Goal: Information Seeking & Learning: Learn about a topic

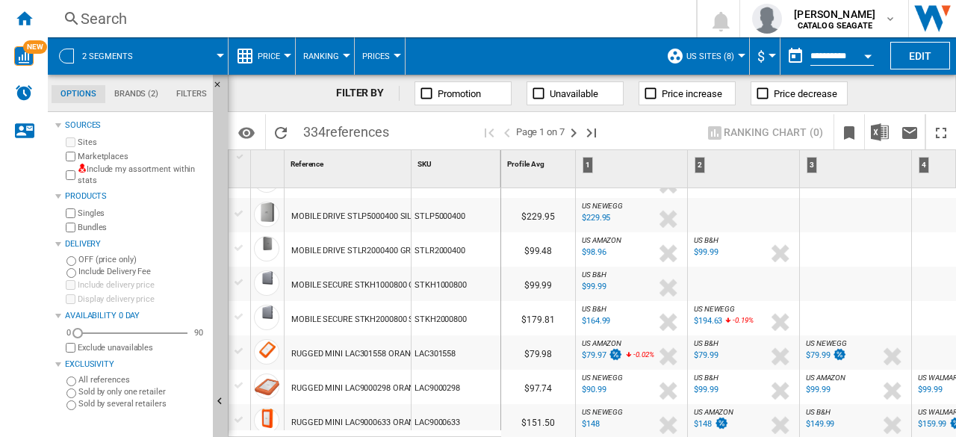
scroll to position [1046, 0]
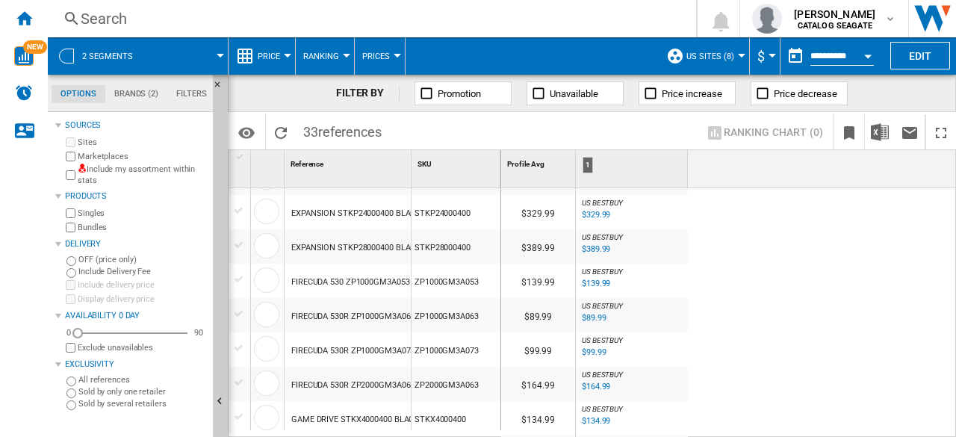
scroll to position [224, 0]
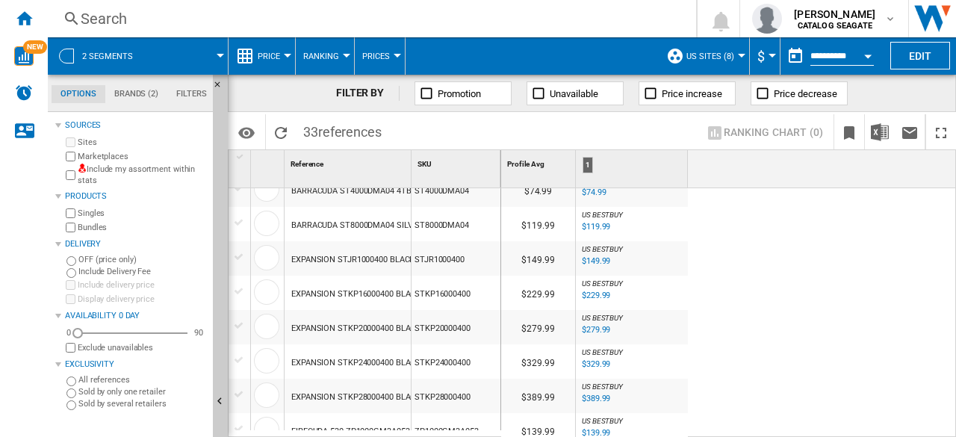
click at [117, 346] on label "Exclude unavailables" at bounding box center [142, 347] width 129 height 11
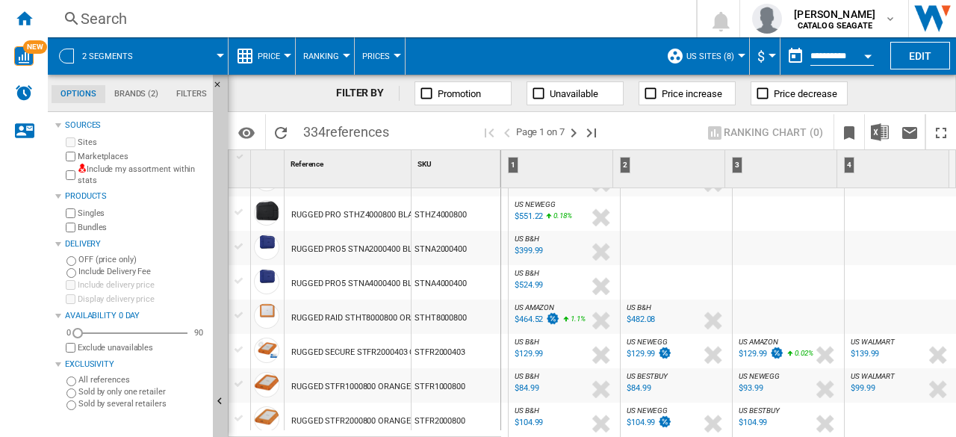
scroll to position [1494, 0]
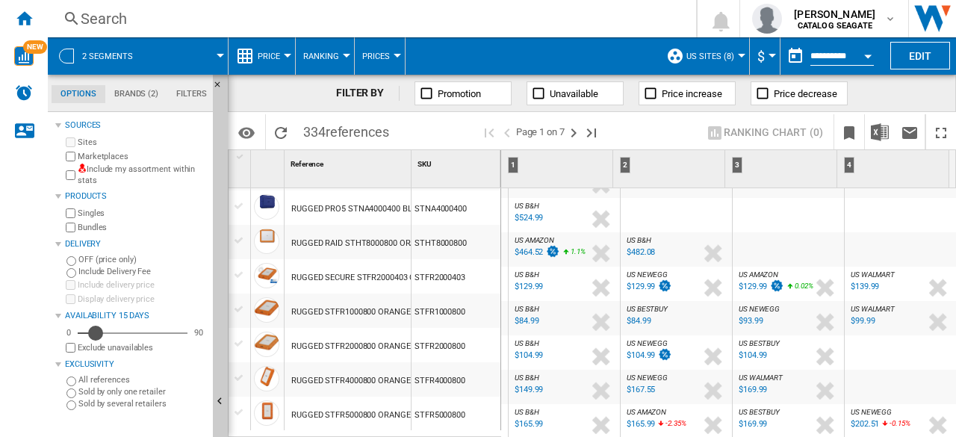
drag, startPoint x: 78, startPoint y: 333, endPoint x: 96, endPoint y: 331, distance: 18.1
click at [96, 331] on div "Availability" at bounding box center [95, 333] width 15 height 15
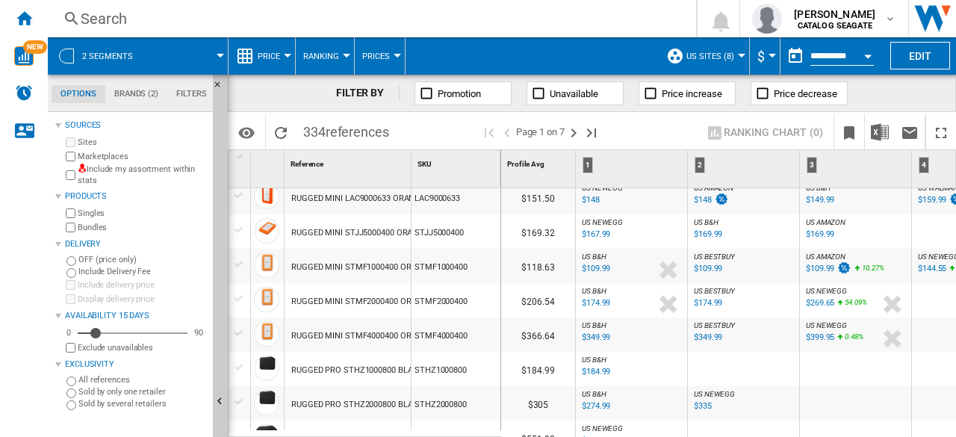
click at [339, 63] on button "Ranking" at bounding box center [324, 55] width 43 height 37
click at [339, 63] on md-backdrop at bounding box center [478, 218] width 956 height 437
click at [276, 60] on span "Price" at bounding box center [269, 57] width 22 height 10
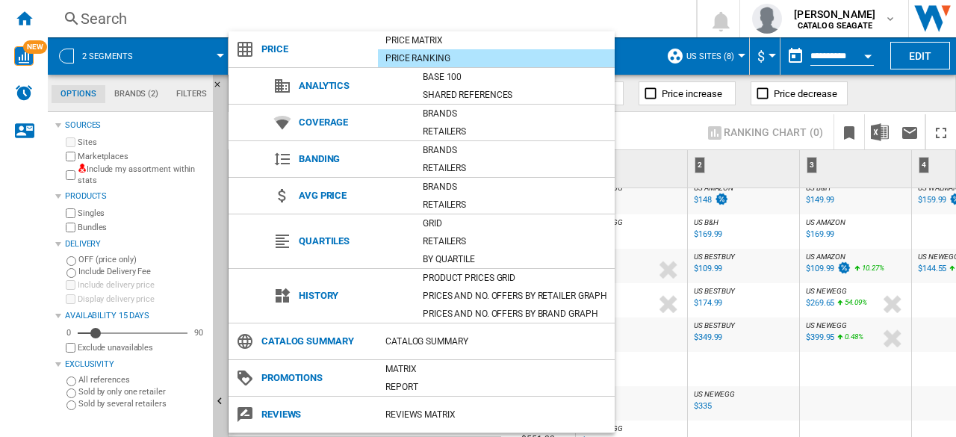
click at [631, 15] on md-backdrop at bounding box center [478, 218] width 956 height 437
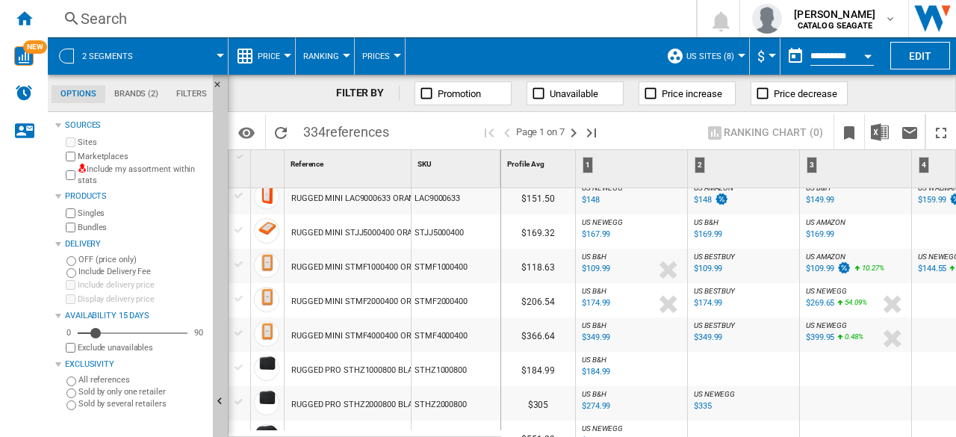
click at [655, 380] on div "US B&H : US B&H -1.0 % $184.99 % N/A US B&H : US B&H" at bounding box center [631, 373] width 105 height 34
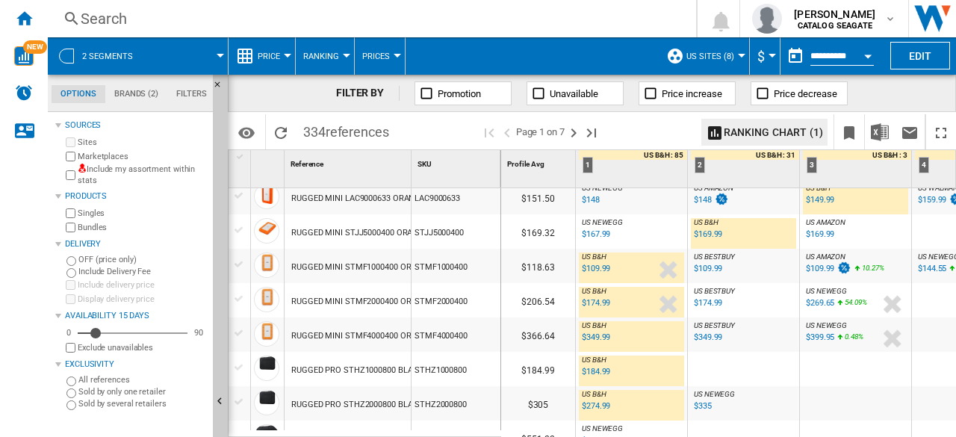
click at [644, 267] on div "US B&H : US B&H -1.0 % $109.99 % N/A US B&H : US B&H" at bounding box center [631, 270] width 105 height 34
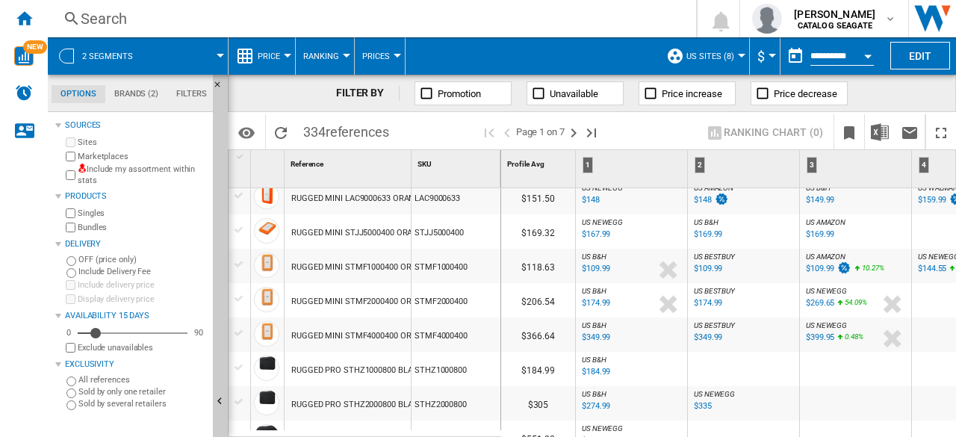
click at [648, 283] on div "US B&H : US B&H -1.0 % $174.99 % N/A US B&H : US B&H" at bounding box center [631, 300] width 111 height 34
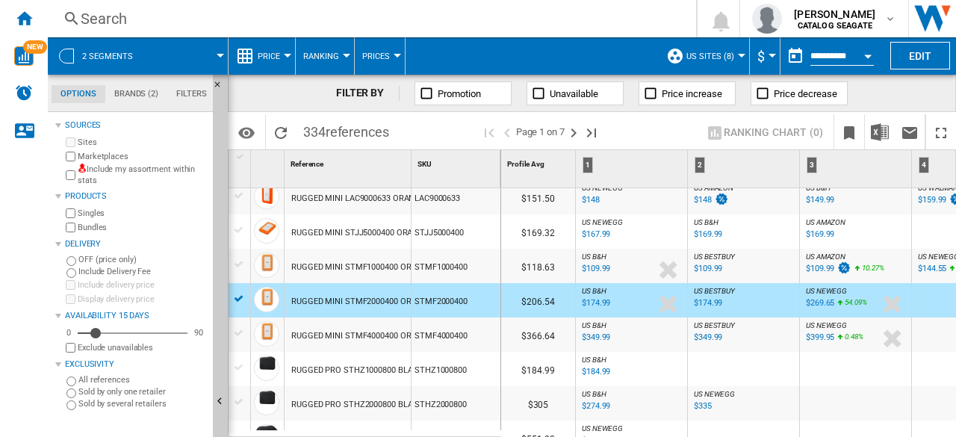
click at [629, 255] on div "US B&H : US B&H" at bounding box center [631, 257] width 105 height 9
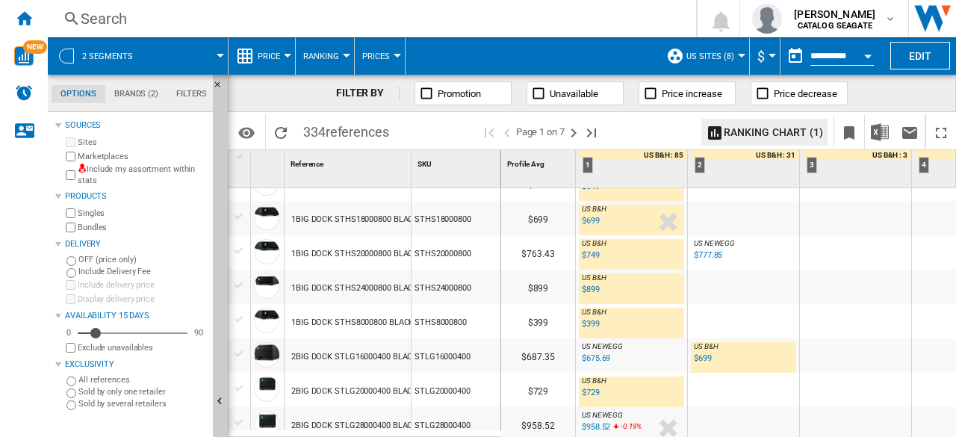
click at [744, 243] on div "US NEWEGG : US NEWEGG" at bounding box center [743, 243] width 105 height 9
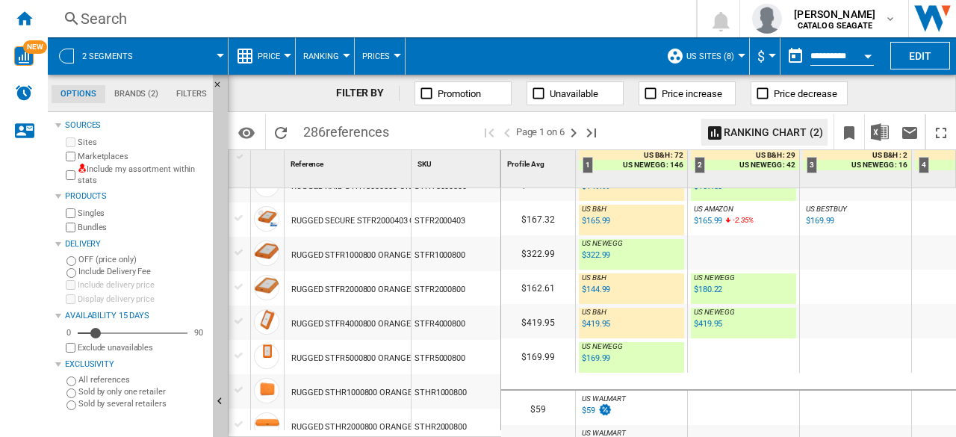
scroll to position [1484, 0]
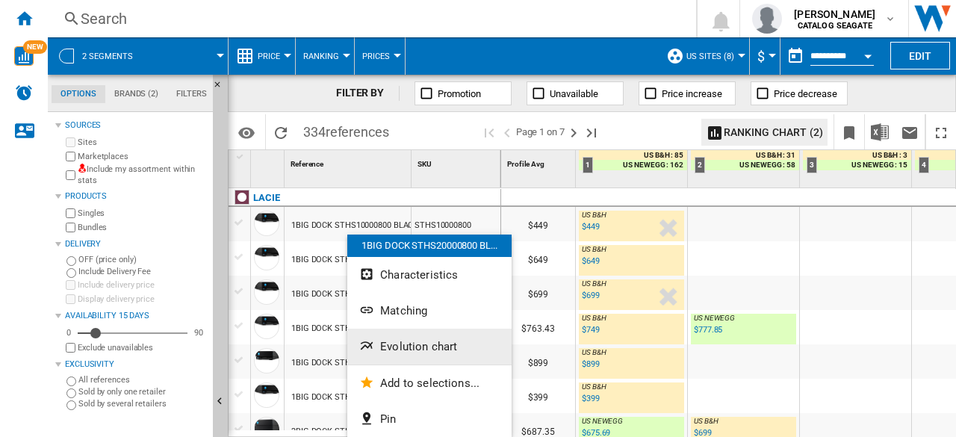
click at [444, 347] on span "Evolution chart" at bounding box center [418, 346] width 77 height 13
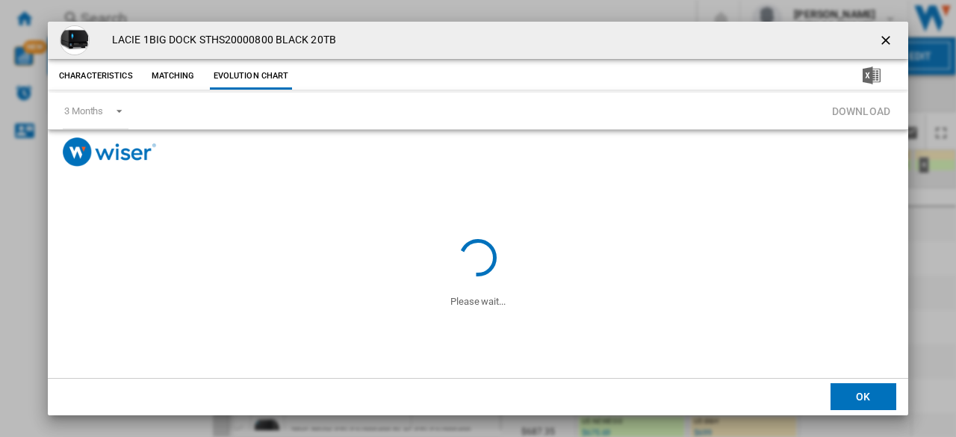
click at [882, 39] on ng-md-icon "getI18NText('BUTTONS.CLOSE_DIALOG')" at bounding box center [888, 42] width 18 height 18
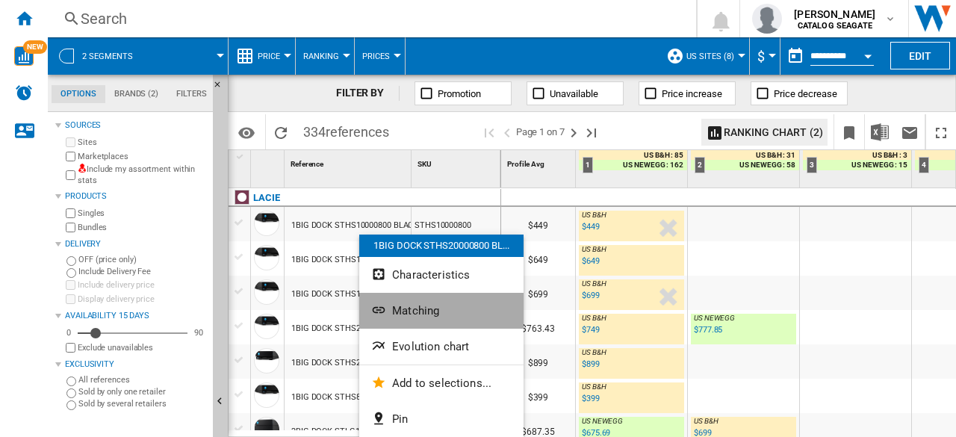
click at [450, 307] on button "Matching" at bounding box center [441, 311] width 164 height 36
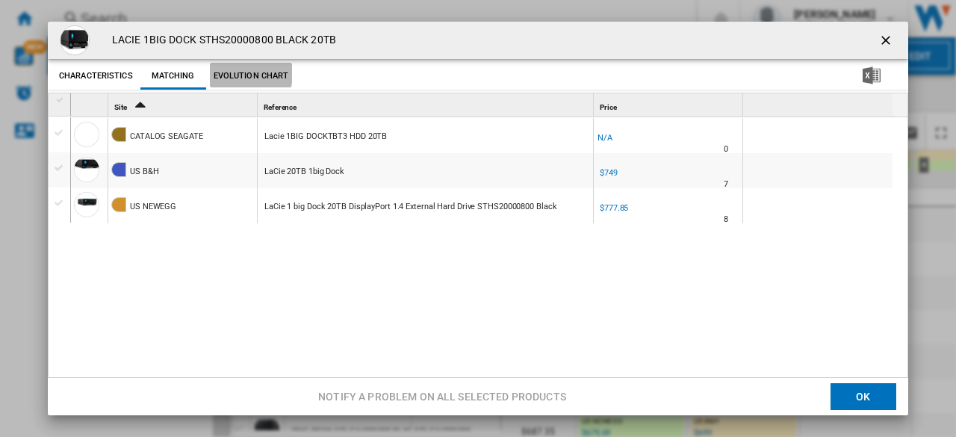
click at [245, 72] on button "Evolution chart" at bounding box center [251, 76] width 83 height 27
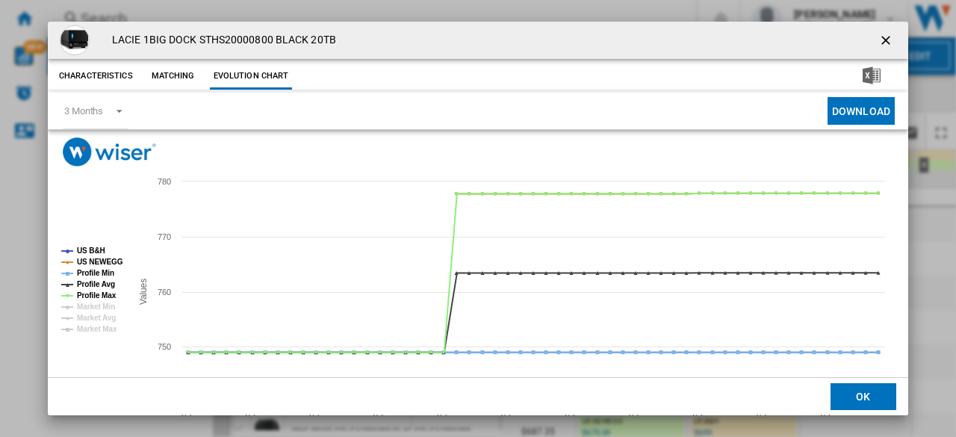
click at [879, 43] on ng-md-icon "getI18NText('BUTTONS.CLOSE_DIALOG')" at bounding box center [888, 42] width 18 height 18
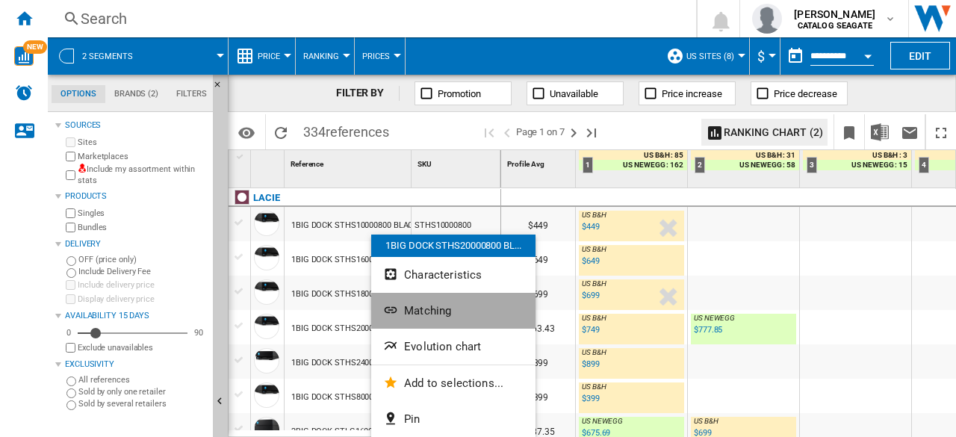
click at [423, 316] on span "Matching" at bounding box center [427, 310] width 47 height 13
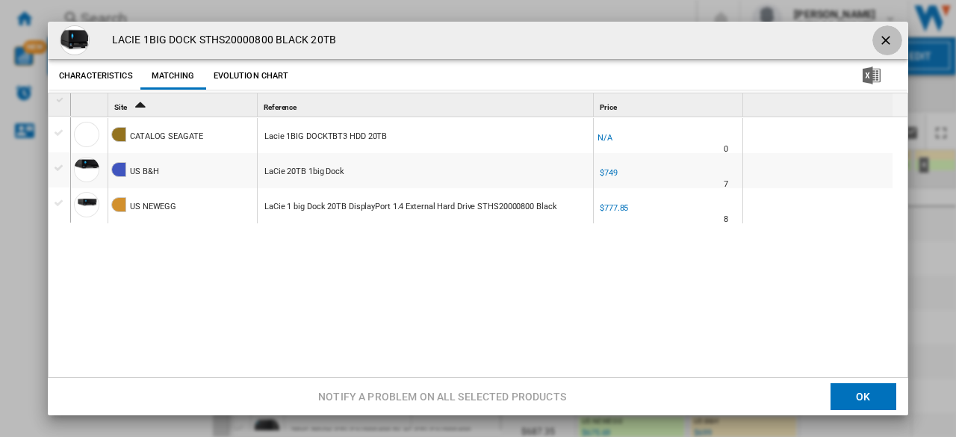
click at [888, 40] on ng-md-icon "getI18NText('BUTTONS.CLOSE_DIALOG')" at bounding box center [888, 42] width 18 height 18
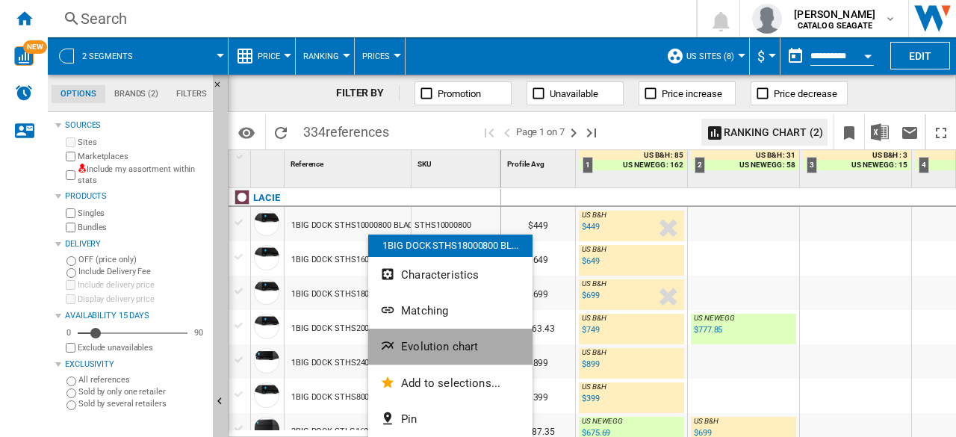
click at [465, 347] on span "Evolution chart" at bounding box center [439, 346] width 77 height 13
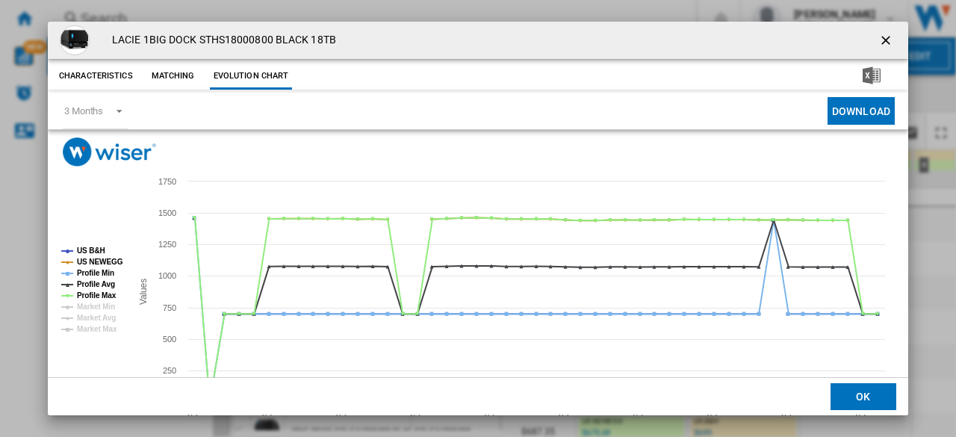
click at [879, 37] on ng-md-icon "getI18NText('BUTTONS.CLOSE_DIALOG')" at bounding box center [888, 42] width 18 height 18
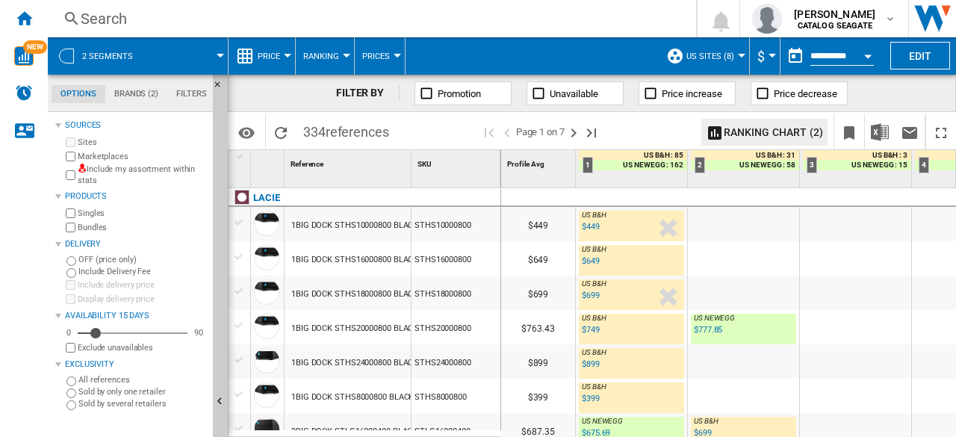
click at [282, 61] on button "Price" at bounding box center [273, 55] width 30 height 37
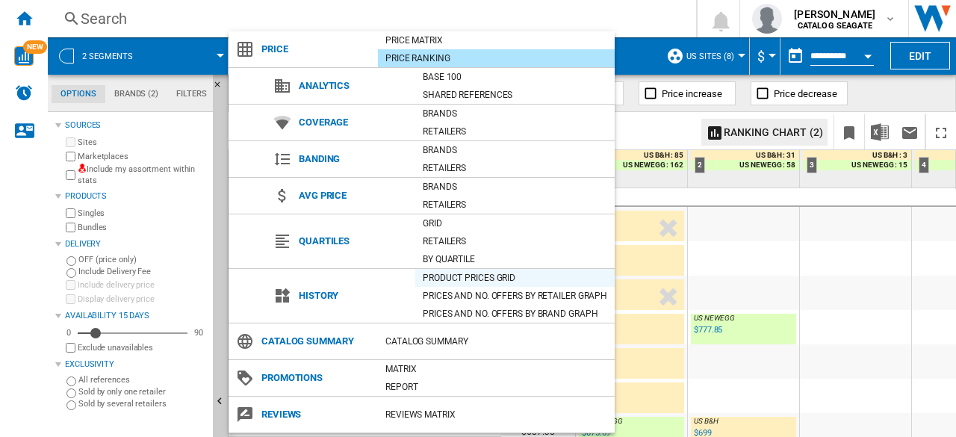
click at [508, 281] on div "Product prices grid" at bounding box center [514, 277] width 199 height 15
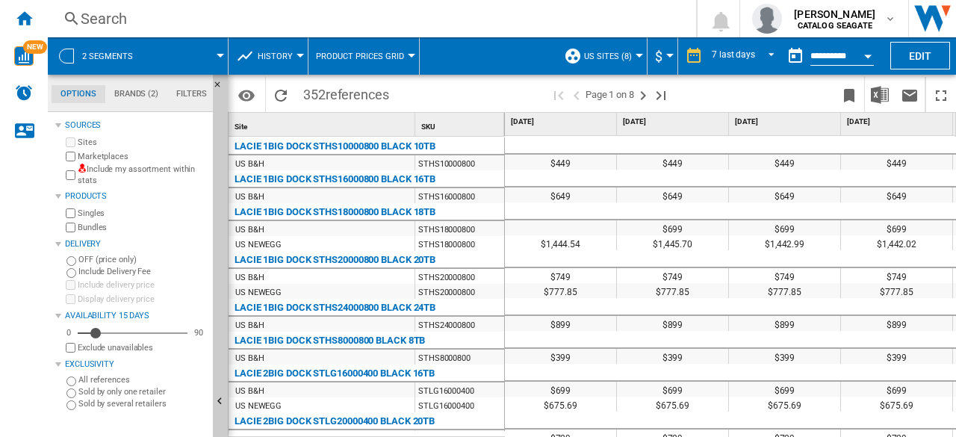
click at [299, 65] on md-menu "History Price Price Matrix Price Ranking Analytics Base 100 Shared references C…" at bounding box center [269, 55] width 80 height 37
click at [282, 58] on span "History" at bounding box center [275, 57] width 35 height 10
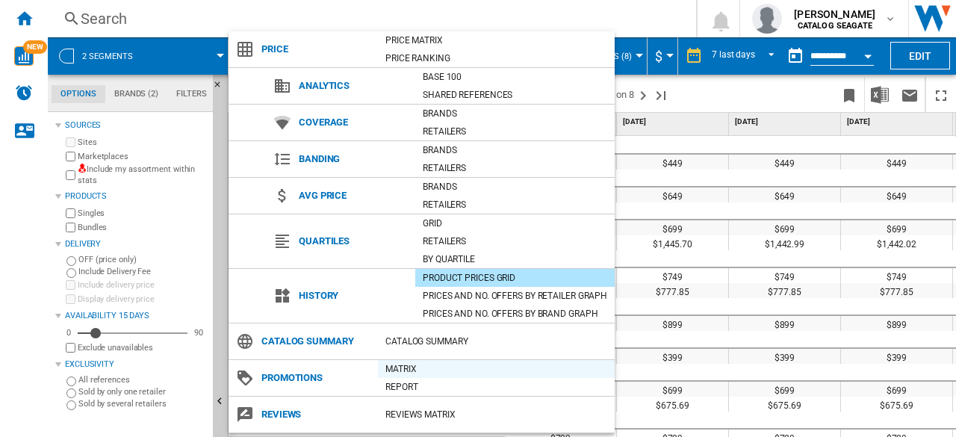
click at [400, 371] on div "Matrix" at bounding box center [496, 369] width 237 height 15
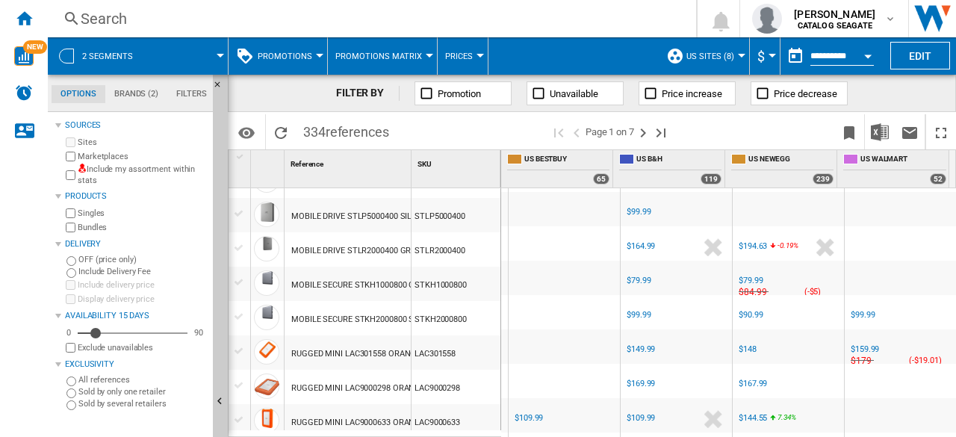
scroll to position [1046, 0]
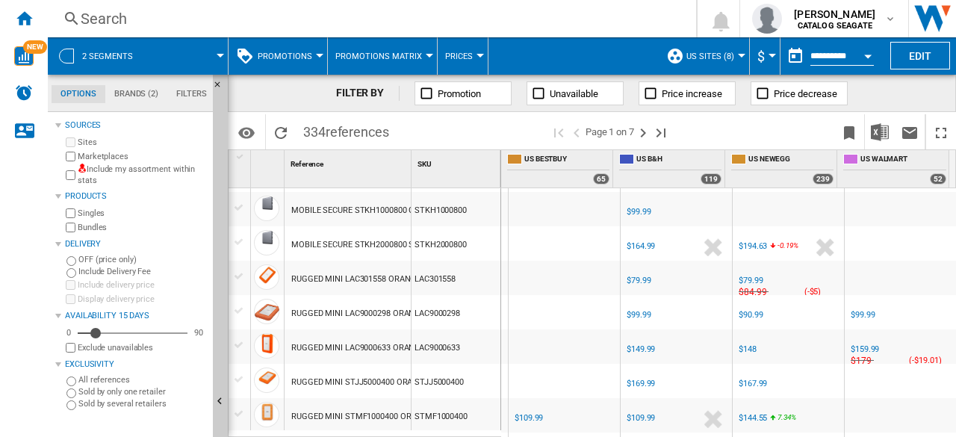
click at [380, 58] on span "Promotions Matrix" at bounding box center [378, 57] width 87 height 10
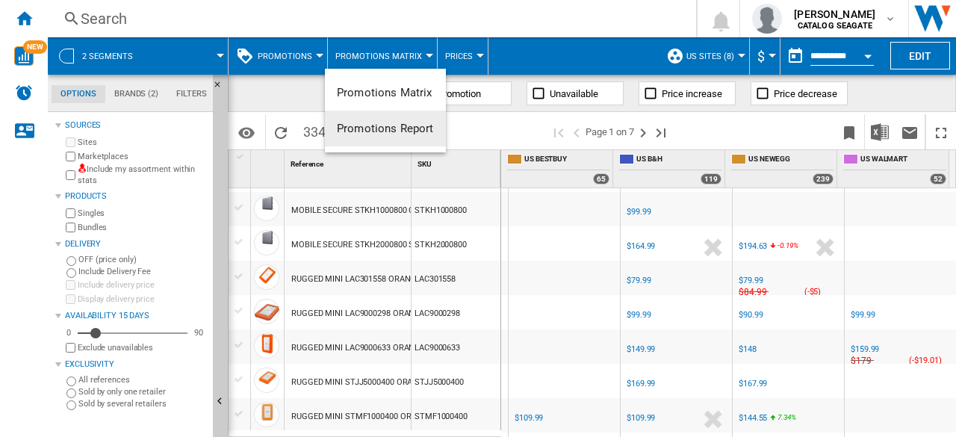
click at [402, 132] on span "Promotions Report" at bounding box center [385, 128] width 97 height 13
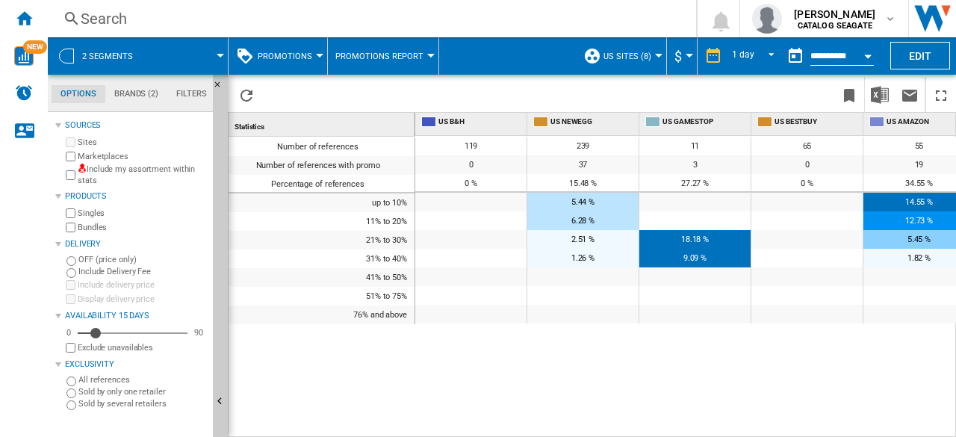
click at [581, 205] on span "5.44 %" at bounding box center [583, 202] width 23 height 10
click at [307, 54] on span "Promotions" at bounding box center [285, 57] width 55 height 10
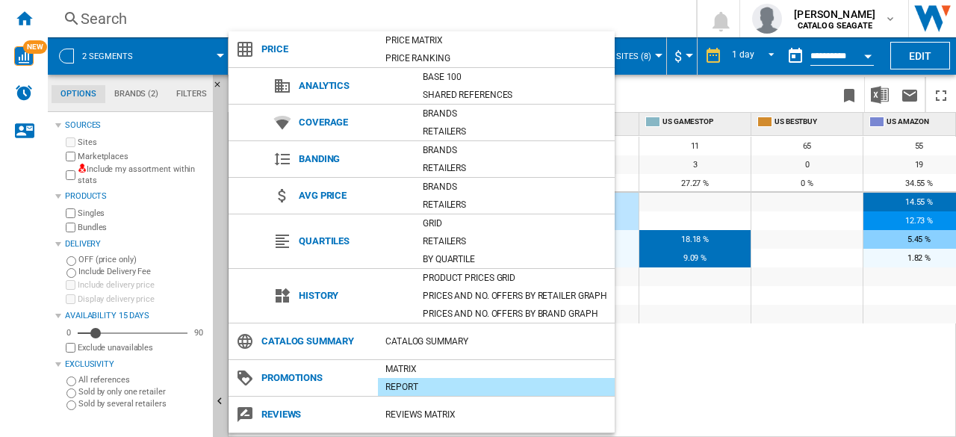
drag, startPoint x: 433, startPoint y: 43, endPoint x: 604, endPoint y: 254, distance: 271.4
click at [433, 43] on div "Price Matrix" at bounding box center [496, 40] width 237 height 15
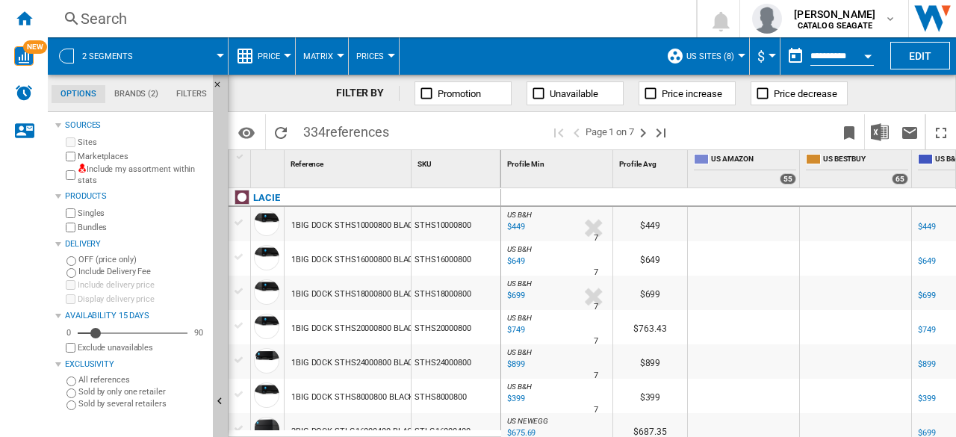
click at [738, 56] on div at bounding box center [741, 56] width 7 height 4
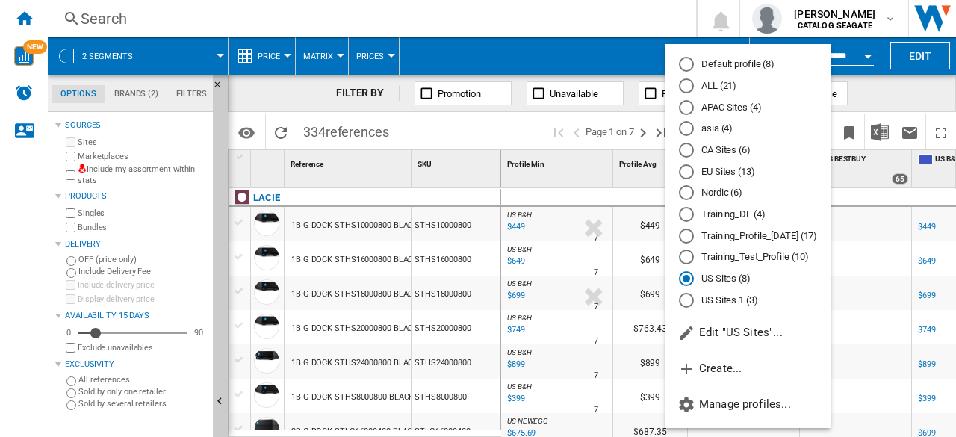
click at [732, 304] on md-radio-button "US Sites 1 (3)" at bounding box center [748, 300] width 138 height 14
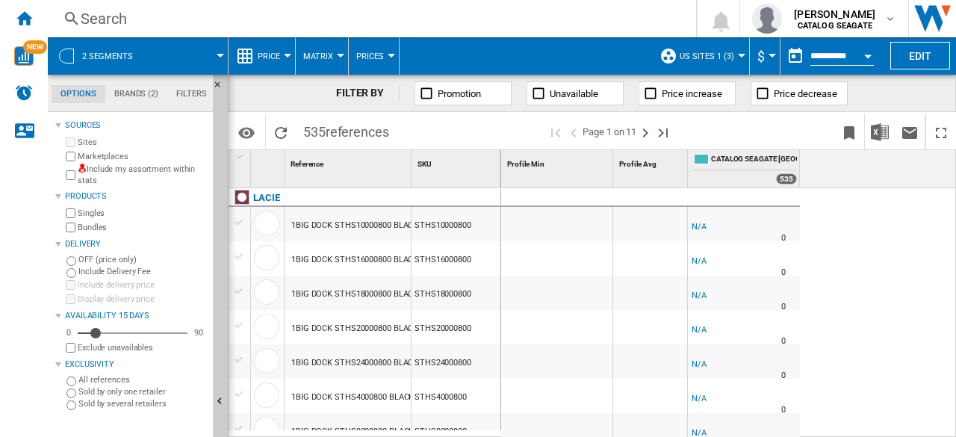
click at [737, 53] on button "US Sites 1 (3)" at bounding box center [711, 55] width 62 height 37
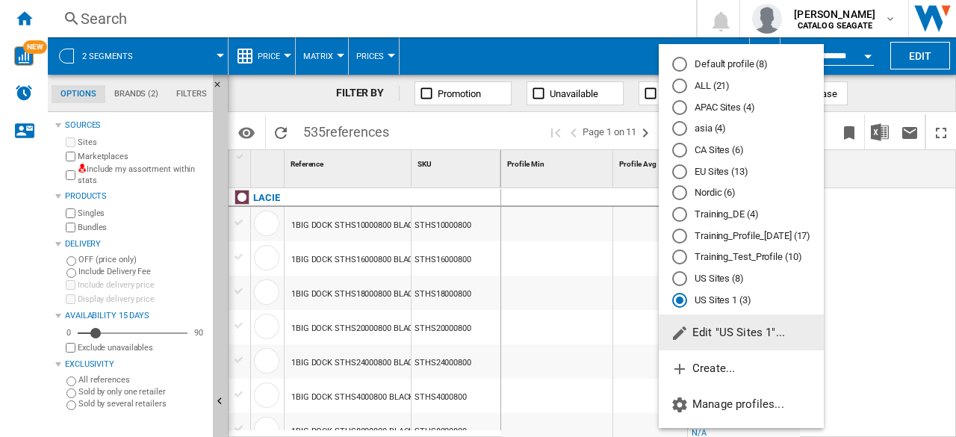
click at [723, 338] on span "Edit "US Sites 1"..." at bounding box center [728, 332] width 114 height 13
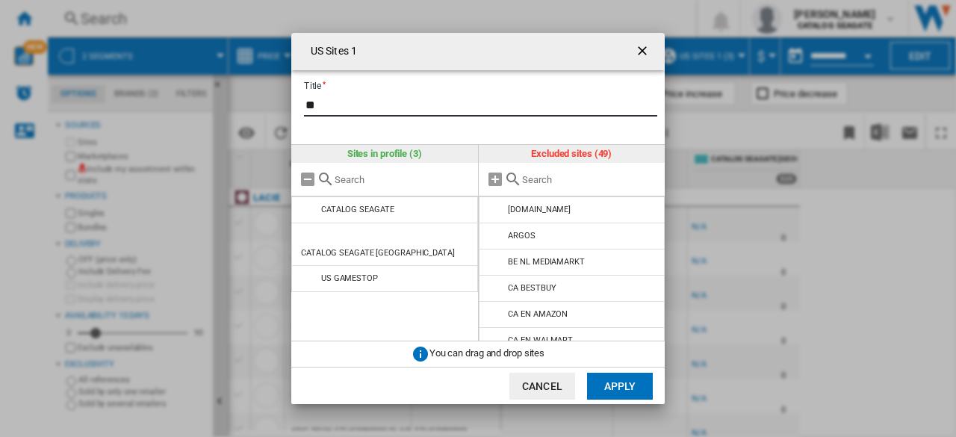
type input "**"
click at [545, 185] on input "US Sites ..." at bounding box center [590, 179] width 136 height 11
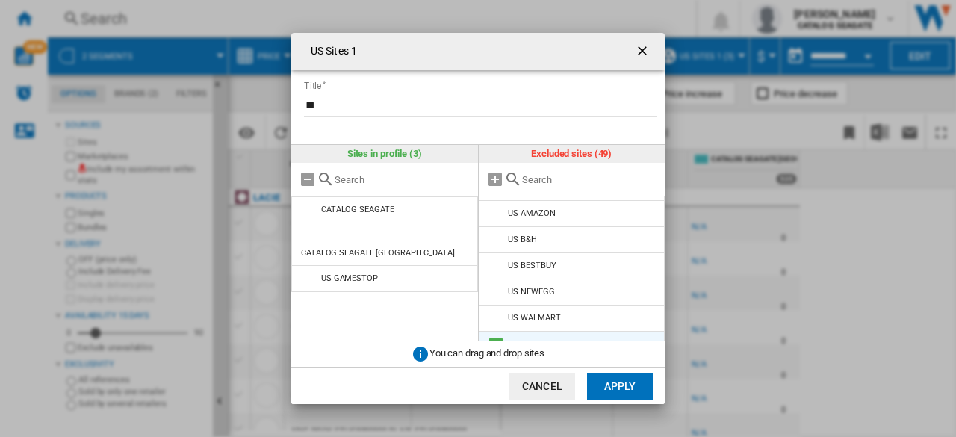
click at [499, 335] on md-icon "US Sites ..." at bounding box center [496, 344] width 18 height 18
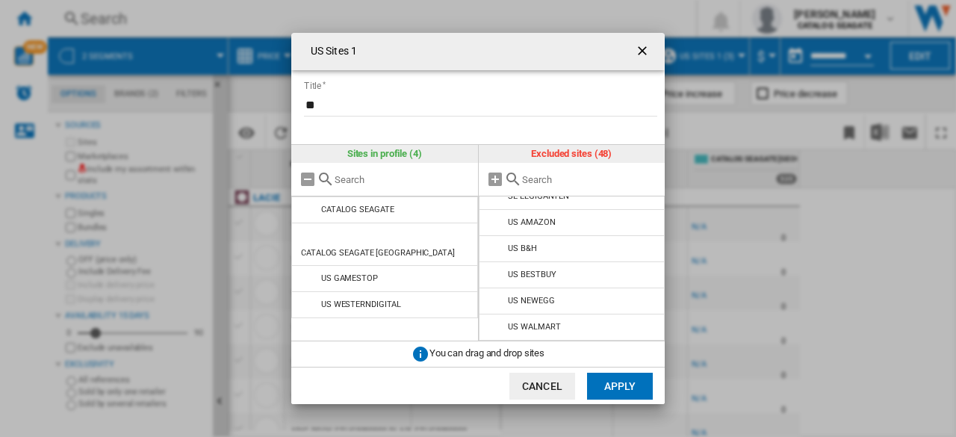
scroll to position [1112, 0]
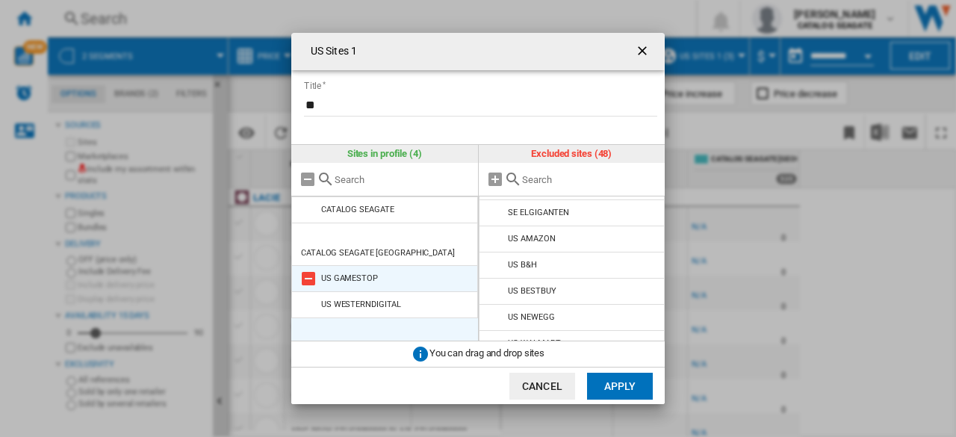
click at [312, 270] on md-icon "US Sites ..." at bounding box center [309, 279] width 18 height 18
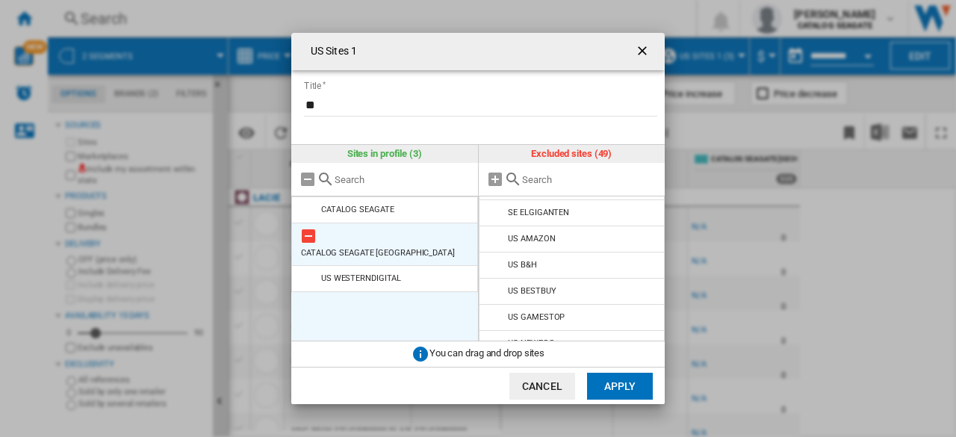
click at [306, 235] on md-icon "US Sites ..." at bounding box center [309, 236] width 18 height 18
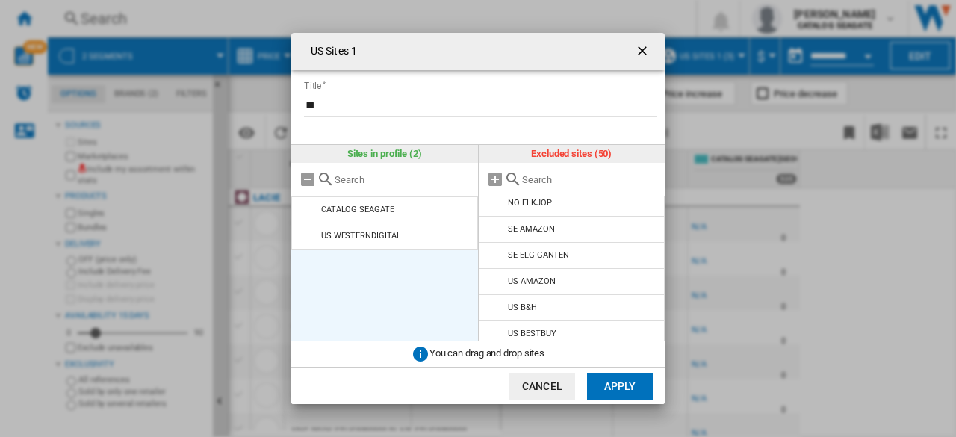
scroll to position [1137, 0]
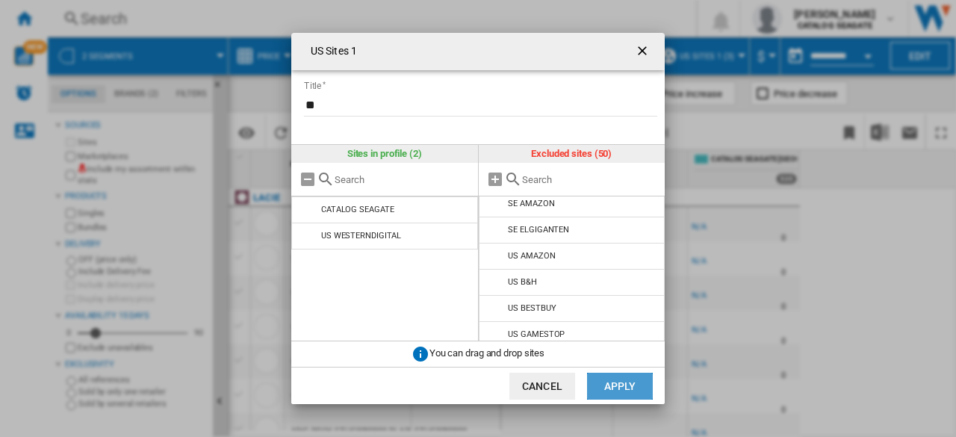
click at [617, 384] on button "Apply" at bounding box center [620, 386] width 66 height 27
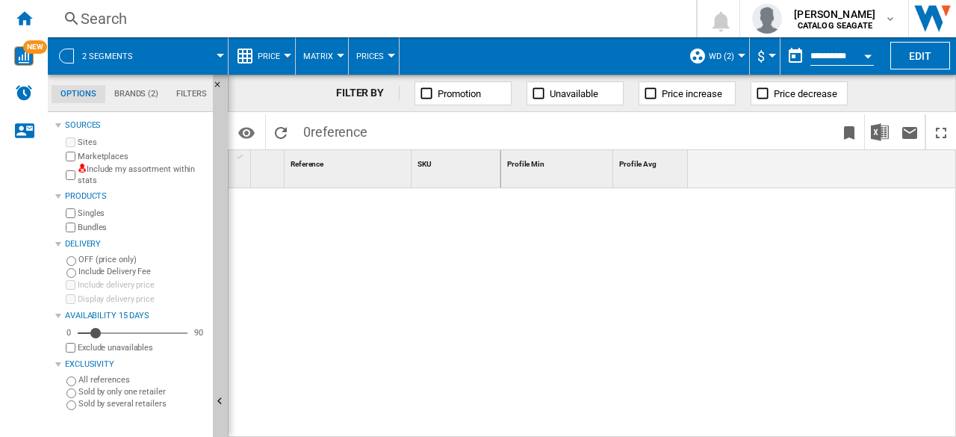
click at [223, 54] on div at bounding box center [220, 56] width 7 height 4
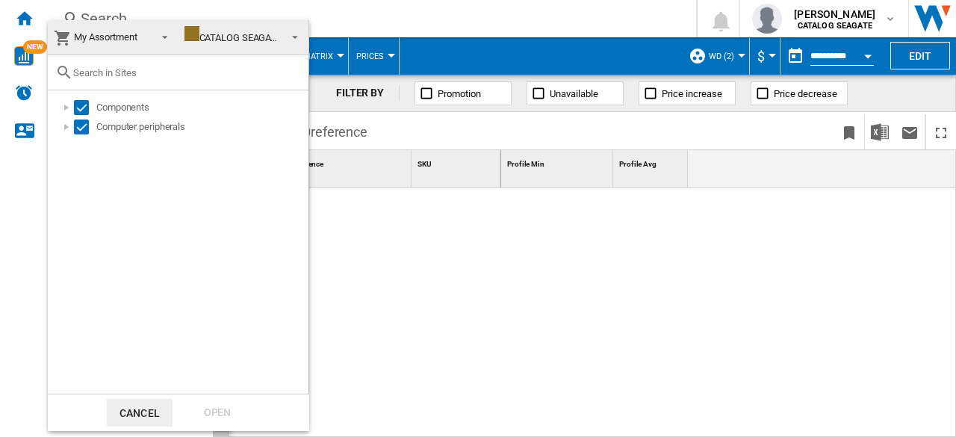
click at [168, 38] on span at bounding box center [161, 35] width 18 height 21
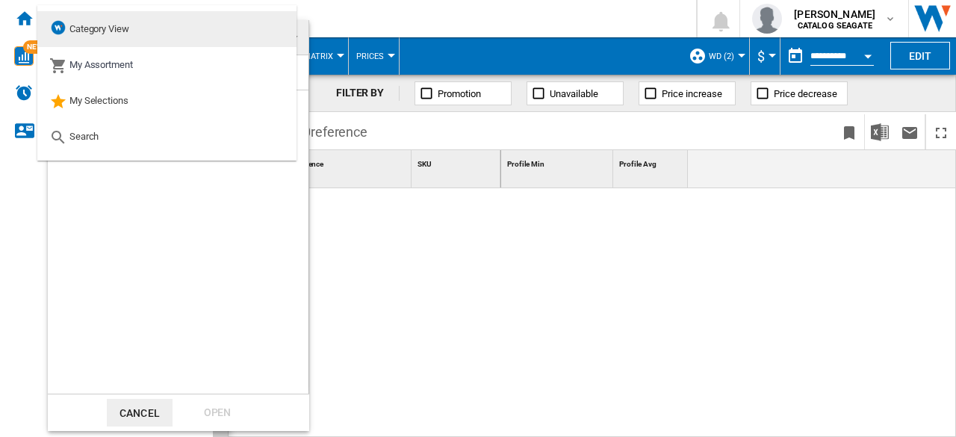
click at [111, 35] on div "Category View" at bounding box center [89, 29] width 80 height 21
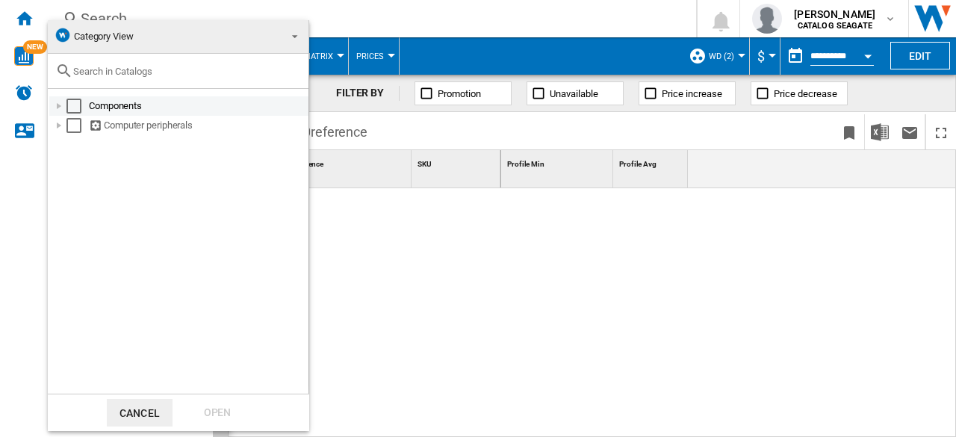
click at [61, 105] on div at bounding box center [59, 106] width 15 height 15
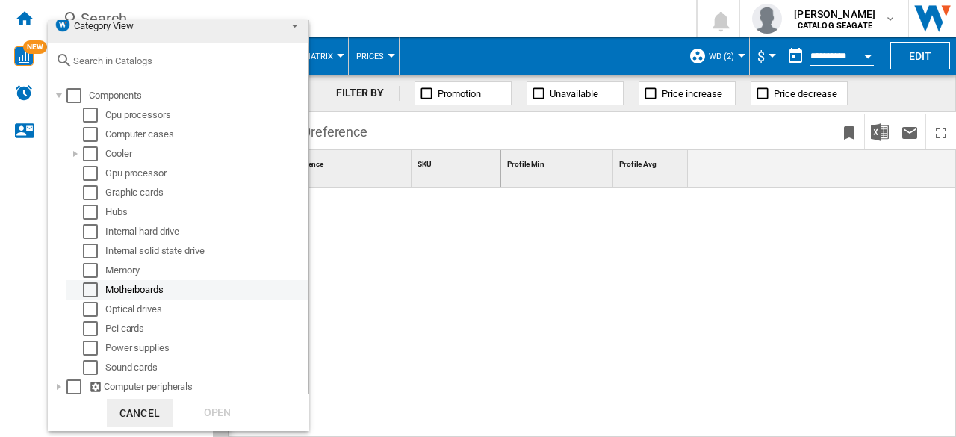
scroll to position [13, 0]
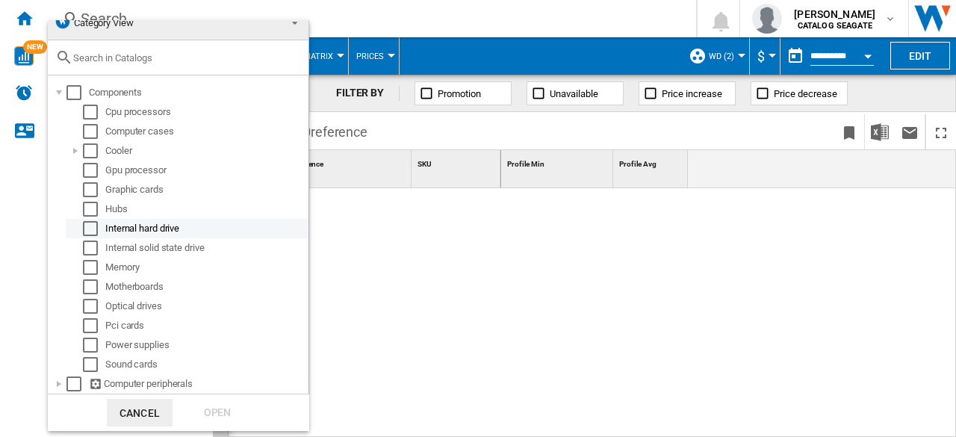
click at [88, 231] on div "Select" at bounding box center [90, 228] width 15 height 15
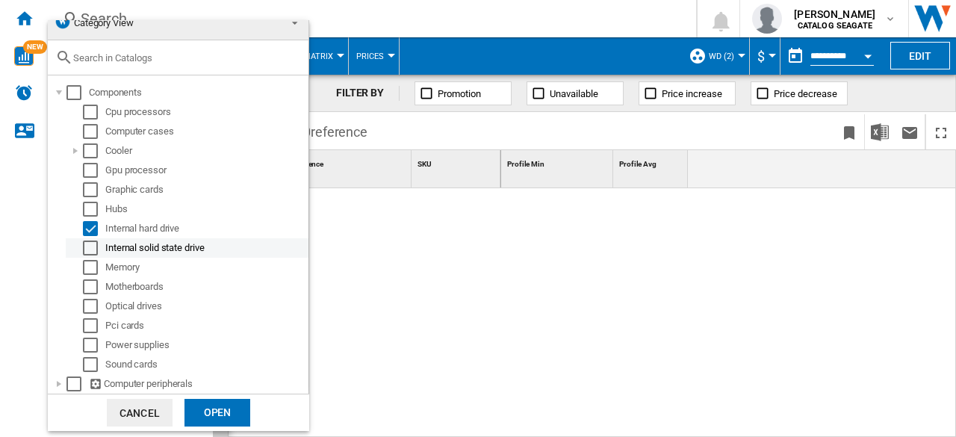
click at [91, 246] on div "Select" at bounding box center [90, 248] width 15 height 15
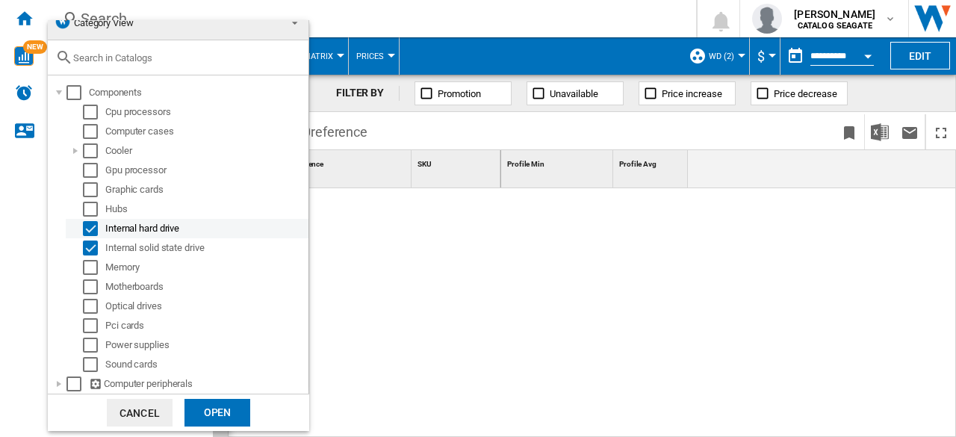
click at [87, 231] on div "Select" at bounding box center [90, 228] width 15 height 15
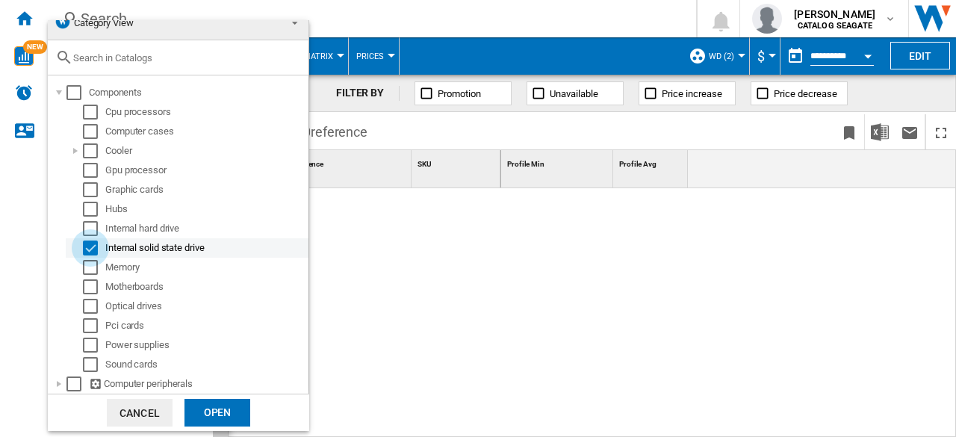
click at [91, 248] on div "Select" at bounding box center [90, 248] width 15 height 15
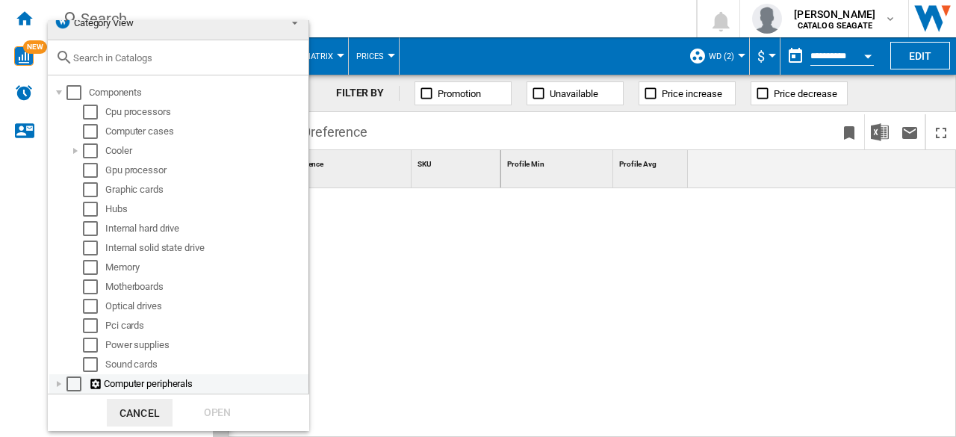
click at [58, 384] on div at bounding box center [59, 384] width 15 height 15
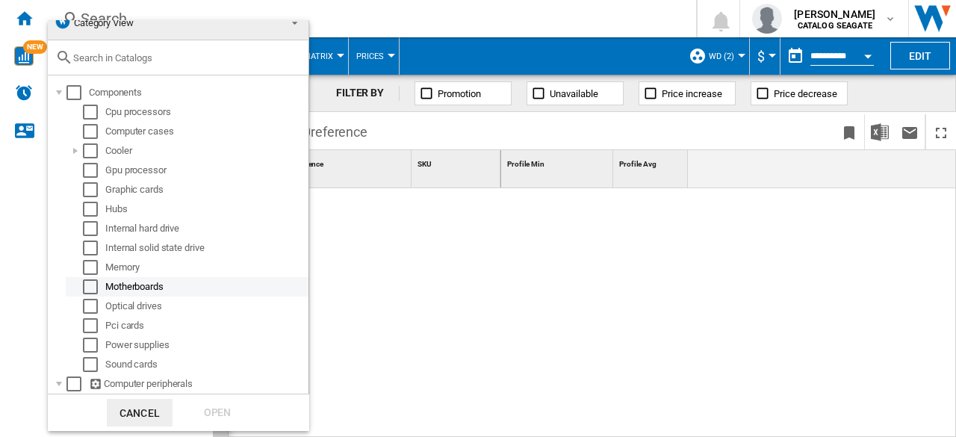
scroll to position [170, 0]
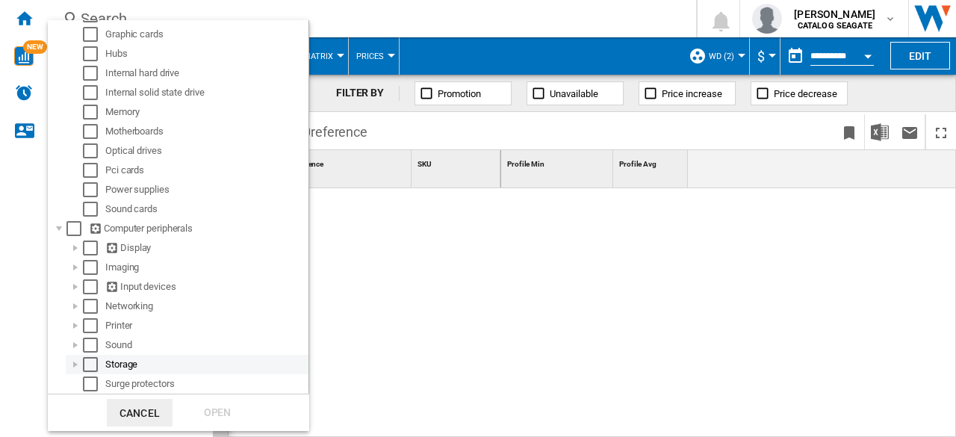
click at [78, 364] on div at bounding box center [75, 364] width 15 height 15
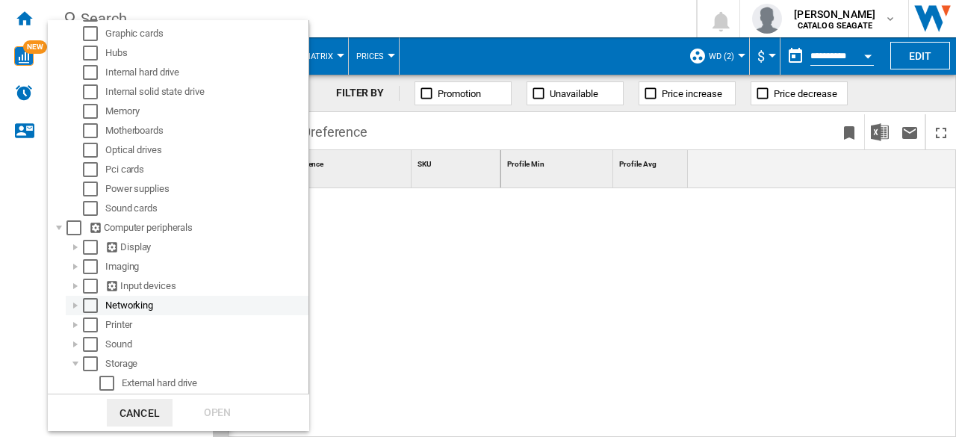
scroll to position [306, 0]
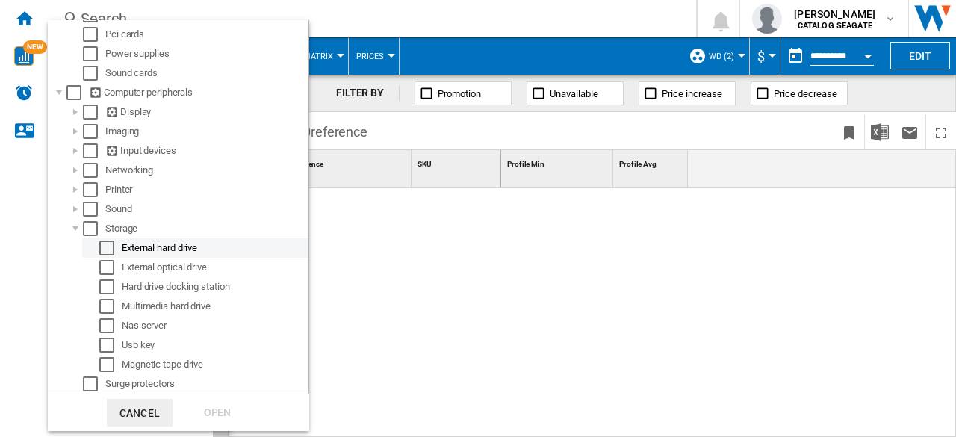
click at [113, 250] on div "Select" at bounding box center [106, 248] width 15 height 15
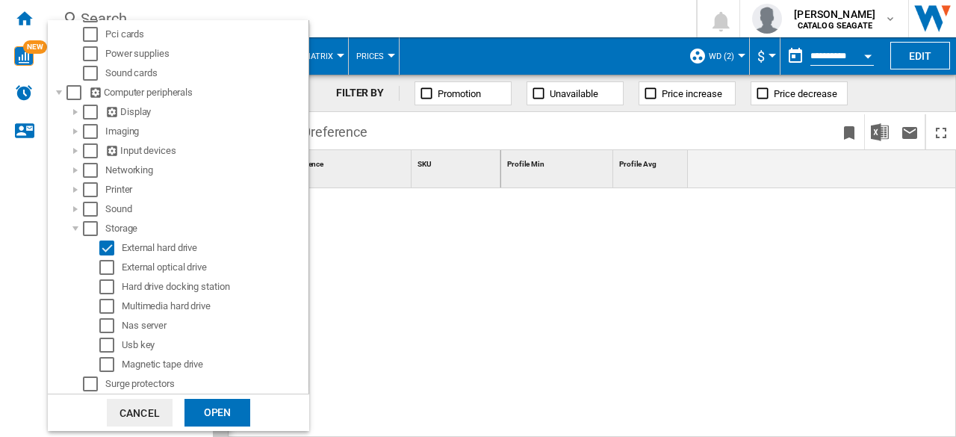
click at [221, 406] on div "Open" at bounding box center [218, 413] width 66 height 28
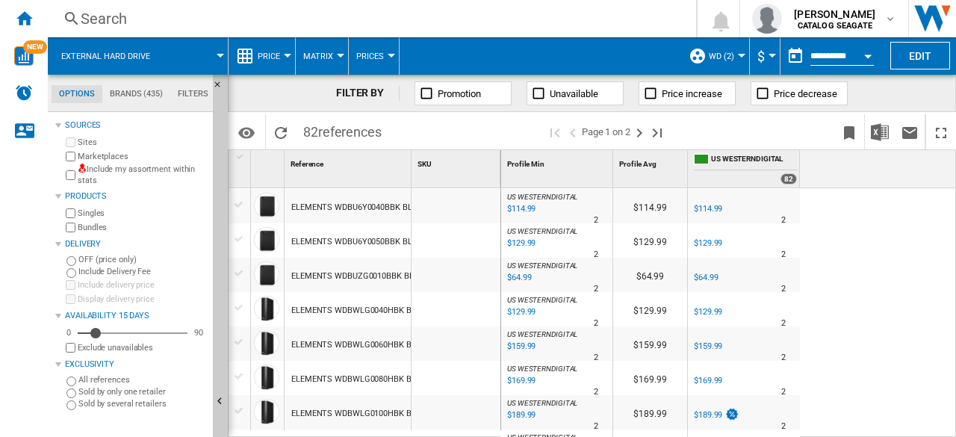
scroll to position [523, 0]
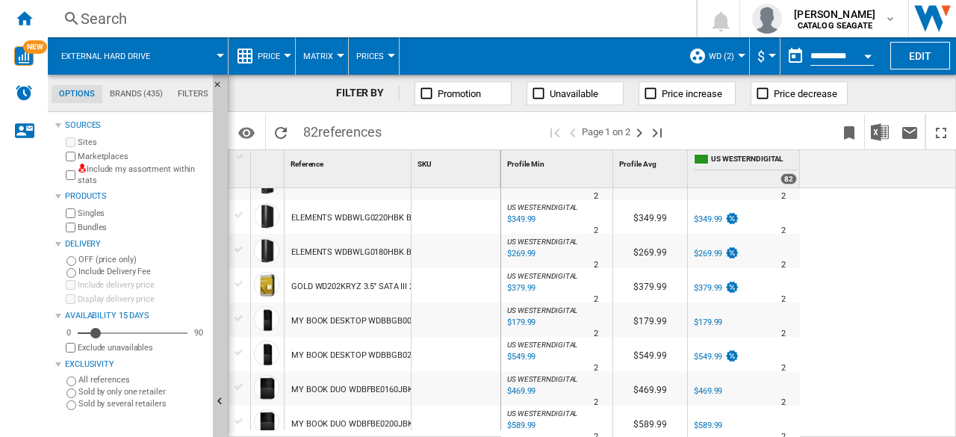
click at [713, 222] on div "$349.99" at bounding box center [708, 219] width 28 height 10
click at [706, 255] on div "$269.99" at bounding box center [708, 254] width 28 height 10
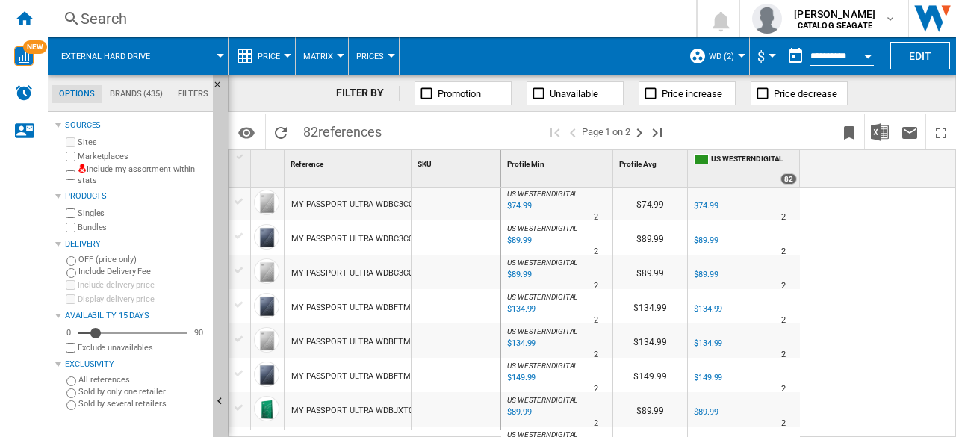
scroll to position [1487, 0]
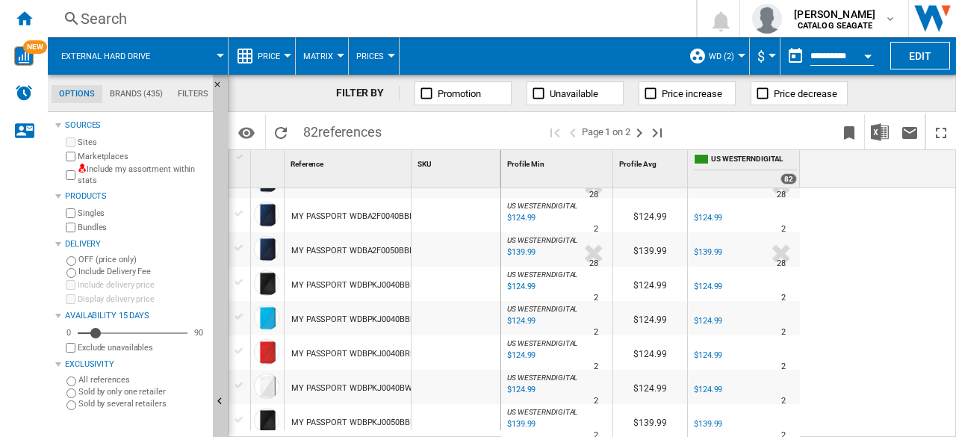
click at [222, 59] on md-menu "External hard drive" at bounding box center [138, 55] width 181 height 37
click at [219, 54] on div at bounding box center [220, 56] width 7 height 4
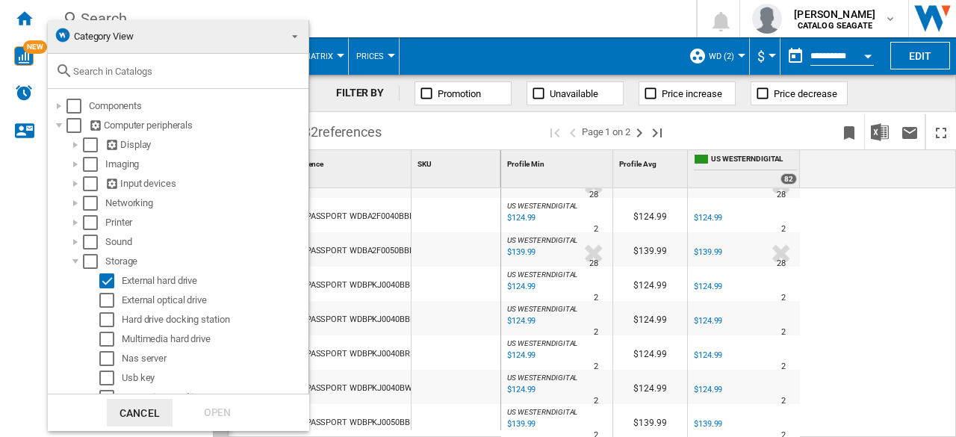
click at [906, 240] on md-backdrop at bounding box center [478, 218] width 956 height 437
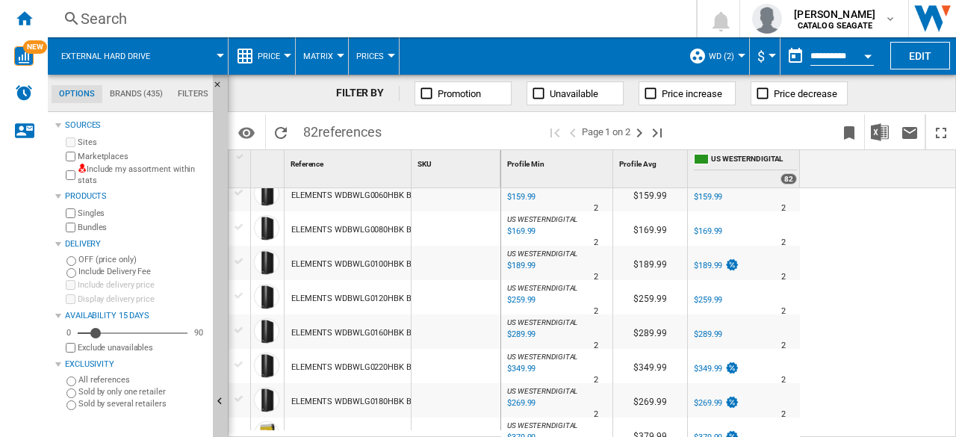
scroll to position [0, 0]
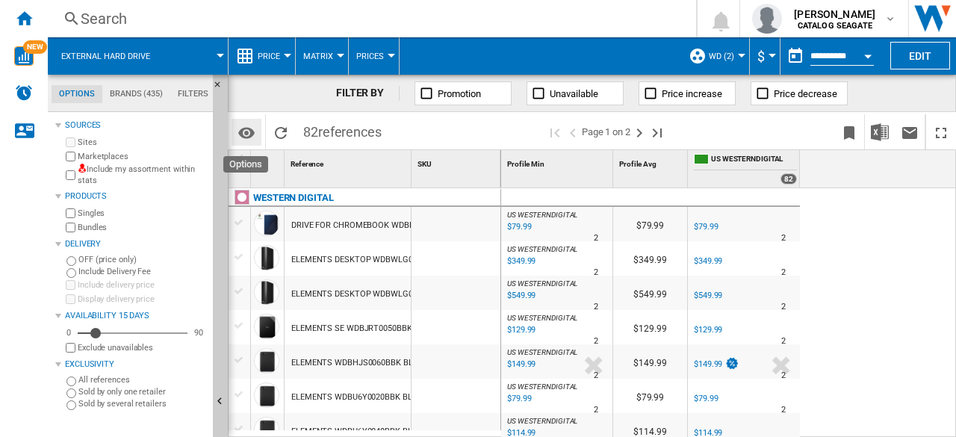
click at [250, 129] on md-icon "Options" at bounding box center [247, 133] width 18 height 18
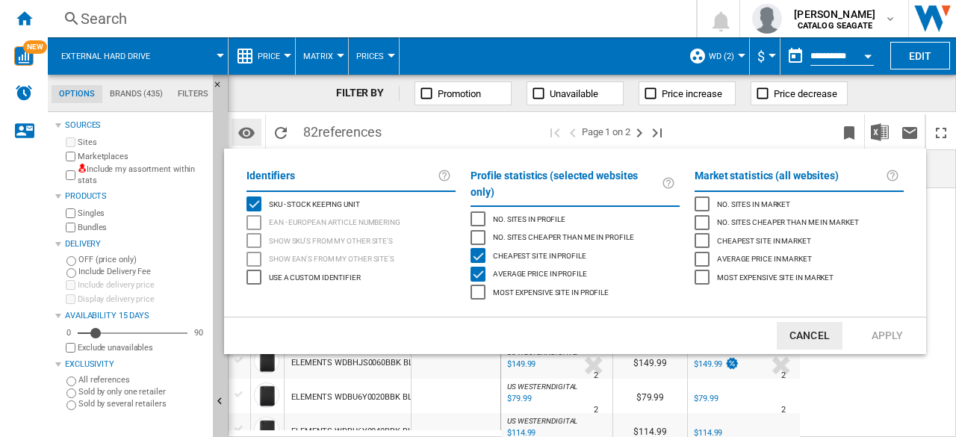
click at [250, 129] on md-backdrop at bounding box center [478, 218] width 956 height 437
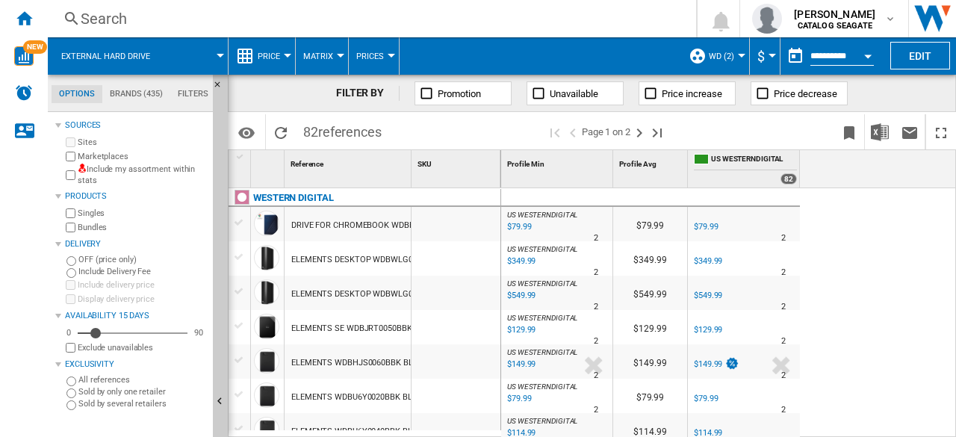
click at [242, 162] on div at bounding box center [241, 156] width 19 height 13
click at [245, 189] on div "WESTERN DIGITAL" at bounding box center [368, 206] width 273 height 34
click at [243, 203] on div at bounding box center [242, 197] width 15 height 15
click at [243, 226] on div at bounding box center [240, 222] width 16 height 13
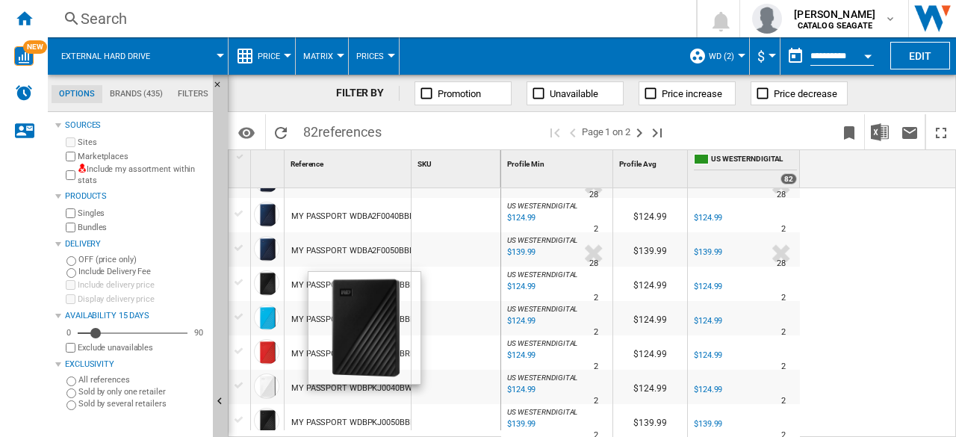
scroll to position [1491, 0]
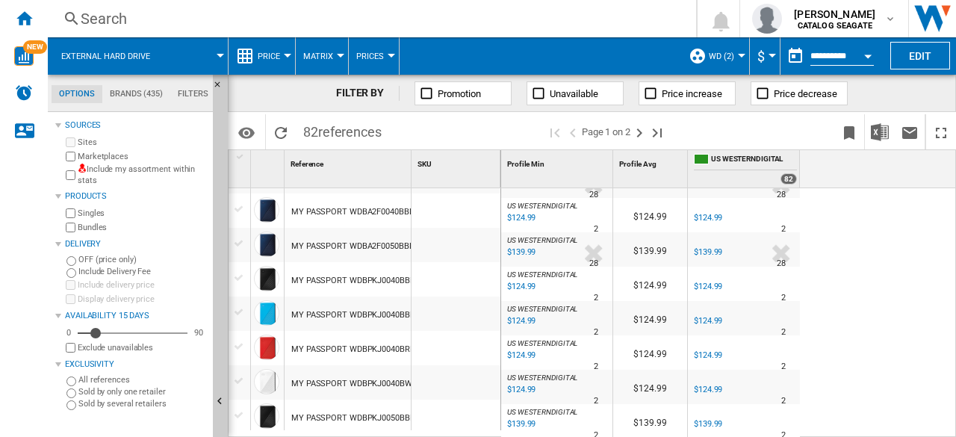
click at [238, 416] on div at bounding box center [240, 415] width 16 height 13
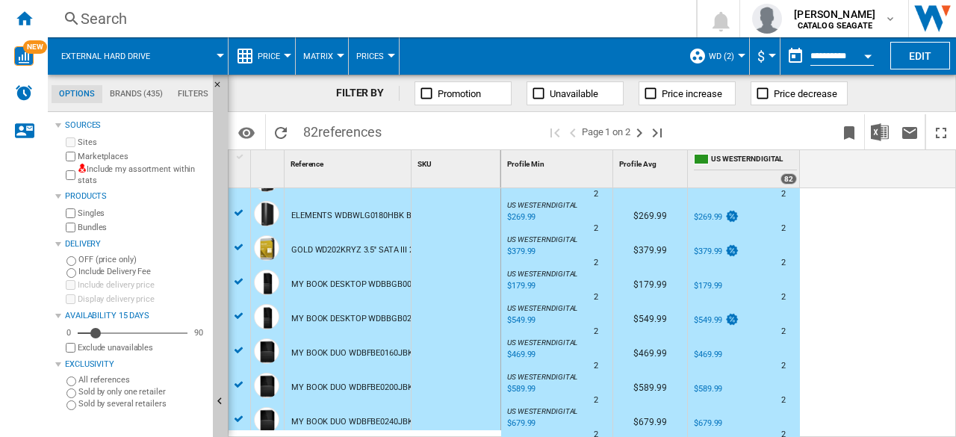
scroll to position [0, 0]
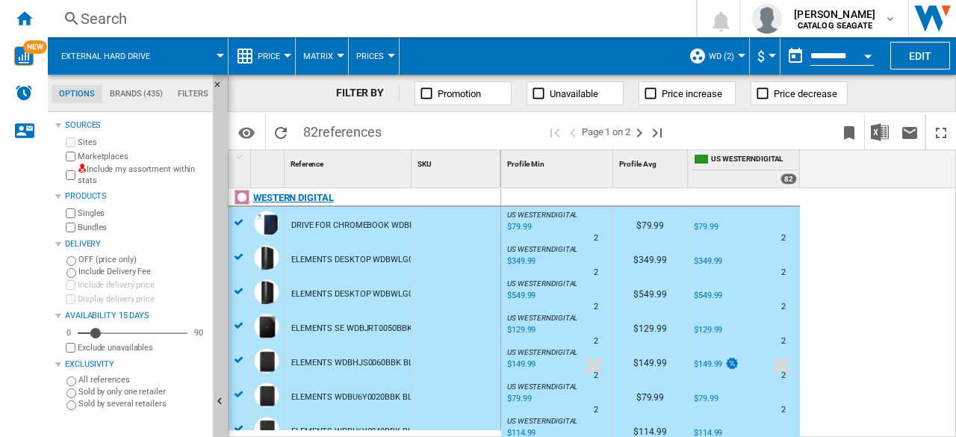
click at [240, 220] on div "WESTERN DIGITAL" at bounding box center [368, 206] width 273 height 34
click at [867, 265] on div "US WESTERNDIGITAL : US WESTERNDIGITAL -1.0 % $79.99 % N/A 2 US WESTERNDIGITAL :…" at bounding box center [729, 313] width 456 height 250
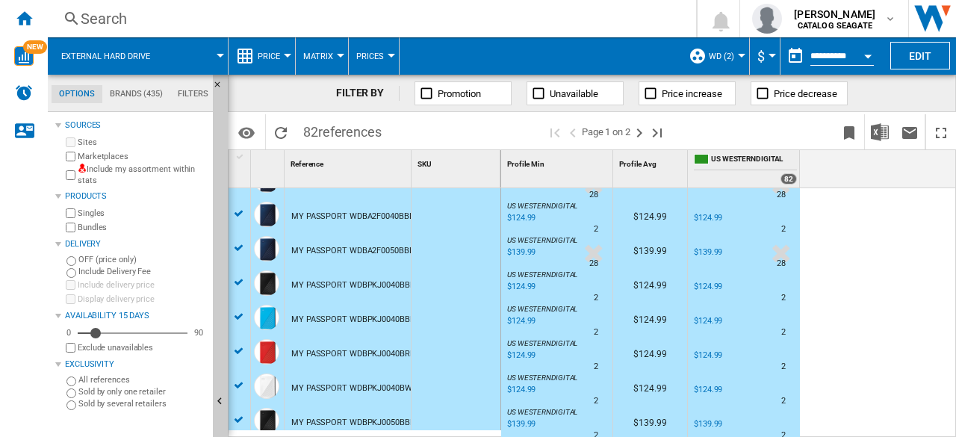
click at [243, 421] on div at bounding box center [240, 419] width 16 height 13
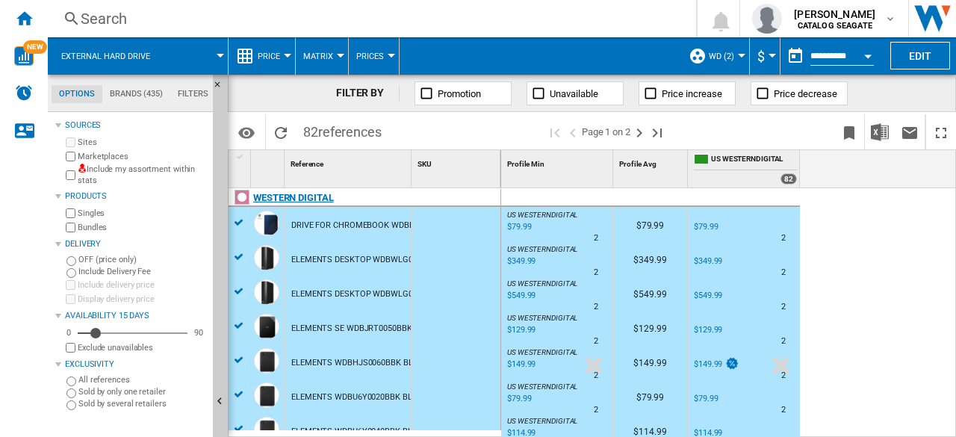
click at [236, 218] on div "WESTERN DIGITAL" at bounding box center [368, 206] width 273 height 34
click at [242, 216] on div "WESTERN DIGITAL" at bounding box center [368, 206] width 273 height 34
click at [235, 249] on div at bounding box center [240, 257] width 22 height 16
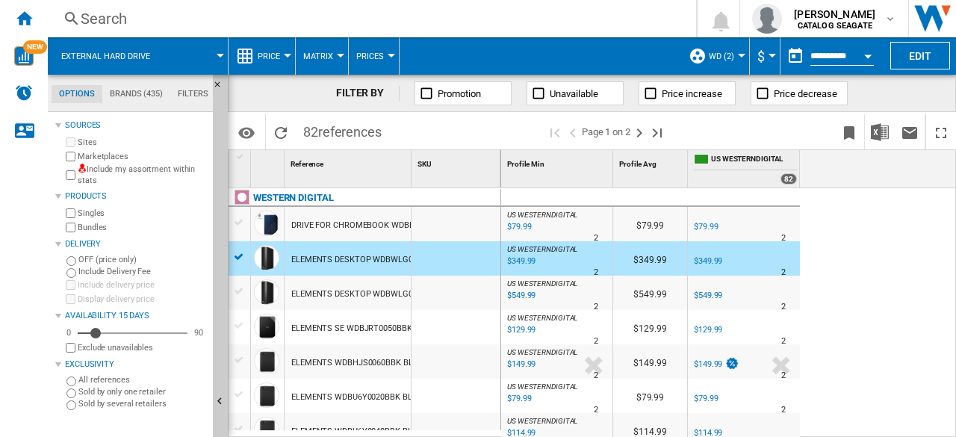
click at [238, 257] on div at bounding box center [240, 256] width 16 height 13
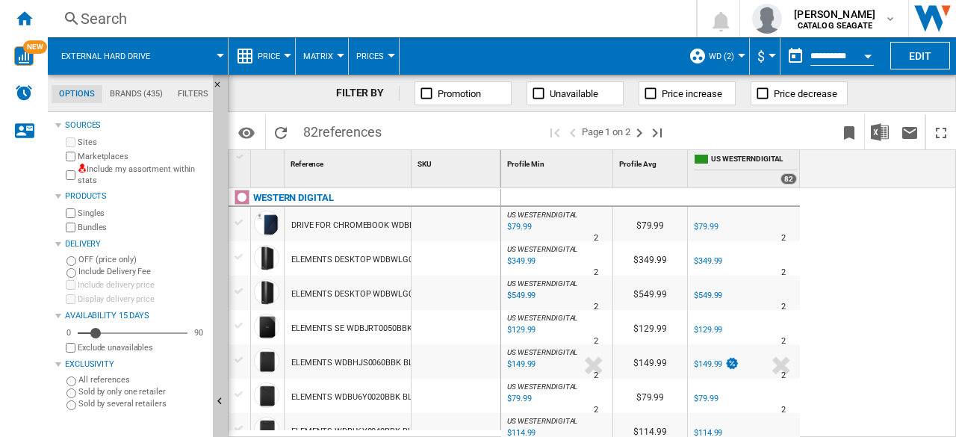
click at [737, 59] on button "WD (2)" at bounding box center [725, 55] width 33 height 37
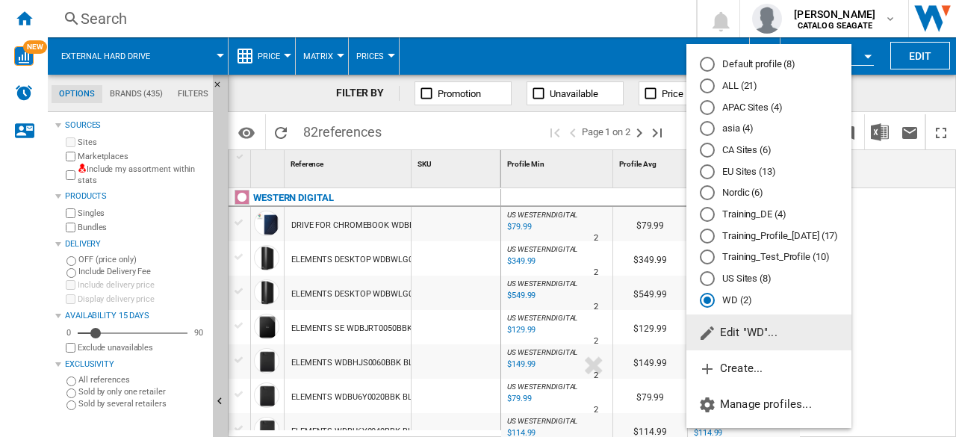
click at [756, 335] on span "Edit "WD"..." at bounding box center [738, 332] width 79 height 13
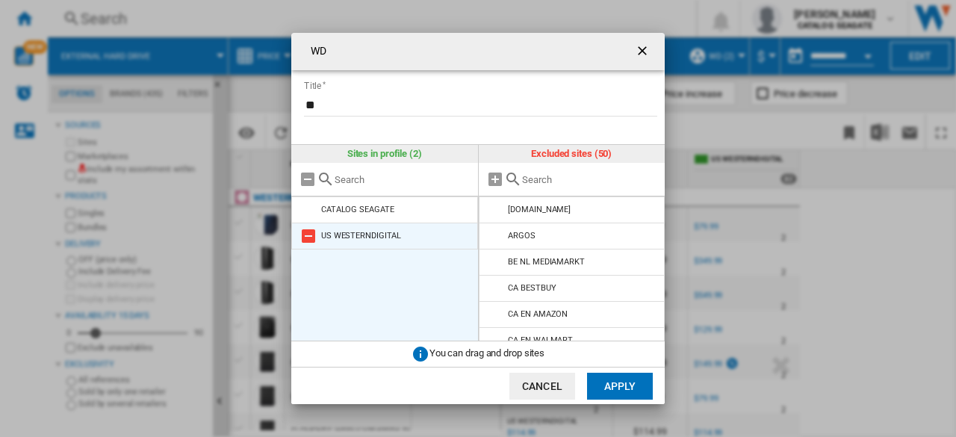
click at [311, 238] on md-icon "WD Title ..." at bounding box center [309, 236] width 18 height 18
click at [560, 171] on div "WD Title ..." at bounding box center [572, 180] width 187 height 34
click at [557, 187] on div "WD Title ..." at bounding box center [572, 180] width 187 height 34
click at [565, 183] on input "WD Title ..." at bounding box center [590, 179] width 136 height 11
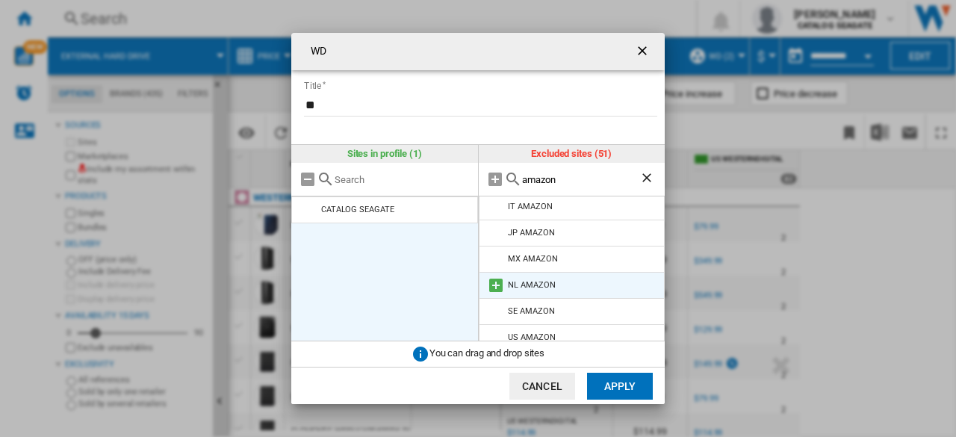
scroll to position [170, 0]
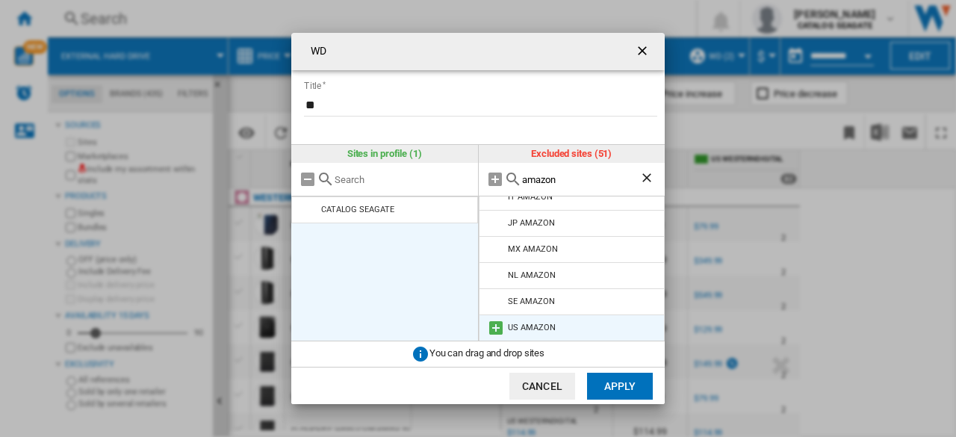
type input "amazon"
click at [501, 323] on md-icon "WD Title ..." at bounding box center [496, 328] width 18 height 18
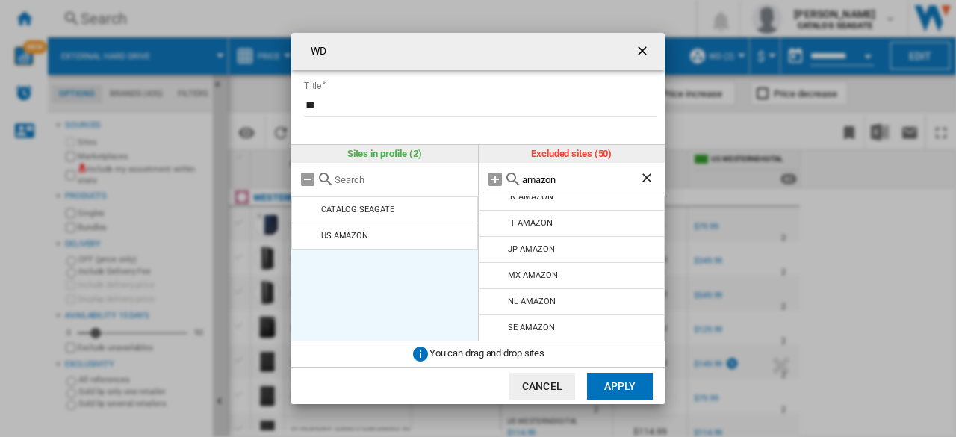
click at [623, 386] on button "Apply" at bounding box center [620, 386] width 66 height 27
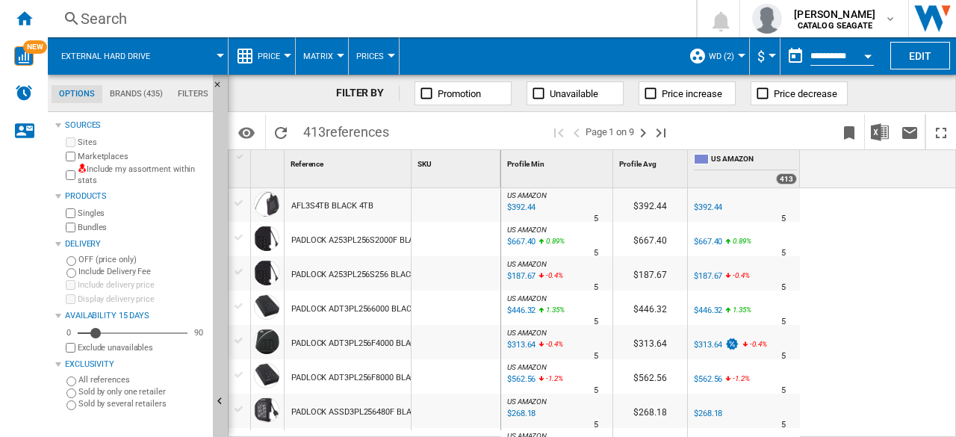
scroll to position [270, 0]
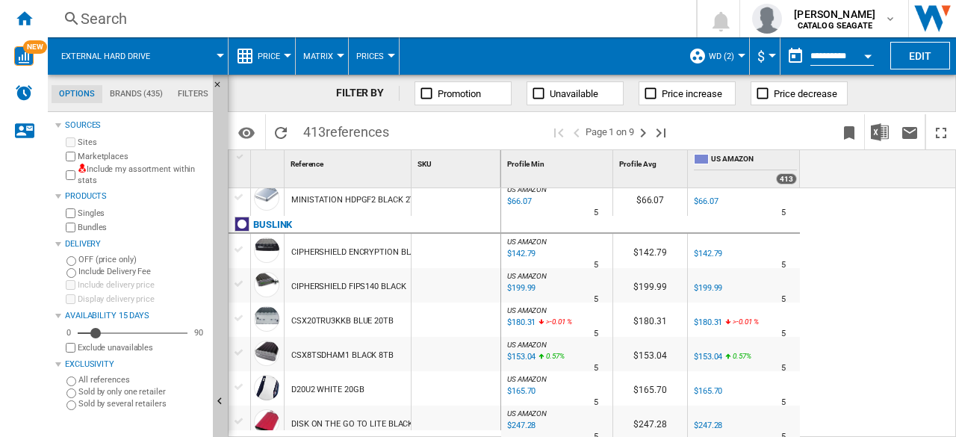
click at [220, 56] on div at bounding box center [220, 56] width 7 height 4
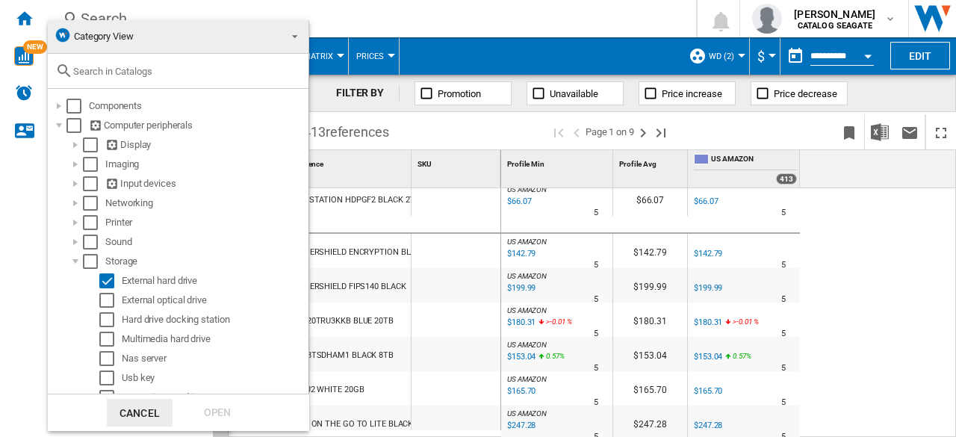
click at [284, 35] on span at bounding box center [291, 35] width 18 height 21
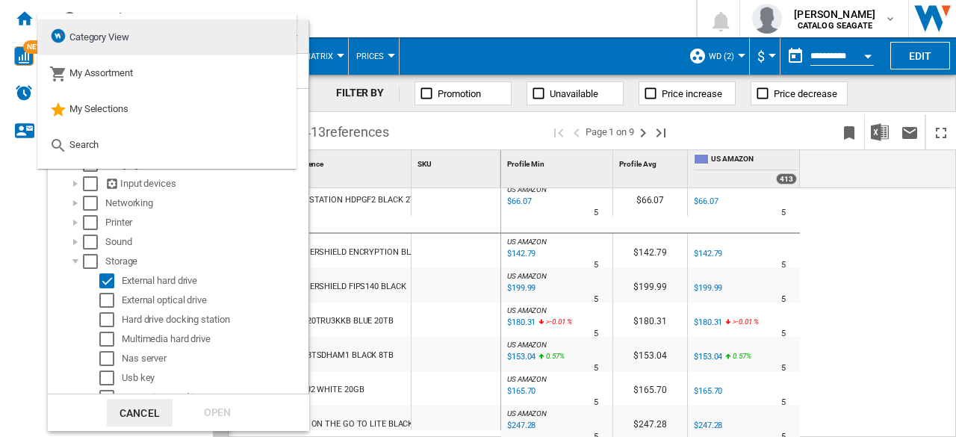
click at [126, 43] on span "Category View" at bounding box center [99, 36] width 60 height 11
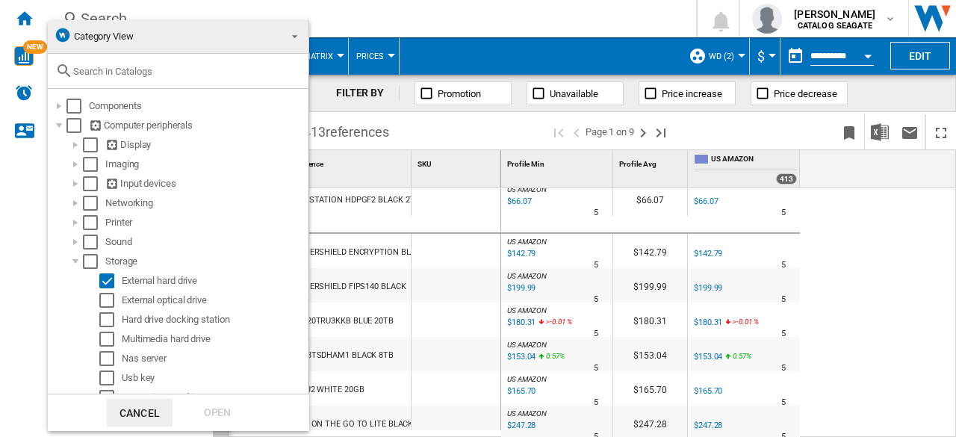
click at [411, 19] on md-backdrop at bounding box center [478, 218] width 956 height 437
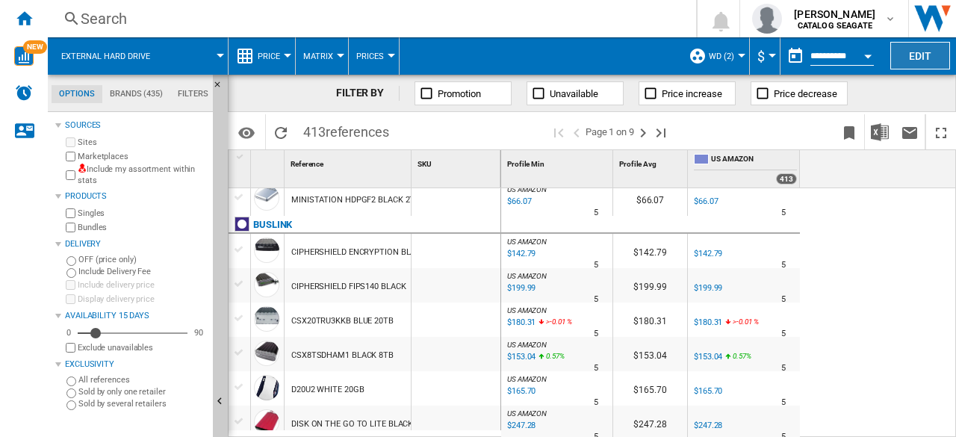
click at [929, 59] on button "Edit" at bounding box center [921, 56] width 60 height 28
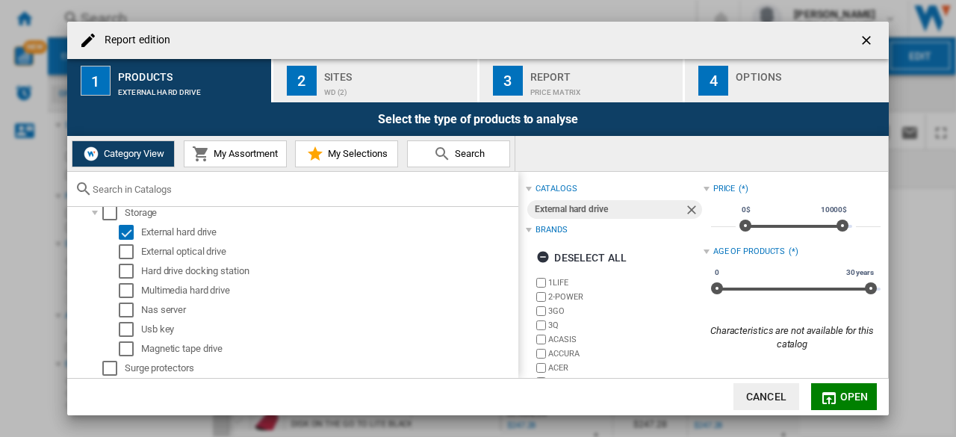
click at [864, 44] on ng-md-icon "getI18NText('BUTTONS.CLOSE_DIALOG')" at bounding box center [868, 42] width 18 height 18
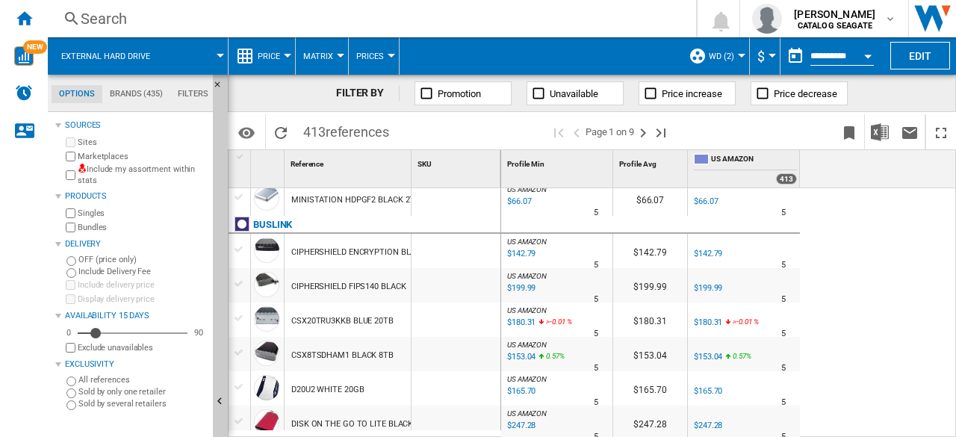
click at [288, 15] on div "Search" at bounding box center [369, 18] width 577 height 21
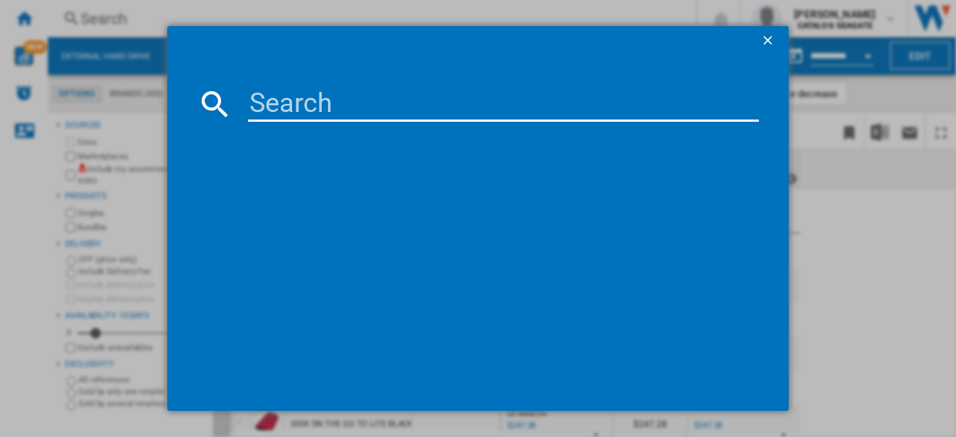
click at [766, 50] on ng-md-icon "getI18NText('BUTTONS.CLOSE_DIALOG')" at bounding box center [770, 42] width 18 height 18
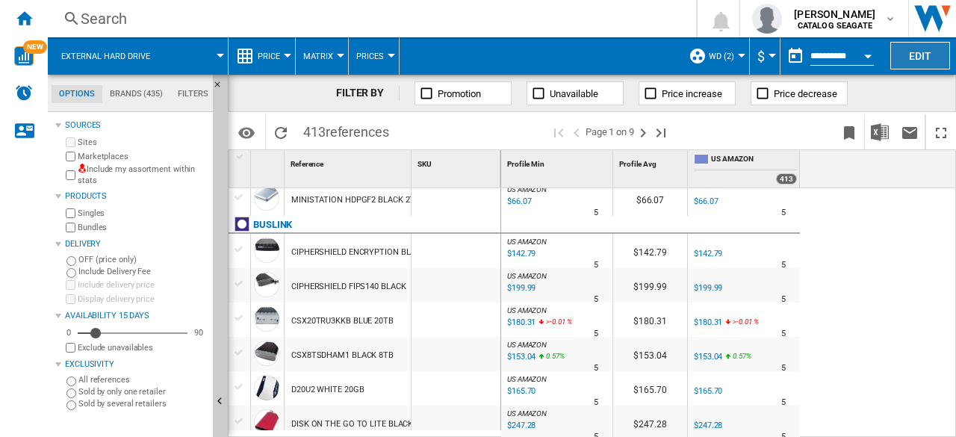
click at [915, 55] on button "Edit" at bounding box center [921, 56] width 60 height 28
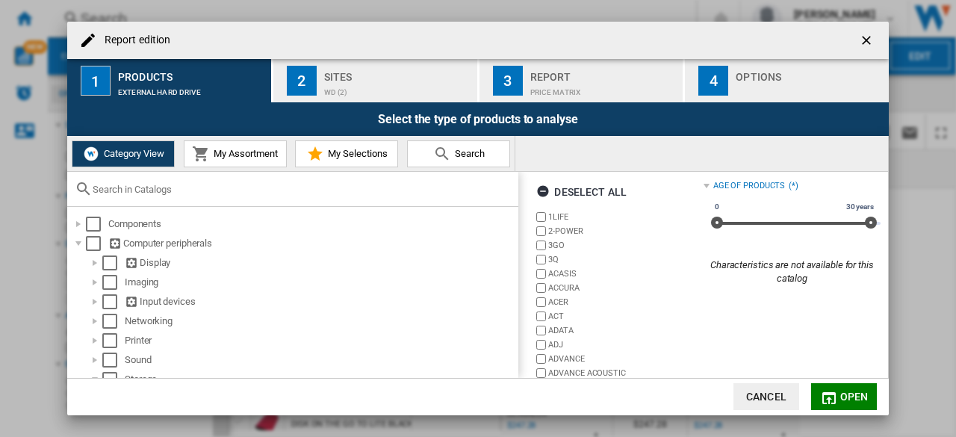
scroll to position [143, 0]
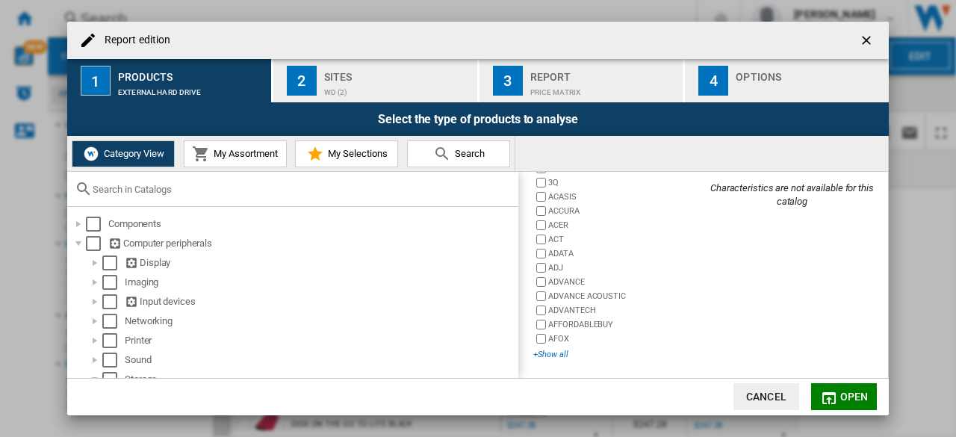
click at [565, 356] on div "+Show all" at bounding box center [618, 354] width 170 height 11
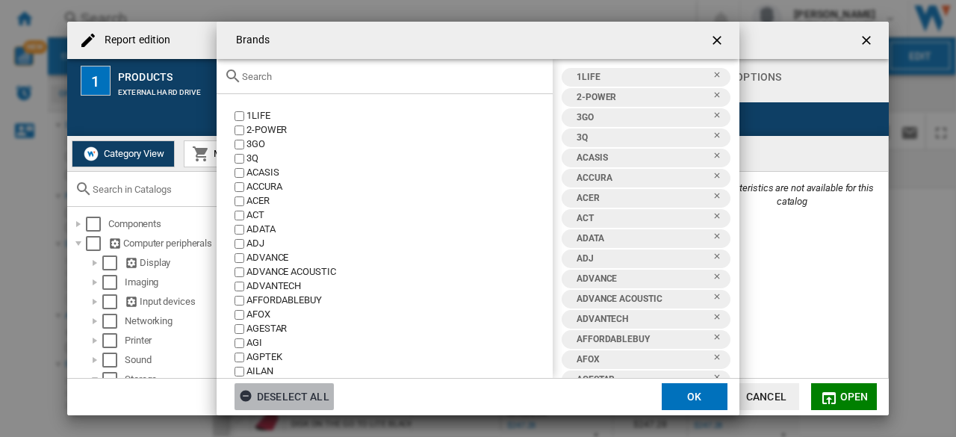
click at [278, 399] on div "Deselect all" at bounding box center [284, 396] width 90 height 27
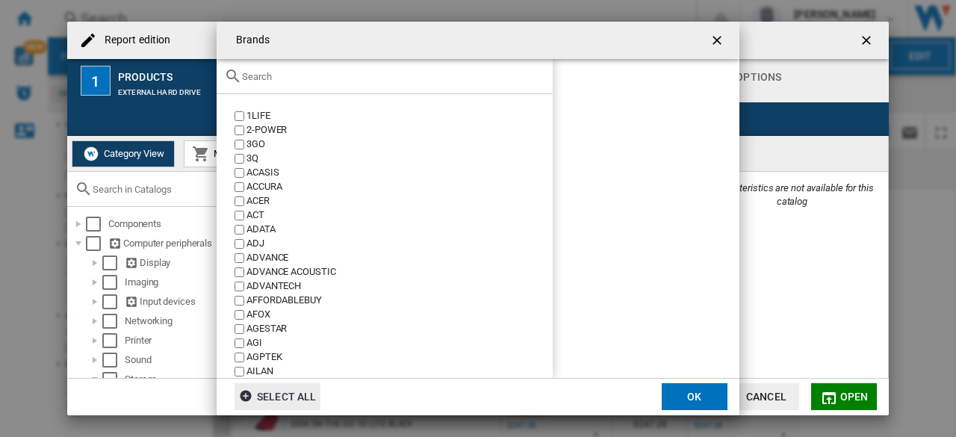
click at [327, 78] on input "Brands 1LIFE ..." at bounding box center [393, 76] width 303 height 11
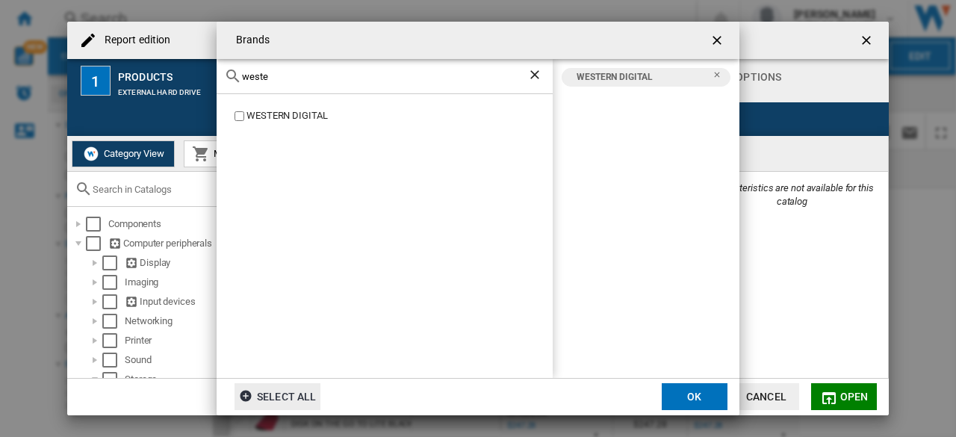
click at [252, 78] on input "weste" at bounding box center [384, 76] width 285 height 11
type input "u"
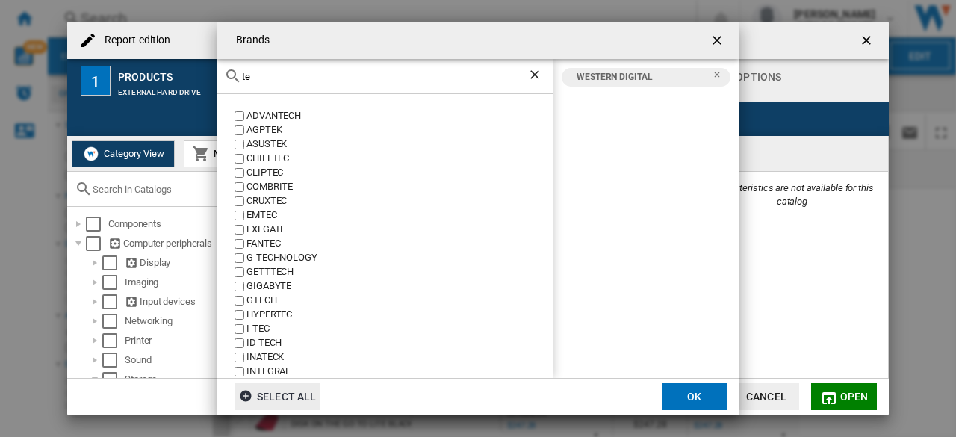
type input "t"
type input "a"
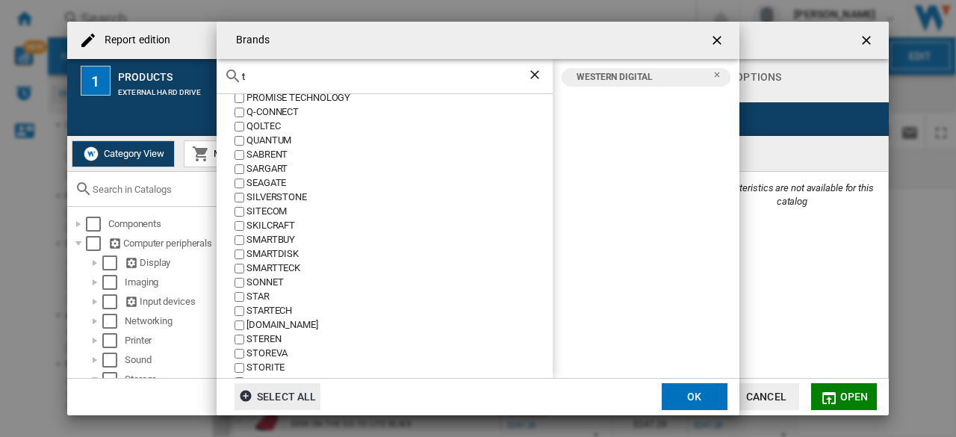
scroll to position [0, 0]
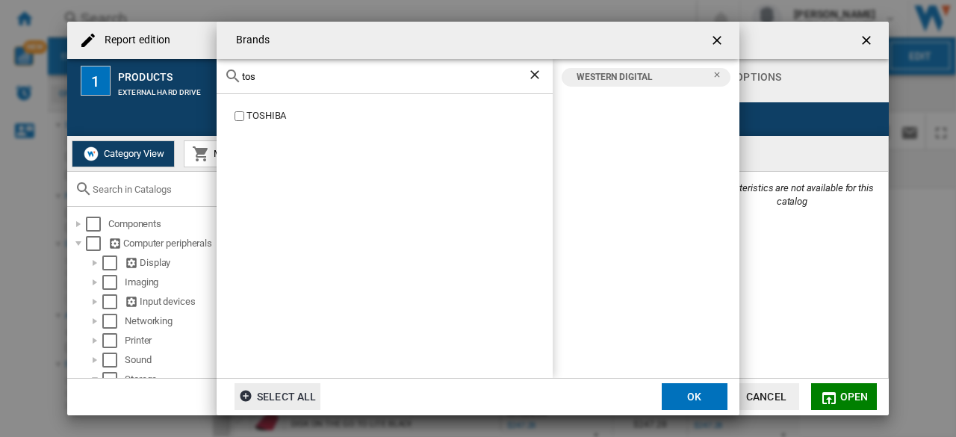
type input "tos"
click at [245, 116] on label "TOSHIBA" at bounding box center [392, 116] width 321 height 14
drag, startPoint x: 271, startPoint y: 75, endPoint x: 229, endPoint y: 79, distance: 42.0
click at [229, 76] on div "tos" at bounding box center [385, 76] width 336 height 35
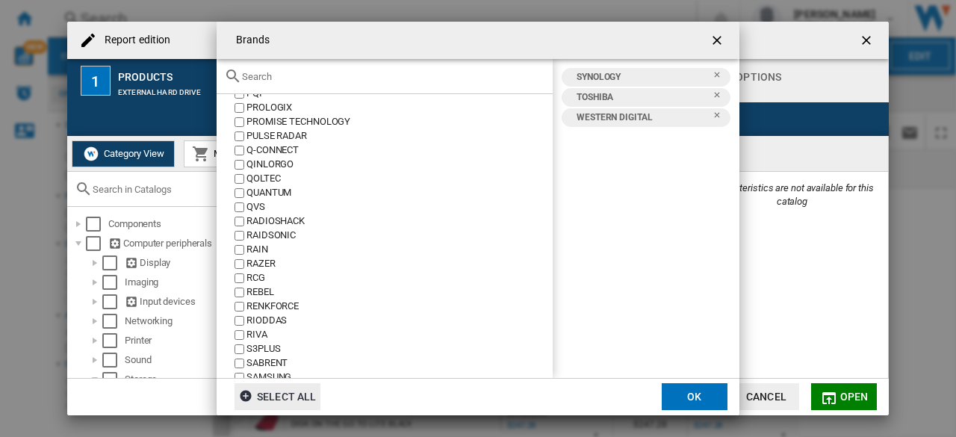
scroll to position [4502, 0]
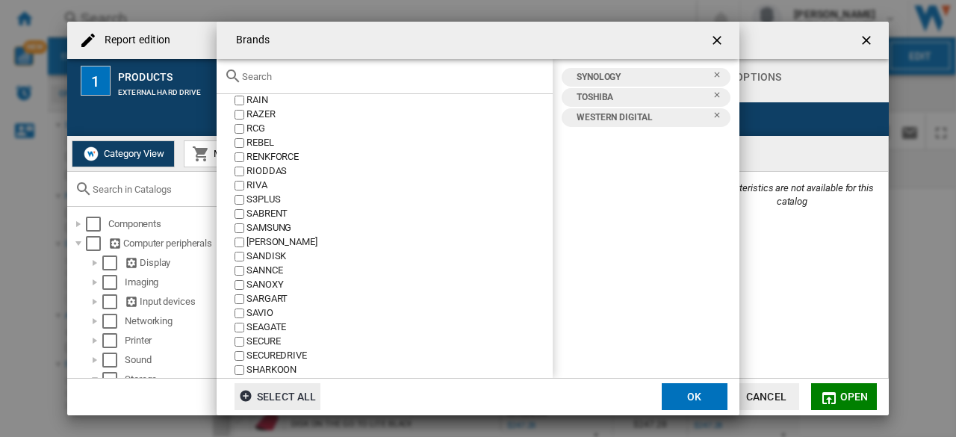
click at [308, 69] on div "Brands 1LIFE ..." at bounding box center [385, 76] width 336 height 35
click at [309, 75] on input "Brands 1LIFE ..." at bounding box center [393, 76] width 303 height 11
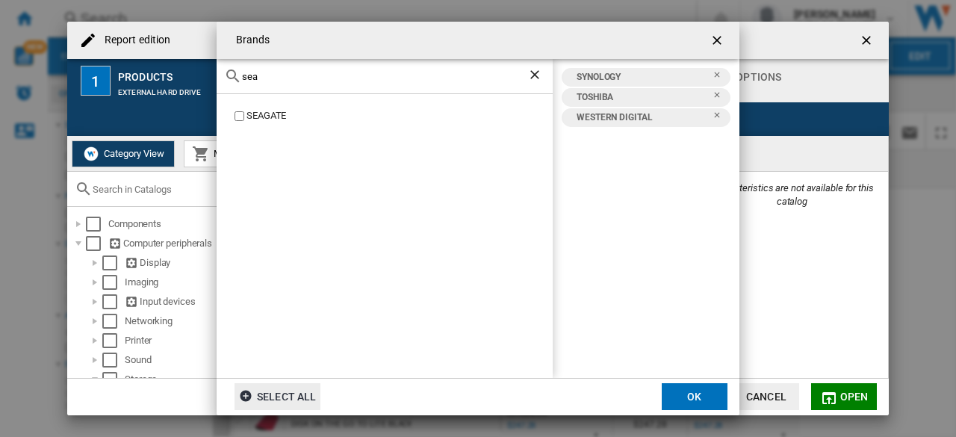
scroll to position [0, 0]
type input "sea"
click at [708, 391] on button "OK" at bounding box center [695, 396] width 66 height 27
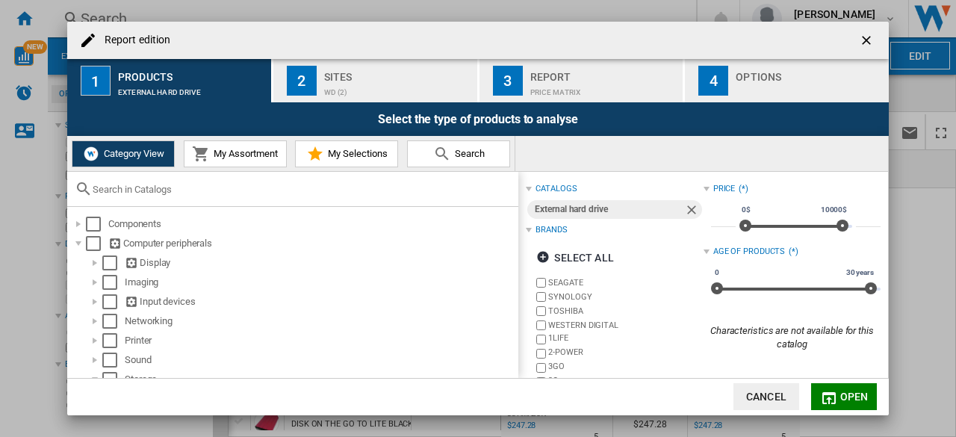
click at [850, 397] on span "Open" at bounding box center [855, 397] width 28 height 12
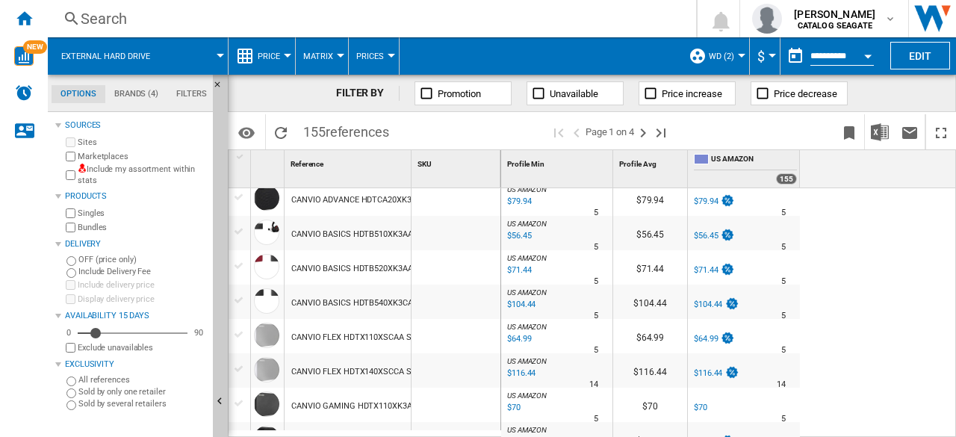
scroll to position [1345, 0]
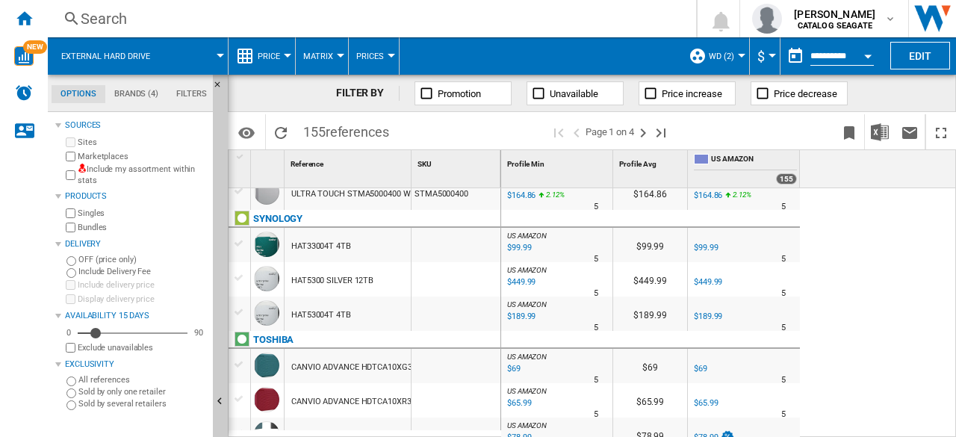
click at [327, 62] on button "Matrix" at bounding box center [321, 55] width 37 height 37
click at [269, 58] on md-backdrop at bounding box center [478, 218] width 956 height 437
click at [276, 57] on span "Price" at bounding box center [269, 57] width 22 height 10
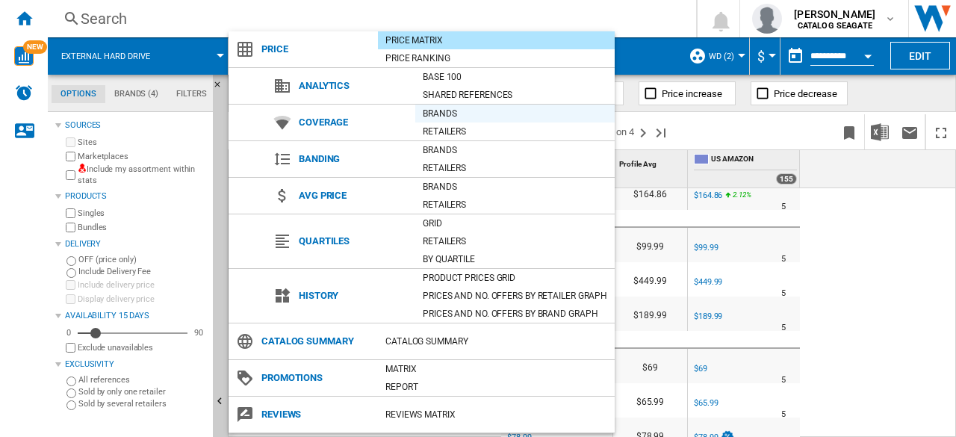
click at [450, 114] on div "Brands" at bounding box center [514, 113] width 199 height 15
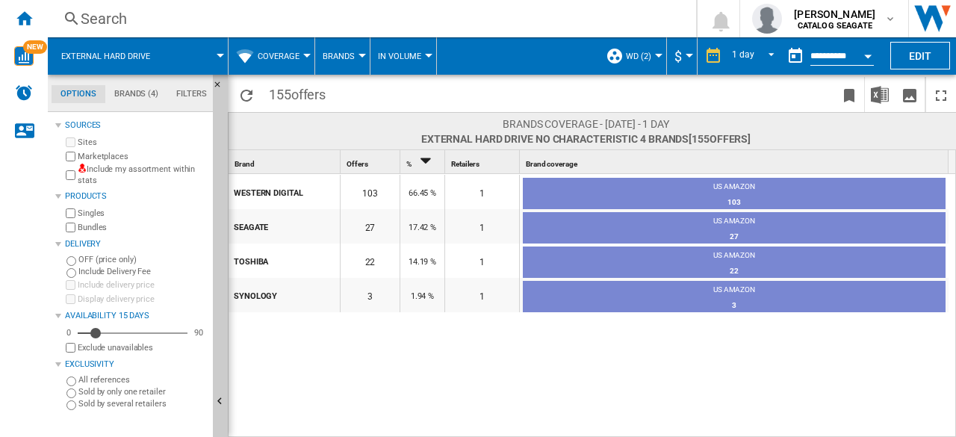
click at [299, 58] on span "Coverage" at bounding box center [279, 57] width 42 height 10
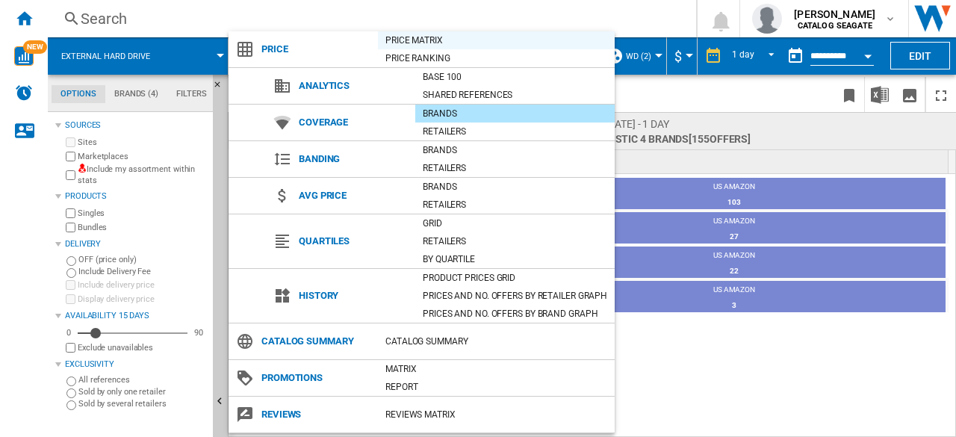
click at [410, 41] on div "Price Matrix" at bounding box center [496, 40] width 237 height 15
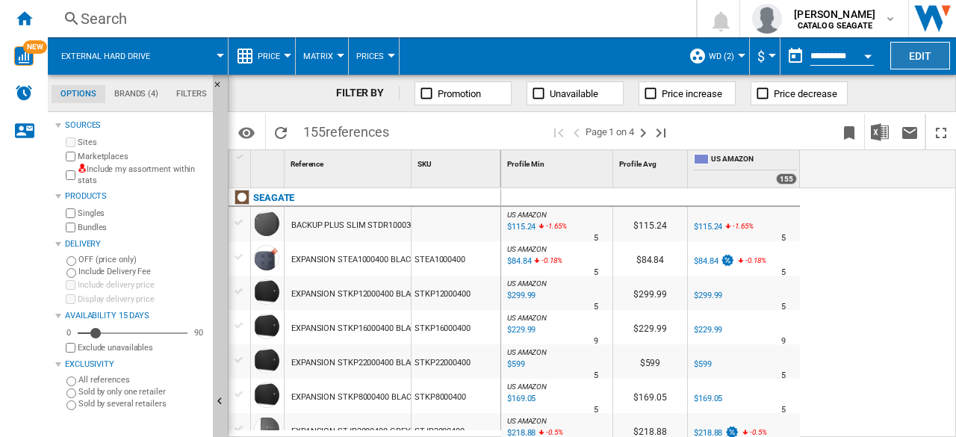
click at [909, 58] on button "Edit" at bounding box center [921, 56] width 60 height 28
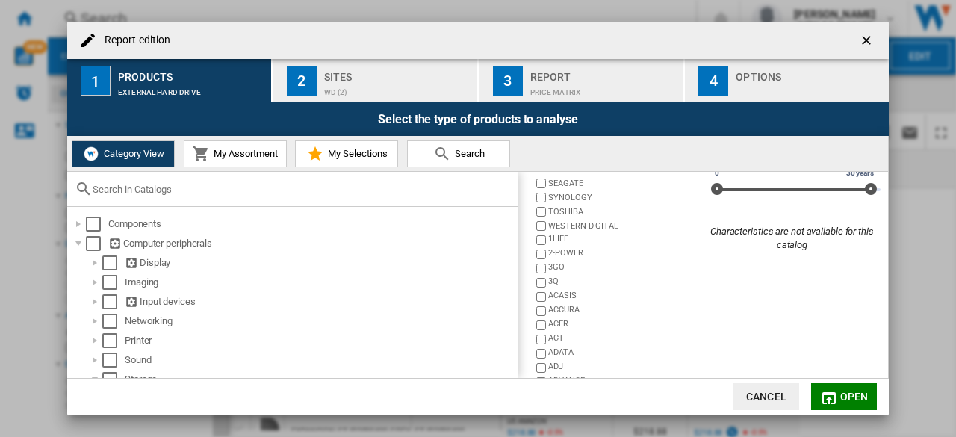
scroll to position [143, 0]
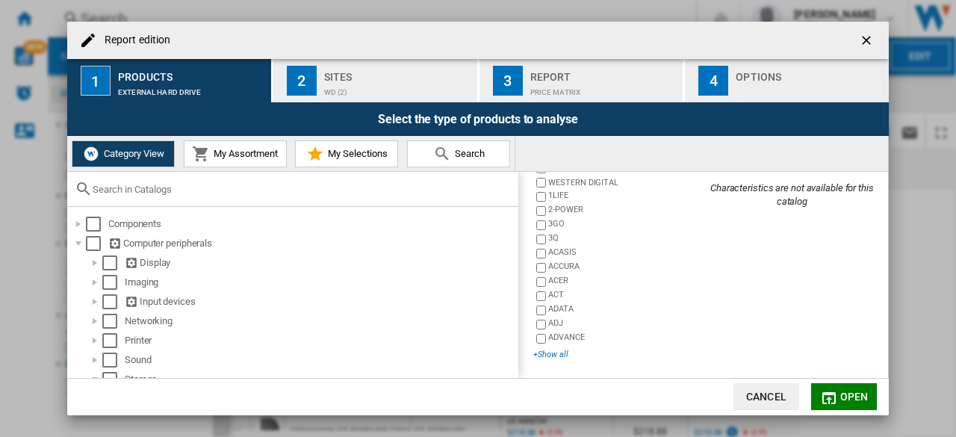
click at [539, 353] on div "+Show all" at bounding box center [618, 354] width 170 height 11
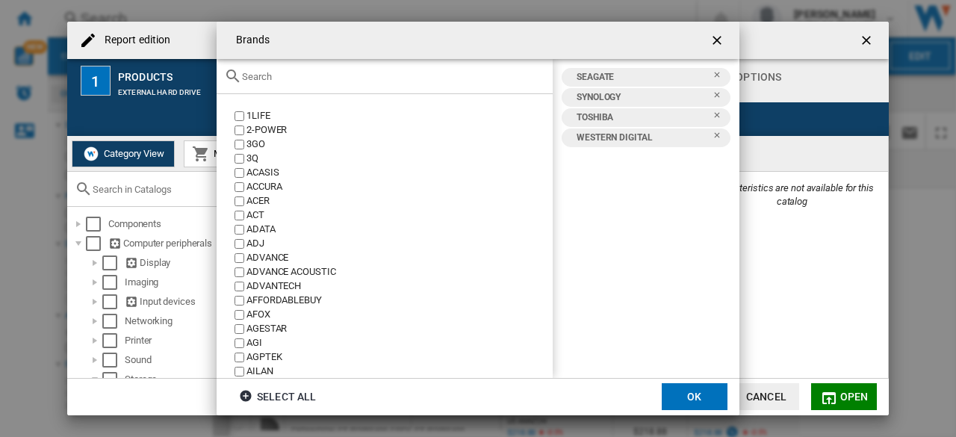
click at [315, 82] on input "Brands 1LIFE ..." at bounding box center [393, 76] width 303 height 11
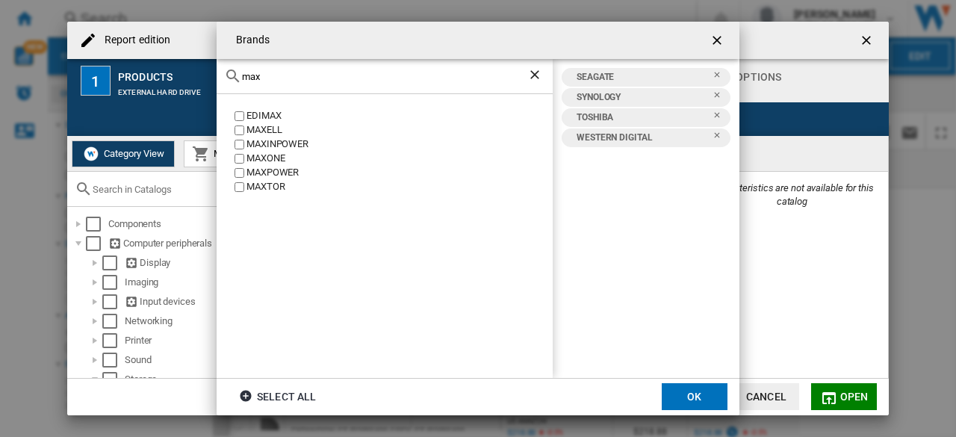
type input "max"
click at [690, 390] on button "OK" at bounding box center [695, 396] width 66 height 27
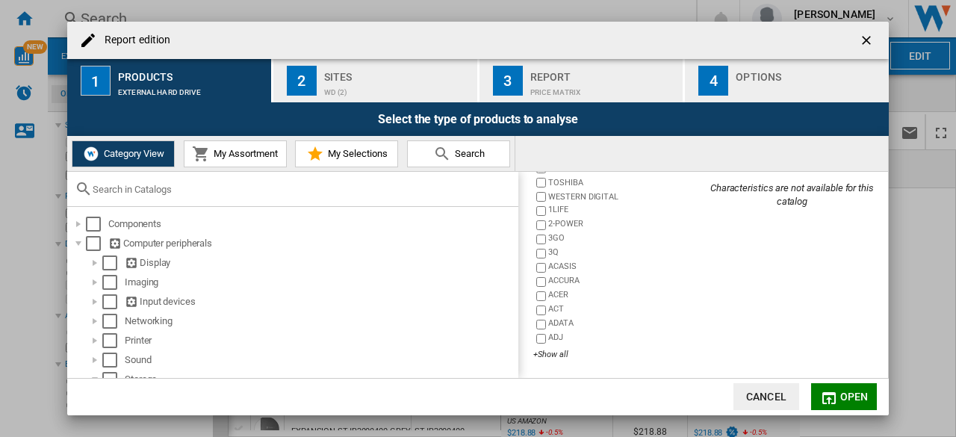
click at [850, 394] on span "Open" at bounding box center [855, 397] width 28 height 12
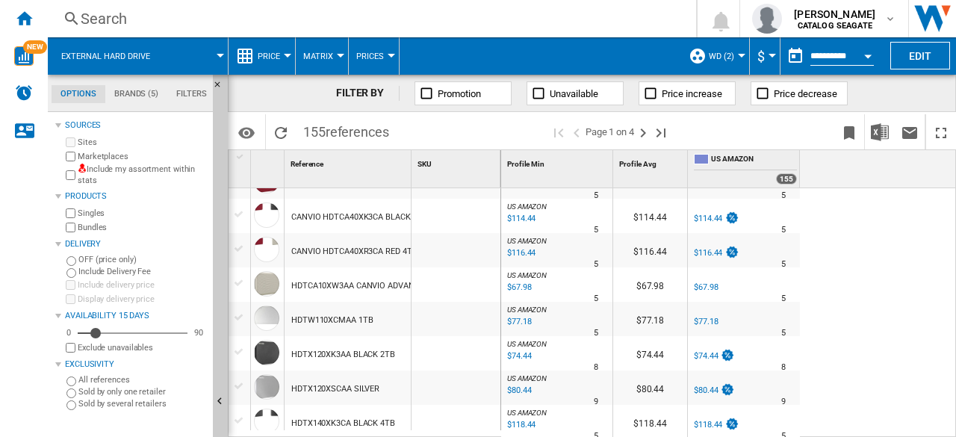
scroll to position [1523, 0]
click at [642, 136] on ng-md-icon "Next page" at bounding box center [643, 133] width 18 height 18
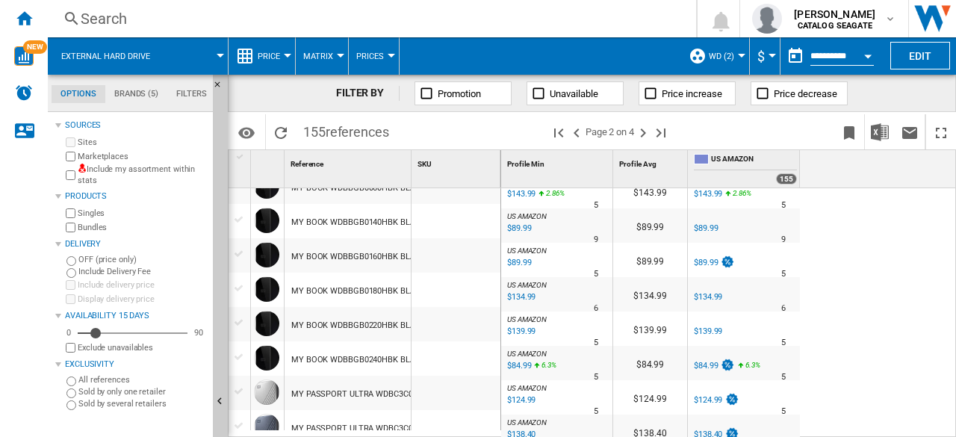
scroll to position [1494, 0]
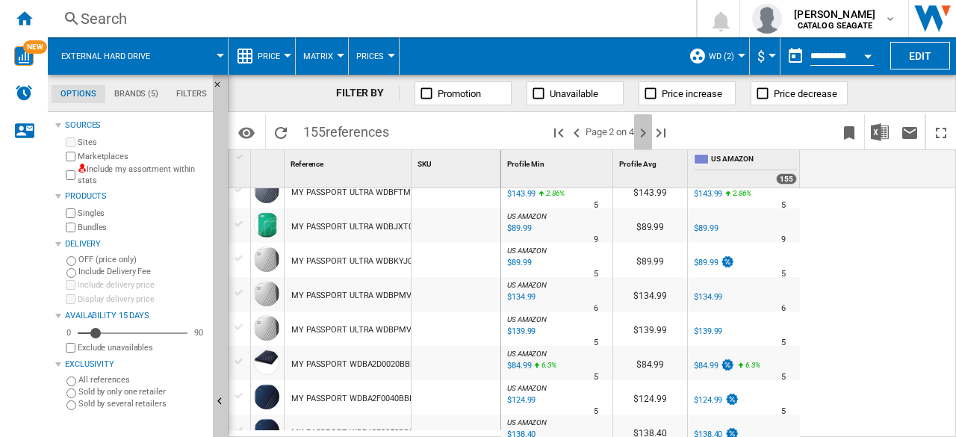
click at [640, 137] on ng-md-icon "Next page" at bounding box center [643, 133] width 18 height 18
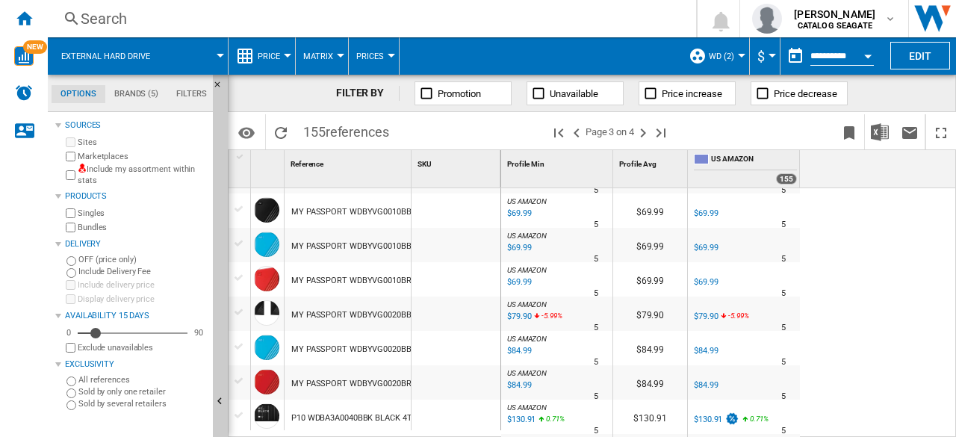
scroll to position [822, 0]
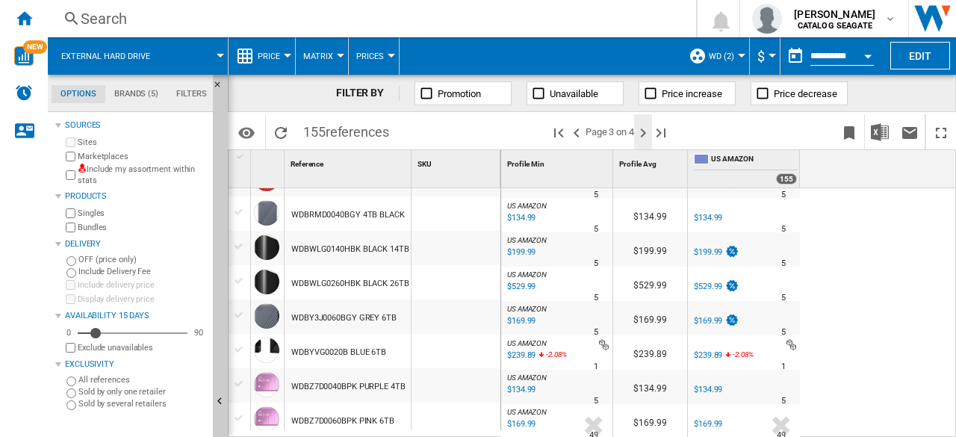
click at [648, 134] on ng-md-icon "Next page" at bounding box center [643, 133] width 18 height 18
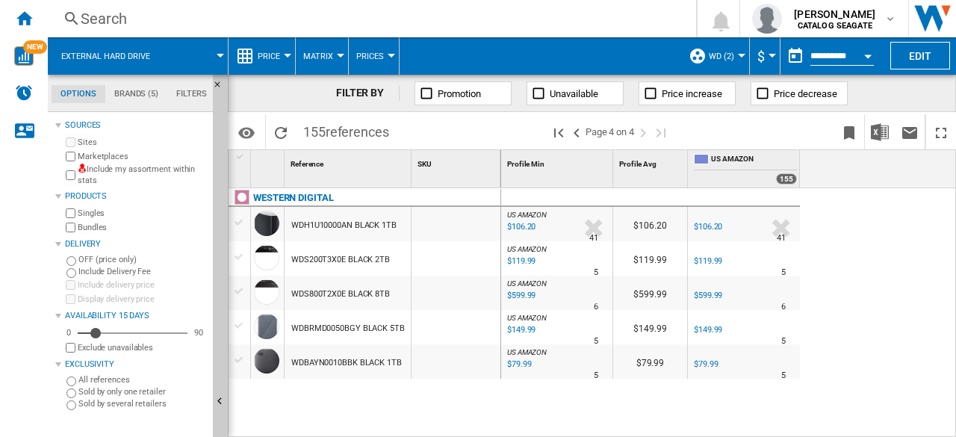
click at [329, 64] on button "Matrix" at bounding box center [321, 55] width 37 height 37
click at [290, 62] on md-backdrop at bounding box center [478, 218] width 956 height 437
click at [284, 57] on button "Price" at bounding box center [273, 55] width 30 height 37
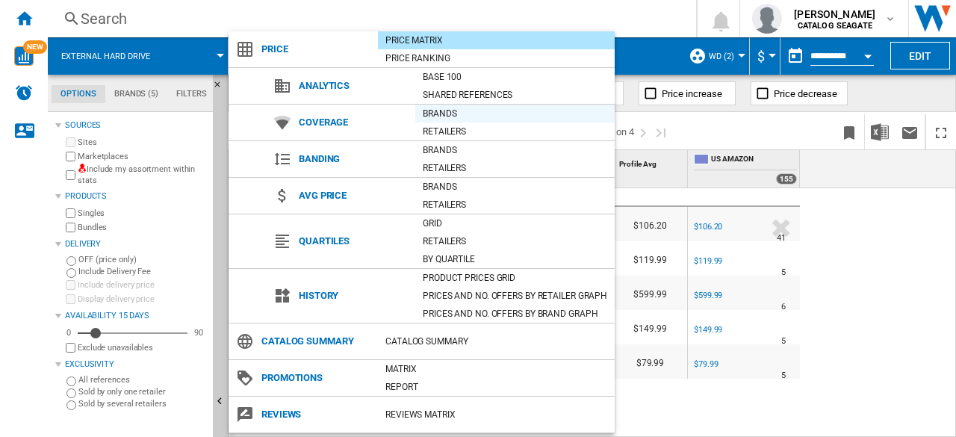
click at [454, 114] on div "Brands" at bounding box center [514, 113] width 199 height 15
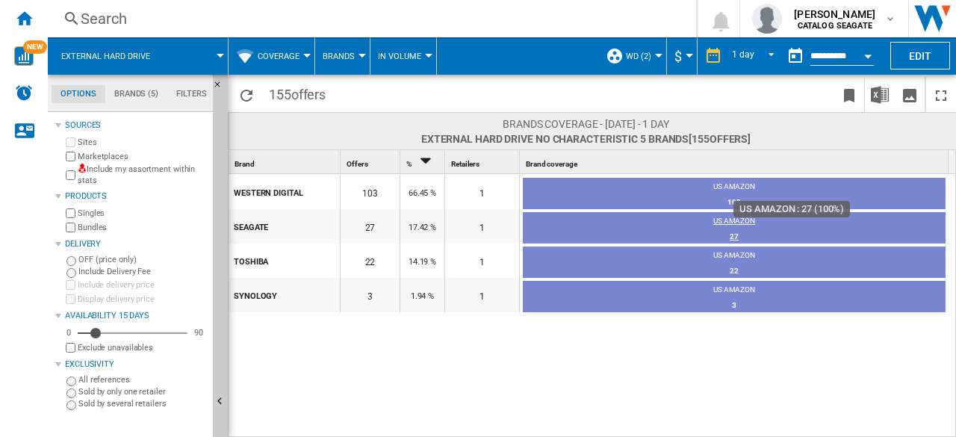
click at [732, 234] on div "27" at bounding box center [734, 236] width 423 height 15
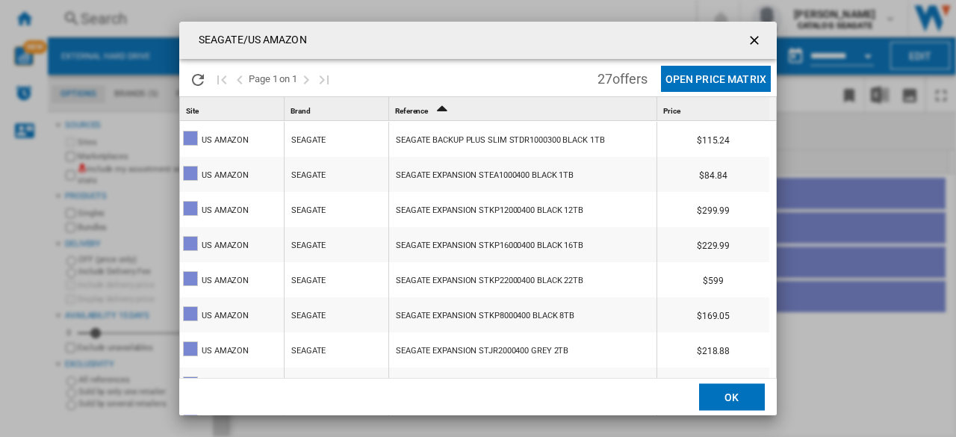
click at [282, 161] on div "US AMAZON" at bounding box center [232, 174] width 104 height 34
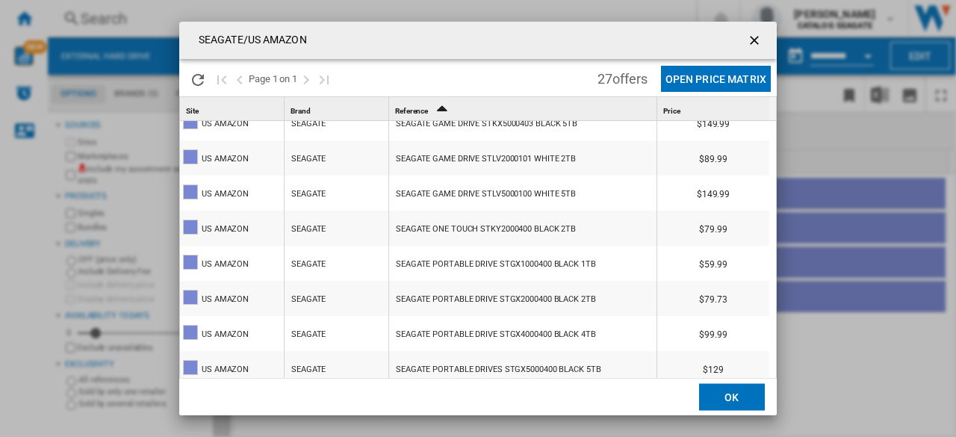
click at [755, 42] on ng-md-icon "getI18NText('BUTTONS.CLOSE_DIALOG')" at bounding box center [756, 42] width 18 height 18
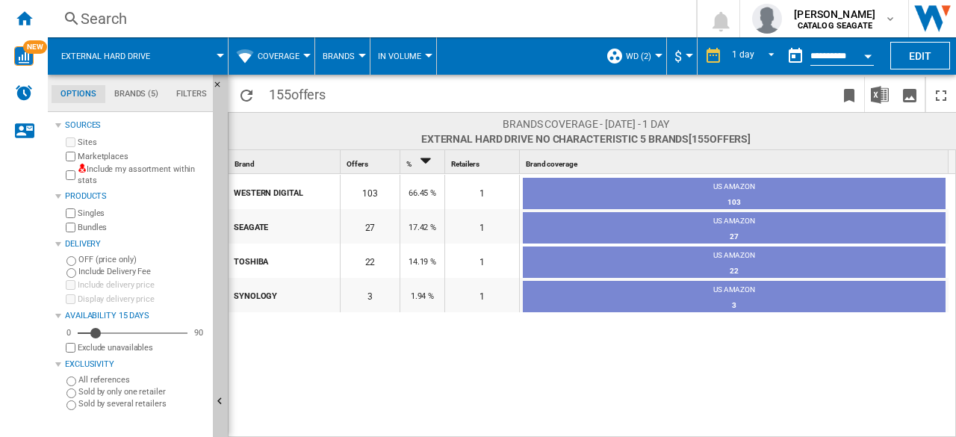
click at [750, 343] on div "WESTERN DIGITAL 103 66.45 % 1 US AMAZON 103 100% [GEOGRAPHIC_DATA] 27 17.42 % 1…" at bounding box center [593, 306] width 728 height 264
click at [737, 200] on div "103" at bounding box center [734, 202] width 423 height 15
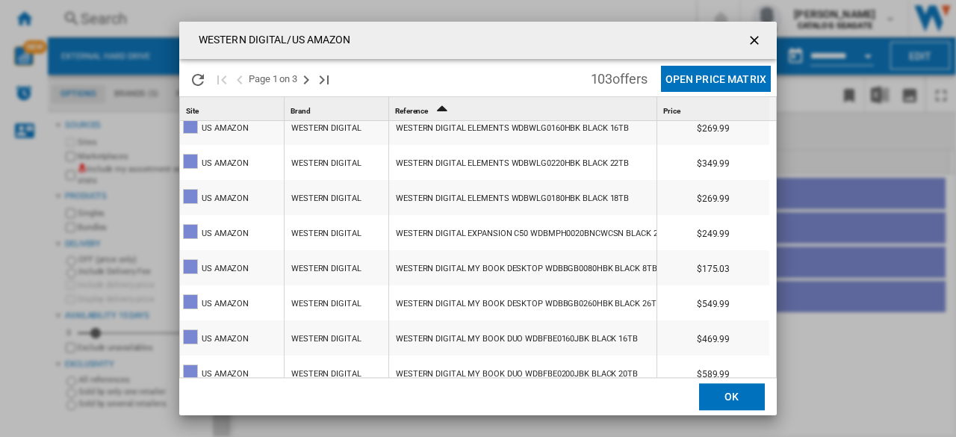
scroll to position [310, 0]
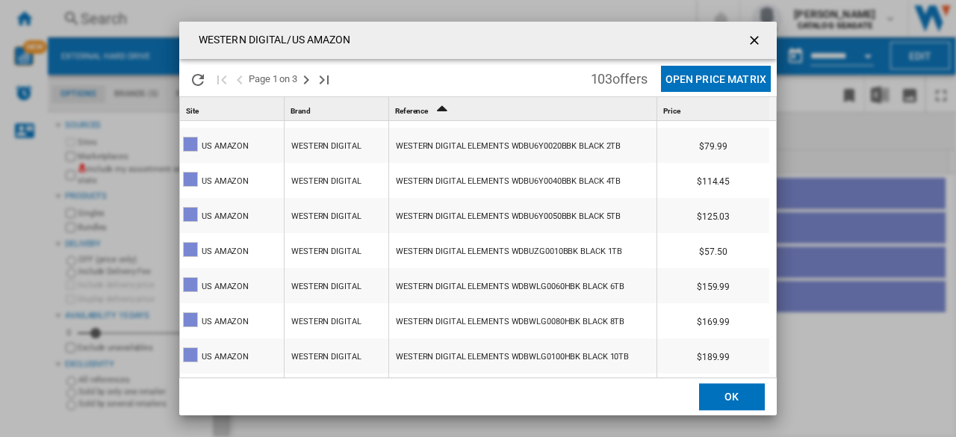
click at [547, 146] on div at bounding box center [478, 218] width 956 height 437
click at [547, 146] on div "WESTERN DIGITAL ELEMENTS WDBU6Y0020BBK BLACK 2TB" at bounding box center [508, 146] width 225 height 34
click at [726, 75] on button "Open Price Matrix" at bounding box center [716, 79] width 110 height 26
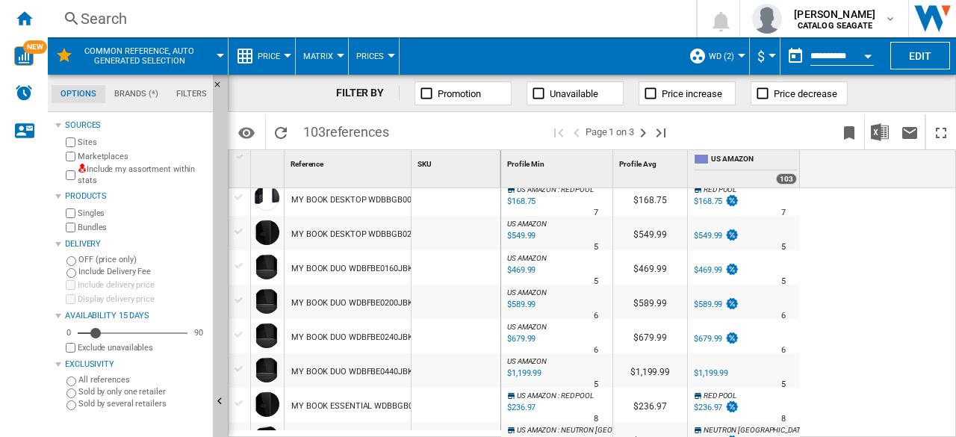
scroll to position [822, 0]
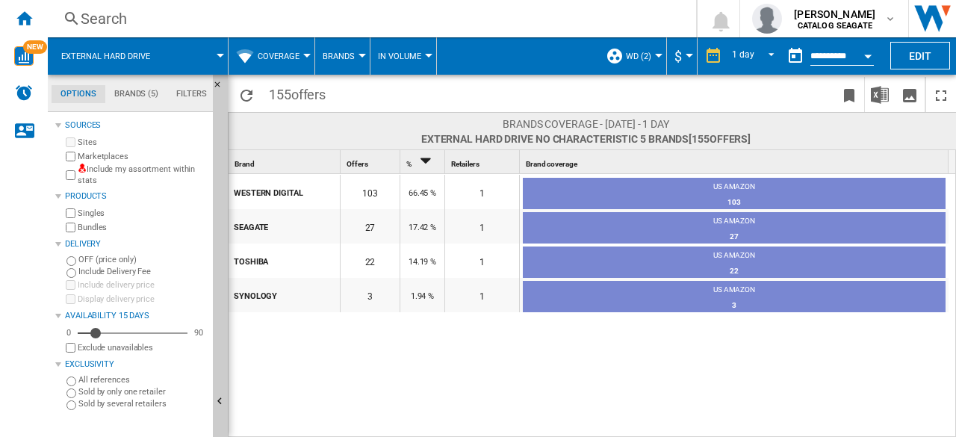
click at [300, 60] on button "Coverage" at bounding box center [282, 55] width 49 height 37
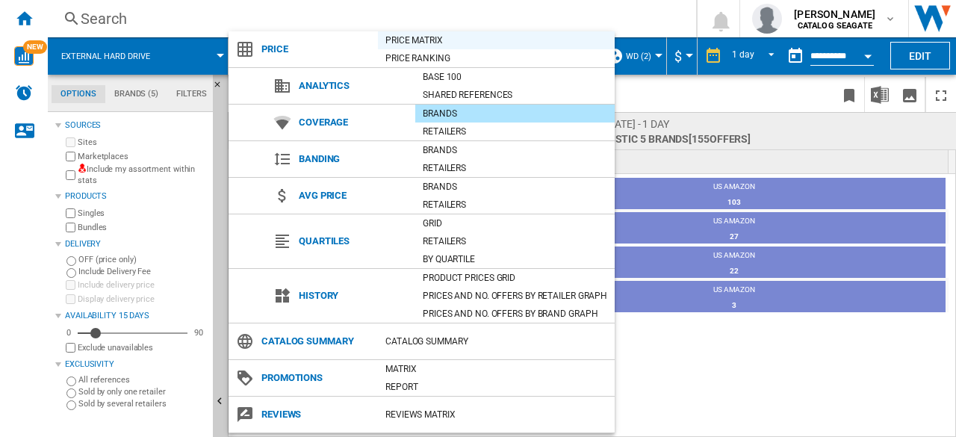
click at [403, 38] on div "Price Matrix" at bounding box center [496, 40] width 237 height 15
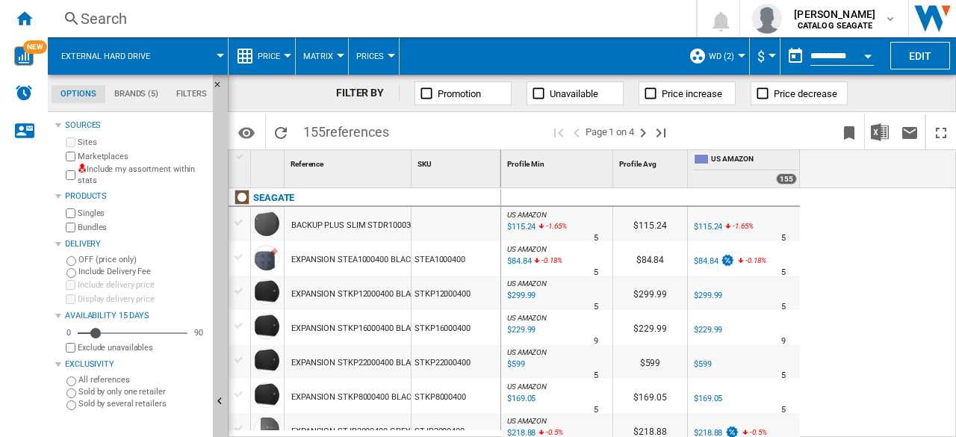
click at [194, 18] on div "Search" at bounding box center [369, 18] width 577 height 21
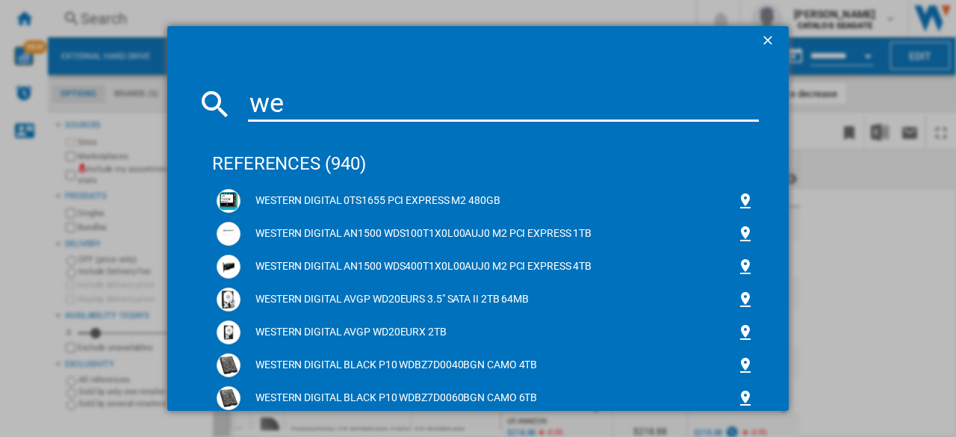
type input "w"
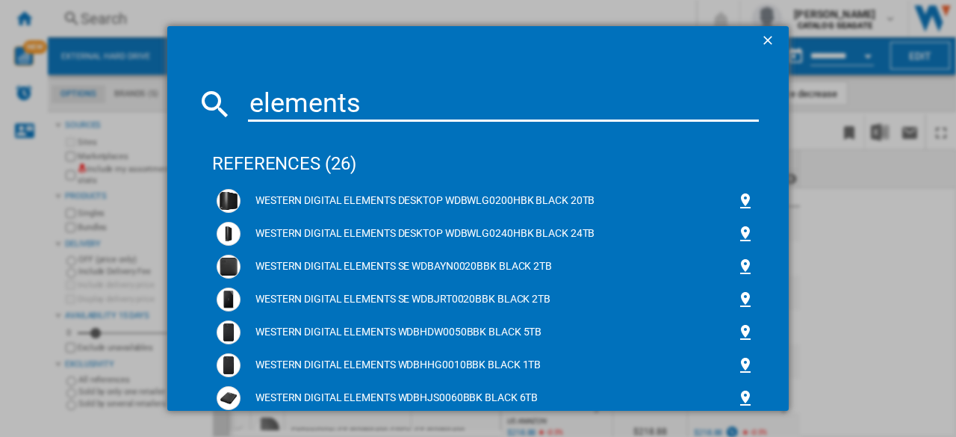
type input "elements"
click at [761, 37] on ng-md-icon "getI18NText('BUTTONS.CLOSE_DIALOG')" at bounding box center [770, 42] width 18 height 18
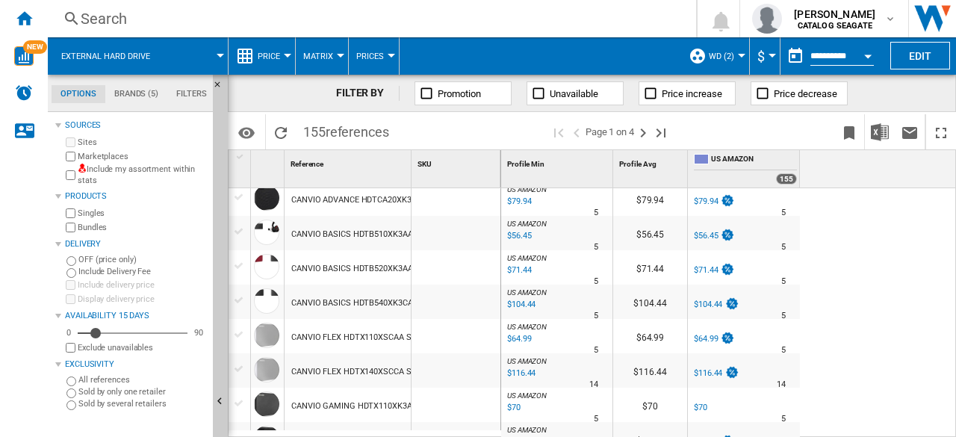
scroll to position [1121, 0]
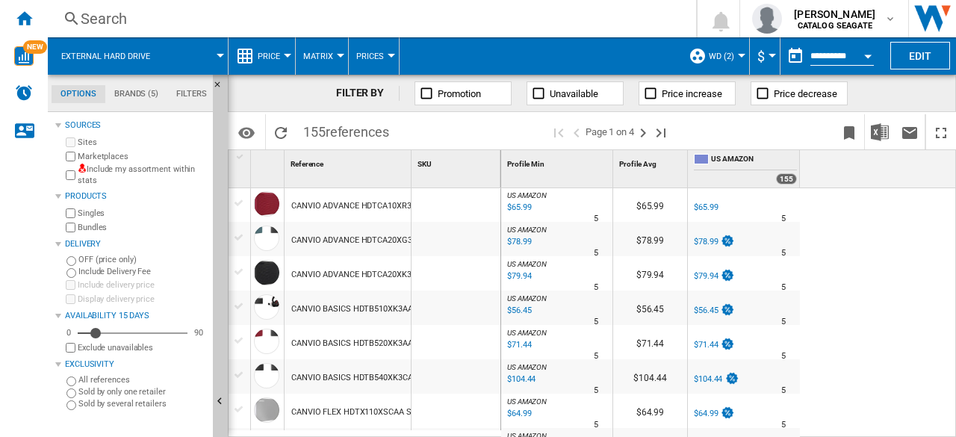
click at [345, 310] on div "CANVIO BASICS HDTB510XK3AA BLACK 1TB" at bounding box center [373, 309] width 165 height 34
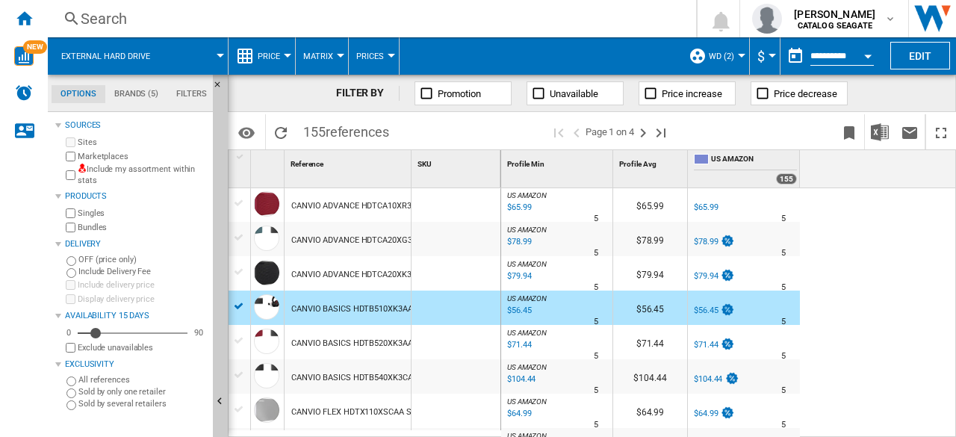
click at [355, 346] on div "CANVIO BASICS HDTB520XK3AA BLACK 2TB" at bounding box center [373, 344] width 165 height 34
click at [348, 351] on div "CANVIO BASICS HDTB520XK3AA BLACK 2TB" at bounding box center [373, 344] width 165 height 34
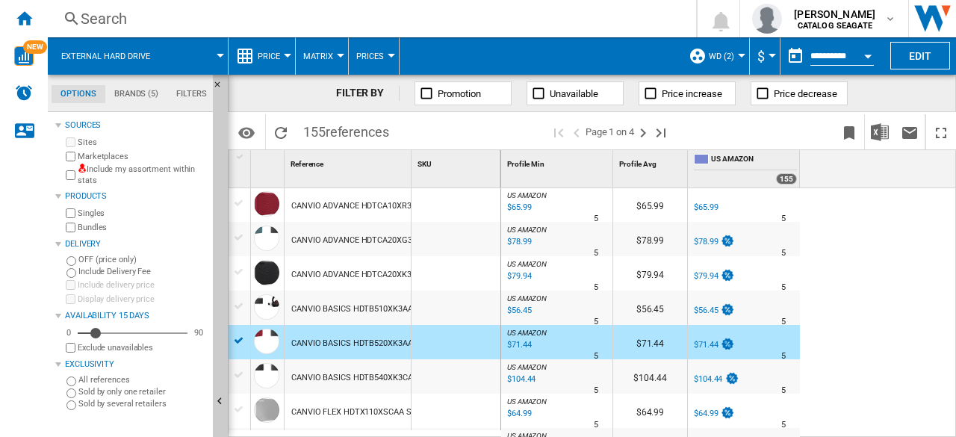
click at [353, 310] on div "CANVIO BASICS HDTB510XK3AA BLACK 1TB" at bounding box center [373, 309] width 165 height 34
click at [239, 309] on div at bounding box center [240, 306] width 16 height 13
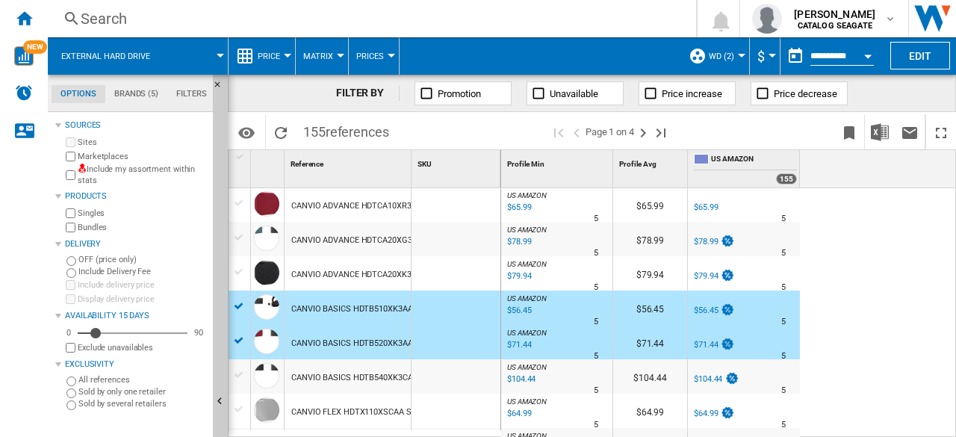
click at [232, 372] on div at bounding box center [240, 374] width 16 height 13
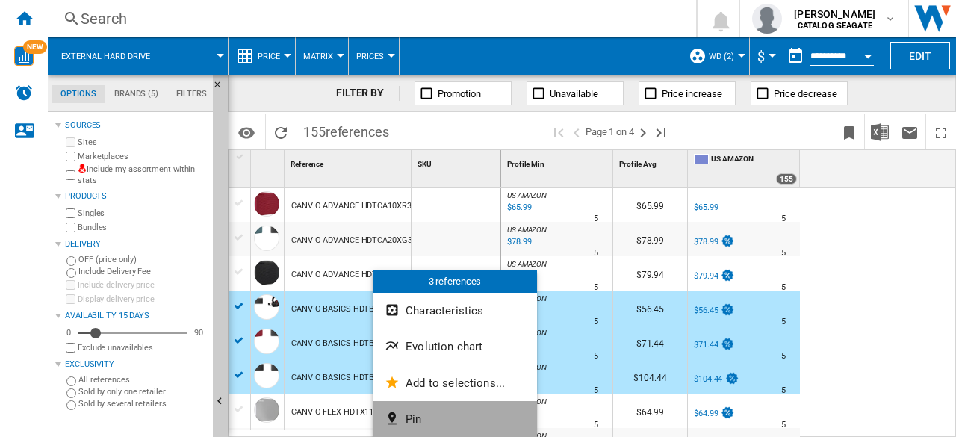
click at [436, 415] on button "Pin" at bounding box center [455, 419] width 164 height 36
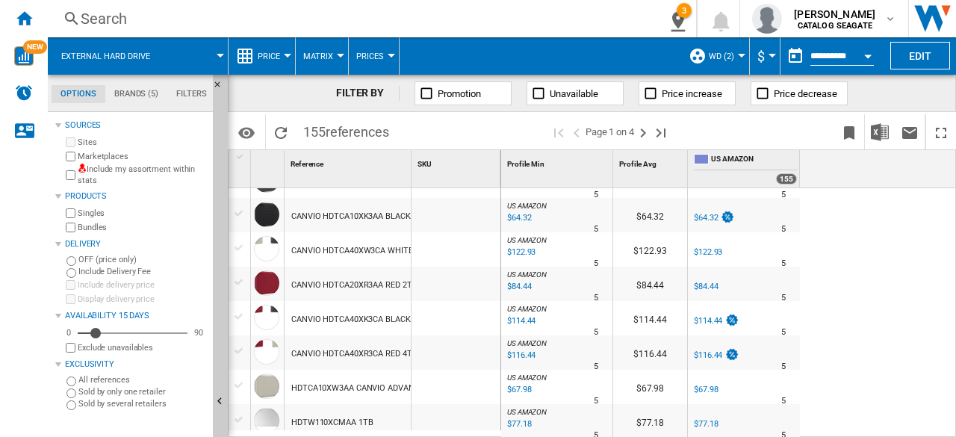
scroll to position [1521, 0]
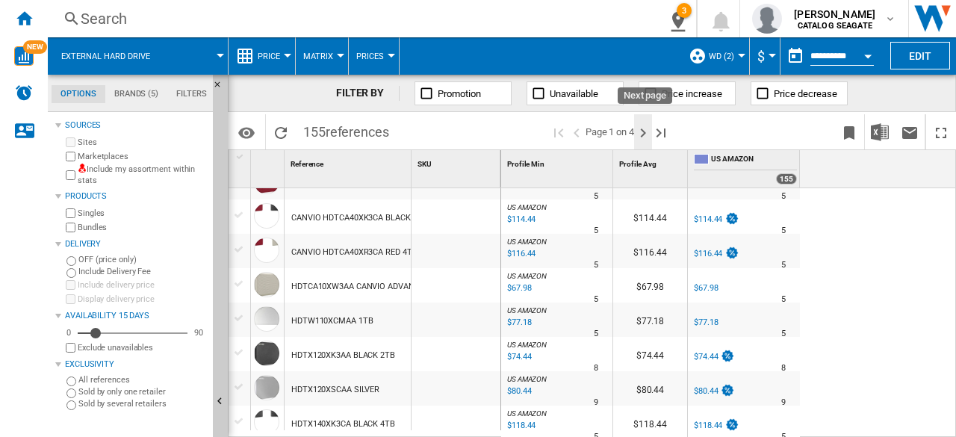
click at [647, 134] on ng-md-icon "Next page" at bounding box center [643, 133] width 18 height 18
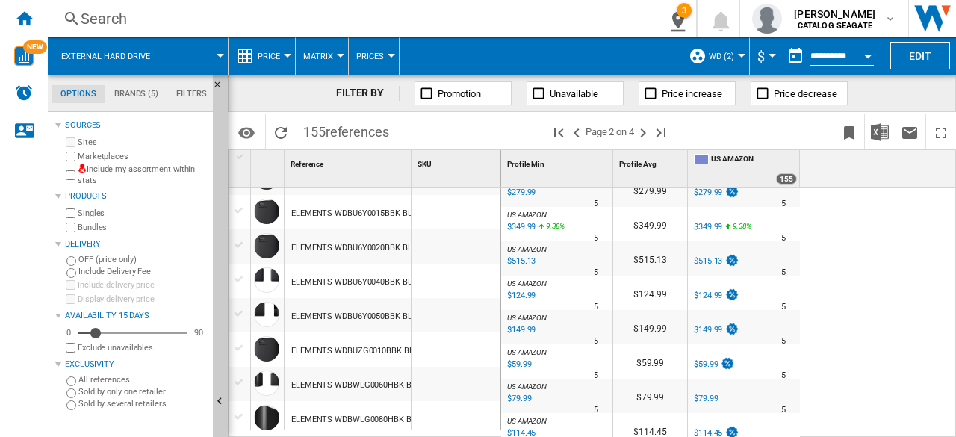
scroll to position [224, 0]
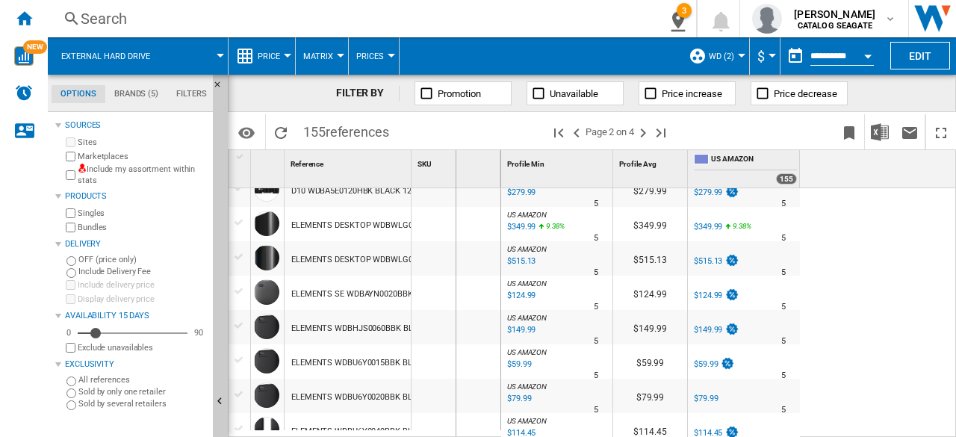
drag, startPoint x: 411, startPoint y: 168, endPoint x: 455, endPoint y: 183, distance: 46.5
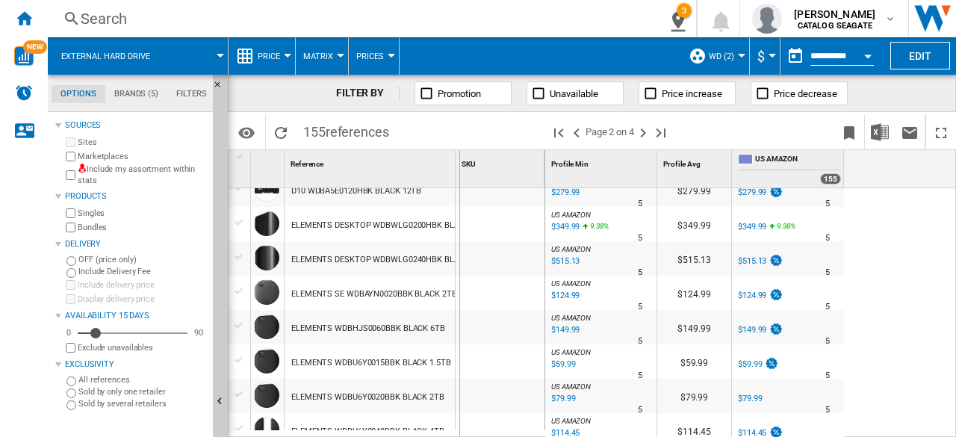
drag, startPoint x: 451, startPoint y: 171, endPoint x: 486, endPoint y: 177, distance: 34.9
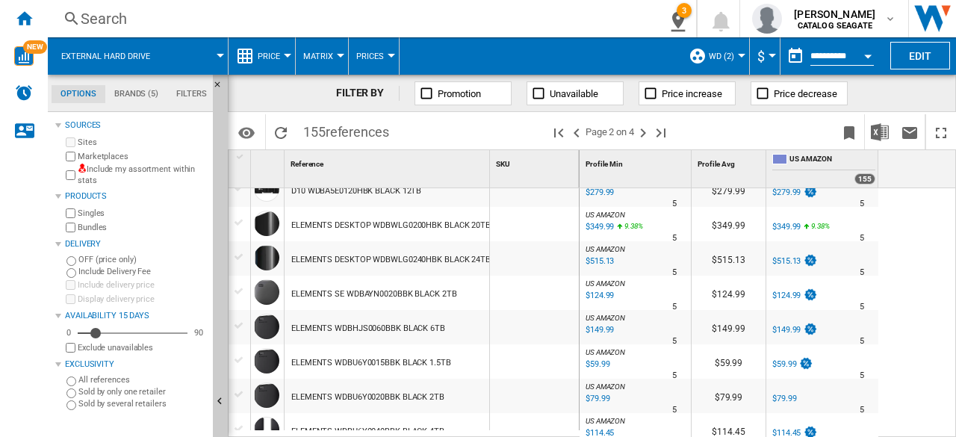
click at [425, 394] on div "ELEMENTS WDBU6Y0020BBK BLACK 2TB" at bounding box center [367, 397] width 153 height 34
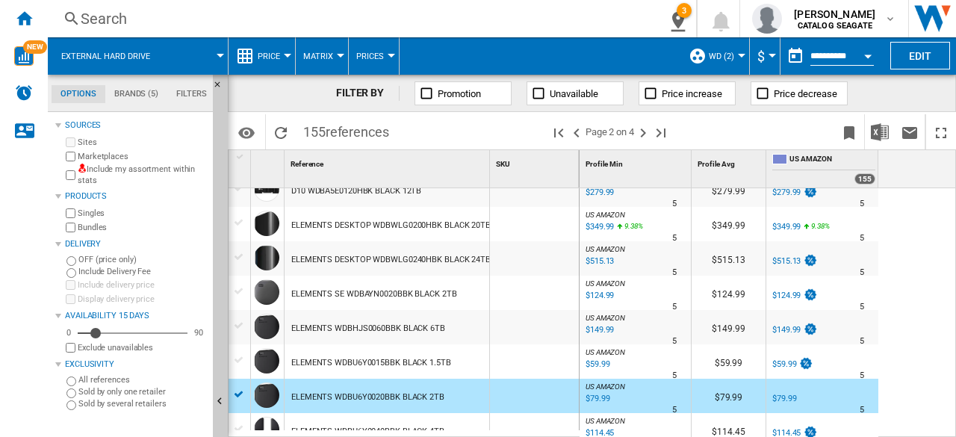
click at [442, 288] on div "ELEMENTS SE WDBAYN0020BBK BLACK 2TB" at bounding box center [374, 294] width 166 height 34
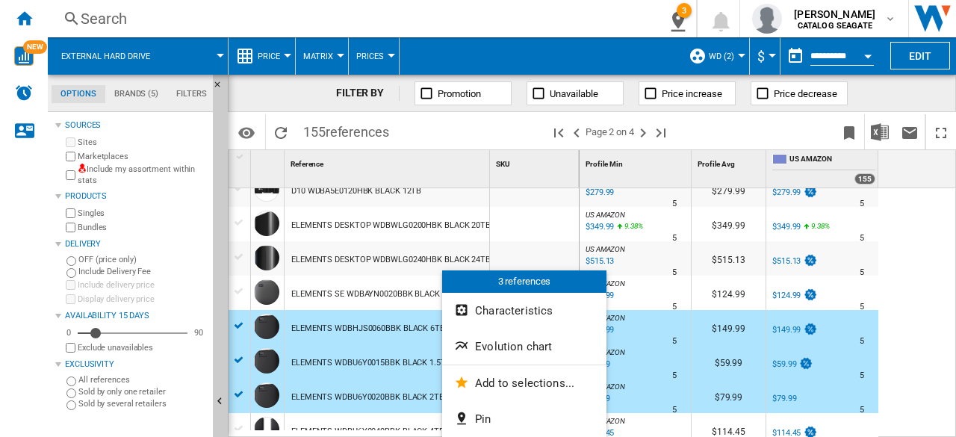
click at [392, 293] on div at bounding box center [478, 218] width 956 height 437
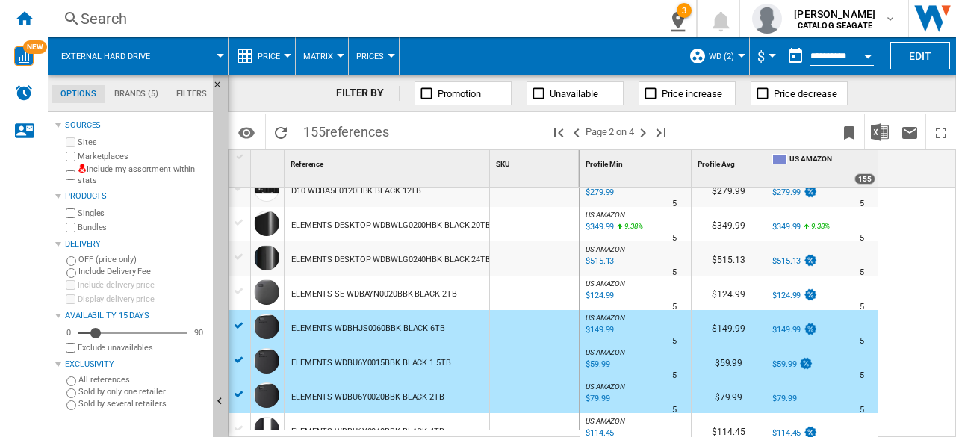
click at [244, 291] on div at bounding box center [240, 291] width 16 height 13
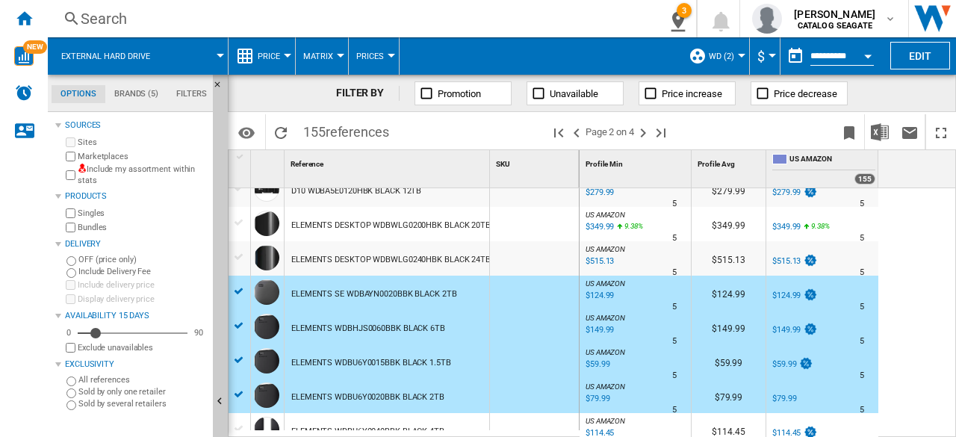
click at [235, 324] on div at bounding box center [240, 325] width 16 height 13
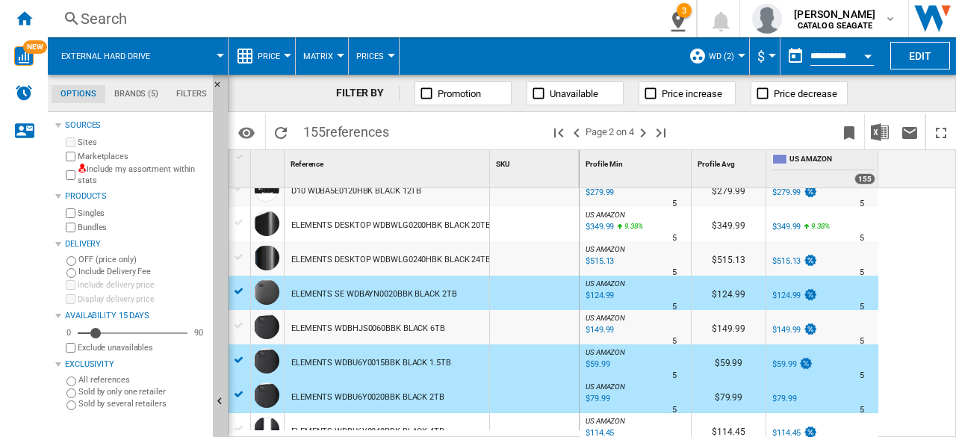
click at [241, 352] on div at bounding box center [240, 360] width 22 height 16
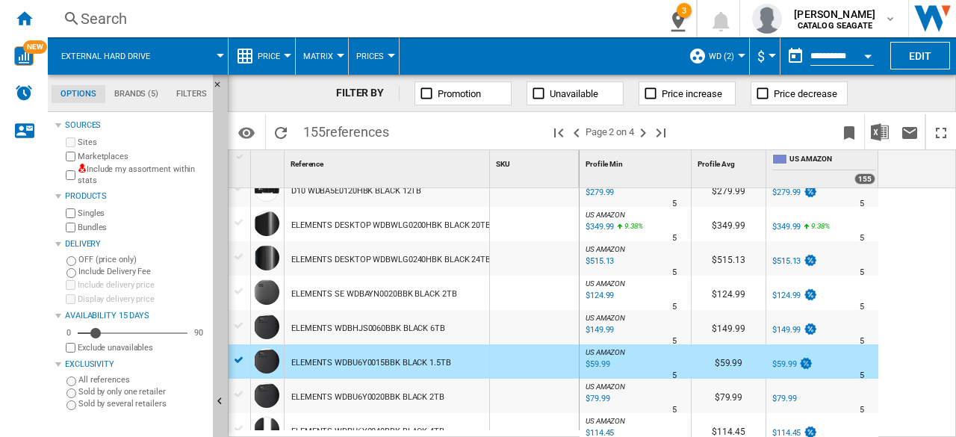
click at [241, 290] on div at bounding box center [240, 291] width 16 height 13
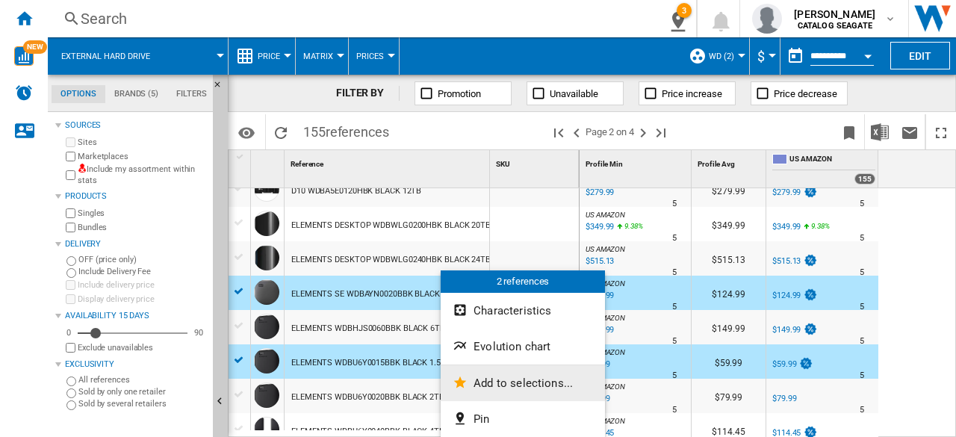
click at [518, 382] on span "Add to selections..." at bounding box center [523, 383] width 99 height 13
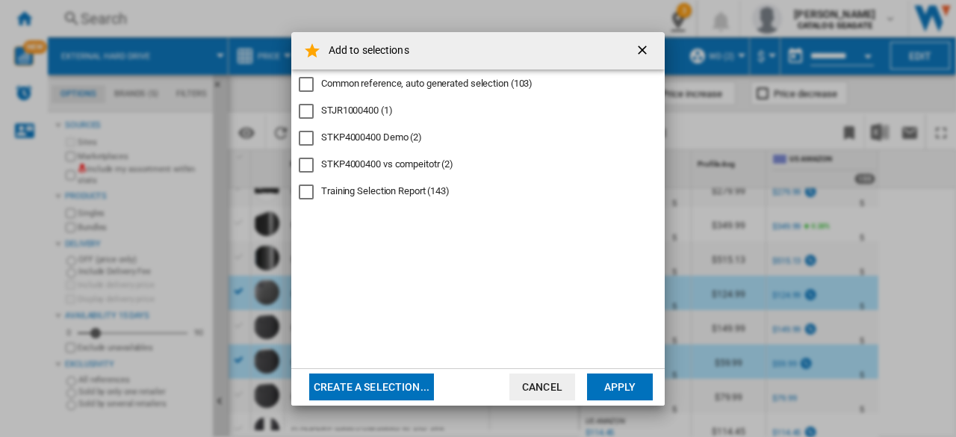
click at [646, 57] on ng-md-icon "getI18NText('BUTTONS.CLOSE_DIALOG')" at bounding box center [644, 52] width 18 height 18
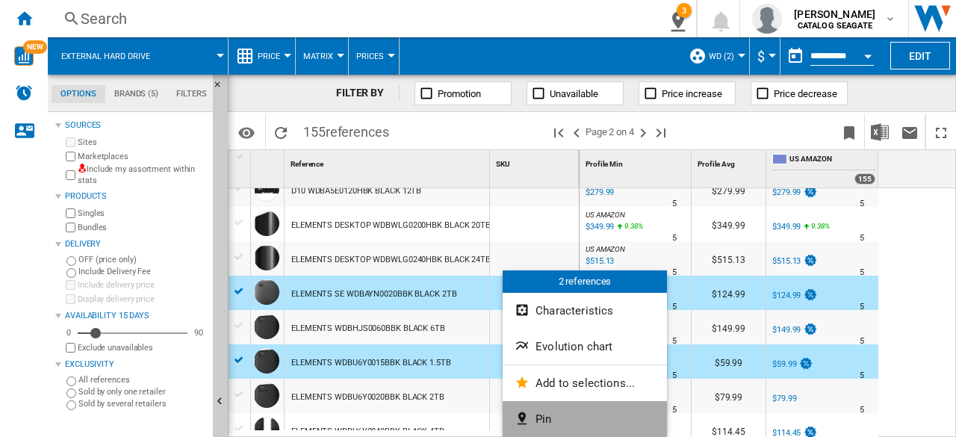
click at [550, 424] on span "Pin" at bounding box center [544, 418] width 16 height 13
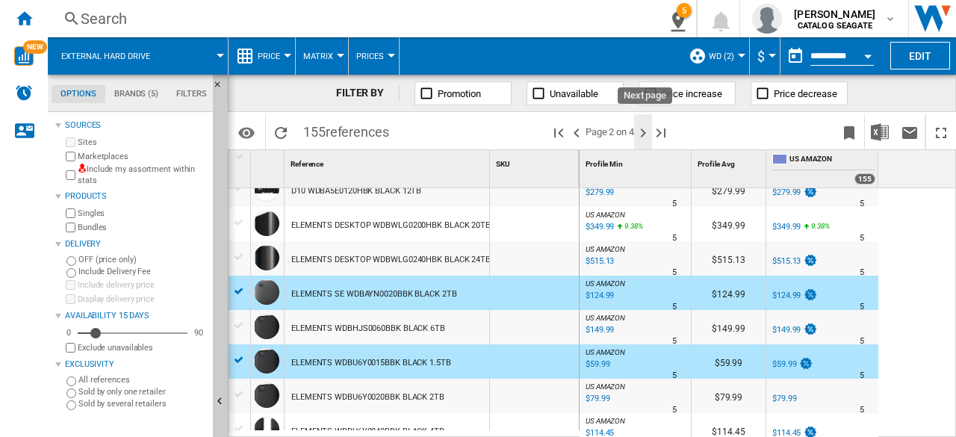
click at [646, 134] on ng-md-icon "Next page" at bounding box center [643, 133] width 18 height 18
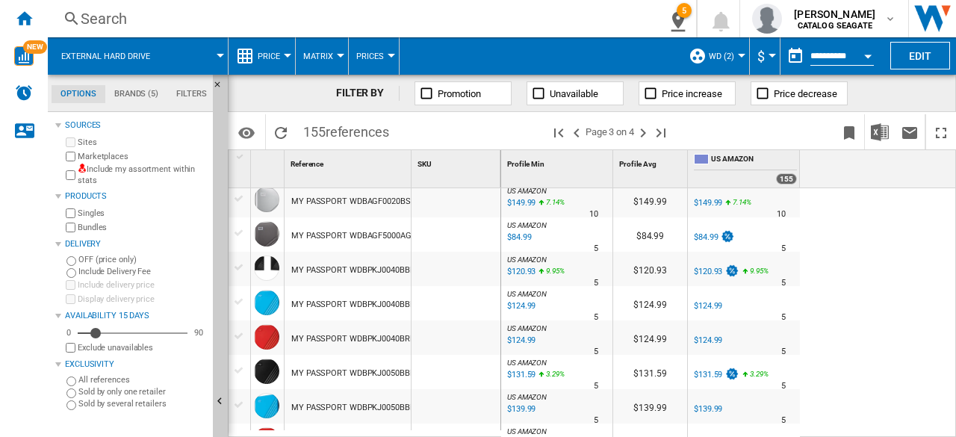
scroll to position [598, 0]
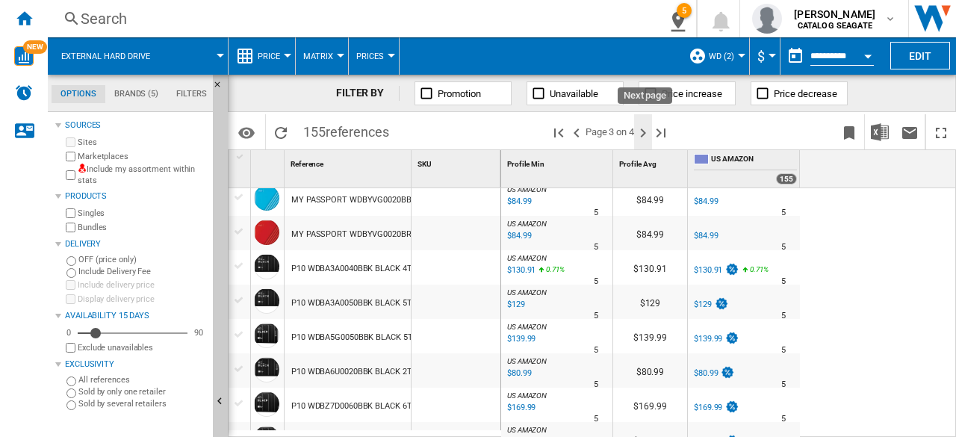
click at [643, 134] on ng-md-icon "Next page" at bounding box center [643, 133] width 18 height 18
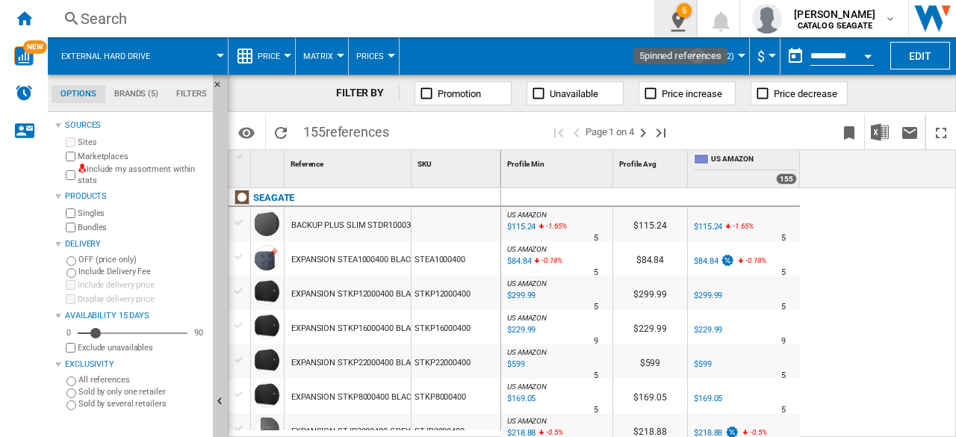
click at [681, 25] on ng-md-icon "5\a pinned references" at bounding box center [675, 19] width 18 height 19
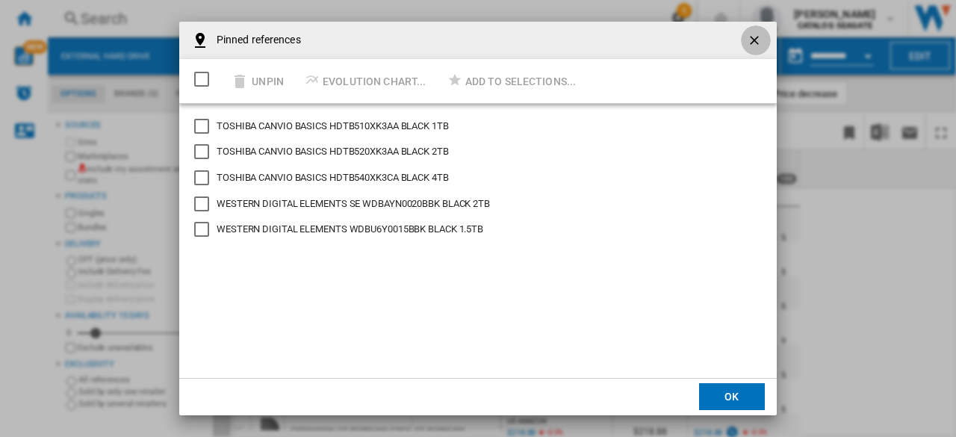
click at [758, 37] on ng-md-icon "getI18NText('BUTTONS.CLOSE_DIALOG')" at bounding box center [756, 42] width 18 height 18
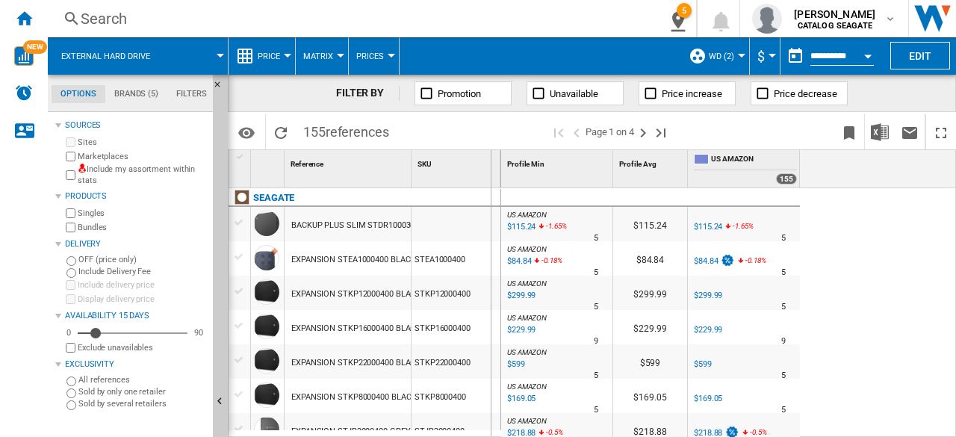
drag, startPoint x: 412, startPoint y: 174, endPoint x: 496, endPoint y: 185, distance: 84.4
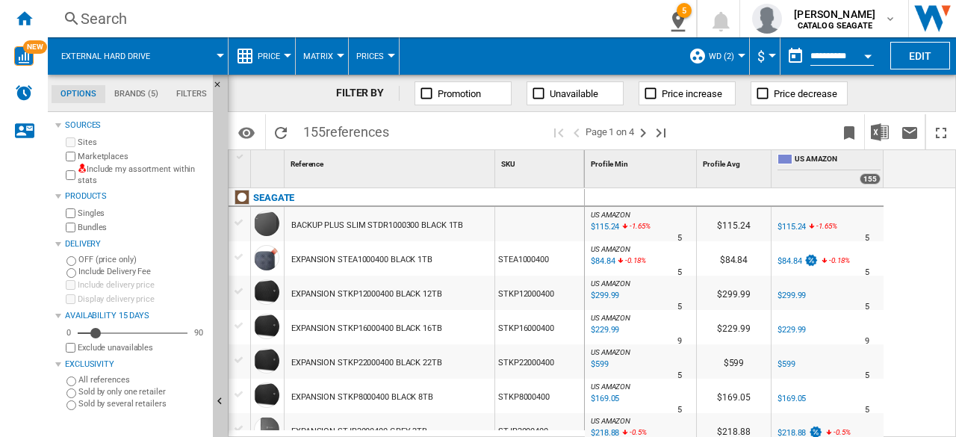
click at [393, 327] on div "EXPANSION STKP16000400 BLACK 16TB" at bounding box center [366, 329] width 151 height 34
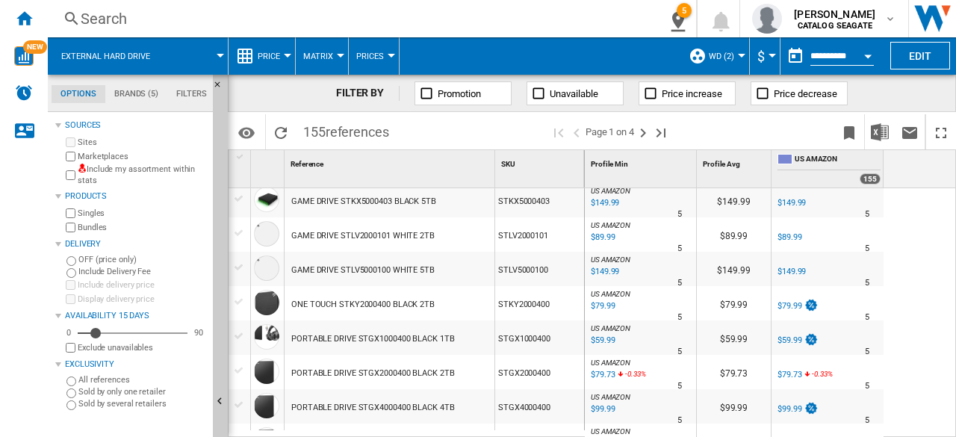
scroll to position [374, 0]
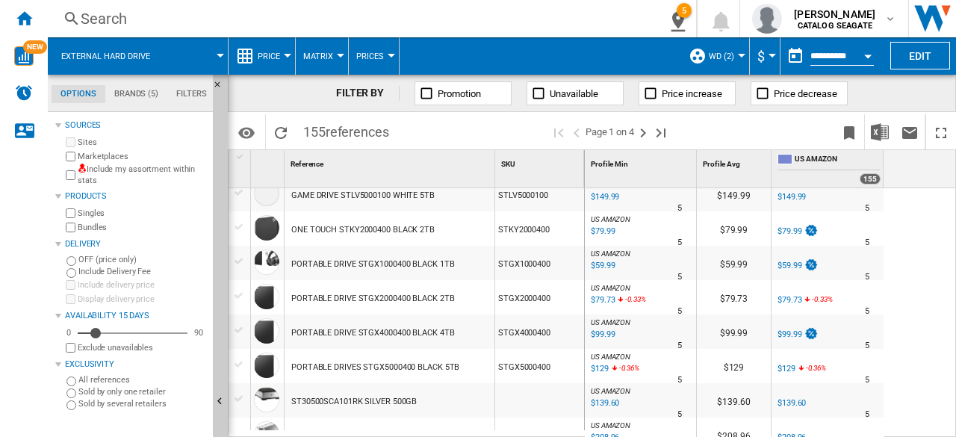
click at [438, 300] on div "PORTABLE DRIVE STGX2000400 BLACK 2TB" at bounding box center [372, 299] width 163 height 34
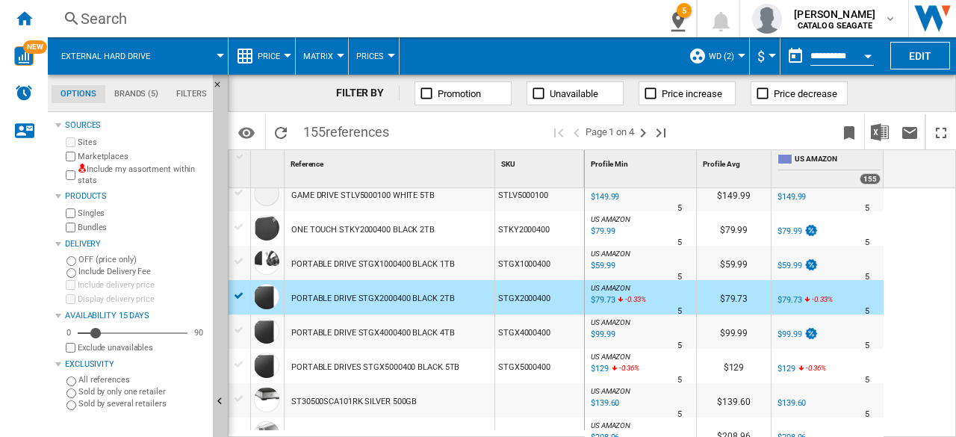
click at [437, 325] on div "PORTABLE DRIVE STGX4000400 BLACK 4TB" at bounding box center [372, 333] width 163 height 34
click at [439, 334] on div "PORTABLE DRIVE STGX4000400 BLACK 4TB" at bounding box center [372, 333] width 163 height 34
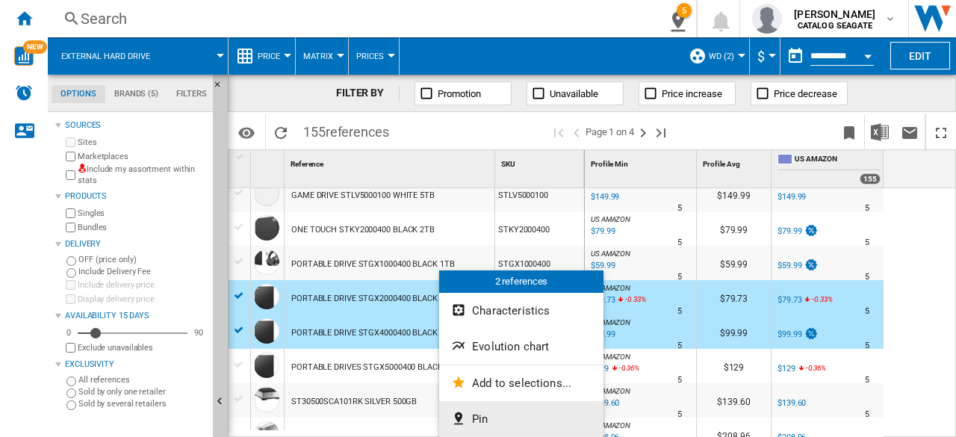
click at [496, 410] on button "Pin" at bounding box center [521, 419] width 164 height 36
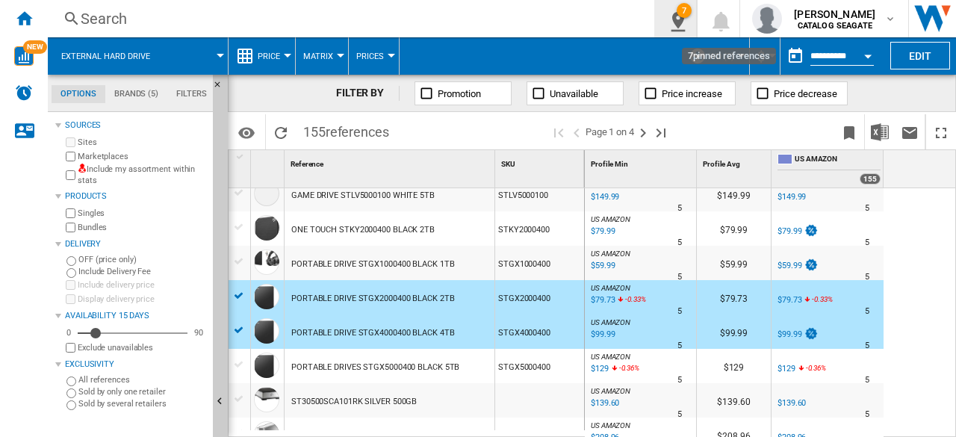
click at [684, 30] on button "7" at bounding box center [676, 18] width 42 height 37
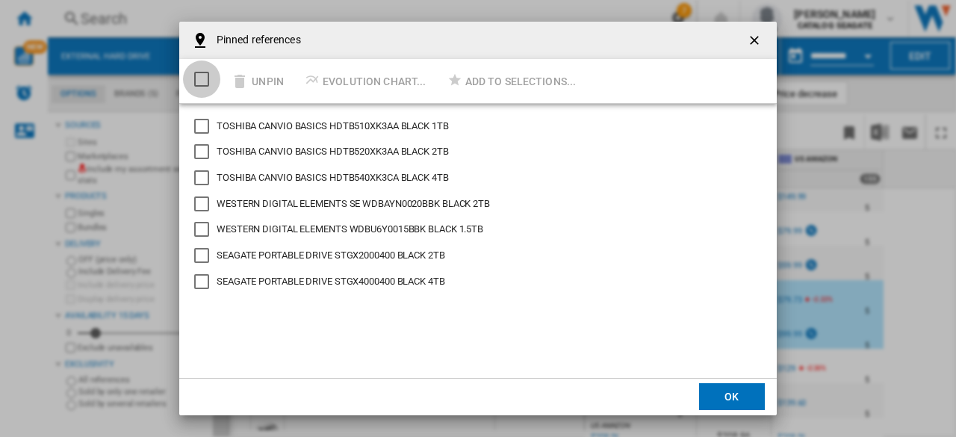
click at [209, 84] on div "Select/deselect all" at bounding box center [201, 79] width 15 height 15
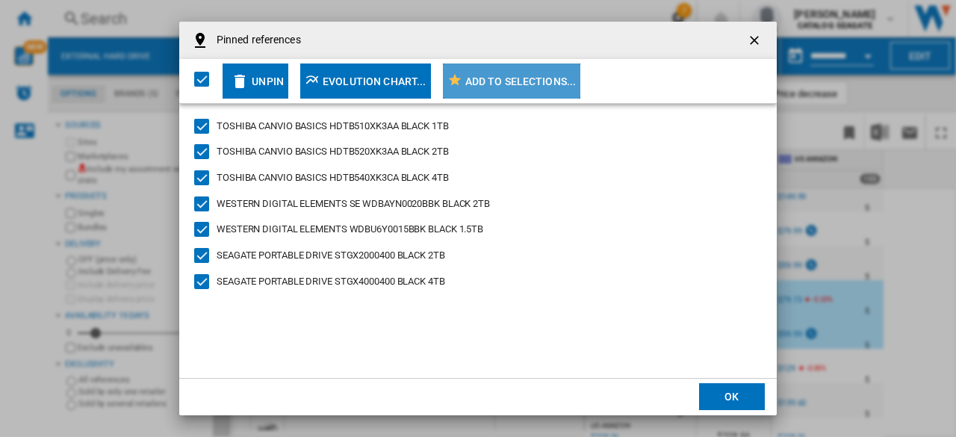
click at [491, 77] on div "Add to selections..." at bounding box center [520, 81] width 111 height 27
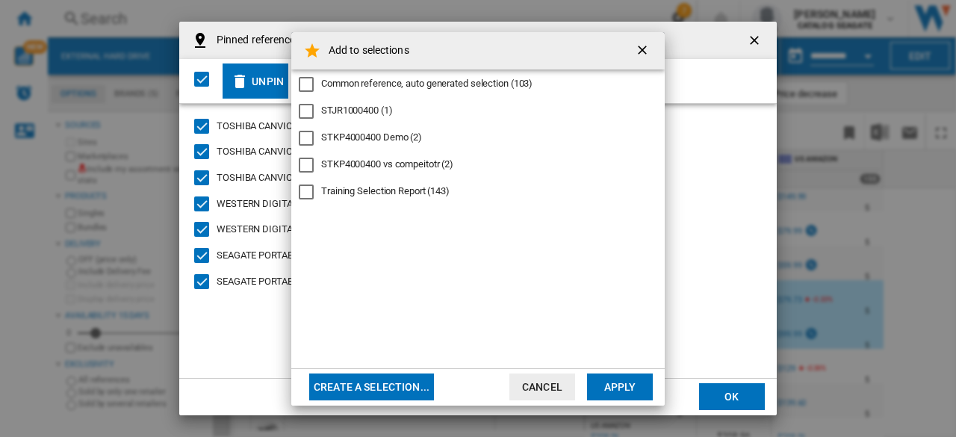
click at [410, 386] on button "Create a selection..." at bounding box center [371, 387] width 125 height 27
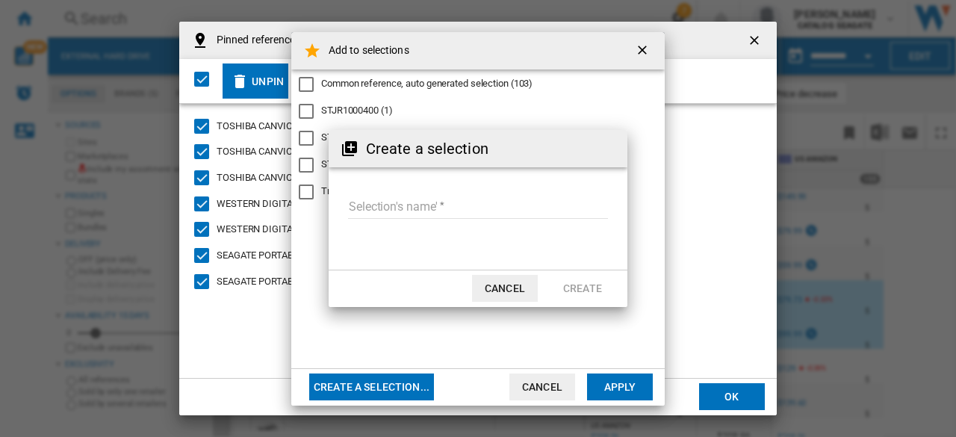
click at [421, 213] on input "Selection's name'" at bounding box center [478, 208] width 260 height 22
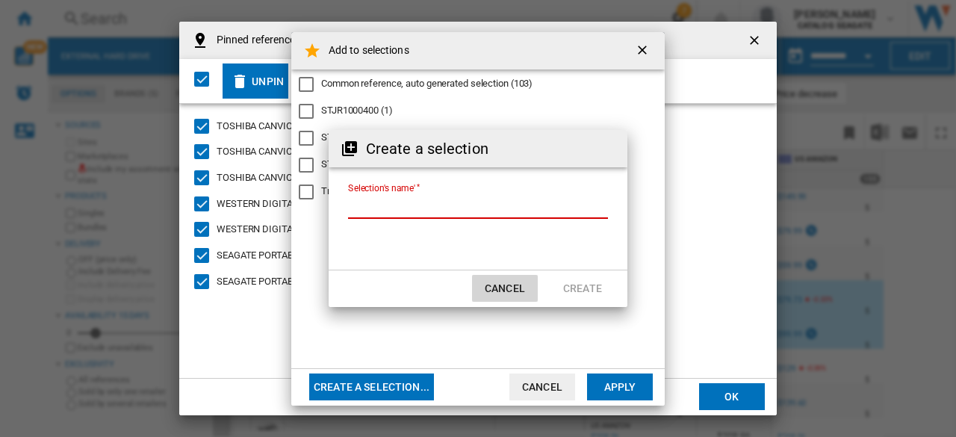
click at [529, 288] on button "Cancel" at bounding box center [505, 288] width 66 height 27
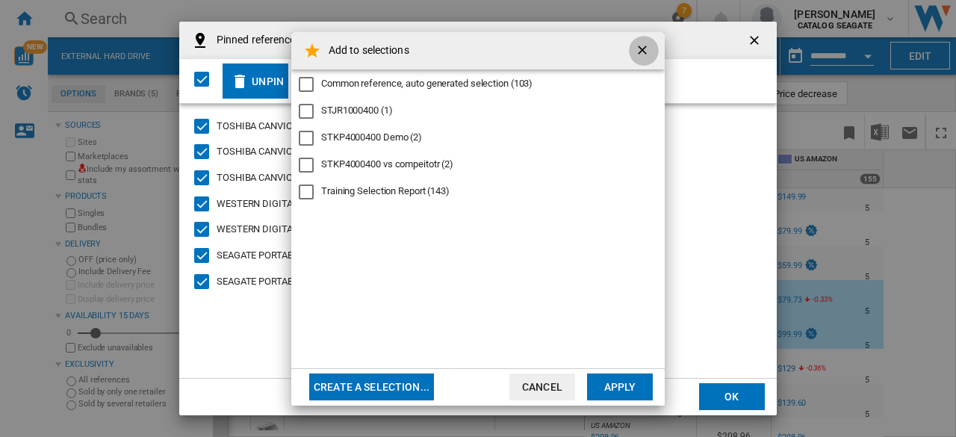
click at [650, 55] on ng-md-icon "getI18NText('BUTTONS.CLOSE_DIALOG')" at bounding box center [644, 52] width 18 height 18
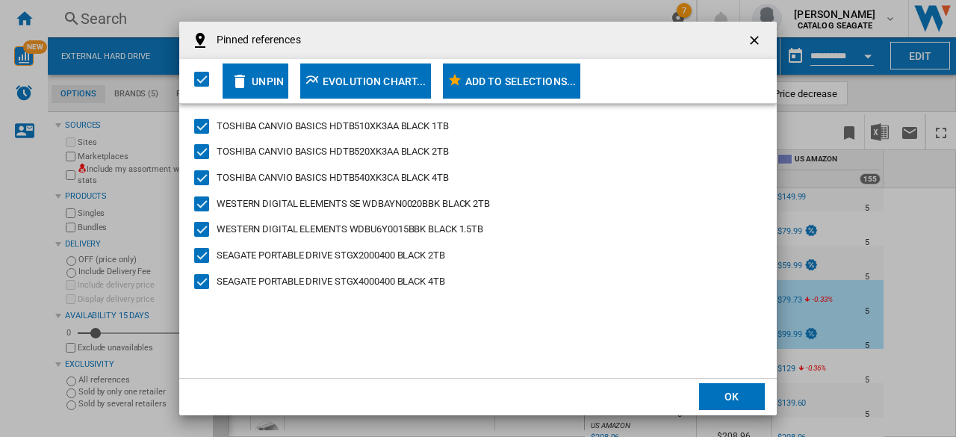
click at [583, 267] on div "TOSHIBA CANVIO BASICS HDTB510XK3AA BLACK 1TB TOSHIBA CANVIO BASICS HDTB520XK3AA…" at bounding box center [478, 241] width 598 height 274
click at [394, 92] on div "Evolution chart..." at bounding box center [375, 81] width 104 height 27
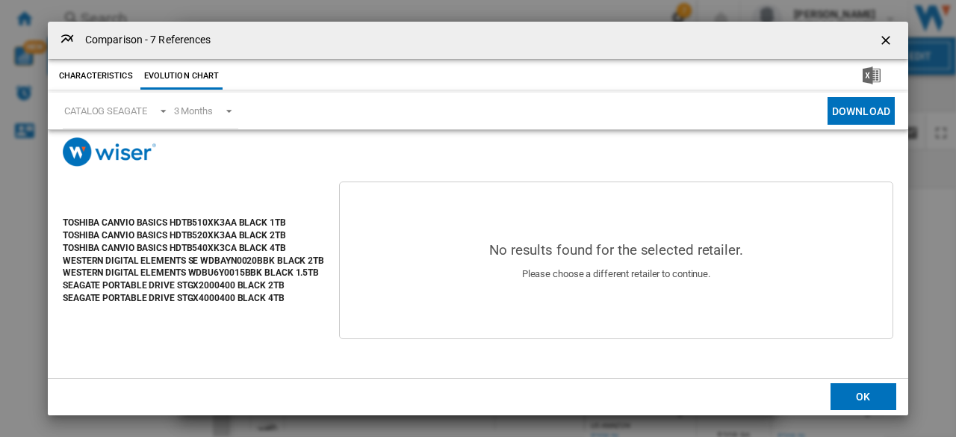
click at [891, 41] on ng-md-icon "getI18NText('BUTTONS.CLOSE_DIALOG')" at bounding box center [888, 42] width 18 height 18
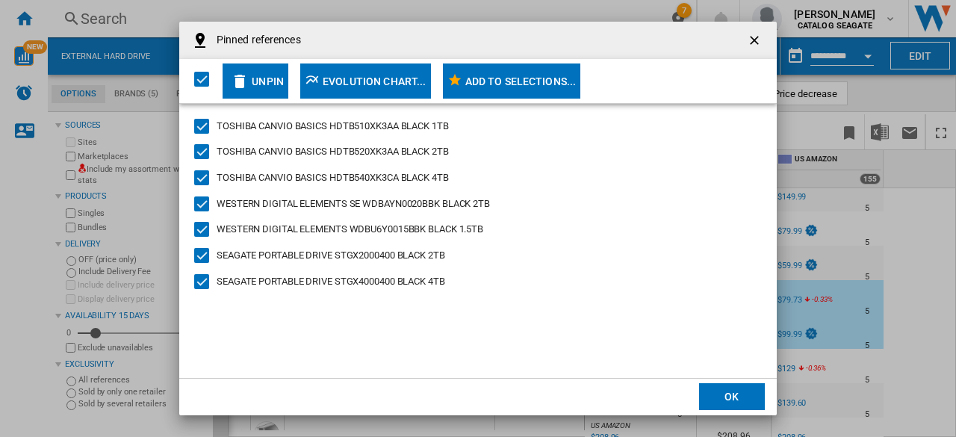
click at [523, 83] on div "Add to selections..." at bounding box center [520, 81] width 111 height 27
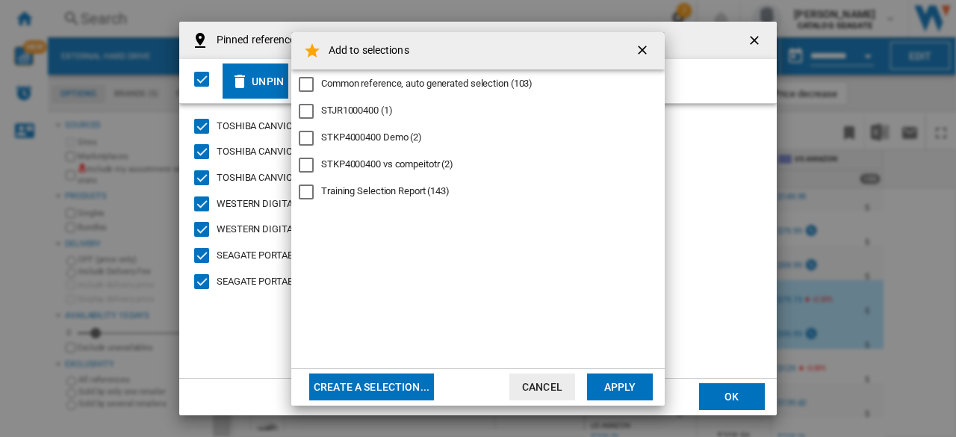
click at [392, 388] on button "Create a selection..." at bounding box center [371, 387] width 125 height 27
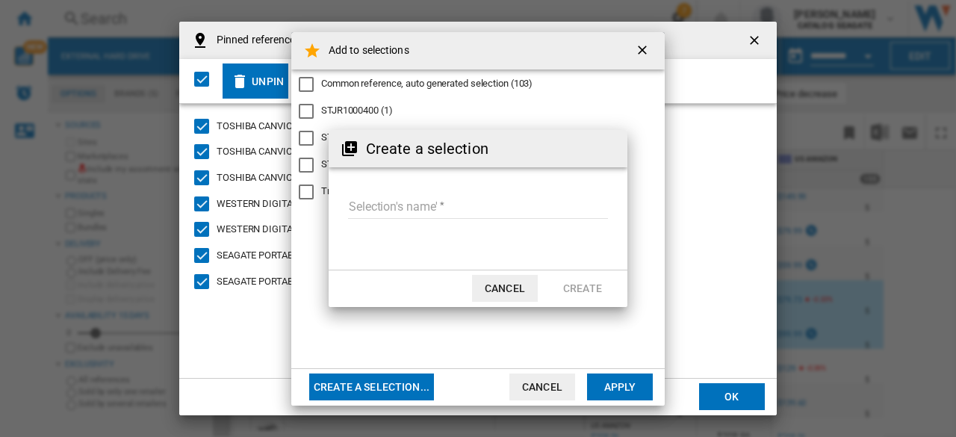
click at [507, 300] on button "Cancel" at bounding box center [505, 288] width 66 height 27
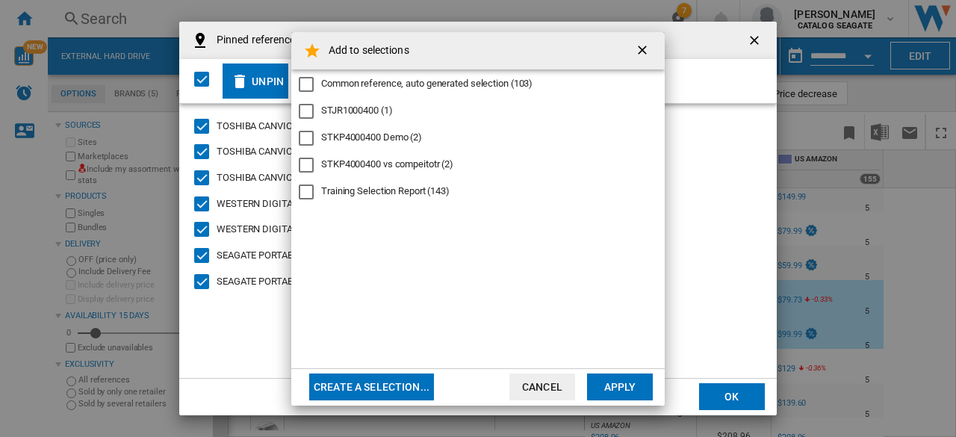
click at [645, 52] on ng-md-icon "getI18NText('BUTTONS.CLOSE_DIALOG')" at bounding box center [644, 52] width 18 height 18
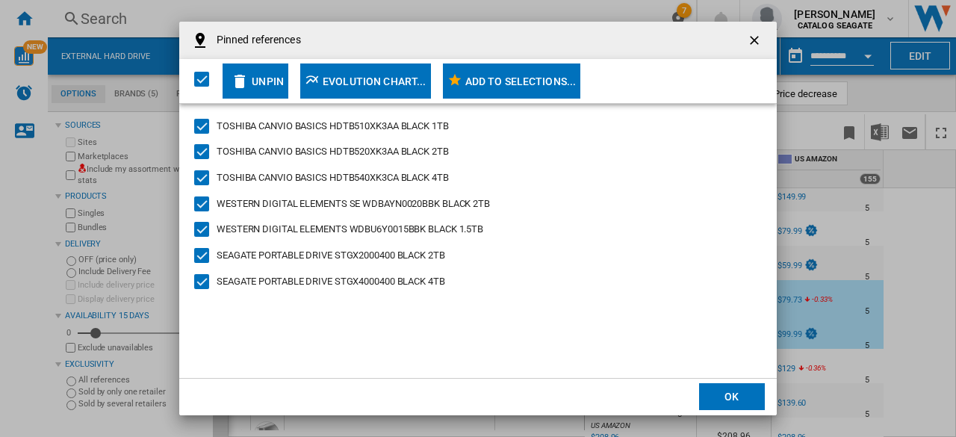
click at [759, 35] on ng-md-icon "getI18NText('BUTTONS.CLOSE_DIALOG')" at bounding box center [756, 42] width 18 height 18
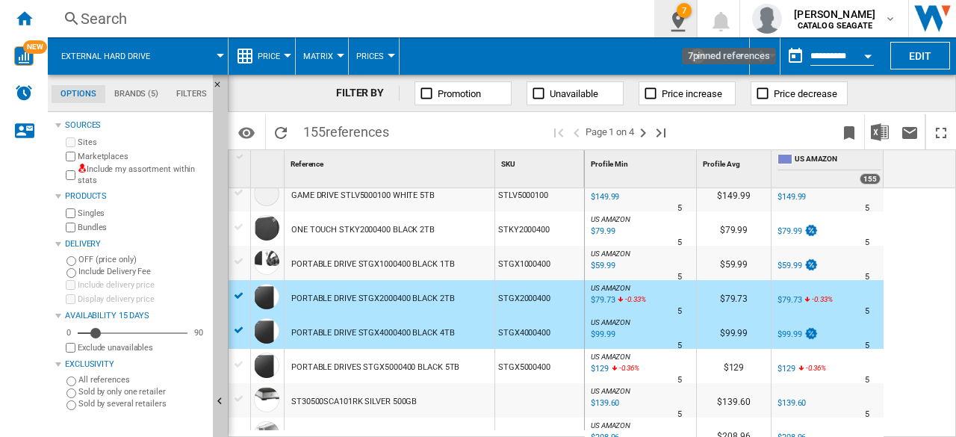
click at [691, 25] on button "7" at bounding box center [676, 18] width 42 height 37
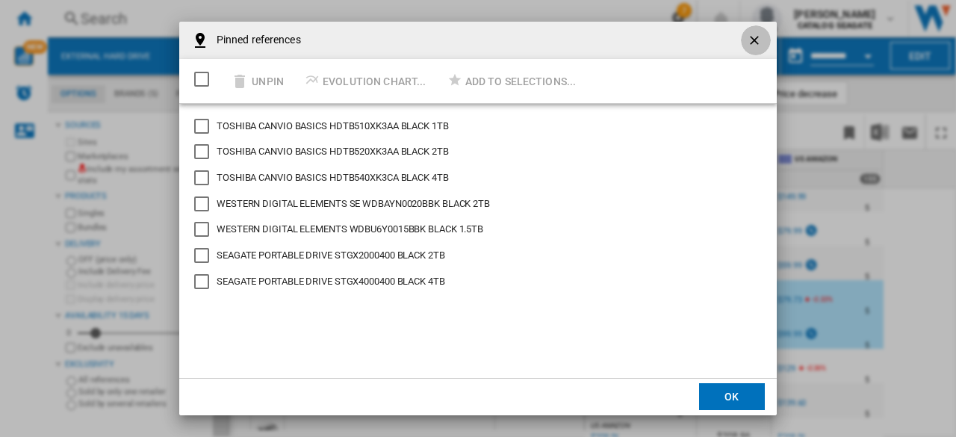
click at [749, 34] on ng-md-icon "getI18NText('BUTTONS.CLOSE_DIALOG')" at bounding box center [756, 42] width 18 height 18
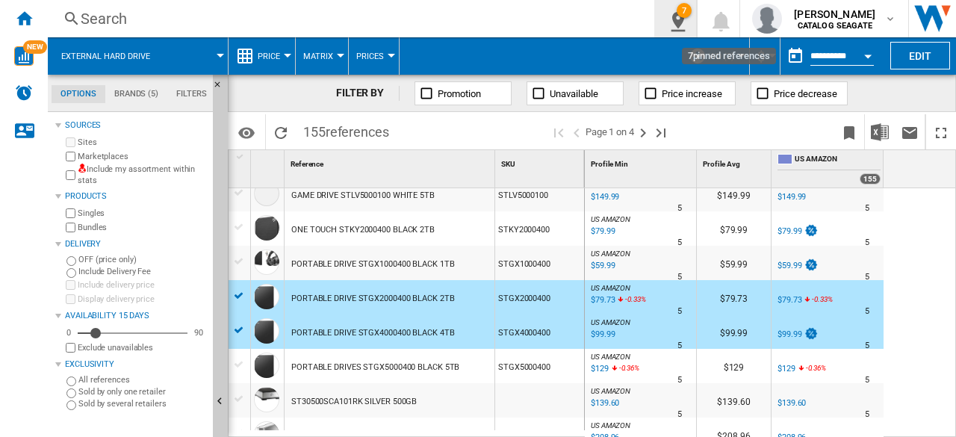
click at [687, 15] on div "7" at bounding box center [684, 10] width 15 height 15
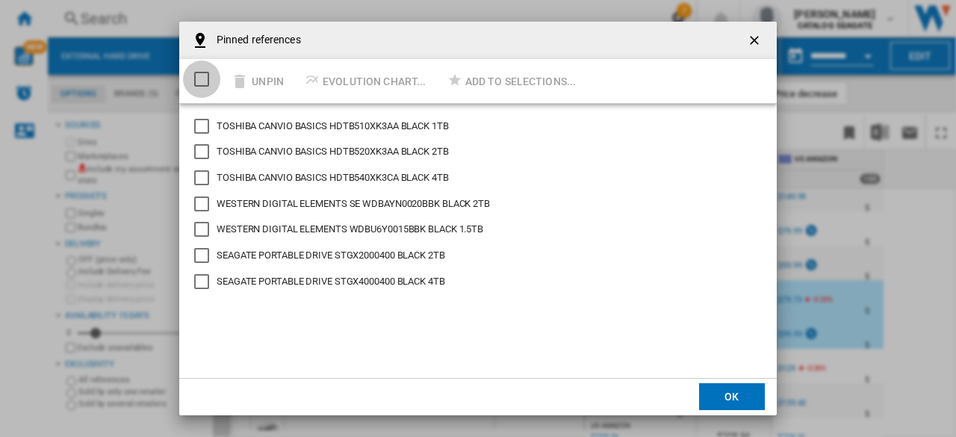
click at [202, 79] on div "Select/deselect all" at bounding box center [201, 79] width 15 height 15
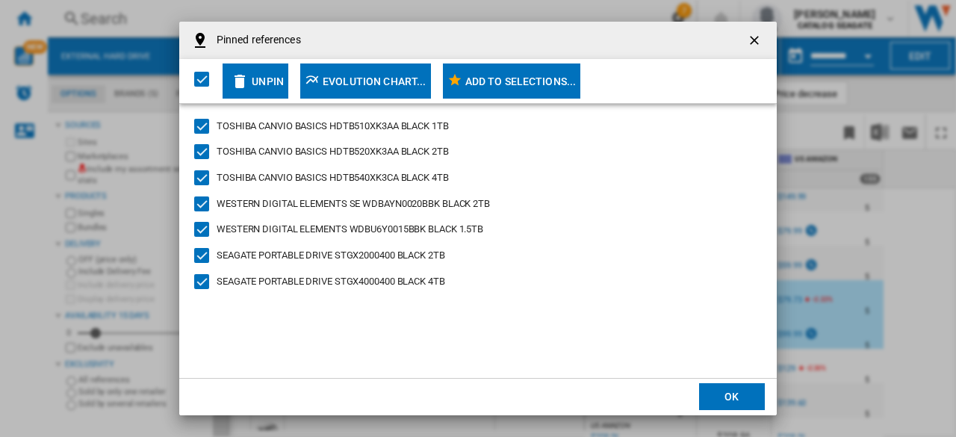
click at [737, 392] on button "OK" at bounding box center [732, 396] width 66 height 27
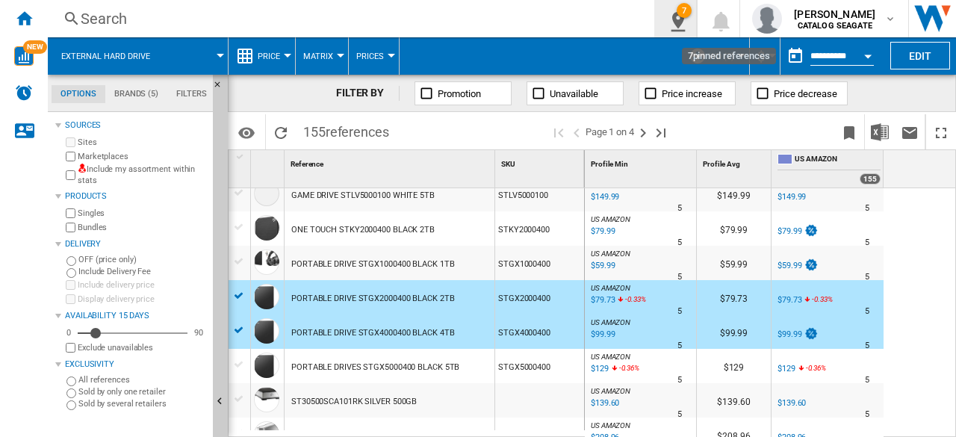
click at [681, 25] on ng-md-icon "7\a pinned references" at bounding box center [675, 19] width 18 height 19
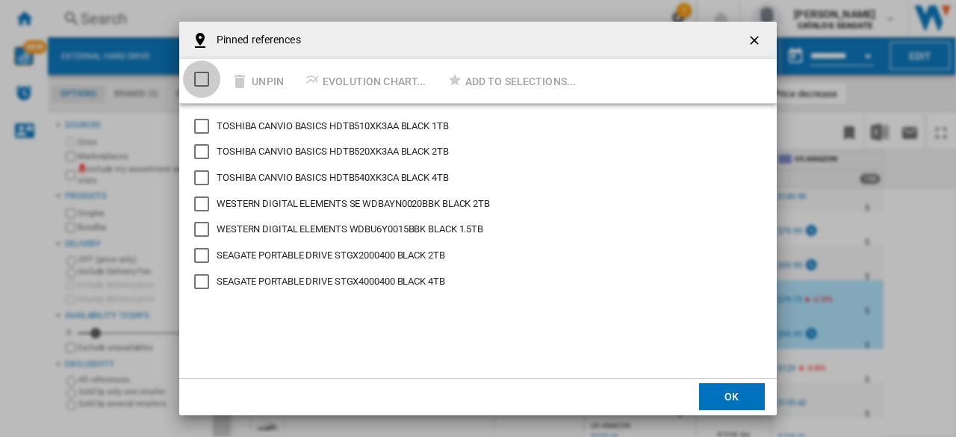
click at [205, 76] on div "Select/deselect all" at bounding box center [201, 79] width 15 height 15
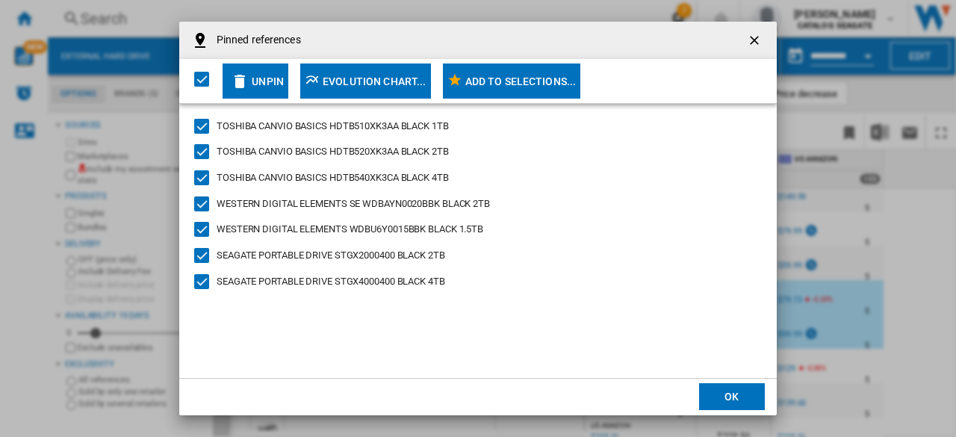
click at [248, 81] on ng-md-icon "Pinned references ..." at bounding box center [240, 81] width 18 height 18
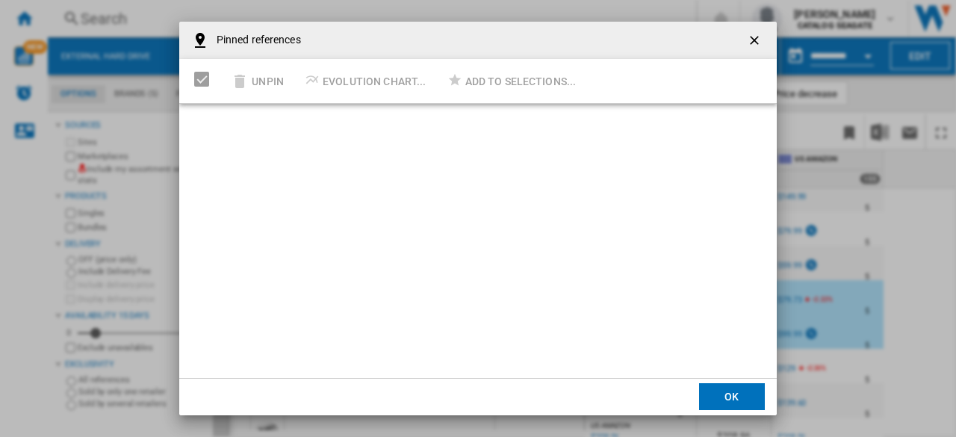
click at [749, 400] on button "OK" at bounding box center [732, 396] width 66 height 27
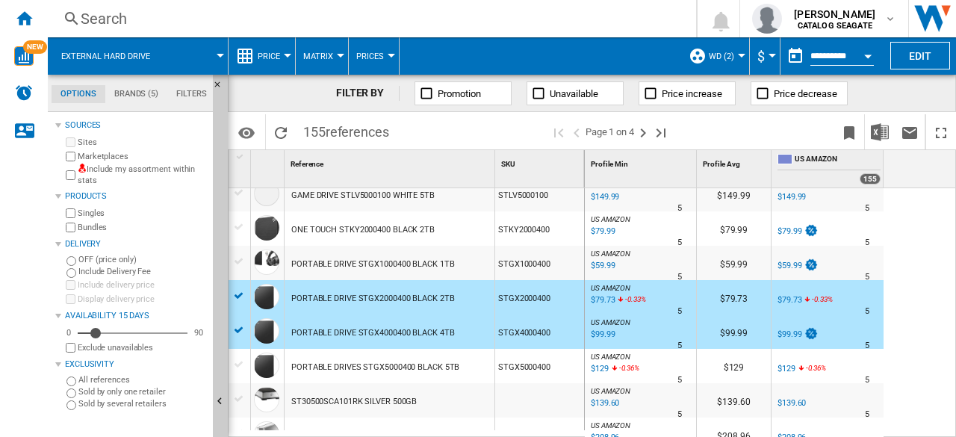
click at [241, 297] on div at bounding box center [240, 295] width 16 height 13
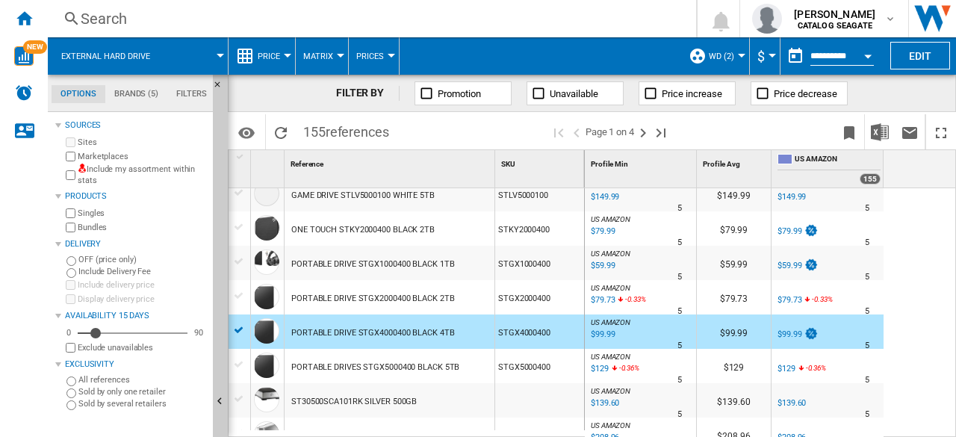
click at [239, 335] on div at bounding box center [240, 330] width 16 height 13
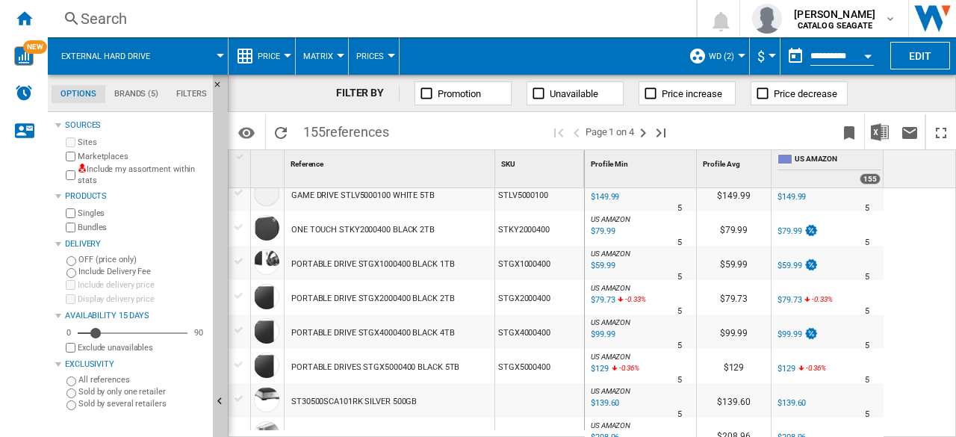
click at [535, 93] on ng-md-icon at bounding box center [538, 93] width 15 height 15
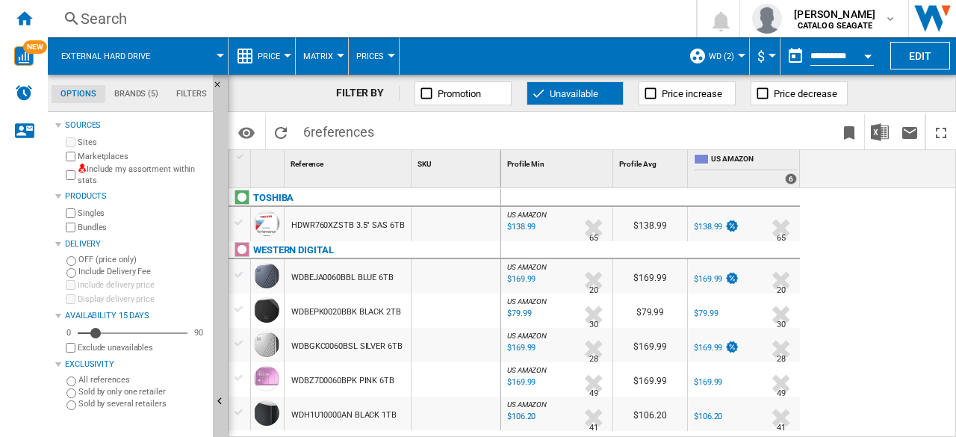
click at [282, 58] on button "Price" at bounding box center [273, 55] width 30 height 37
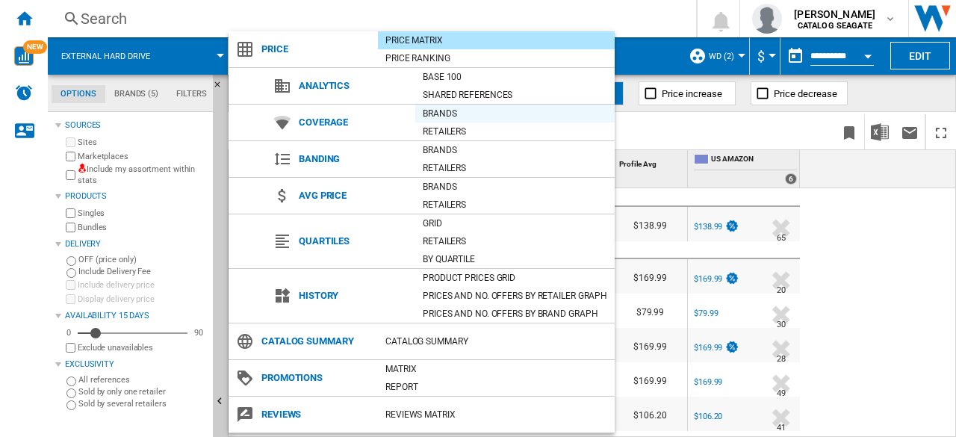
click at [436, 116] on div "Brands" at bounding box center [514, 113] width 199 height 15
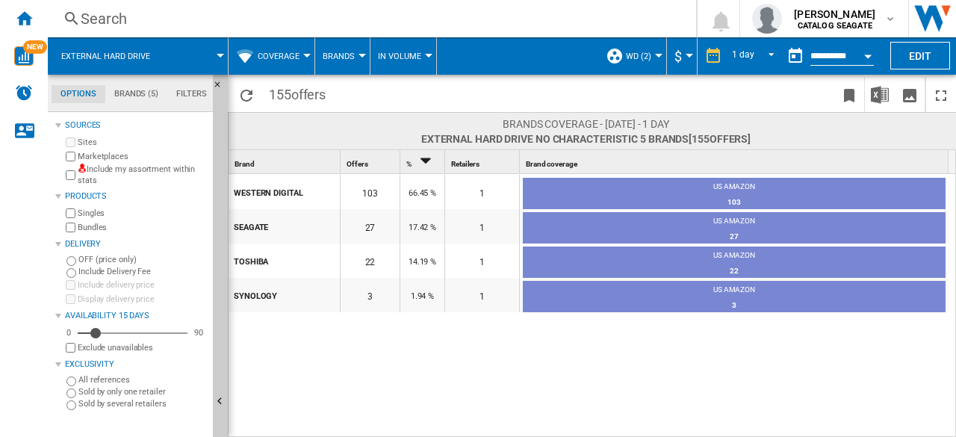
click at [429, 164] on icon "Sort Descending" at bounding box center [425, 160] width 25 height 21
click at [424, 164] on div "% 1" at bounding box center [423, 161] width 41 height 23
click at [291, 55] on span "Coverage" at bounding box center [279, 57] width 42 height 10
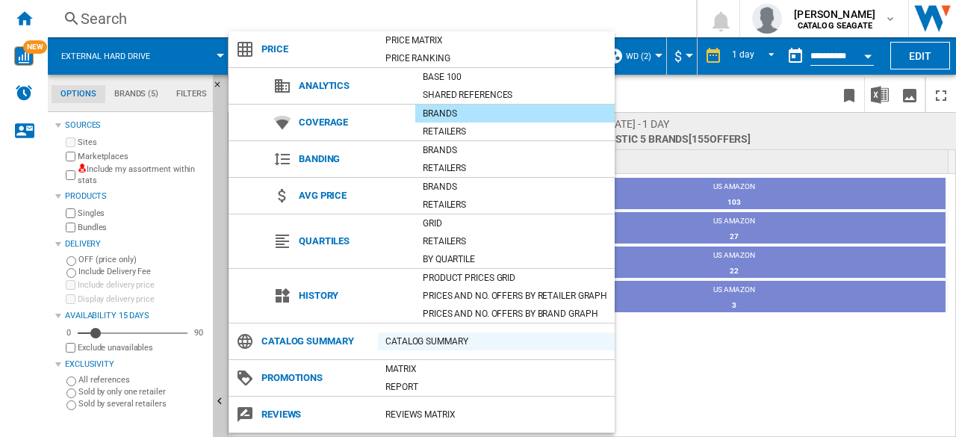
click at [443, 335] on div "Catalog Summary" at bounding box center [496, 341] width 237 height 15
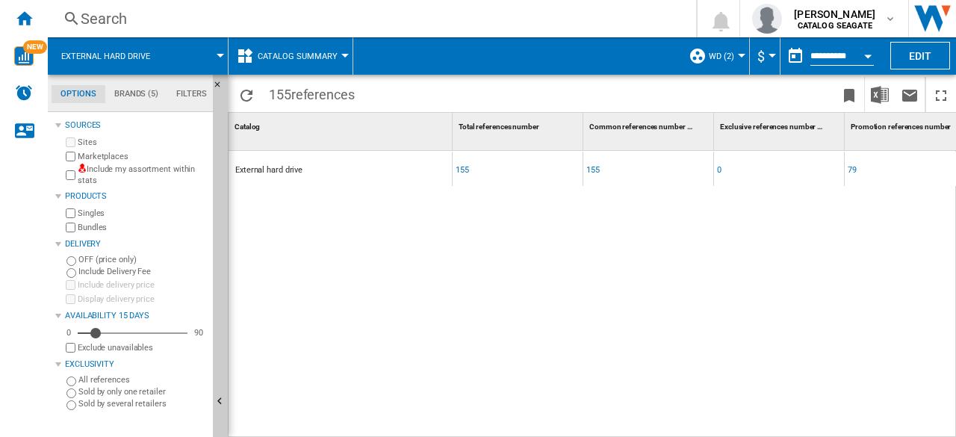
click at [330, 56] on span "Catalog Summary" at bounding box center [298, 57] width 80 height 10
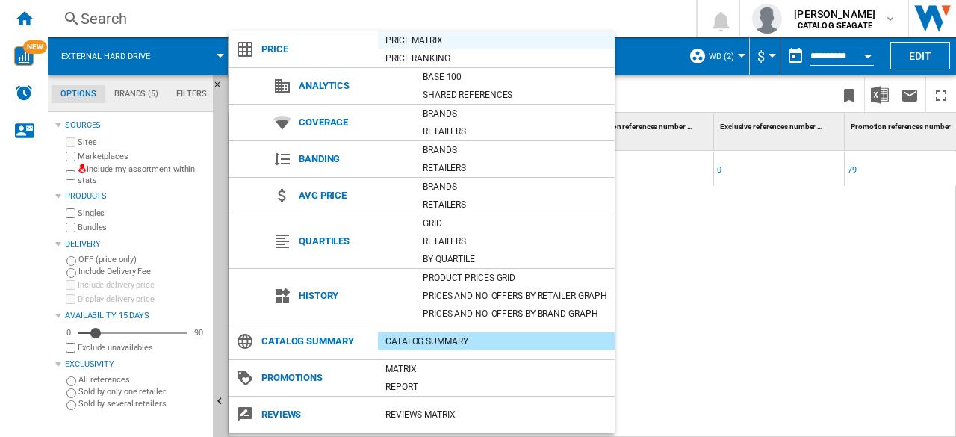
click at [430, 44] on div "Price Matrix" at bounding box center [496, 40] width 237 height 15
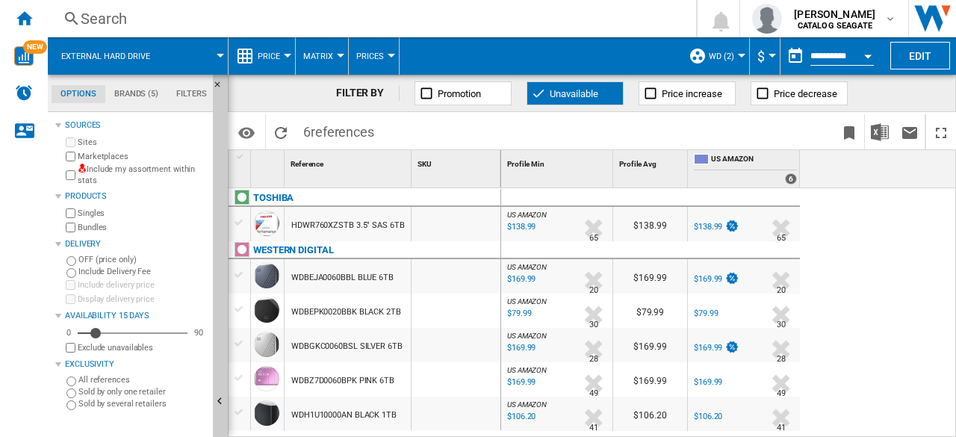
click at [523, 277] on div "$169.99" at bounding box center [520, 279] width 31 height 15
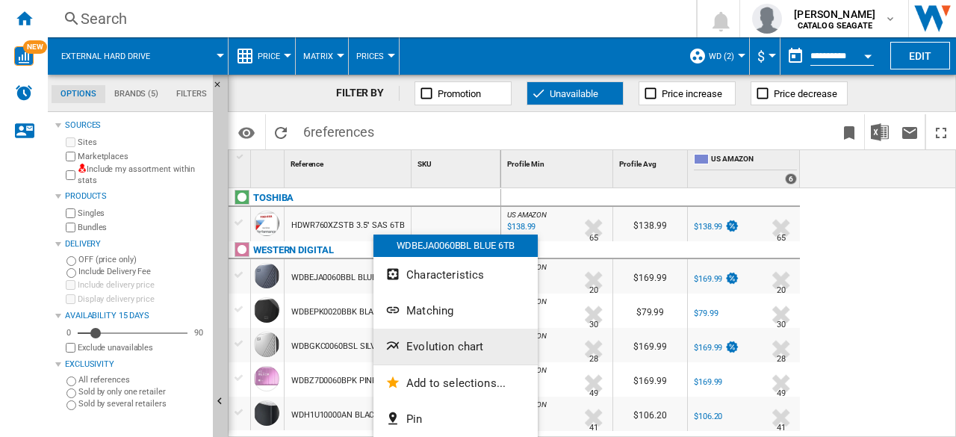
click at [471, 347] on span "Evolution chart" at bounding box center [444, 346] width 77 height 13
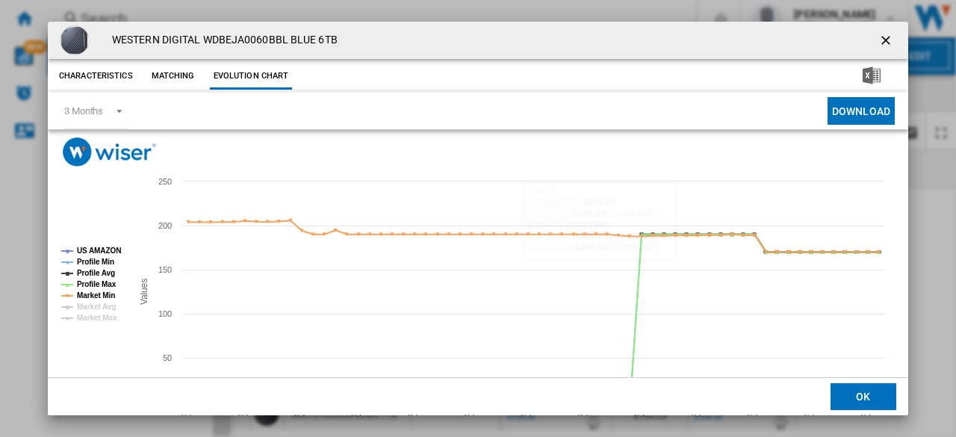
click at [886, 40] on ng-md-icon "getI18NText('BUTTONS.CLOSE_DIALOG')" at bounding box center [888, 42] width 18 height 18
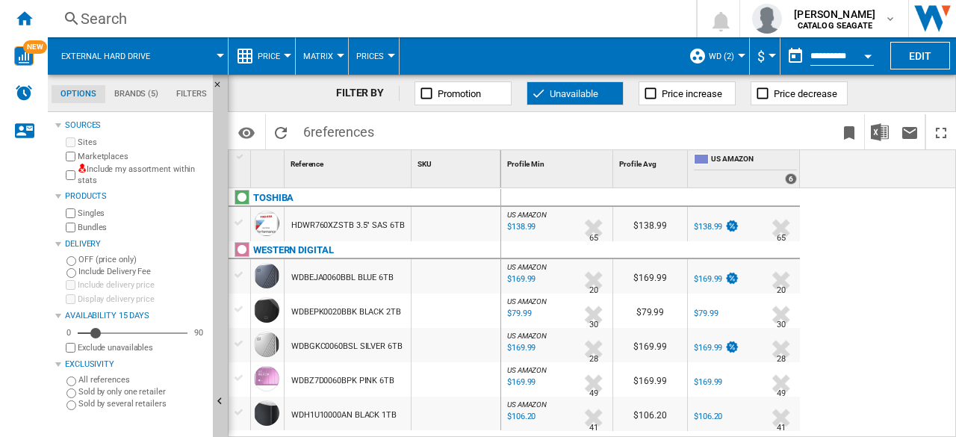
click at [284, 56] on div at bounding box center [287, 56] width 7 height 4
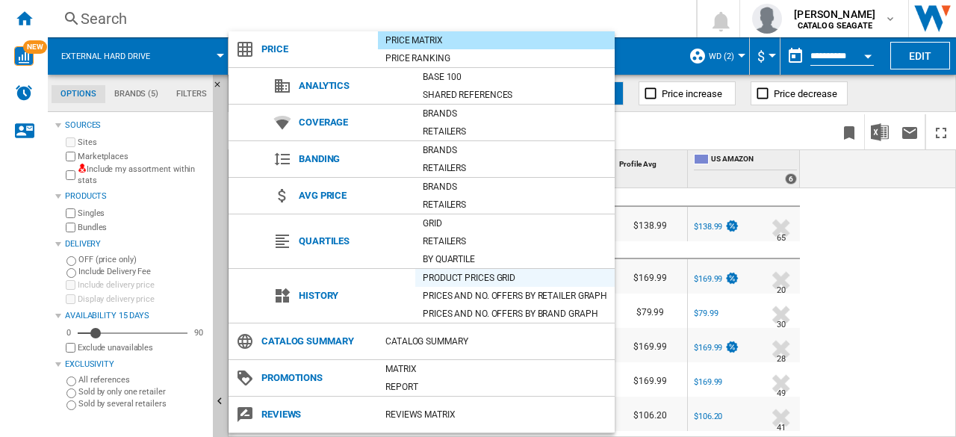
click at [490, 282] on div "Product prices grid" at bounding box center [514, 277] width 199 height 15
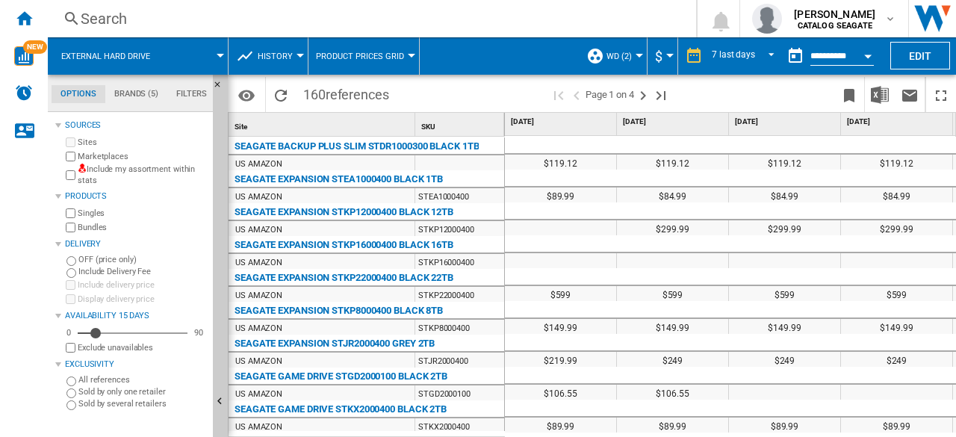
click at [285, 53] on span "History" at bounding box center [275, 57] width 35 height 10
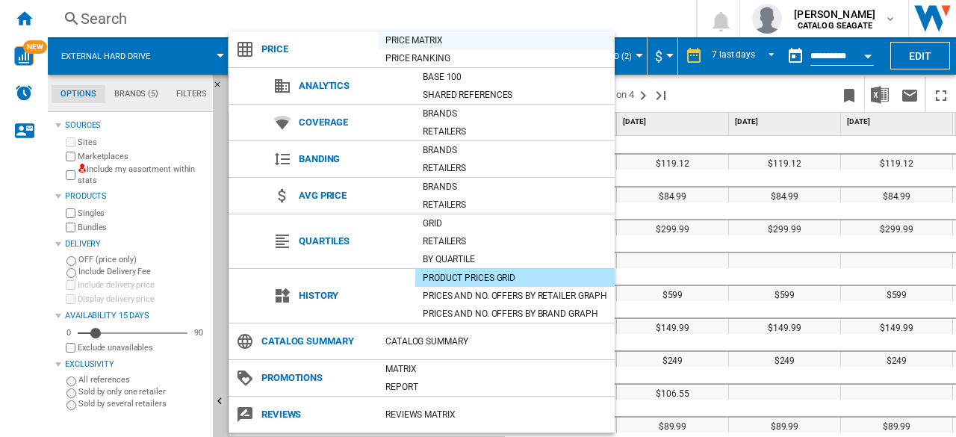
click at [427, 41] on div "Price Matrix" at bounding box center [496, 40] width 237 height 15
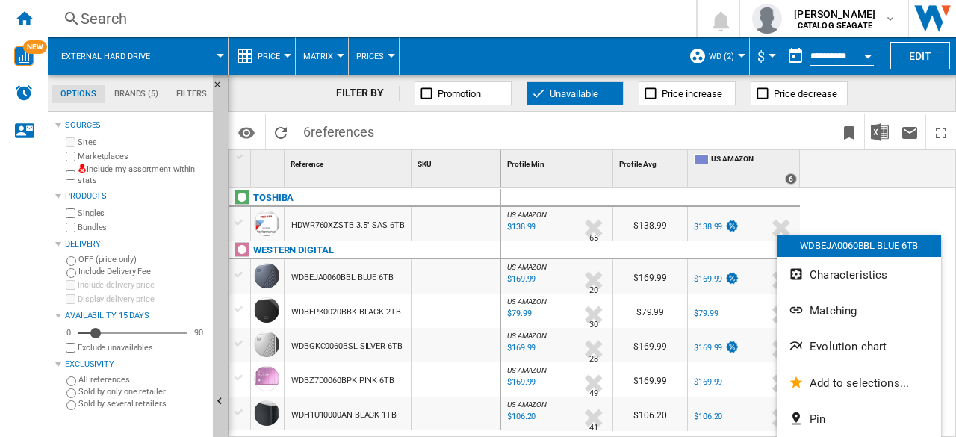
click at [822, 208] on div at bounding box center [478, 218] width 956 height 437
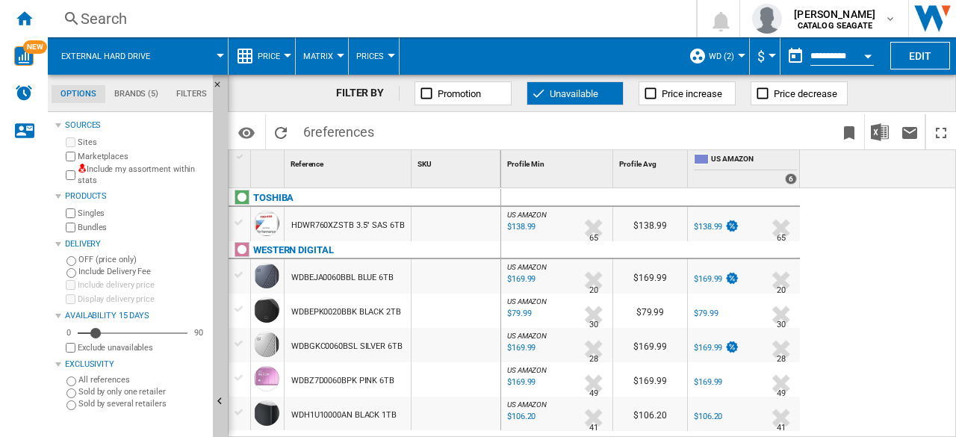
click at [861, 52] on button "Open calendar" at bounding box center [868, 53] width 27 height 27
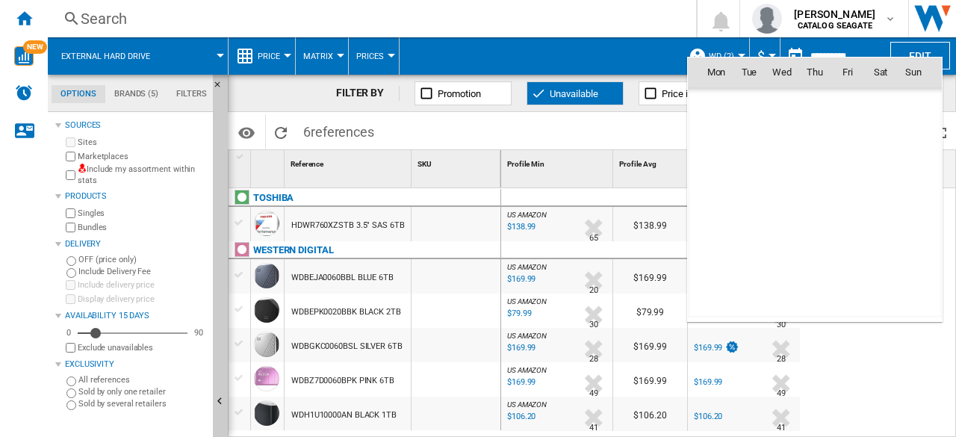
scroll to position [7128, 0]
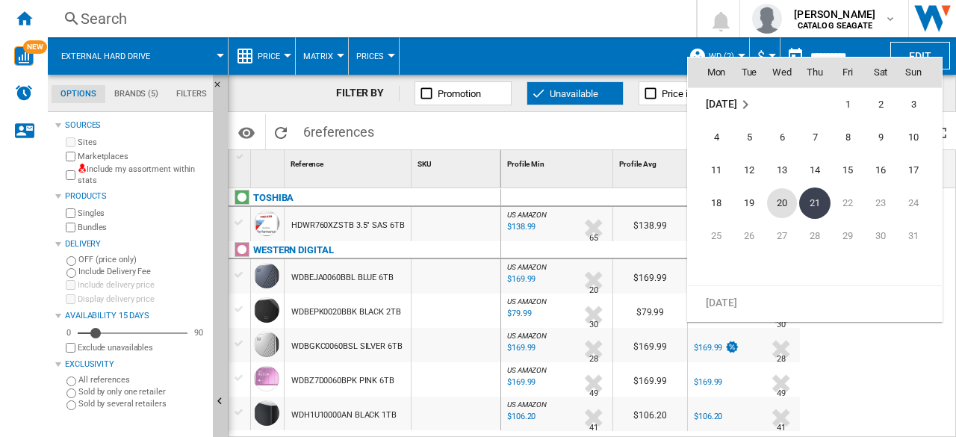
click at [785, 204] on span "20" at bounding box center [782, 203] width 30 height 30
type input "**********"
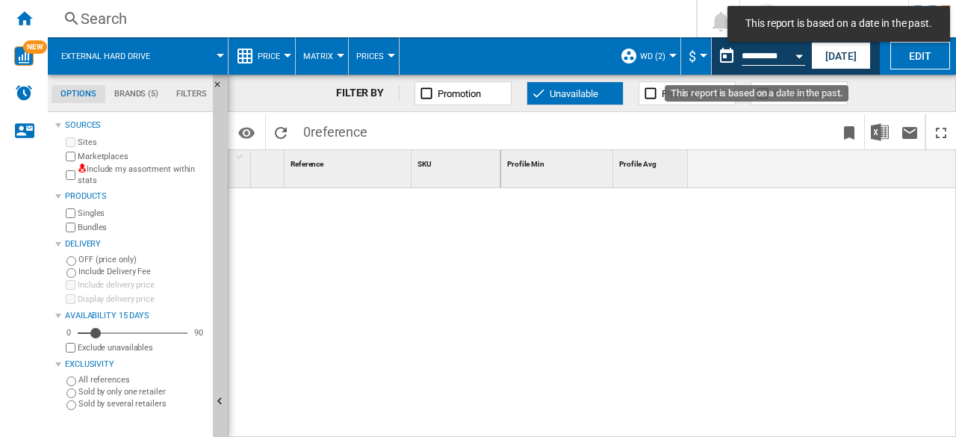
click at [801, 59] on button "Open calendar" at bounding box center [799, 53] width 27 height 27
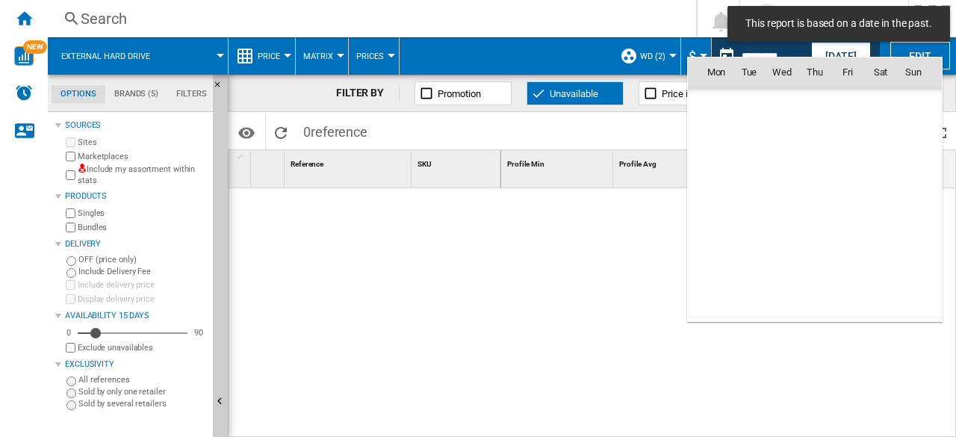
scroll to position [7128, 0]
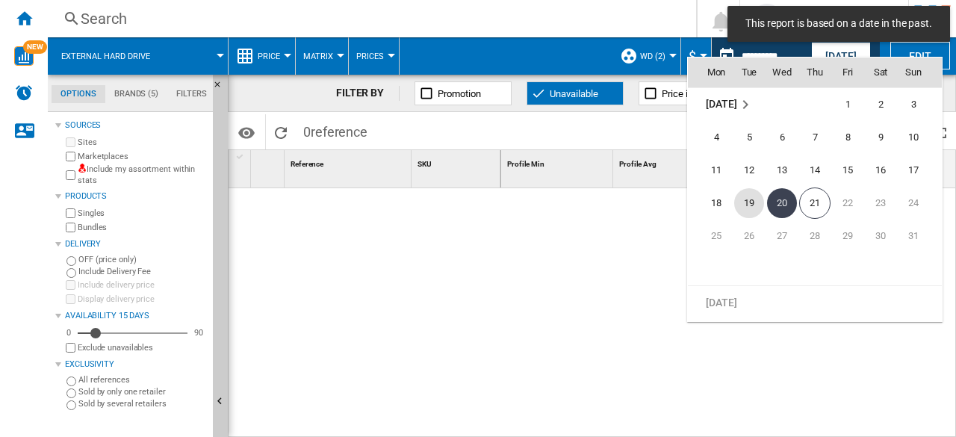
click at [755, 204] on span "19" at bounding box center [749, 203] width 30 height 30
type input "**********"
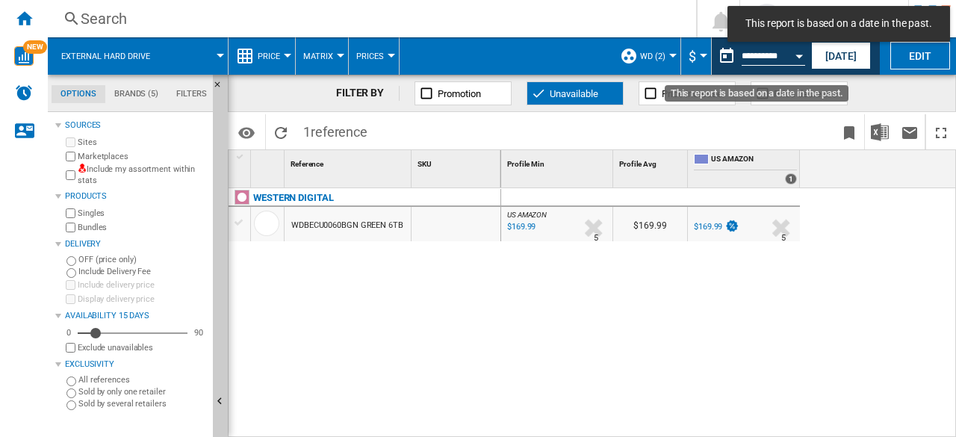
click at [789, 57] on button "Open calendar" at bounding box center [799, 53] width 27 height 27
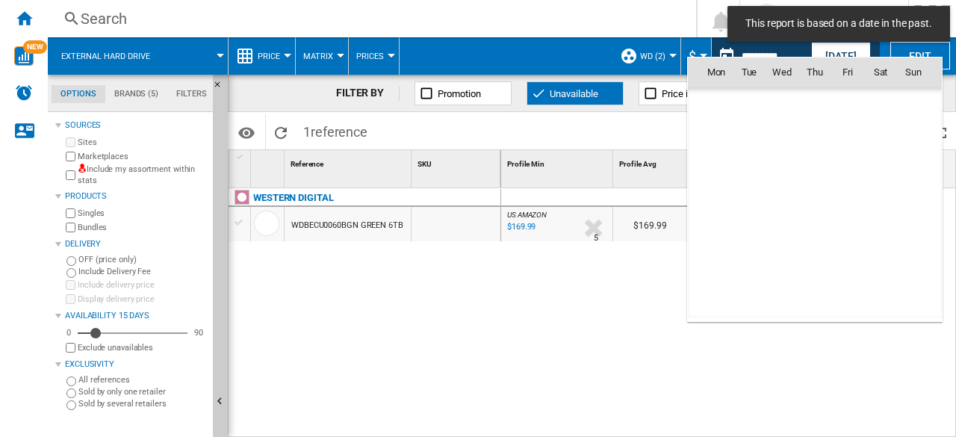
scroll to position [7128, 0]
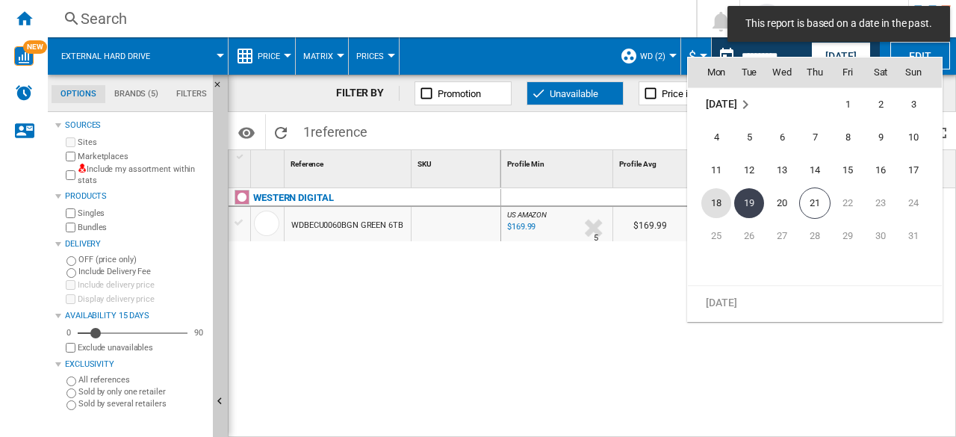
click at [720, 202] on span "18" at bounding box center [717, 203] width 30 height 30
type input "**********"
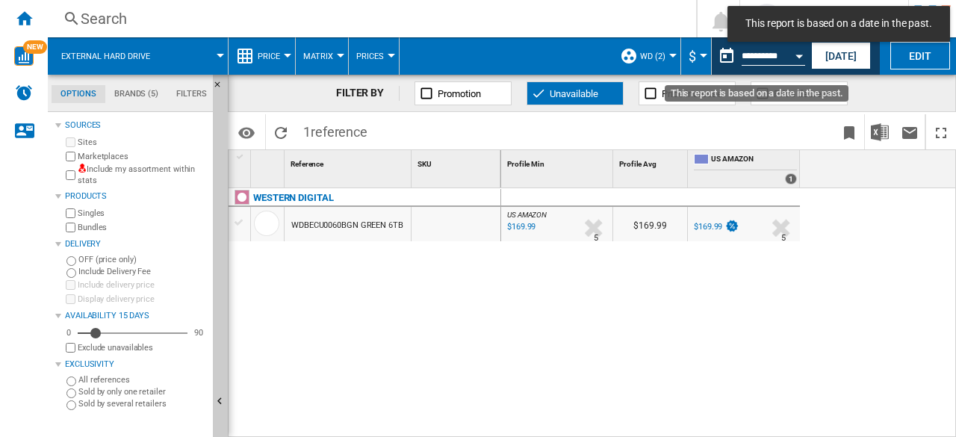
click at [786, 56] on button "Open calendar" at bounding box center [799, 53] width 27 height 27
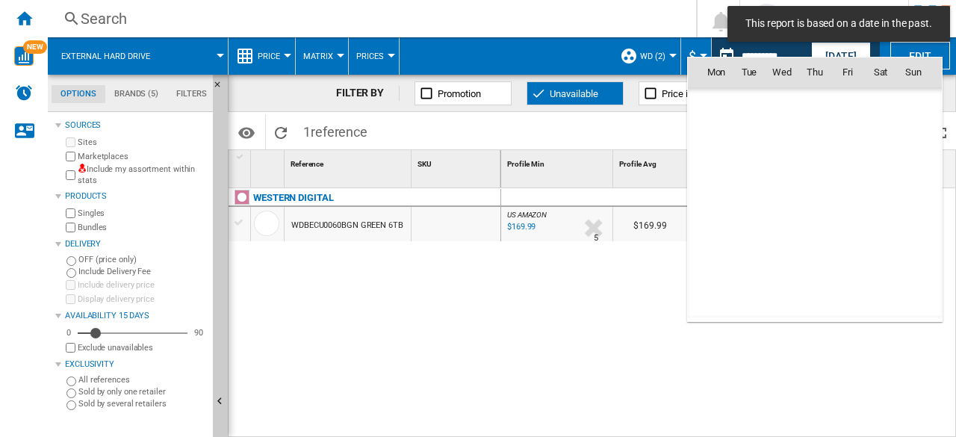
scroll to position [7128, 0]
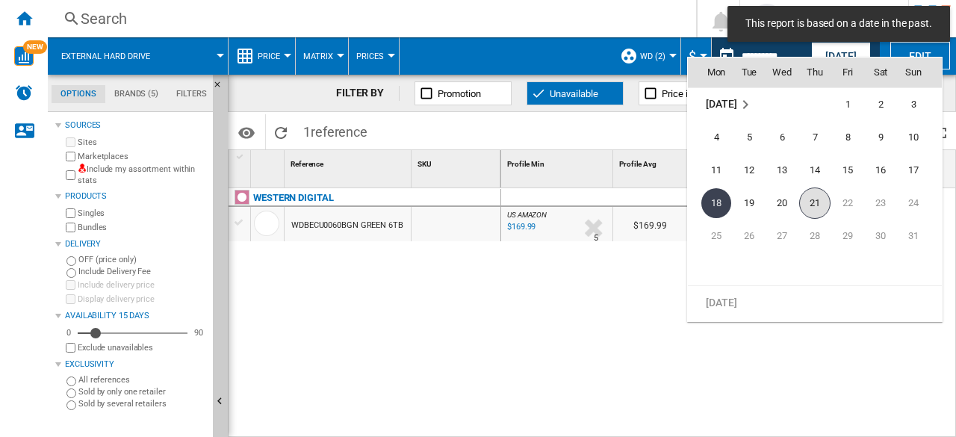
click at [816, 211] on span "21" at bounding box center [814, 203] width 31 height 31
type input "**********"
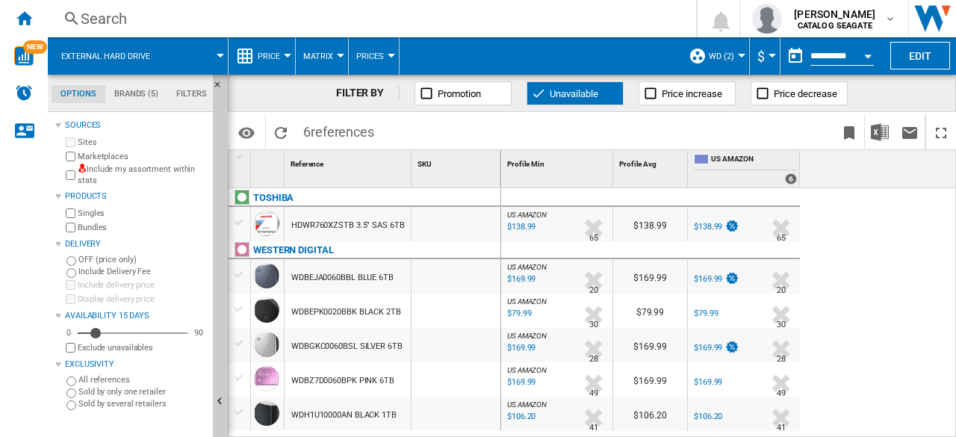
click at [867, 280] on div "US AMAZON : US AMAZON -1.0 % $138.99 % N/A 65 US AMAZON : US AMAZON $138.99 US …" at bounding box center [729, 313] width 456 height 250
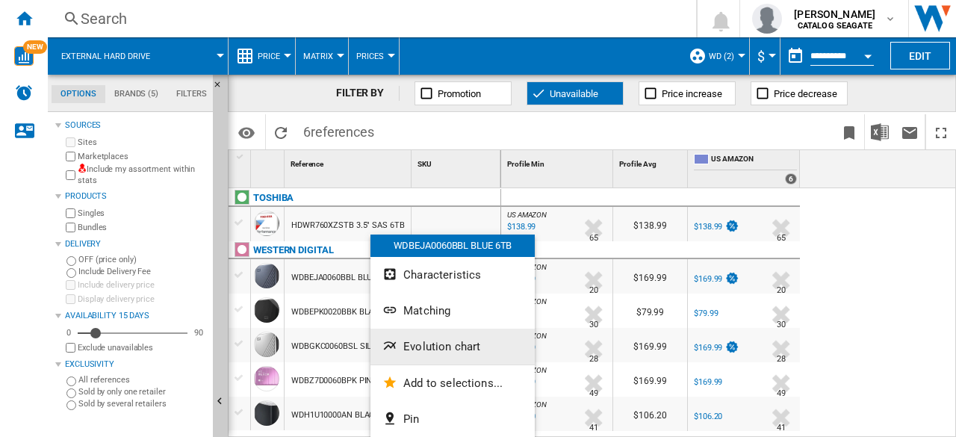
click at [456, 353] on button "Evolution chart" at bounding box center [453, 347] width 164 height 36
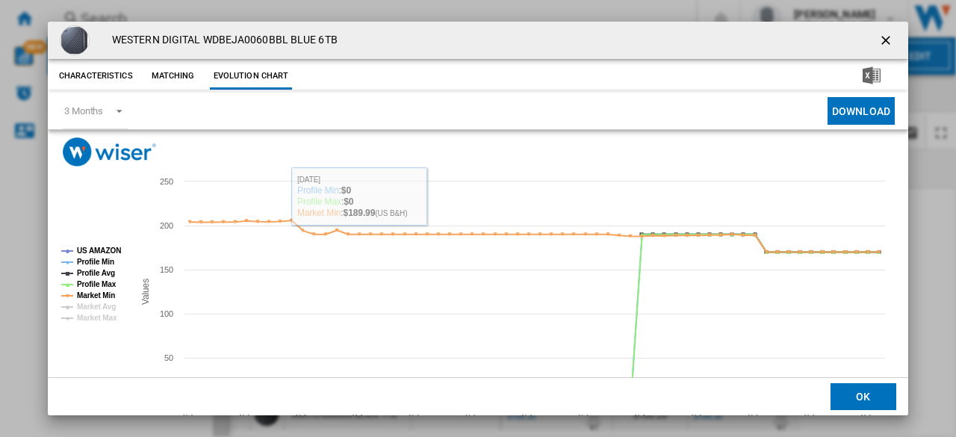
click at [182, 74] on button "Matching" at bounding box center [173, 76] width 66 height 27
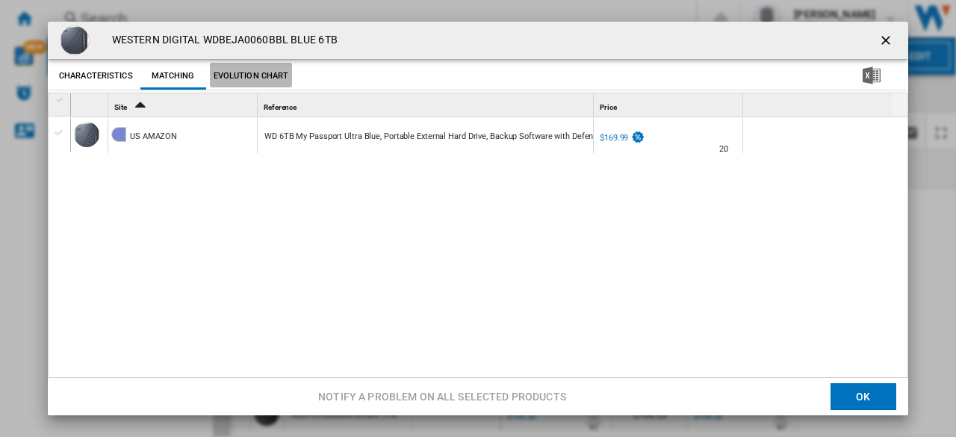
click at [254, 75] on button "Evolution chart" at bounding box center [251, 76] width 83 height 27
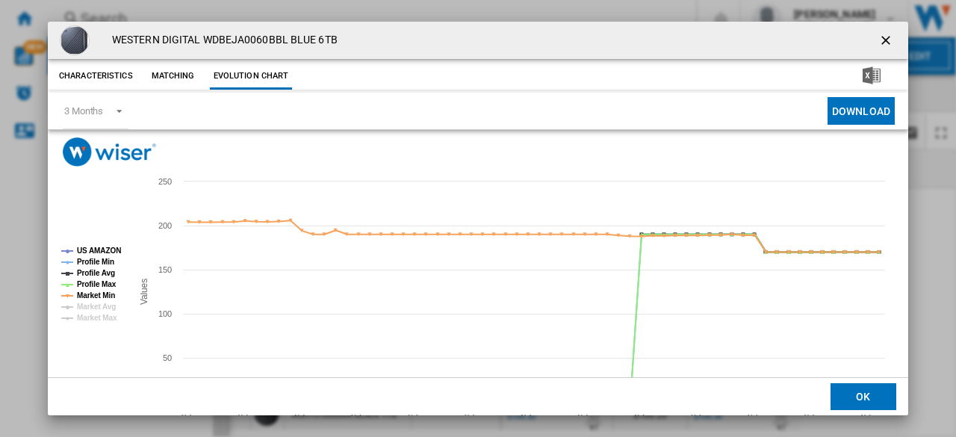
click at [210, 78] on button "Evolution chart" at bounding box center [251, 76] width 83 height 27
click at [179, 77] on button "Matching" at bounding box center [173, 76] width 66 height 27
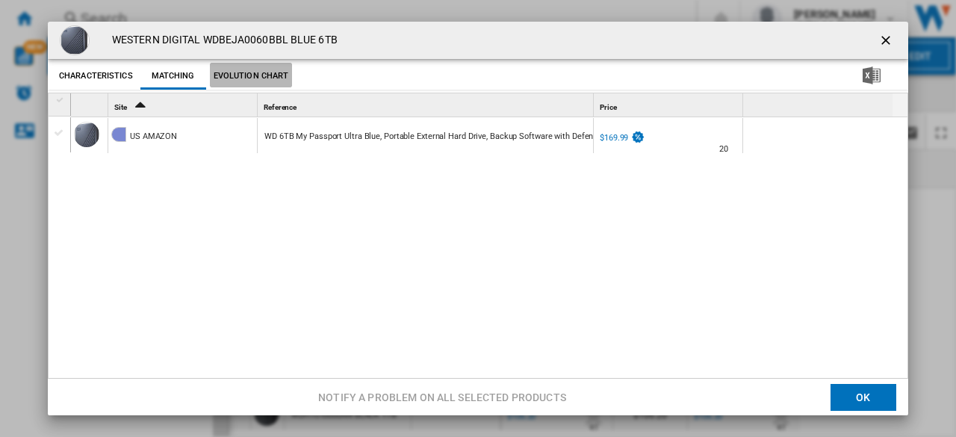
click at [255, 77] on button "Evolution chart" at bounding box center [251, 76] width 83 height 27
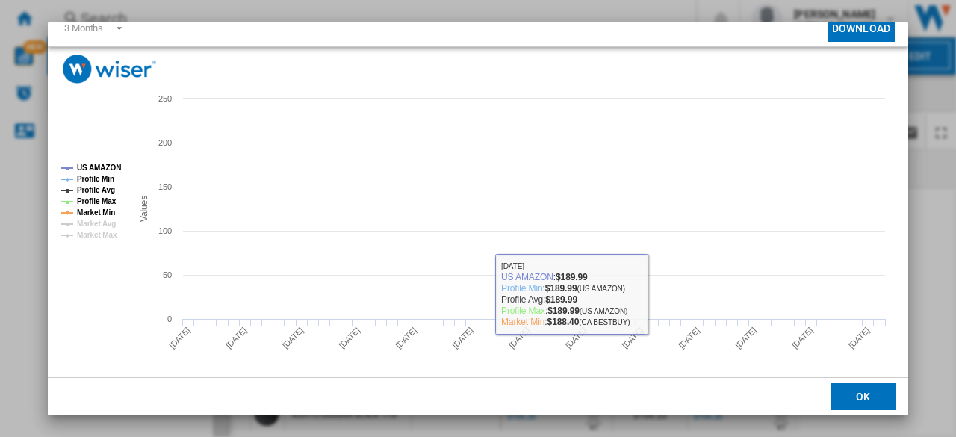
scroll to position [87, 0]
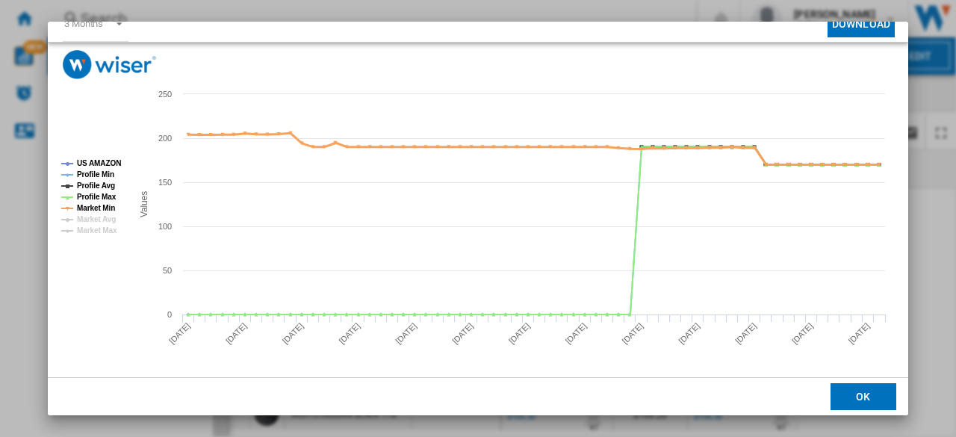
click at [93, 208] on tspan "Market Min" at bounding box center [96, 208] width 38 height 8
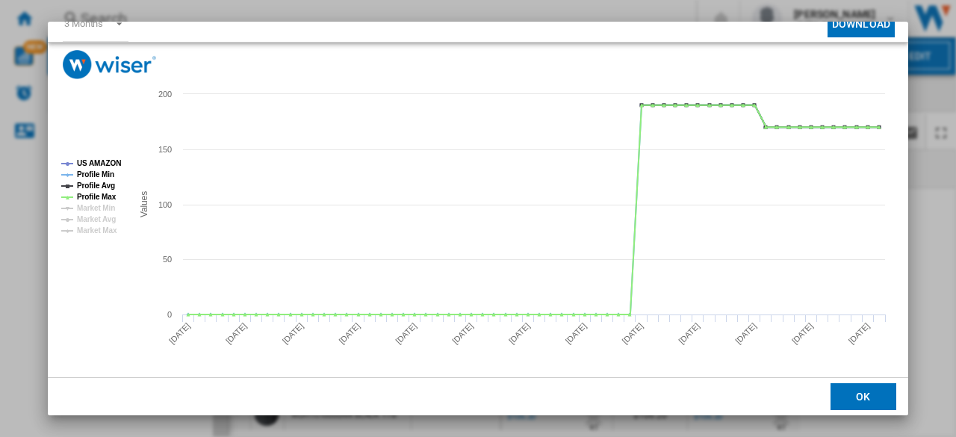
click at [93, 208] on tspan "Market Min" at bounding box center [96, 208] width 38 height 8
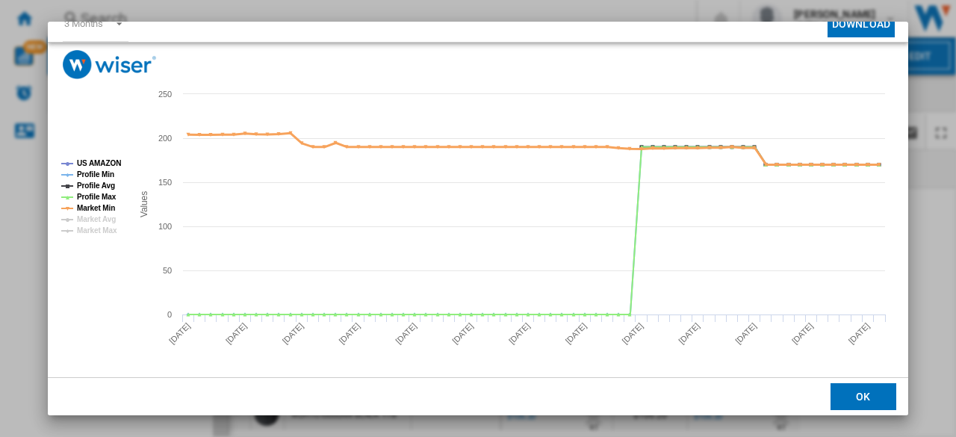
click at [93, 208] on tspan "Market Min" at bounding box center [96, 208] width 38 height 8
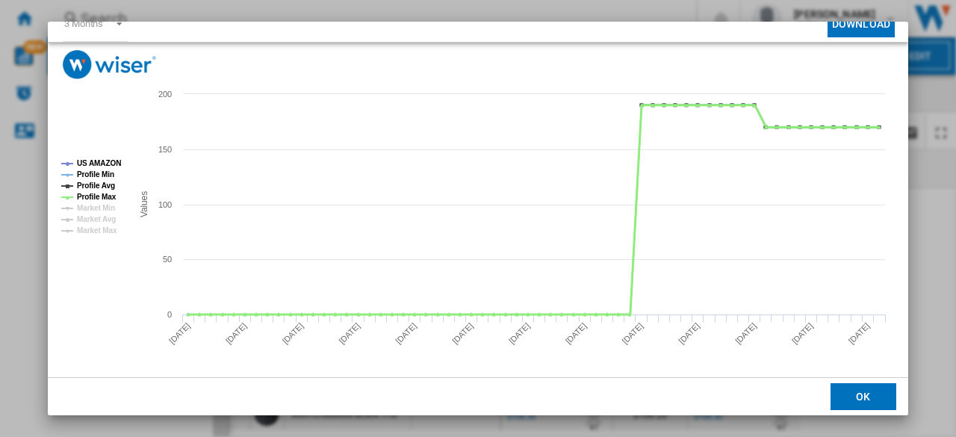
click at [98, 197] on tspan "Profile Max" at bounding box center [97, 197] width 40 height 8
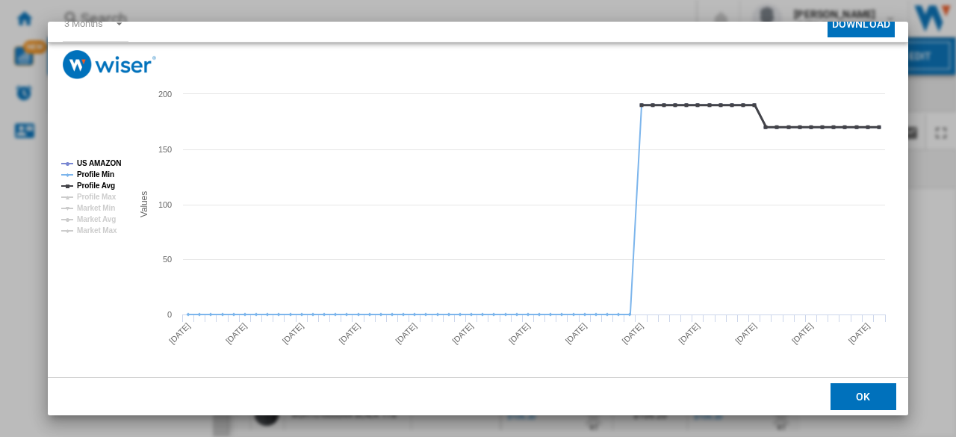
click at [101, 185] on tspan "Profile Avg" at bounding box center [96, 186] width 38 height 8
click at [103, 174] on tspan "Profile Min" at bounding box center [95, 174] width 37 height 8
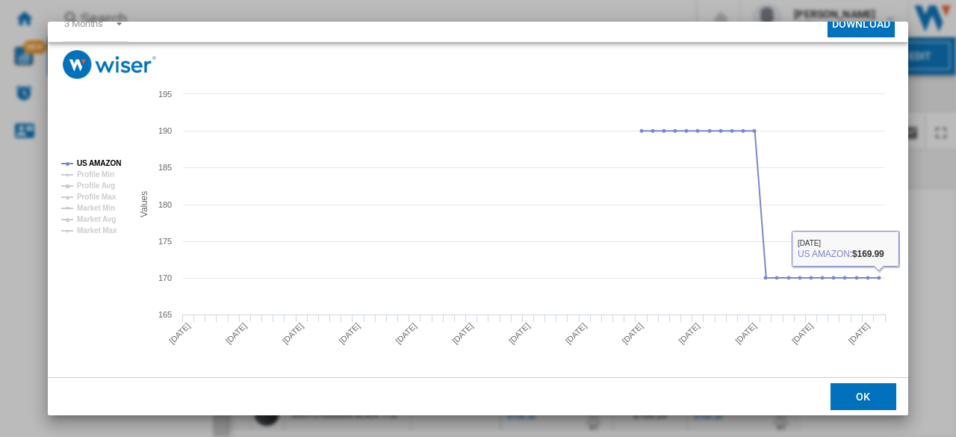
click at [868, 392] on button "OK" at bounding box center [864, 396] width 66 height 27
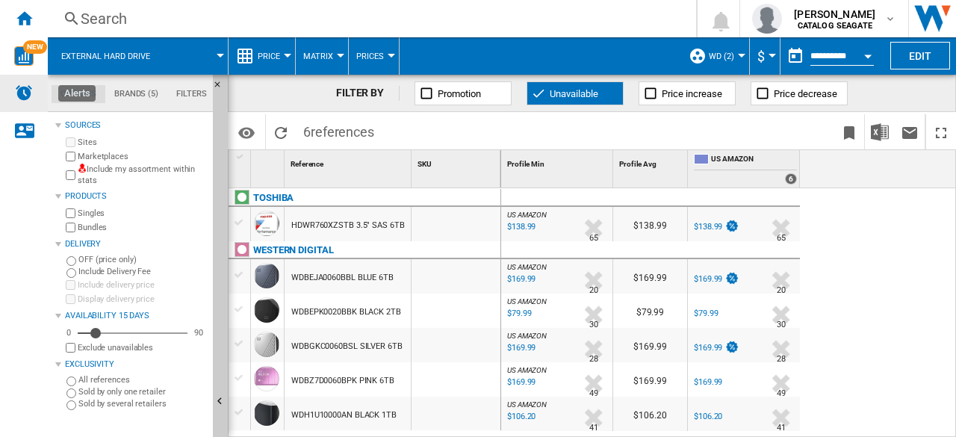
click at [24, 90] on img "Alerts" at bounding box center [24, 93] width 18 height 18
click at [30, 101] on img "Alerts" at bounding box center [24, 93] width 18 height 18
click at [562, 97] on span "Unavailable" at bounding box center [574, 93] width 49 height 11
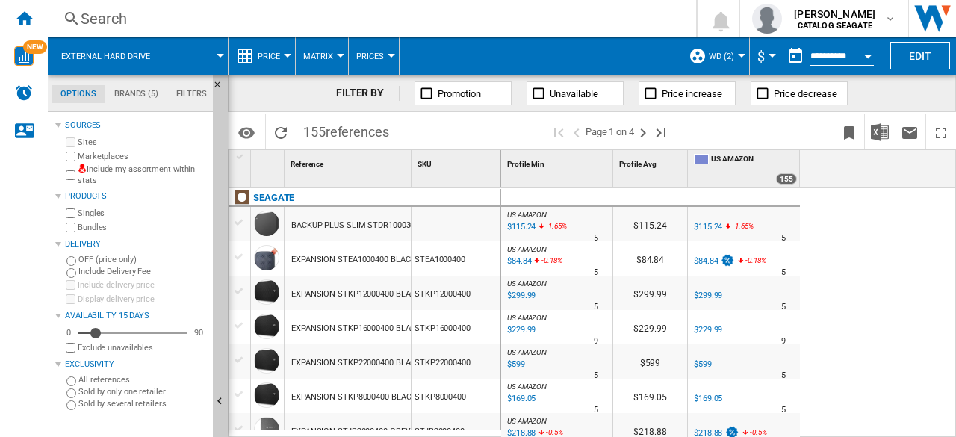
click at [221, 55] on div at bounding box center [220, 56] width 7 height 4
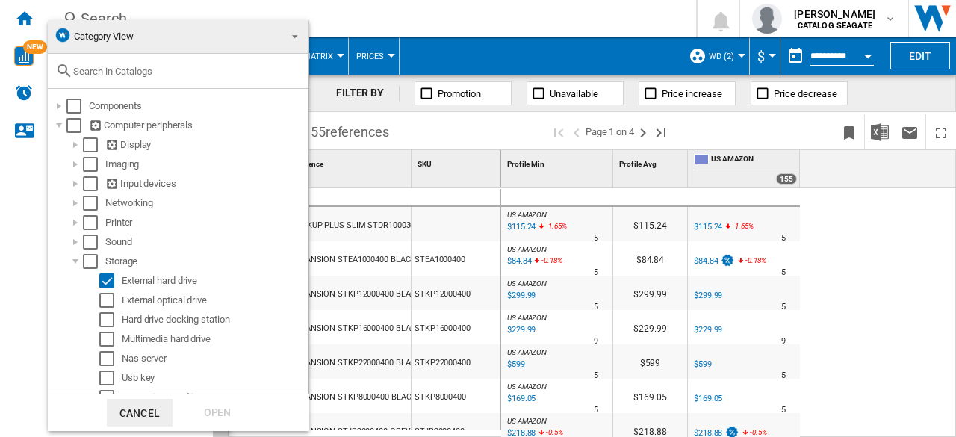
click at [288, 42] on span at bounding box center [291, 35] width 18 height 21
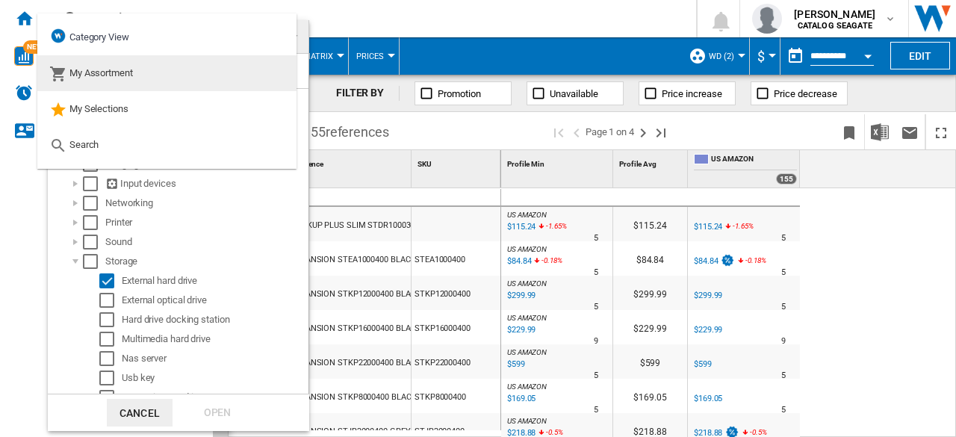
click at [132, 76] on span "My Assortment" at bounding box center [101, 72] width 64 height 11
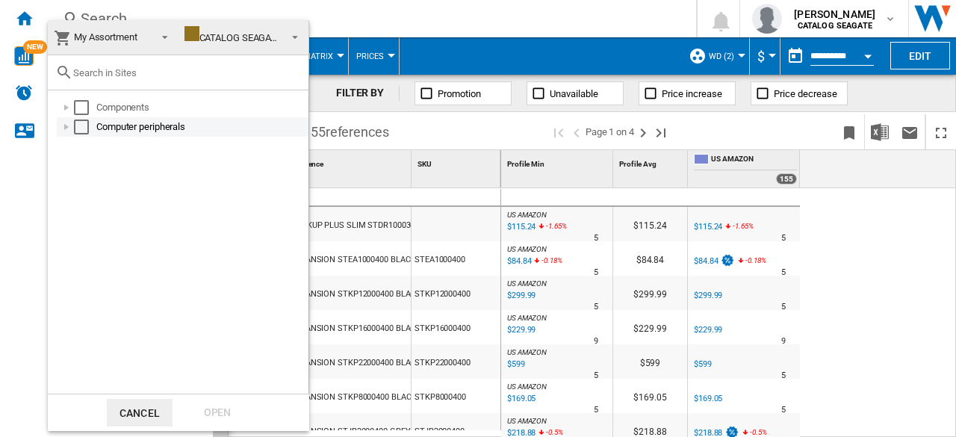
click at [69, 127] on div at bounding box center [66, 127] width 15 height 15
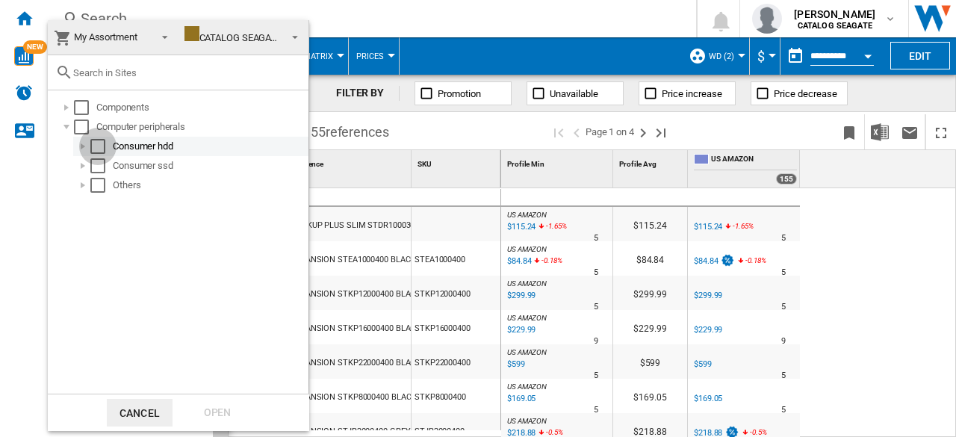
click at [97, 146] on div "Select" at bounding box center [97, 146] width 15 height 15
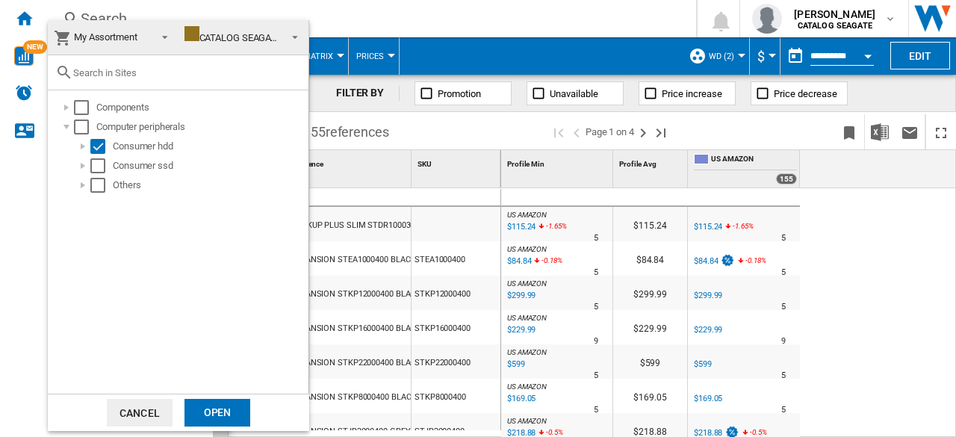
click at [222, 409] on div "Open" at bounding box center [218, 413] width 66 height 28
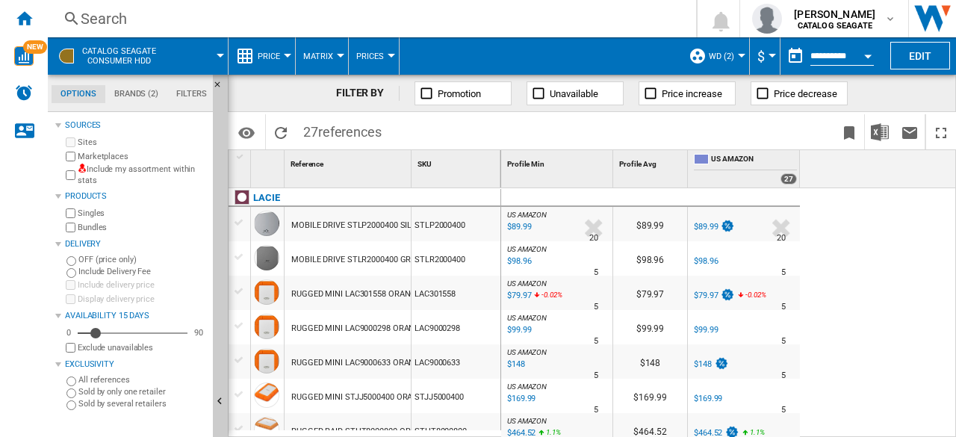
click at [270, 56] on span "Price" at bounding box center [269, 57] width 22 height 10
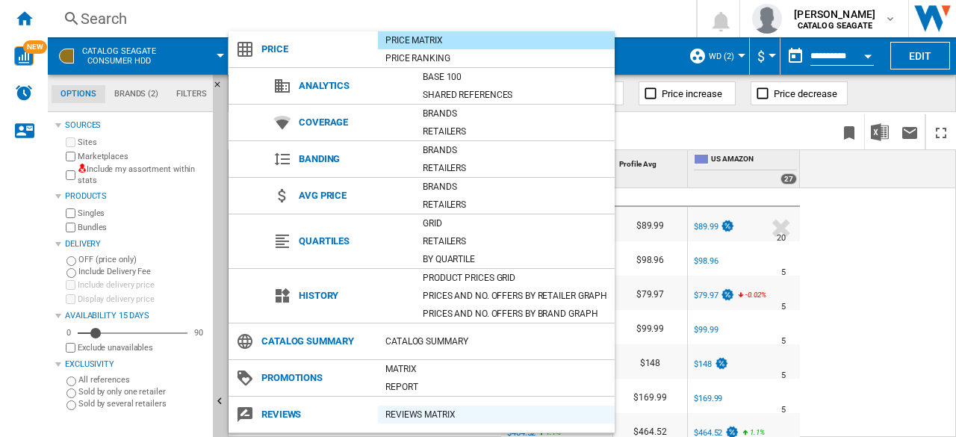
click at [412, 416] on div "REVIEWS Matrix" at bounding box center [496, 414] width 237 height 15
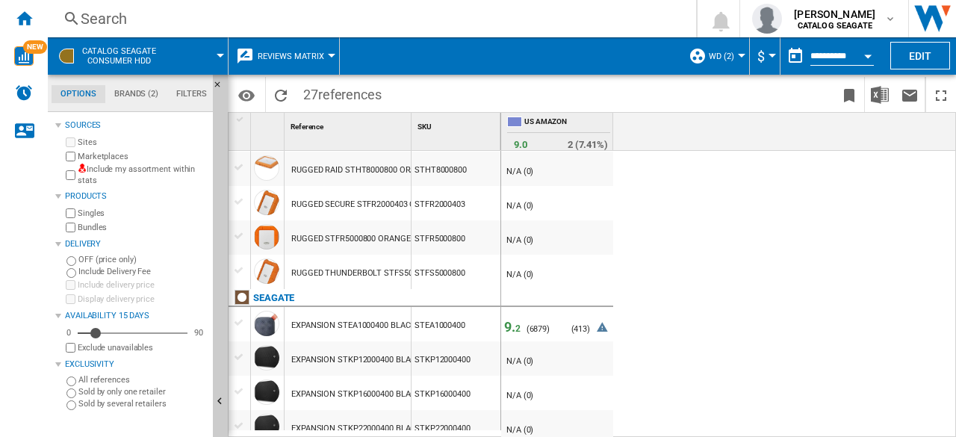
scroll to position [299, 0]
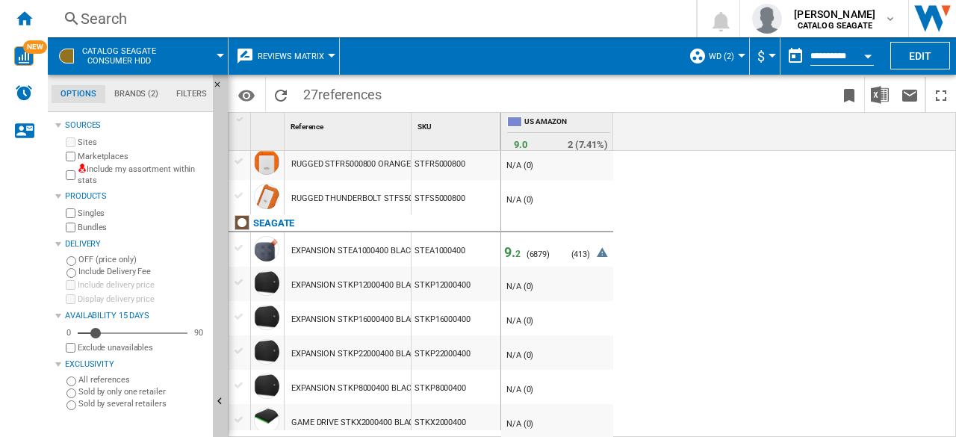
click at [525, 288] on div "N/A (0)" at bounding box center [518, 287] width 29 height 10
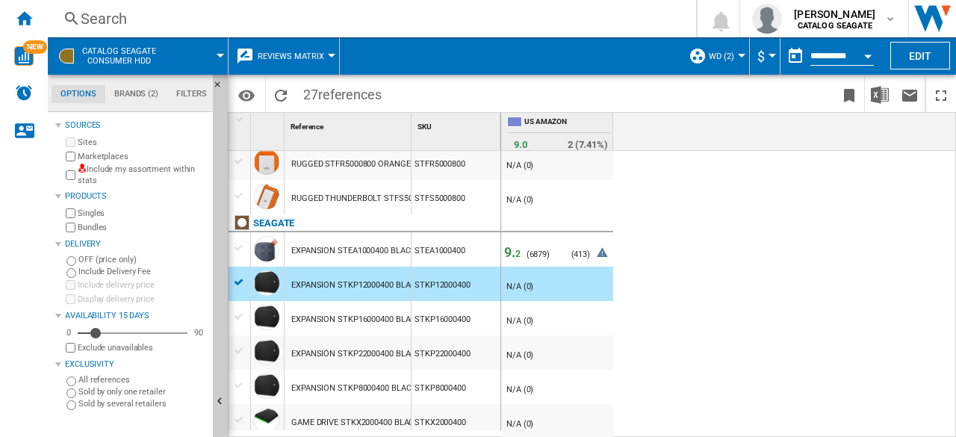
click at [347, 287] on div "EXPANSION STKP12000400 BLACK 12TB" at bounding box center [366, 285] width 151 height 34
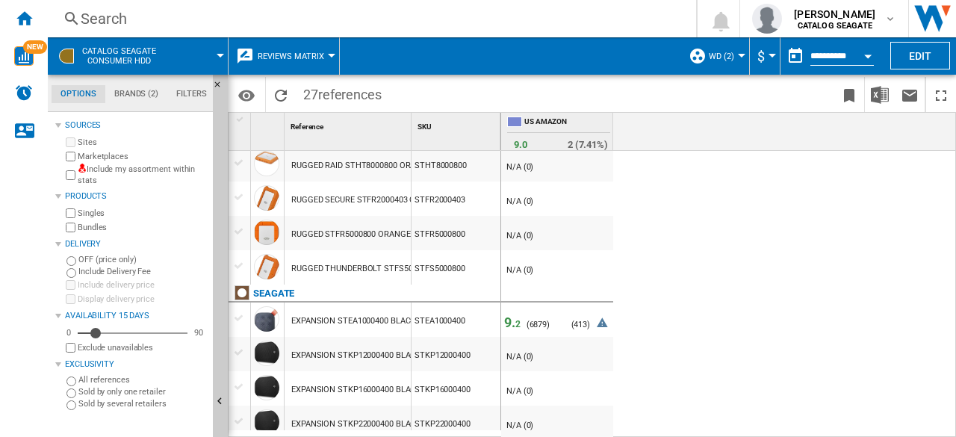
scroll to position [0, 0]
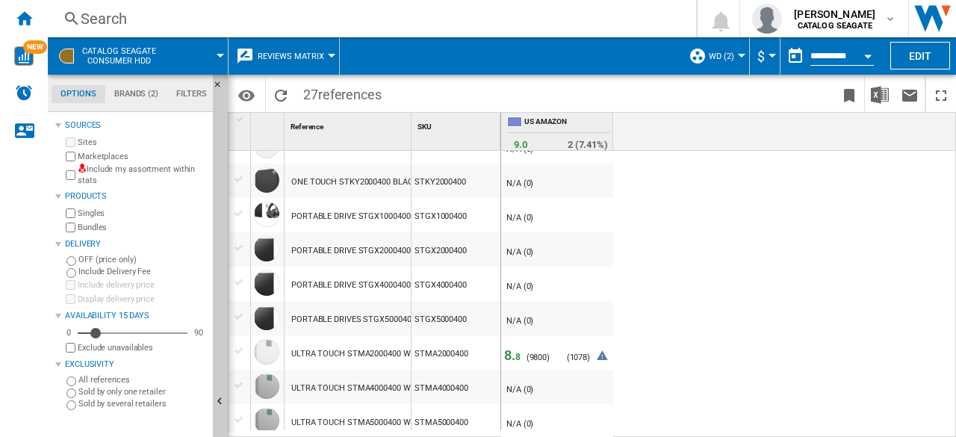
click at [302, 56] on span "Reviews Matrix" at bounding box center [291, 57] width 66 height 10
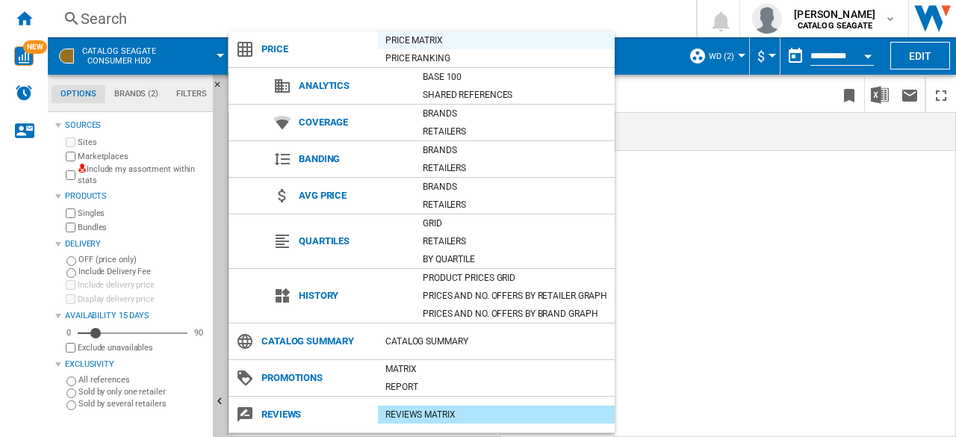
click at [417, 43] on div "Price Matrix" at bounding box center [496, 40] width 237 height 15
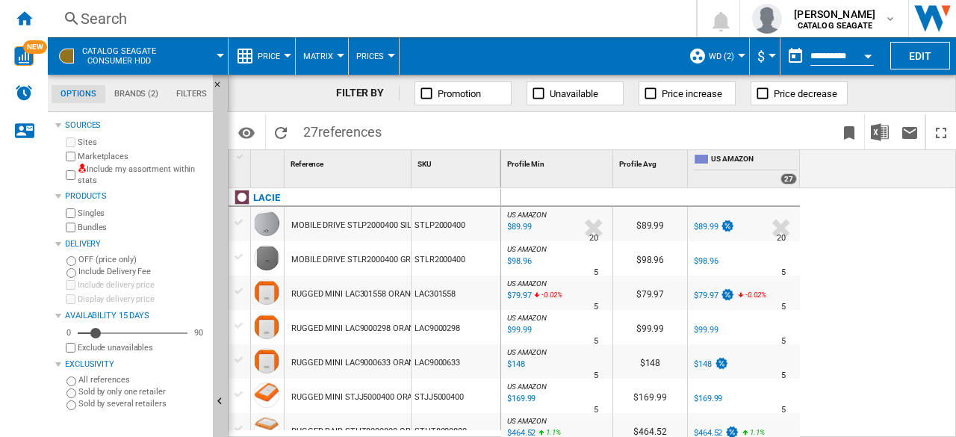
click at [522, 228] on div "$89.99" at bounding box center [518, 227] width 26 height 15
click at [279, 58] on span "Price" at bounding box center [269, 57] width 22 height 10
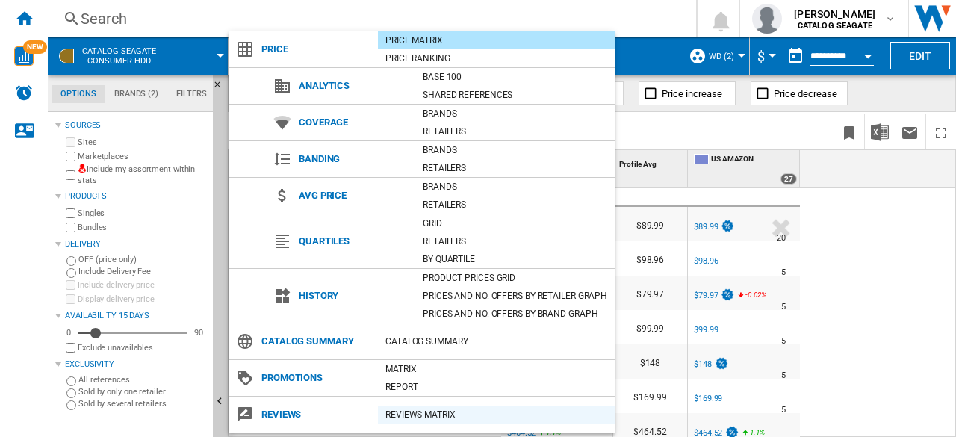
click at [410, 418] on div "REVIEWS Matrix" at bounding box center [496, 414] width 237 height 15
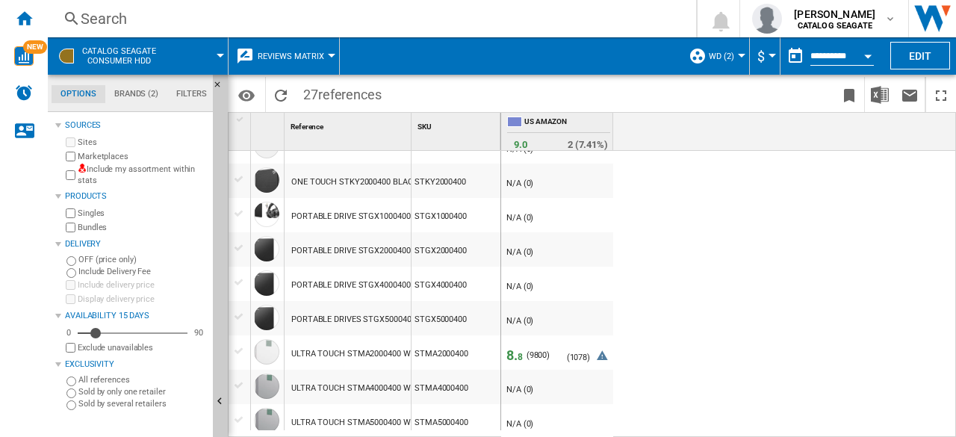
click at [321, 58] on span "Reviews Matrix" at bounding box center [291, 57] width 66 height 10
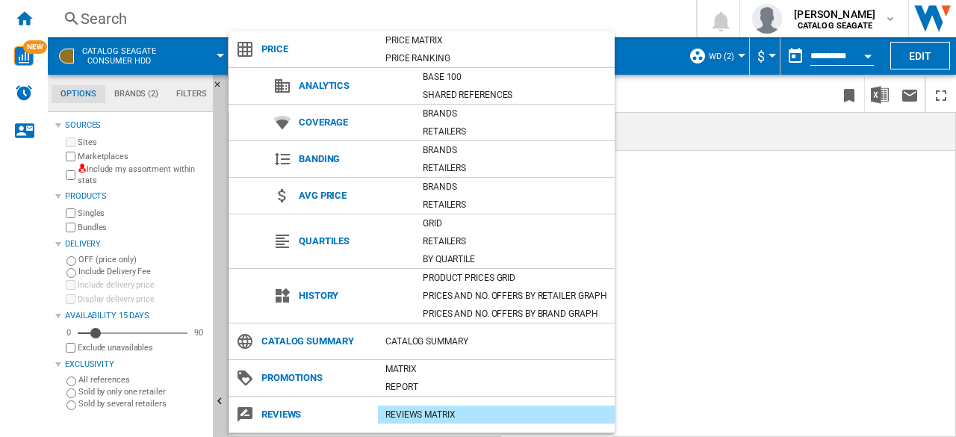
click at [321, 58] on span "Price" at bounding box center [316, 49] width 124 height 21
click at [217, 107] on md-backdrop at bounding box center [478, 218] width 956 height 437
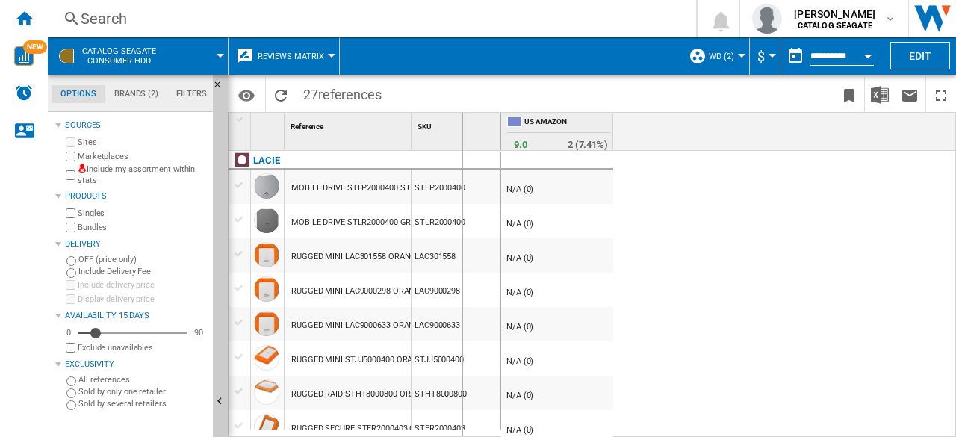
drag, startPoint x: 412, startPoint y: 137, endPoint x: 462, endPoint y: 140, distance: 49.5
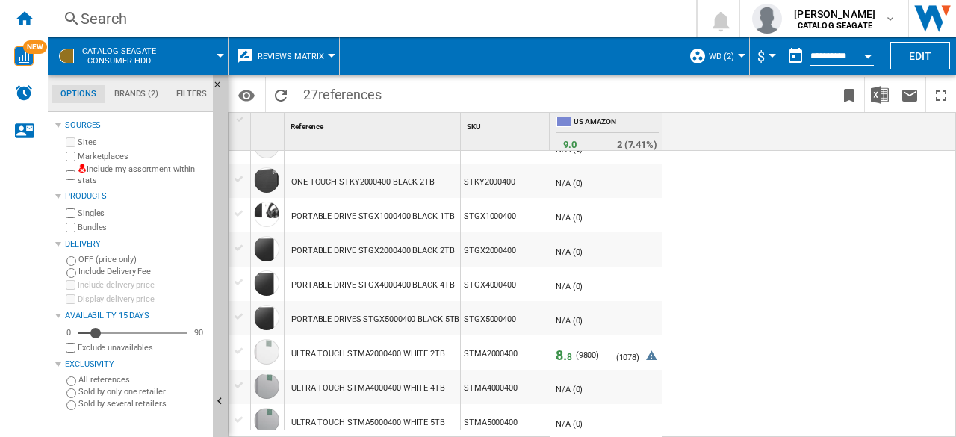
click at [577, 320] on div "N/A (0)" at bounding box center [568, 321] width 29 height 15
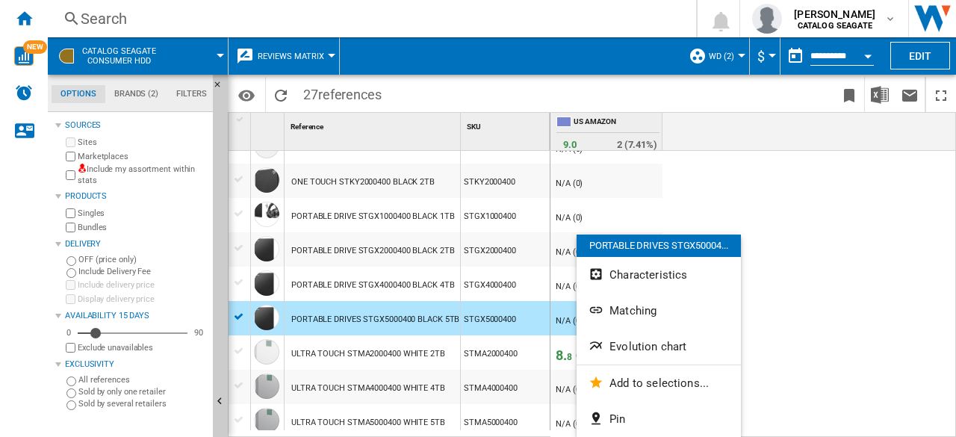
click at [752, 291] on div at bounding box center [478, 218] width 956 height 437
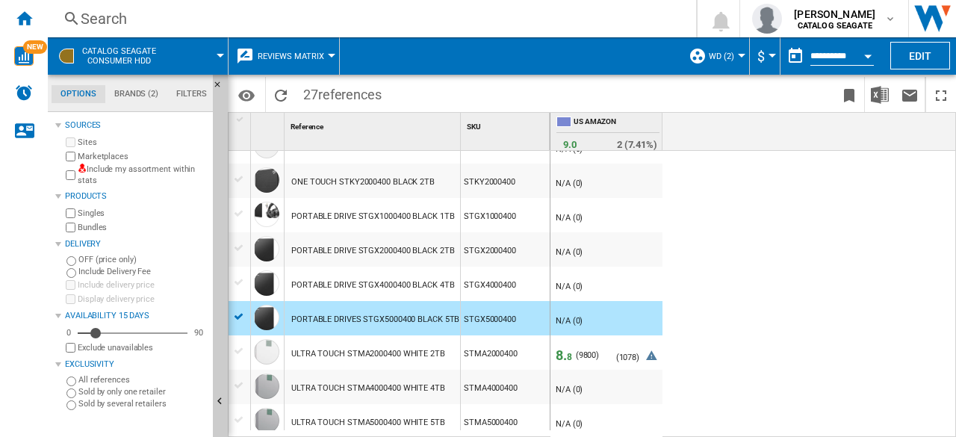
click at [614, 311] on div at bounding box center [607, 309] width 106 height 9
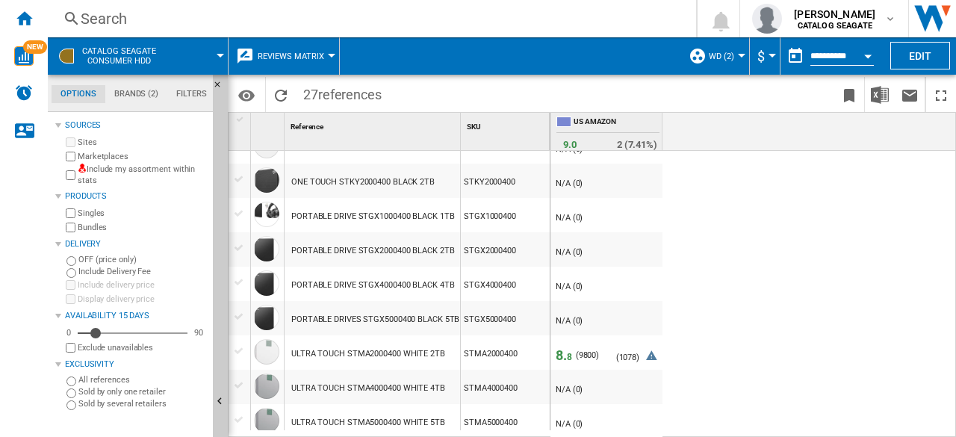
click at [731, 60] on span "WD (2)" at bounding box center [721, 57] width 25 height 10
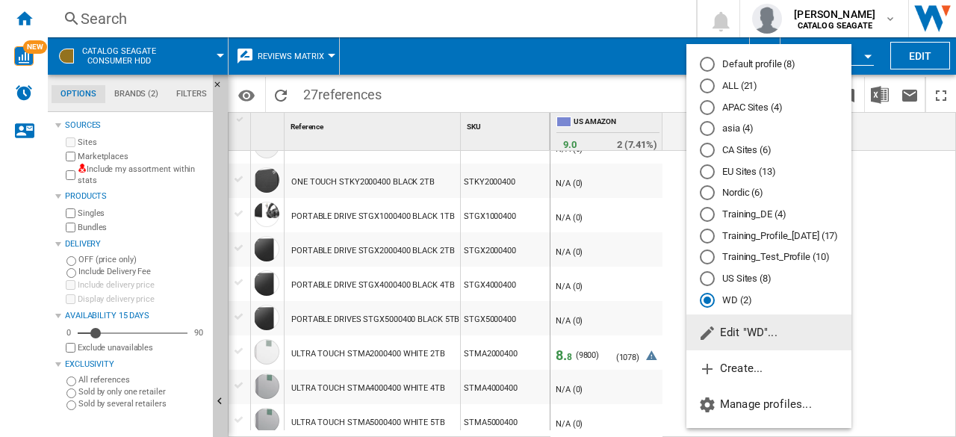
click at [762, 342] on button "Edit "WD"..." at bounding box center [769, 333] width 165 height 36
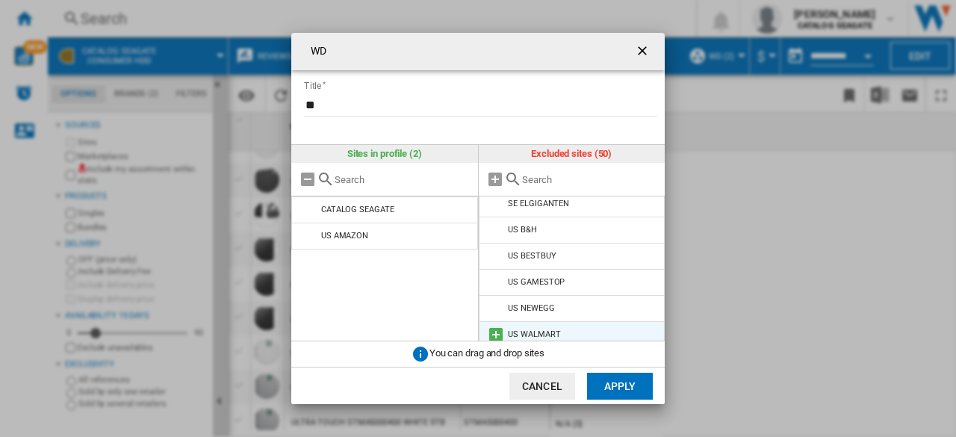
click at [495, 326] on md-icon "WD Title ..." at bounding box center [496, 335] width 18 height 18
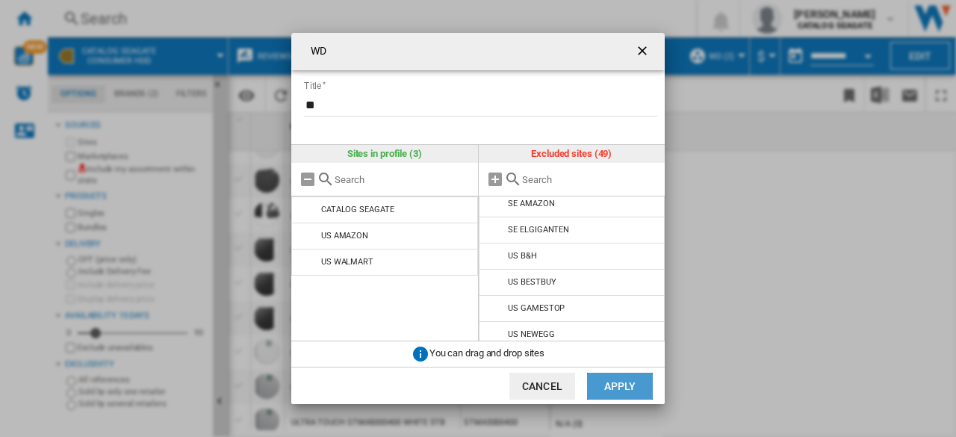
click at [628, 383] on button "Apply" at bounding box center [620, 386] width 66 height 27
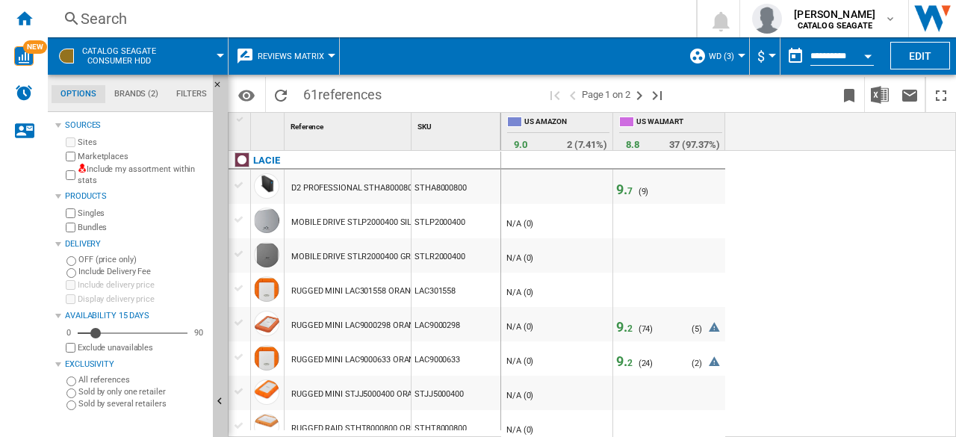
click at [105, 155] on label "Marketplaces" at bounding box center [142, 156] width 129 height 11
click at [741, 56] on div at bounding box center [741, 56] width 7 height 4
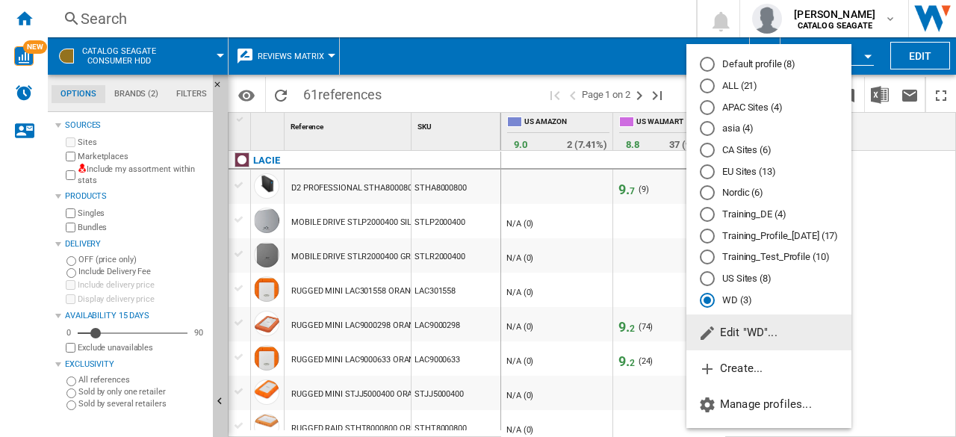
click at [752, 335] on span "Edit "WD"..." at bounding box center [738, 332] width 79 height 13
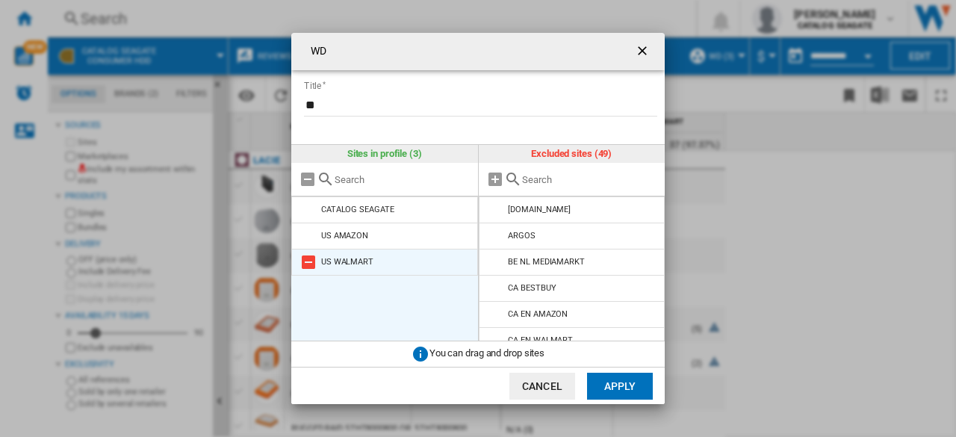
click at [309, 264] on md-icon "WD Title ..." at bounding box center [309, 262] width 18 height 18
click at [613, 385] on button "Apply" at bounding box center [620, 386] width 66 height 27
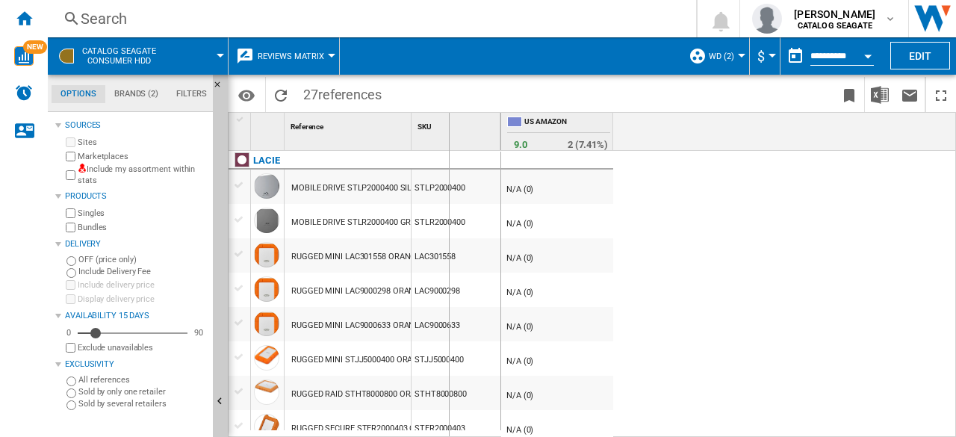
drag, startPoint x: 414, startPoint y: 129, endPoint x: 448, endPoint y: 129, distance: 34.4
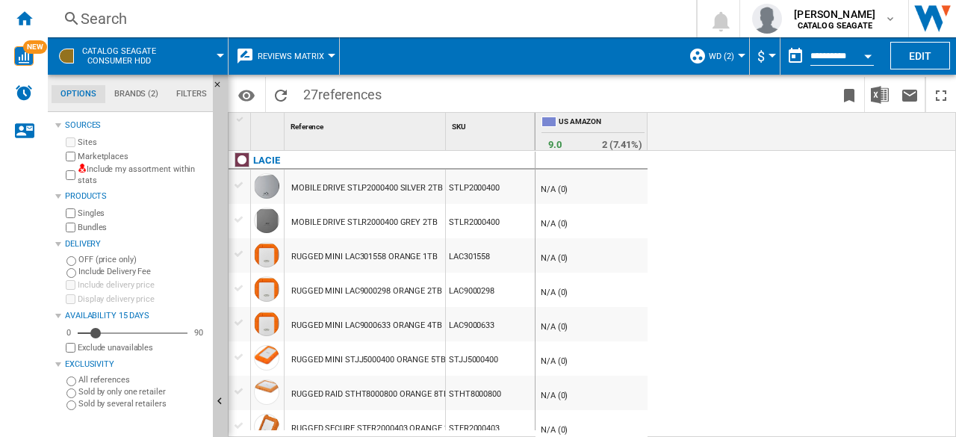
click at [314, 62] on button "Reviews Matrix" at bounding box center [295, 55] width 74 height 37
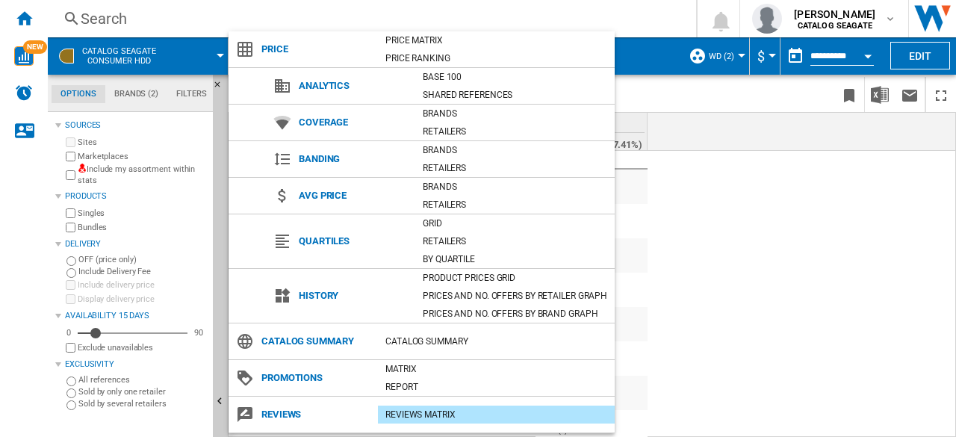
click at [418, 38] on div "Price Matrix" at bounding box center [496, 40] width 237 height 15
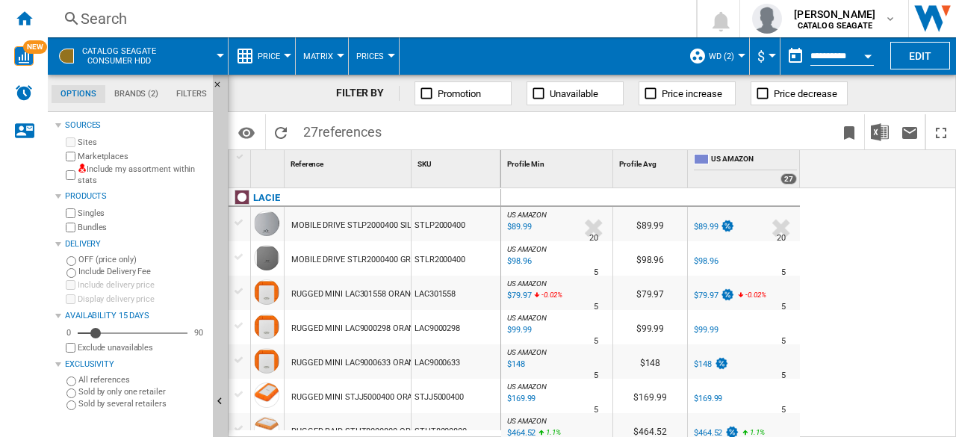
click at [523, 226] on div "$89.99" at bounding box center [518, 227] width 26 height 15
click at [525, 261] on div "$98.96" at bounding box center [518, 261] width 26 height 15
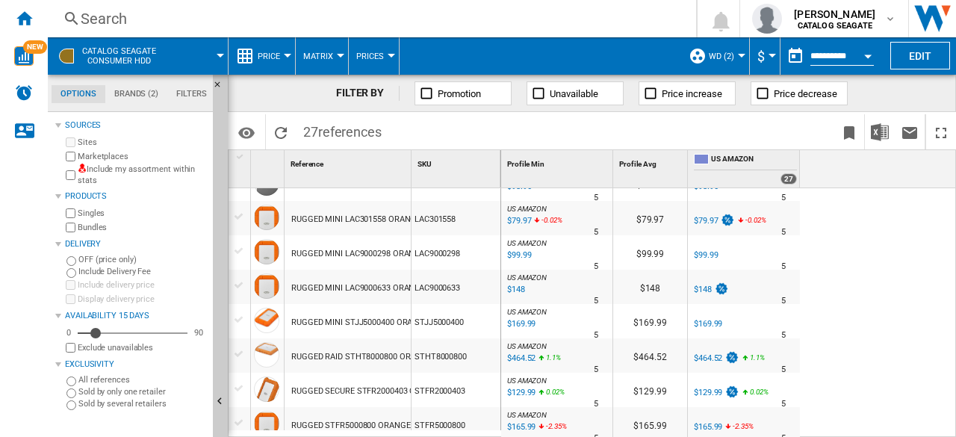
click at [266, 62] on button "Price" at bounding box center [273, 55] width 30 height 37
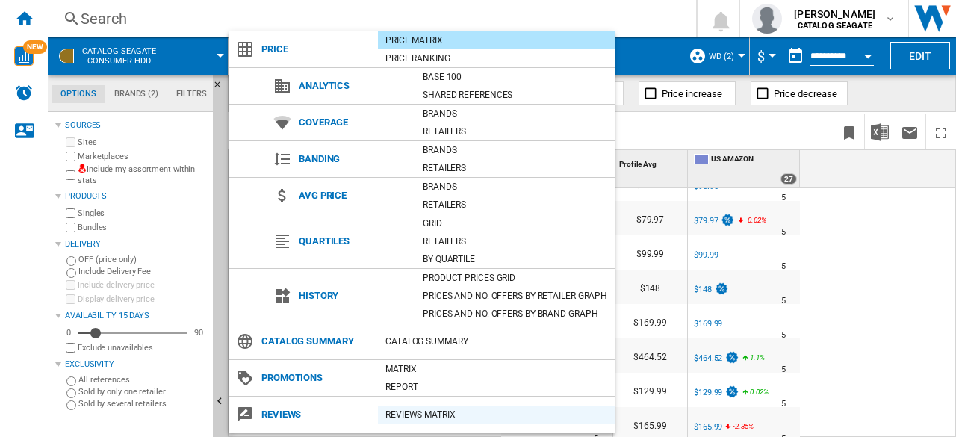
click at [411, 411] on div "REVIEWS Matrix" at bounding box center [496, 414] width 237 height 15
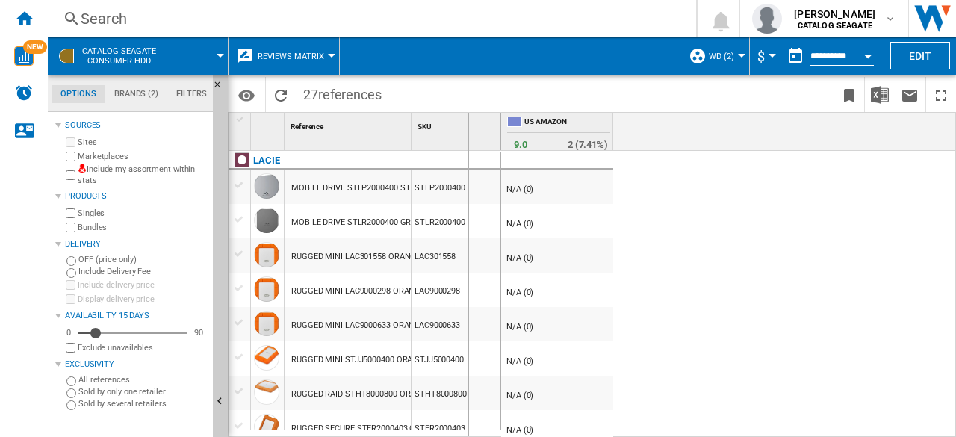
drag, startPoint x: 409, startPoint y: 141, endPoint x: 471, endPoint y: 150, distance: 62.7
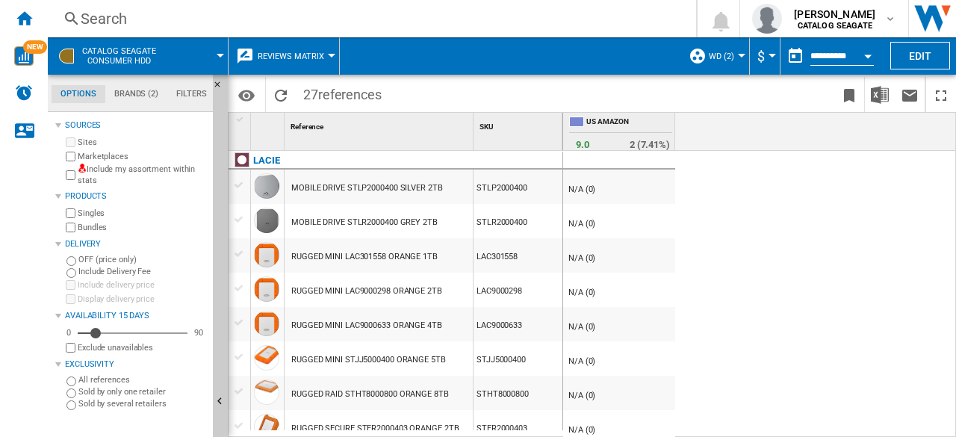
click at [326, 61] on button "Reviews Matrix" at bounding box center [295, 55] width 74 height 37
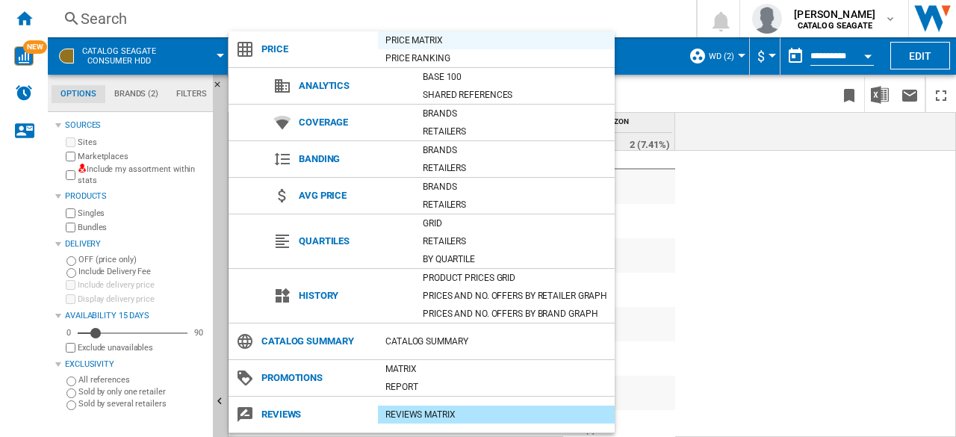
click at [421, 33] on div "Price Matrix" at bounding box center [496, 40] width 237 height 15
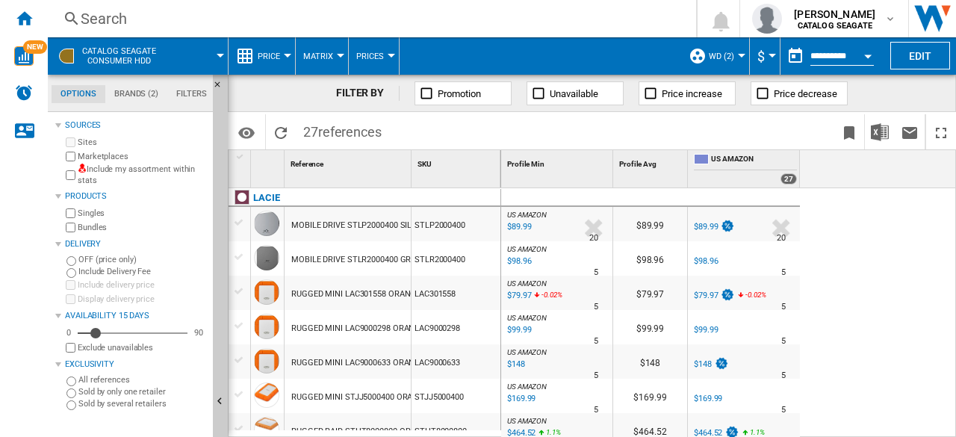
click at [522, 226] on div "$89.99" at bounding box center [518, 227] width 26 height 15
click at [527, 259] on div "$98.96" at bounding box center [518, 261] width 26 height 15
click at [521, 297] on div "$79.97" at bounding box center [518, 295] width 26 height 15
click at [282, 58] on button "Price" at bounding box center [273, 55] width 30 height 37
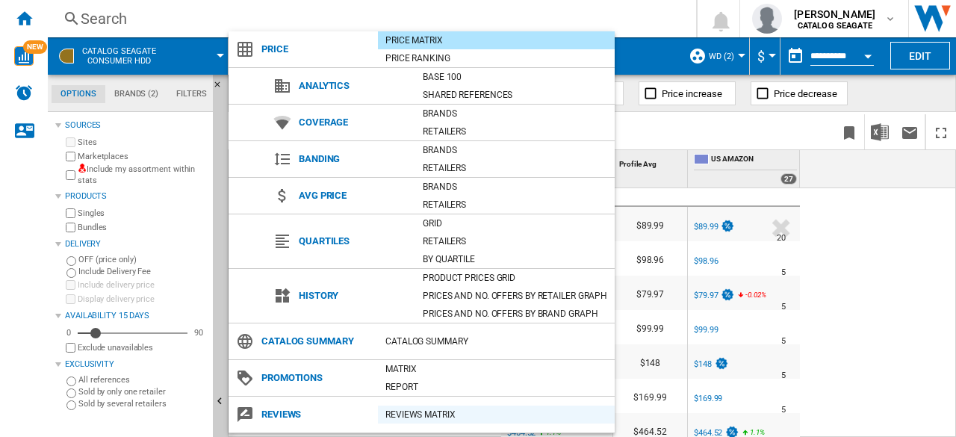
click at [410, 413] on div "REVIEWS Matrix" at bounding box center [496, 414] width 237 height 15
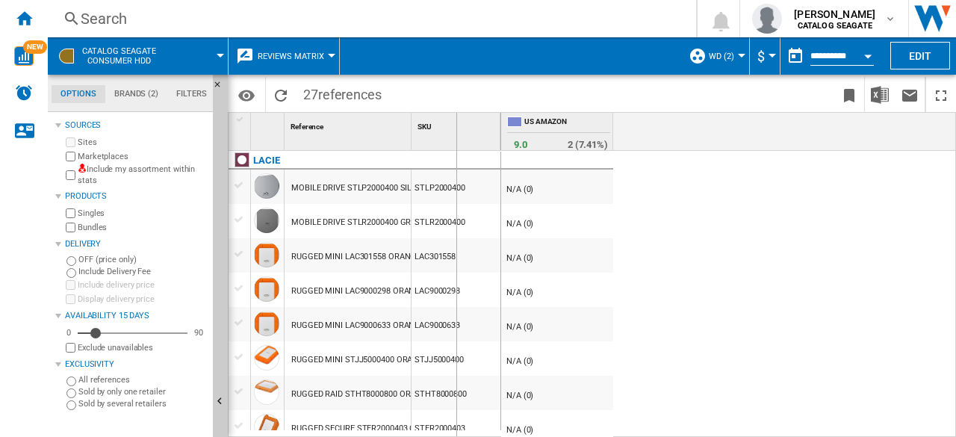
drag, startPoint x: 412, startPoint y: 137, endPoint x: 456, endPoint y: 147, distance: 45.1
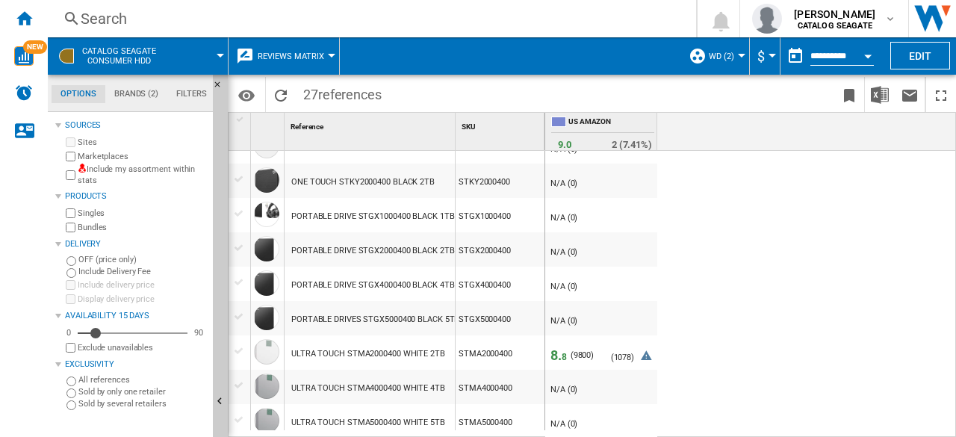
scroll to position [378, 0]
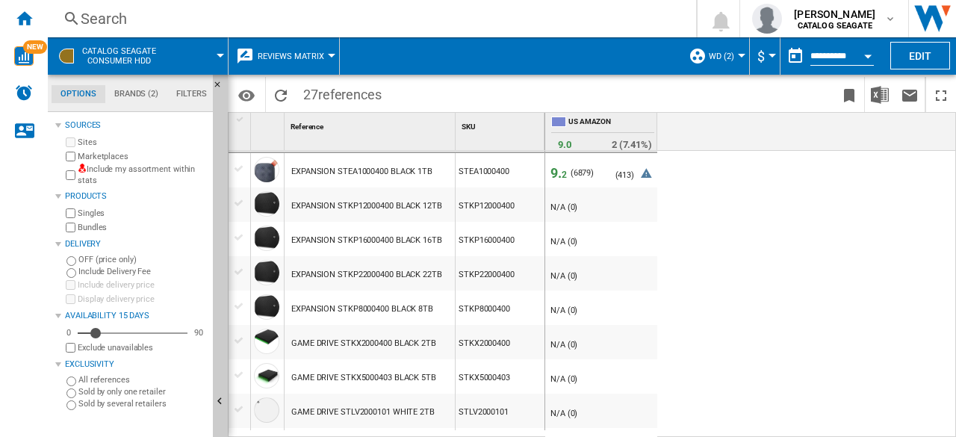
click at [726, 62] on button "WD (2)" at bounding box center [725, 55] width 33 height 37
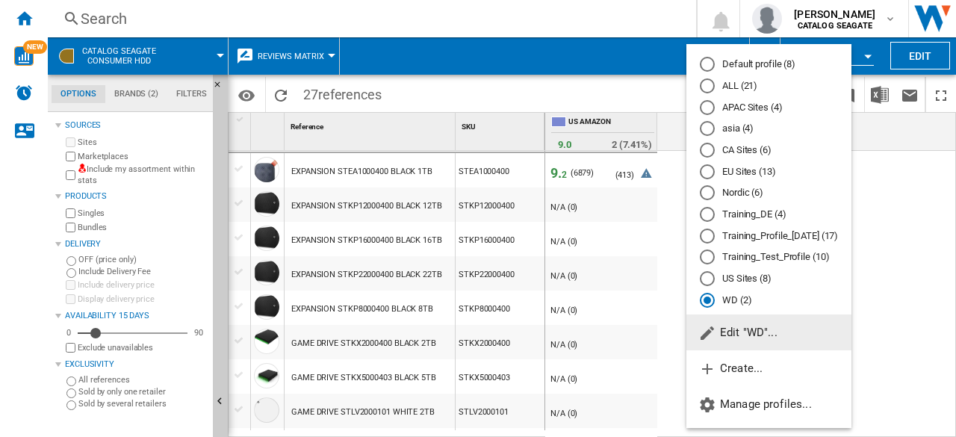
click at [758, 348] on button "Edit "WD"..." at bounding box center [769, 333] width 165 height 36
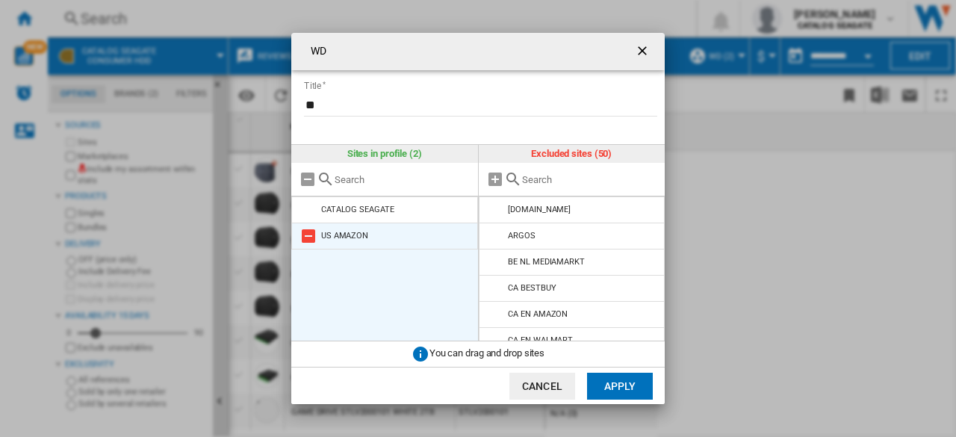
click at [312, 240] on md-icon "WD Title ..." at bounding box center [309, 236] width 18 height 18
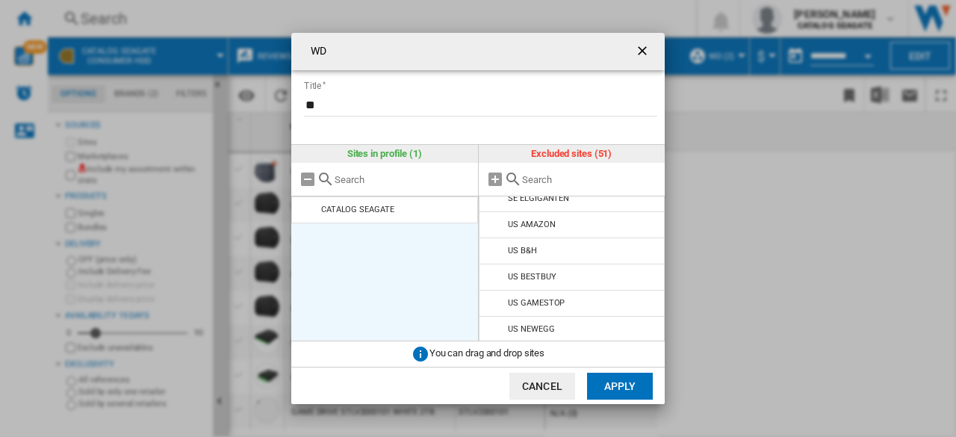
scroll to position [1189, 0]
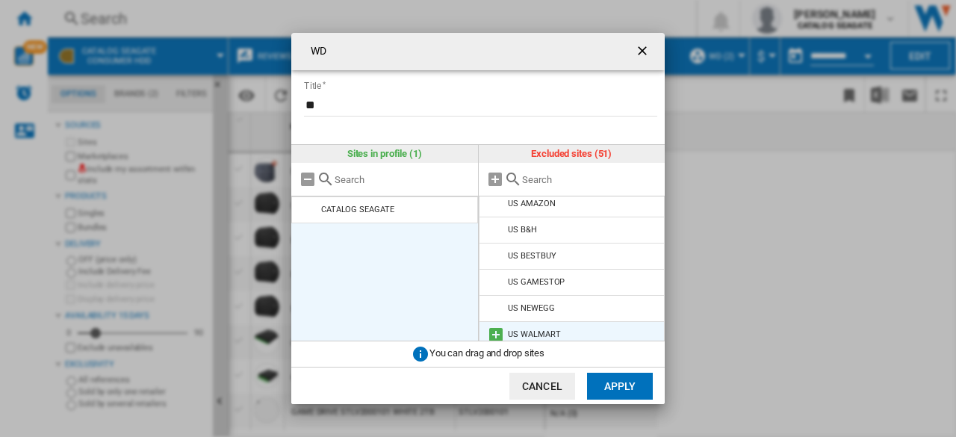
click at [491, 326] on md-icon "WD Title ..." at bounding box center [496, 335] width 18 height 18
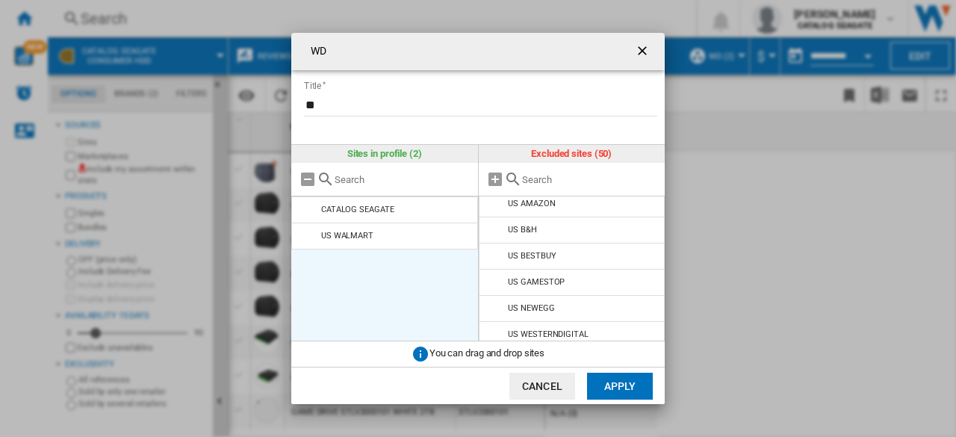
scroll to position [1164, 0]
click at [625, 388] on button "Apply" at bounding box center [620, 386] width 66 height 27
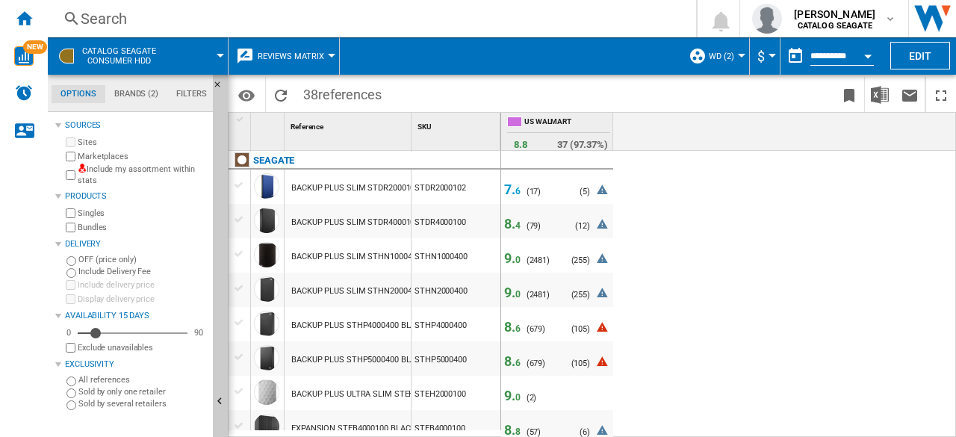
scroll to position [0, 0]
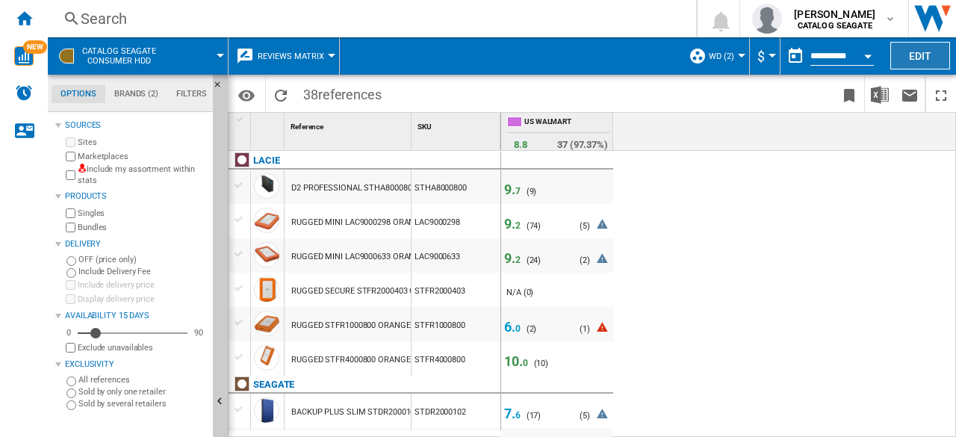
click at [912, 61] on button "Edit" at bounding box center [921, 56] width 60 height 28
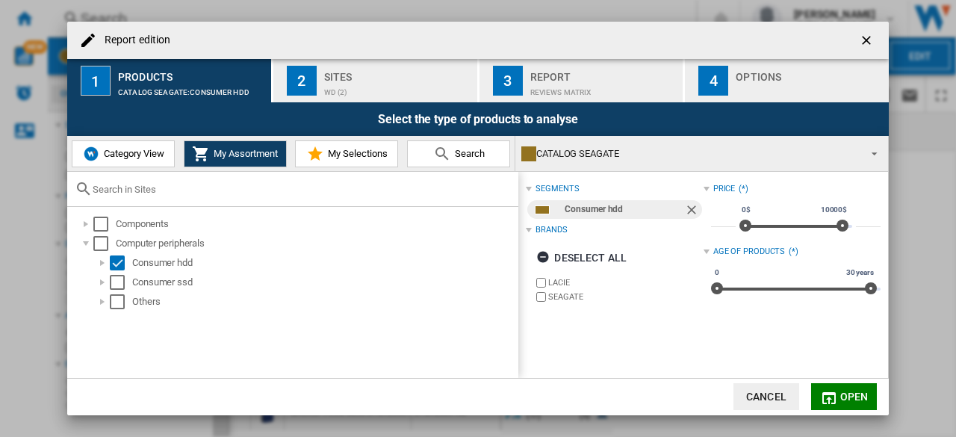
click at [866, 37] on ng-md-icon "getI18NText('BUTTONS.CLOSE_DIALOG')" at bounding box center [868, 42] width 18 height 18
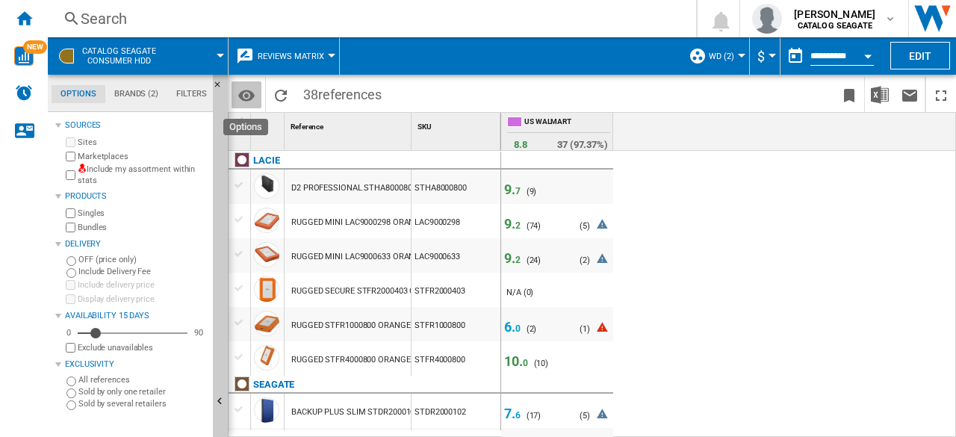
click at [243, 101] on md-icon "Options" at bounding box center [247, 96] width 18 height 18
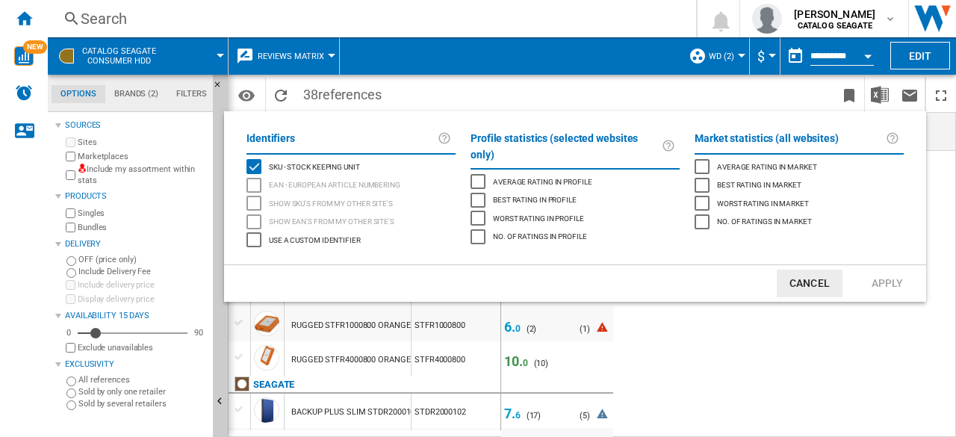
click at [478, 193] on div "Best rating in profile" at bounding box center [478, 200] width 15 height 15
click at [480, 211] on div "Worst rating in profile" at bounding box center [478, 218] width 15 height 15
click at [885, 289] on button "Apply" at bounding box center [888, 284] width 66 height 28
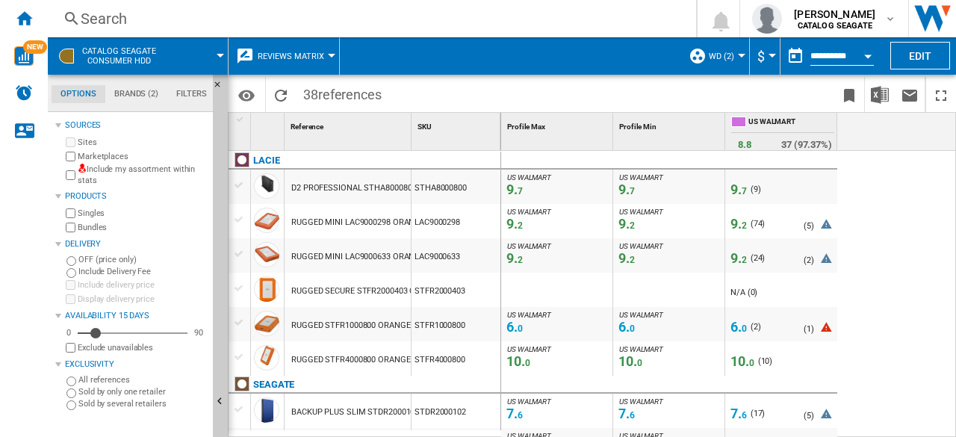
click at [734, 64] on button "WD (2)" at bounding box center [725, 55] width 33 height 37
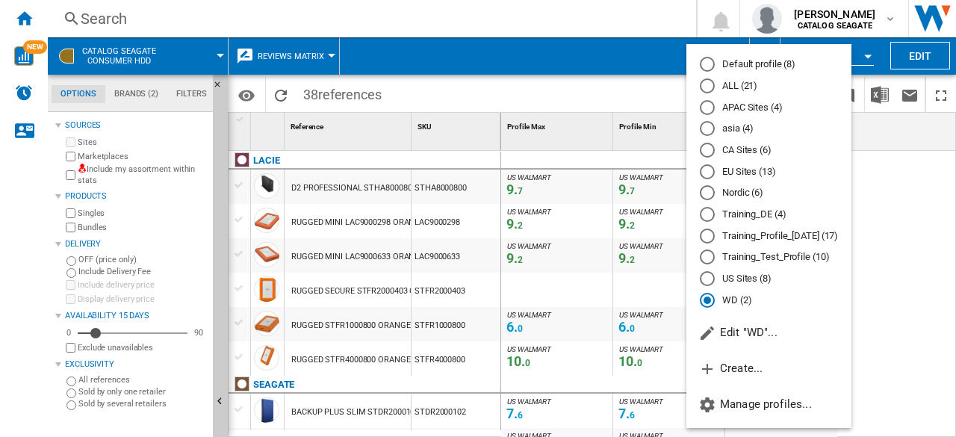
click at [921, 187] on md-backdrop at bounding box center [478, 218] width 956 height 437
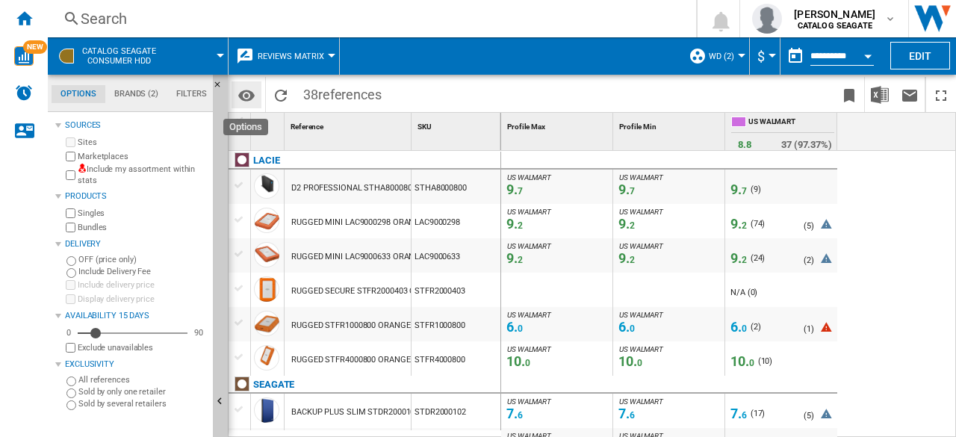
click at [248, 93] on md-icon "Options" at bounding box center [247, 96] width 18 height 18
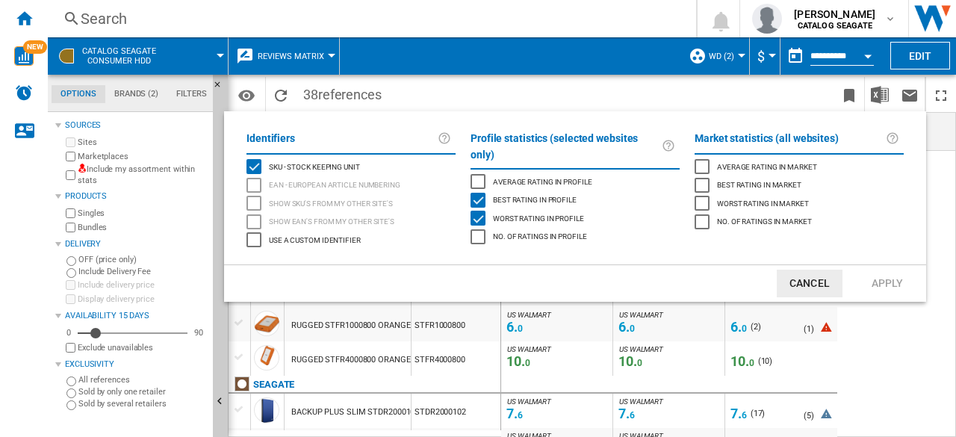
click at [477, 211] on div "Worst rating in profile" at bounding box center [478, 218] width 15 height 15
click at [486, 193] on div "Best rating in profile" at bounding box center [478, 200] width 15 height 15
click at [701, 167] on div "Average rating in market" at bounding box center [702, 166] width 15 height 15
click at [879, 279] on button "Apply" at bounding box center [888, 284] width 66 height 28
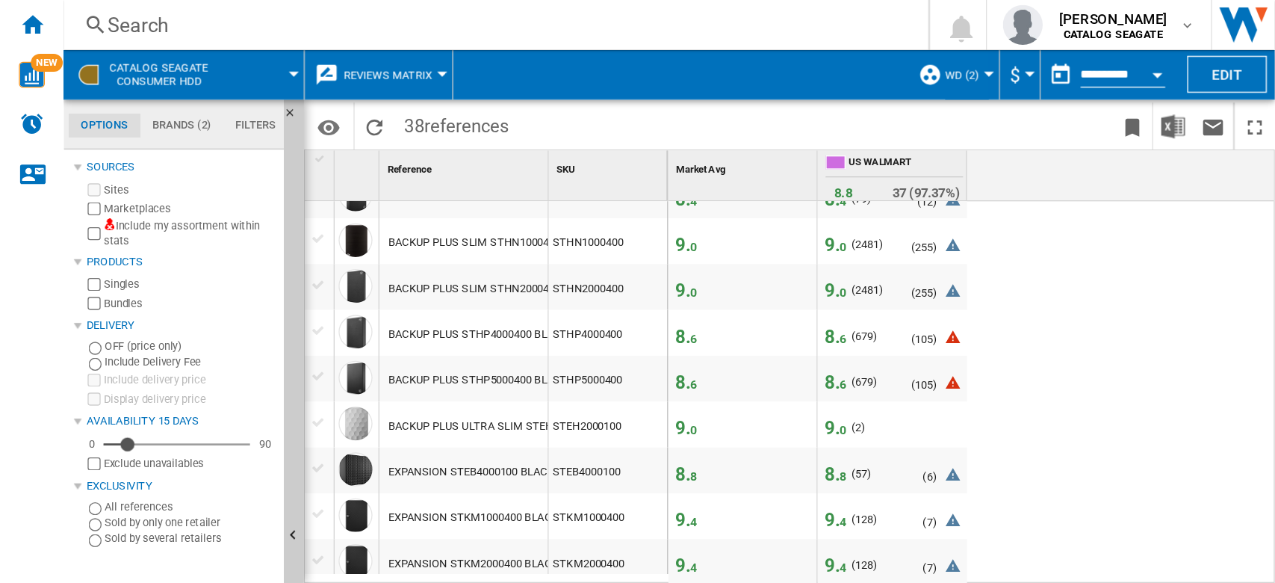
scroll to position [747, 0]
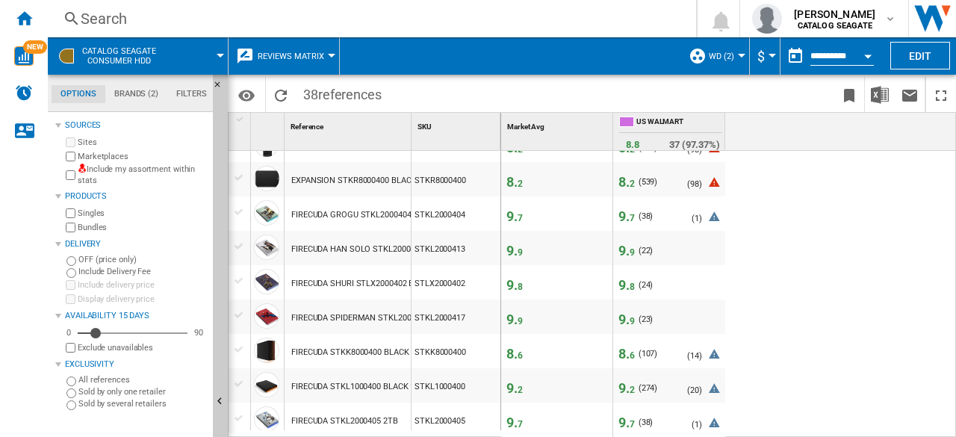
click at [625, 355] on span "8. 6" at bounding box center [627, 354] width 16 height 16
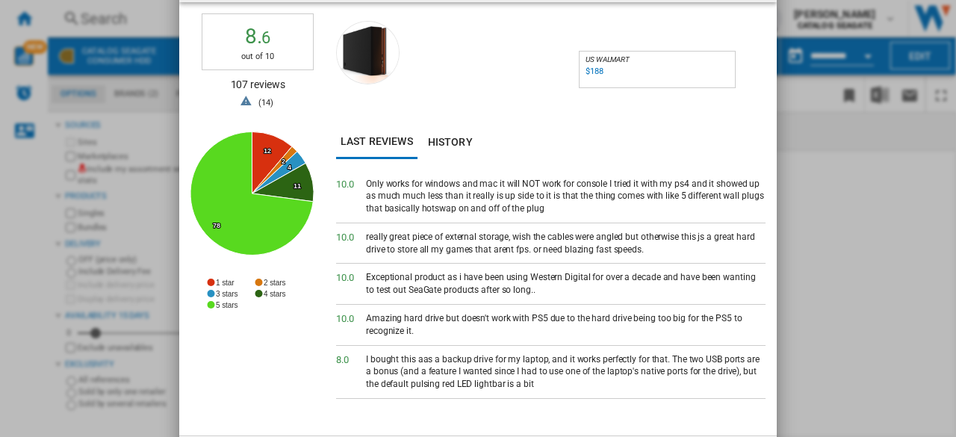
click at [595, 72] on div "$188" at bounding box center [595, 71] width 18 height 10
click at [888, 217] on div "Reviews for Seagate FireCuda Gaming Hub 8TB External USB 3.2 Gen 1 Hard Drive w…" at bounding box center [478, 218] width 956 height 437
click at [657, 290] on div "Exceptional product as i have been using Western Digital for over a decade and …" at bounding box center [566, 283] width 400 height 25
click at [844, 262] on div "Reviews for Seagate FireCuda Gaming Hub 8TB External USB 3.2 Gen 1 Hard Drive w…" at bounding box center [478, 218] width 956 height 437
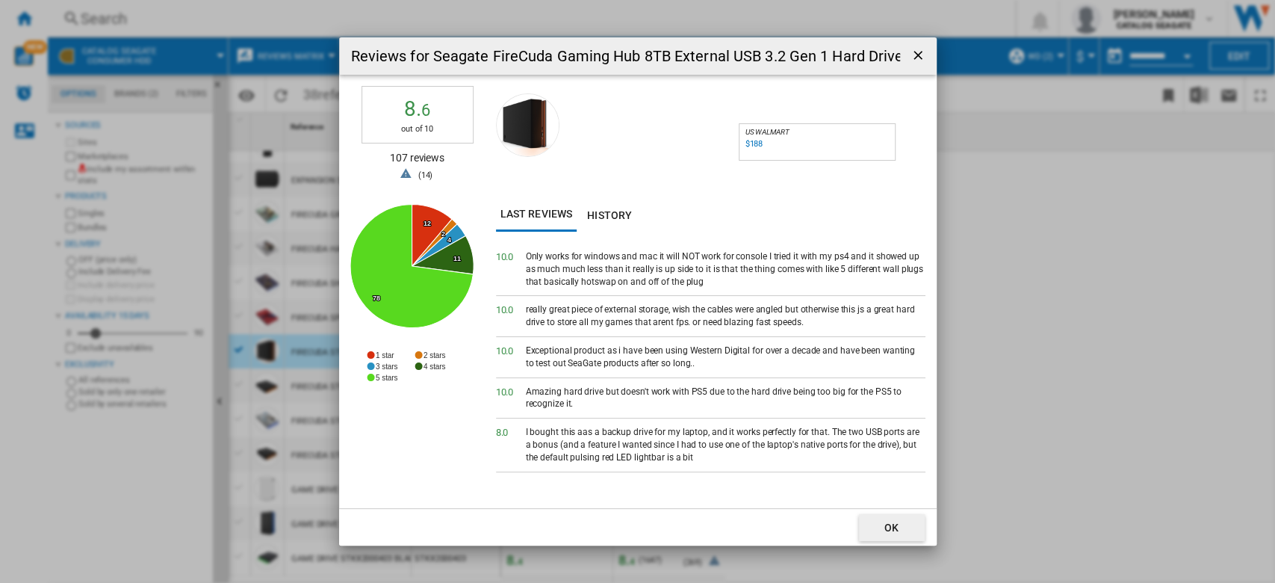
click at [906, 51] on button "button" at bounding box center [918, 56] width 26 height 30
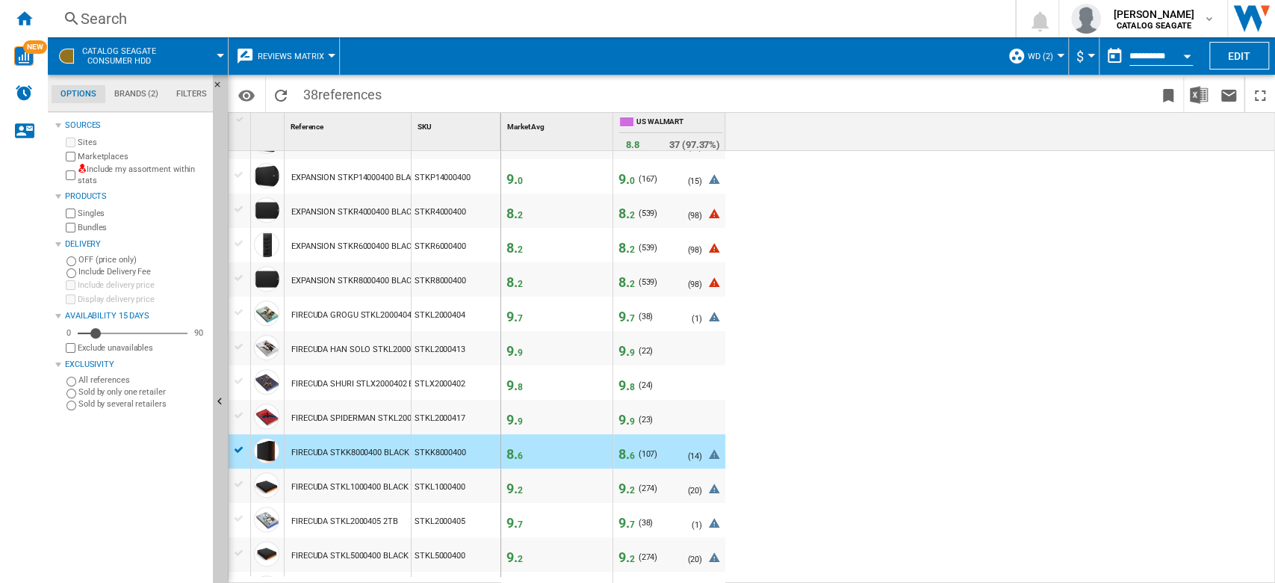
scroll to position [548, 0]
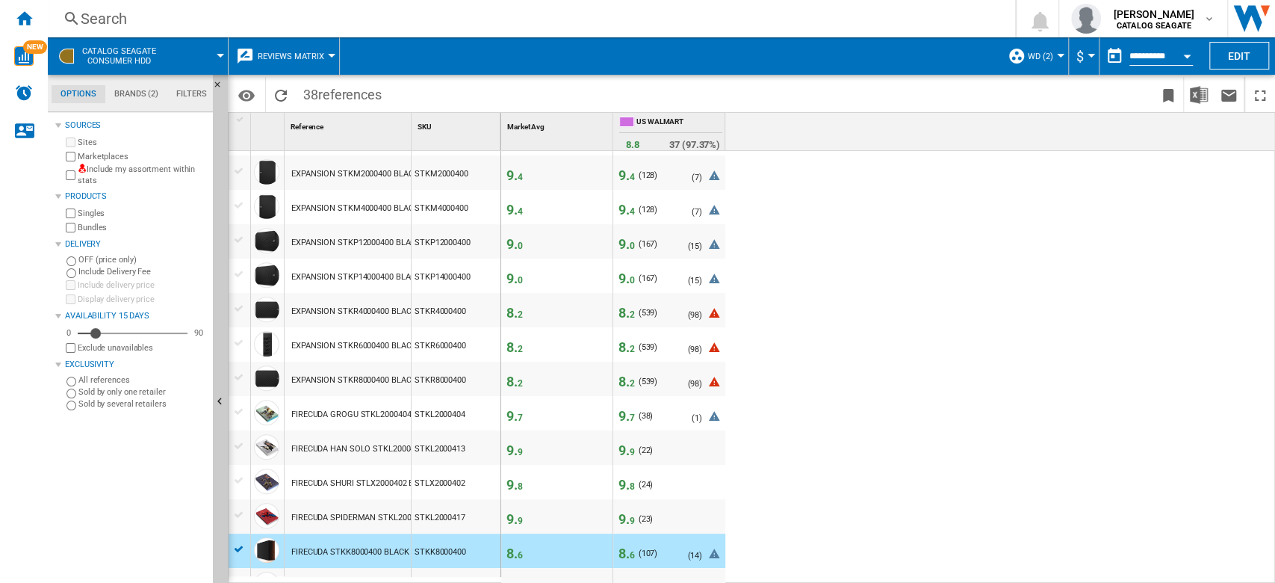
click at [715, 180] on icon at bounding box center [714, 179] width 18 height 18
click at [627, 315] on span "8. 2" at bounding box center [627, 313] width 16 height 16
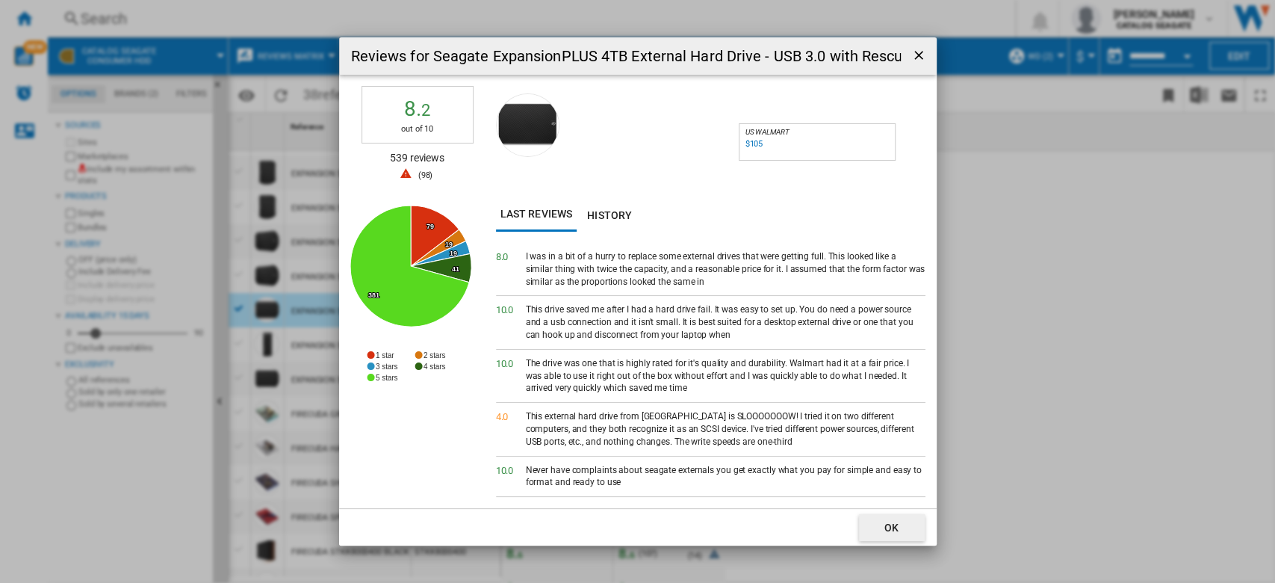
click at [428, 170] on span "98" at bounding box center [425, 175] width 9 height 10
click at [433, 229] on tspan "79" at bounding box center [430, 226] width 7 height 7
click at [424, 226] on icon "Reviews for ..." at bounding box center [434, 235] width 48 height 61
click at [915, 436] on button "OK" at bounding box center [892, 527] width 66 height 27
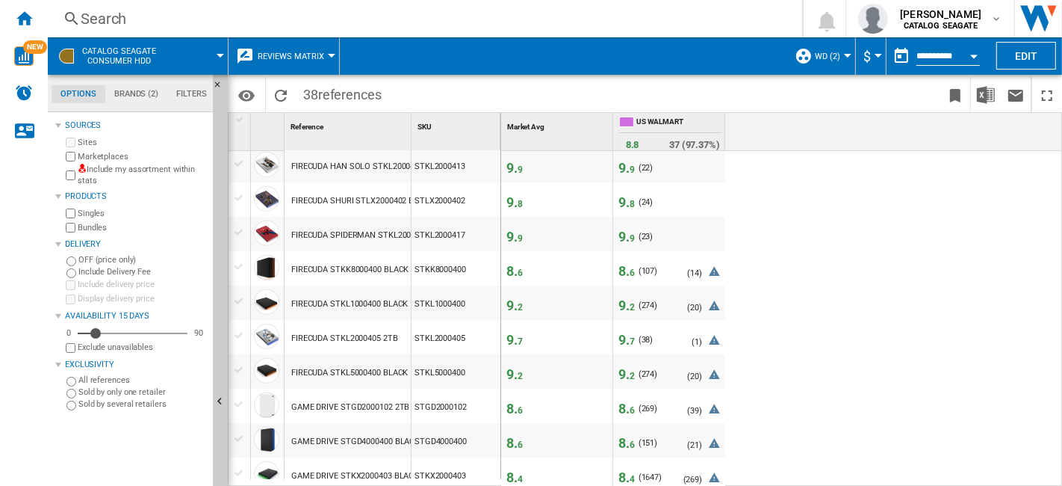
scroll to position [0, 0]
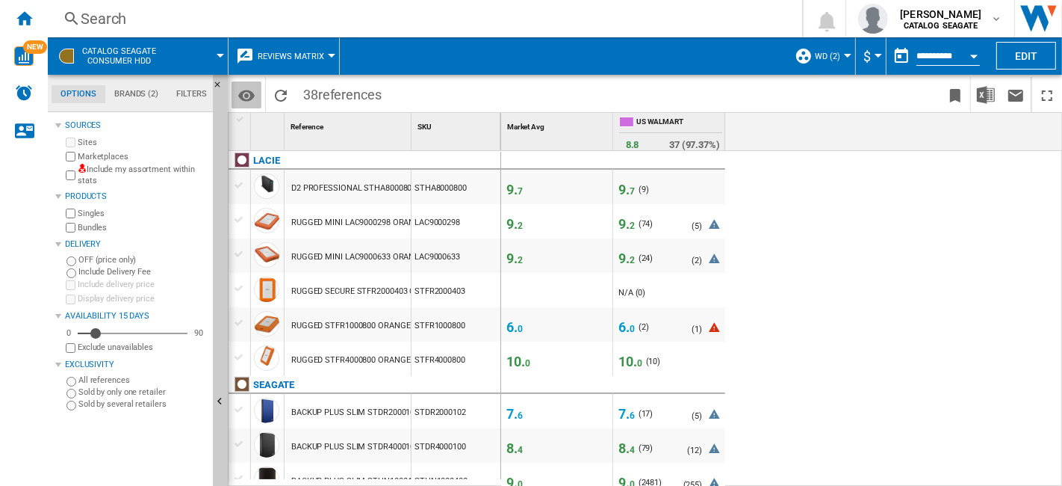
click at [241, 95] on md-icon "Options" at bounding box center [247, 96] width 18 height 18
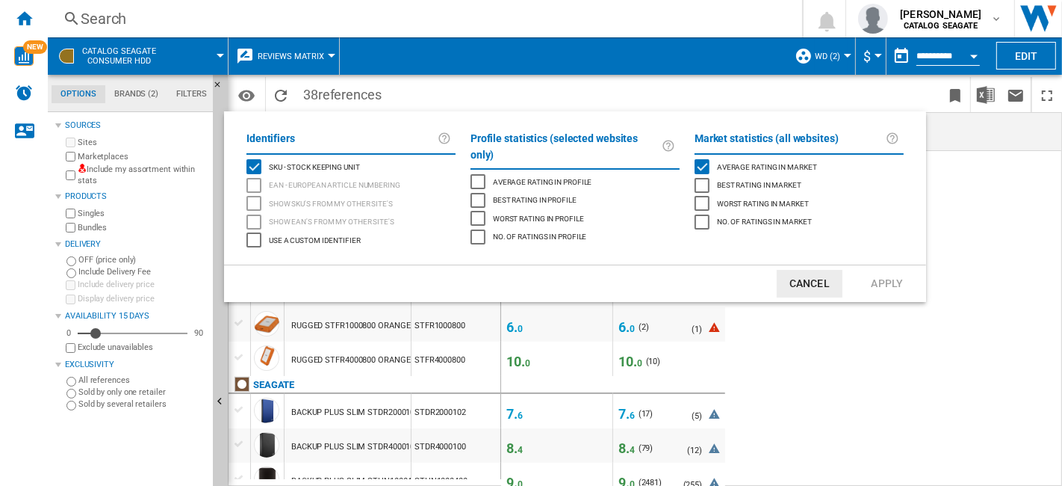
click at [702, 165] on div "Average rating in market" at bounding box center [702, 166] width 15 height 15
click at [903, 289] on button "Apply" at bounding box center [888, 284] width 66 height 28
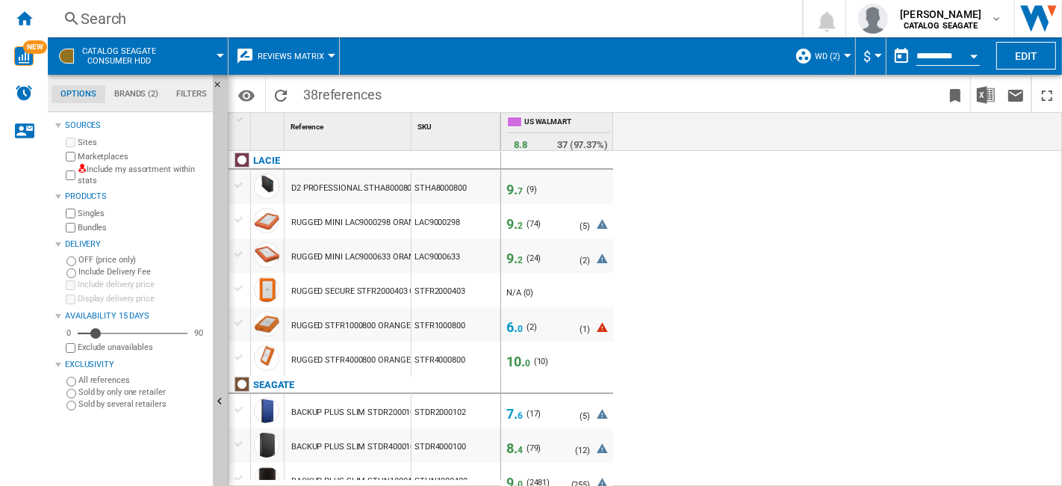
click at [838, 64] on button "WD (2)" at bounding box center [831, 55] width 33 height 37
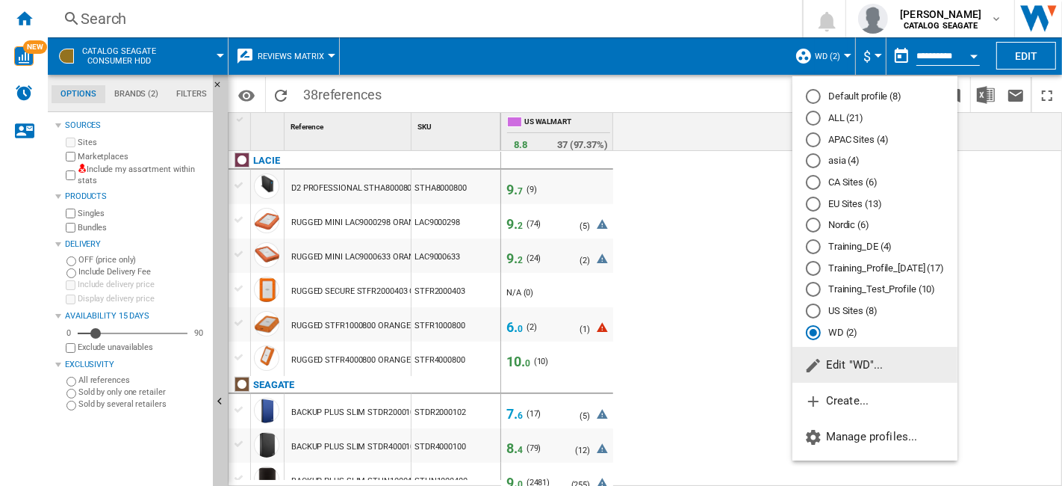
click at [855, 365] on span "Edit "WD"..." at bounding box center [844, 364] width 79 height 13
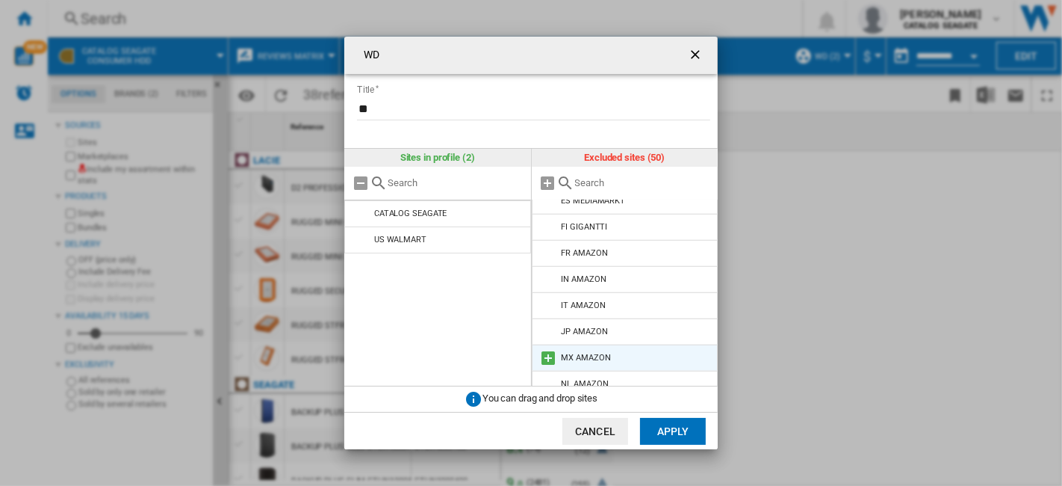
scroll to position [1122, 0]
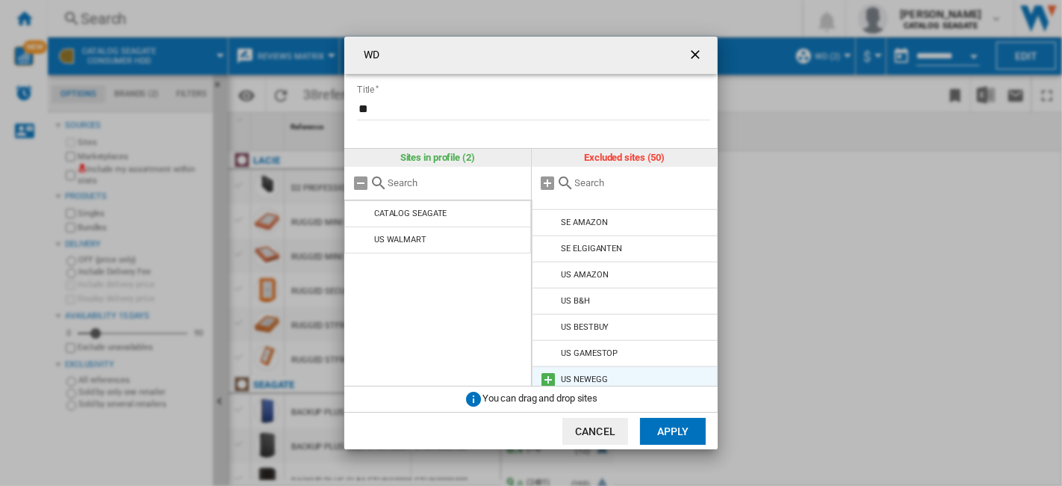
click at [548, 371] on md-icon "WD Title ..." at bounding box center [549, 380] width 18 height 18
click at [676, 427] on button "Apply" at bounding box center [673, 431] width 66 height 27
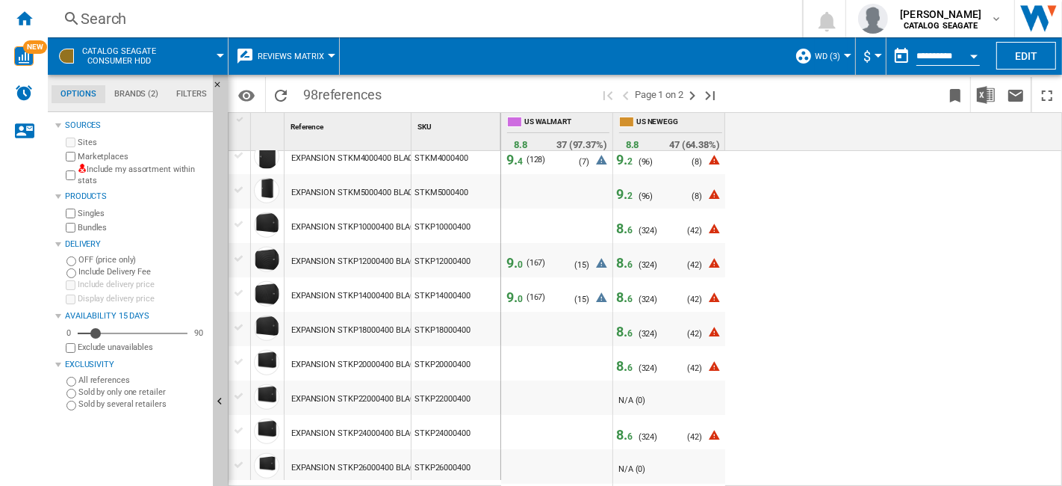
scroll to position [1162, 0]
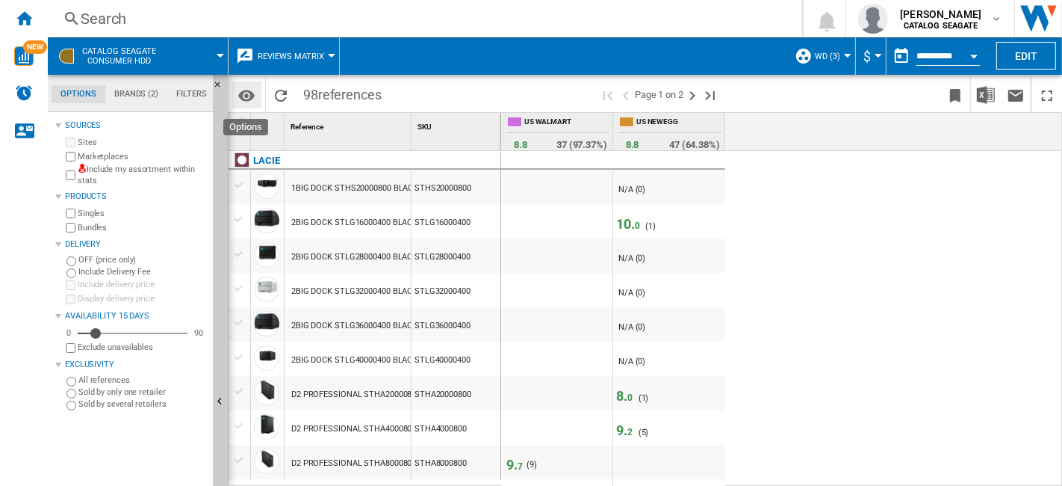
click at [249, 99] on md-icon "Options" at bounding box center [247, 96] width 18 height 18
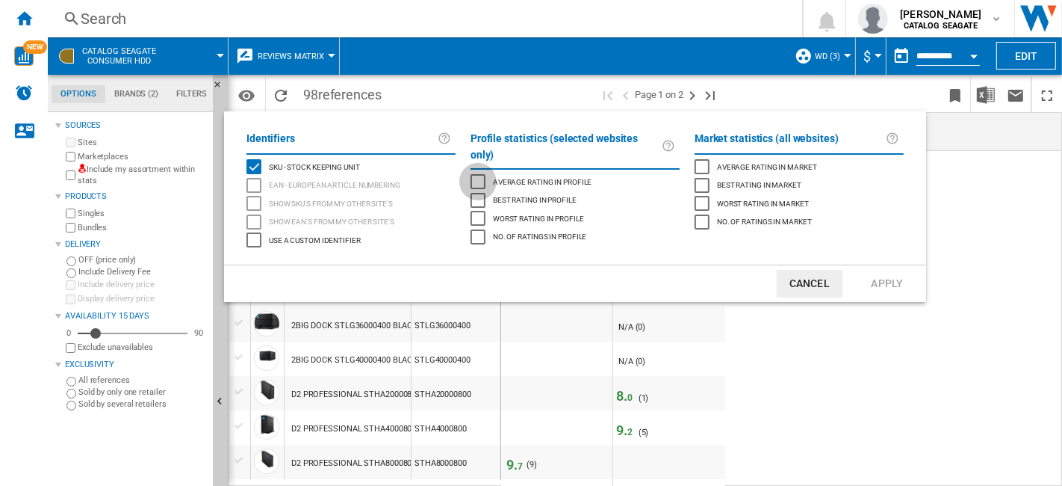
click at [480, 174] on div "Average rating in profile" at bounding box center [478, 181] width 15 height 15
click at [474, 174] on div "Average rating in profile" at bounding box center [478, 181] width 15 height 15
click at [474, 193] on div "Best rating in profile" at bounding box center [478, 200] width 15 height 15
click at [478, 211] on div "Worst rating in profile" at bounding box center [478, 218] width 15 height 15
click at [897, 287] on button "Apply" at bounding box center [888, 284] width 66 height 28
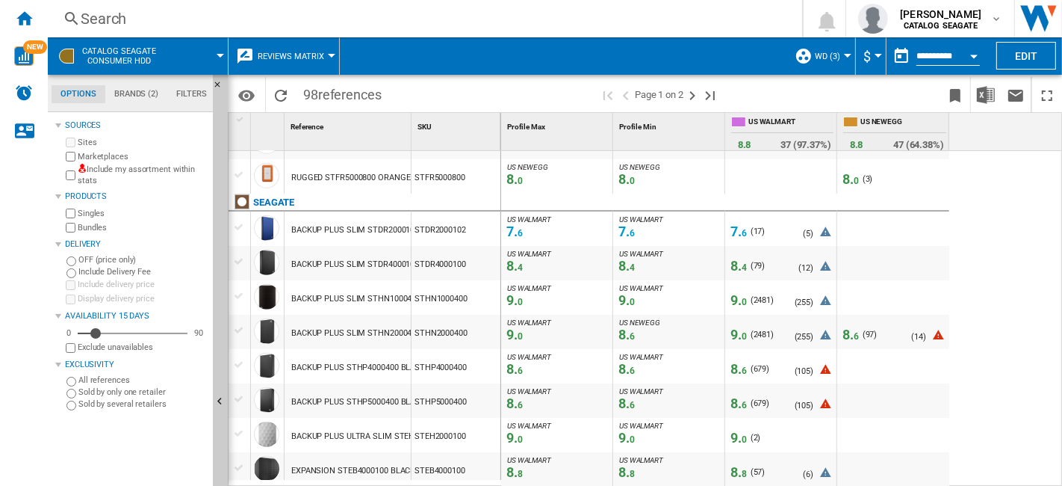
click at [825, 63] on button "WD (3)" at bounding box center [831, 55] width 33 height 37
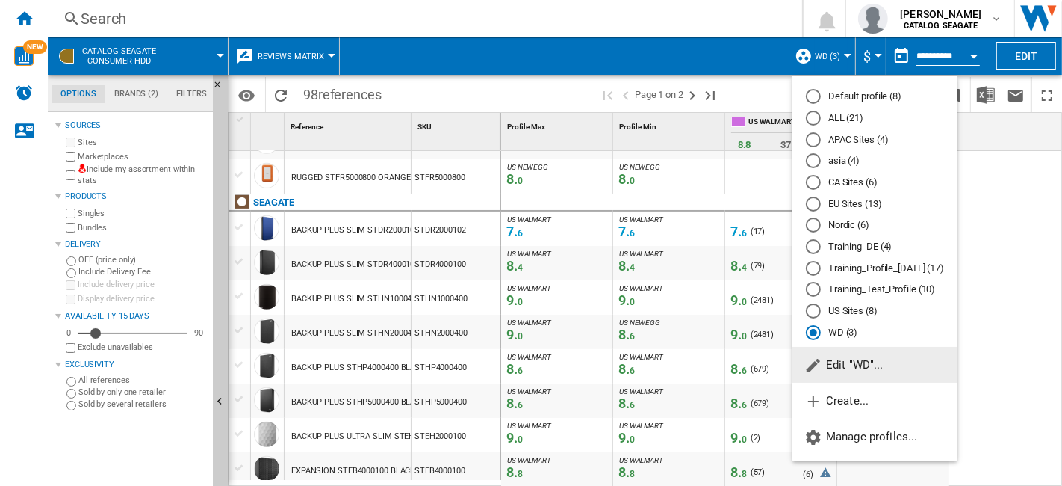
click at [859, 97] on md-radio-button "Default profile (8)" at bounding box center [875, 97] width 138 height 14
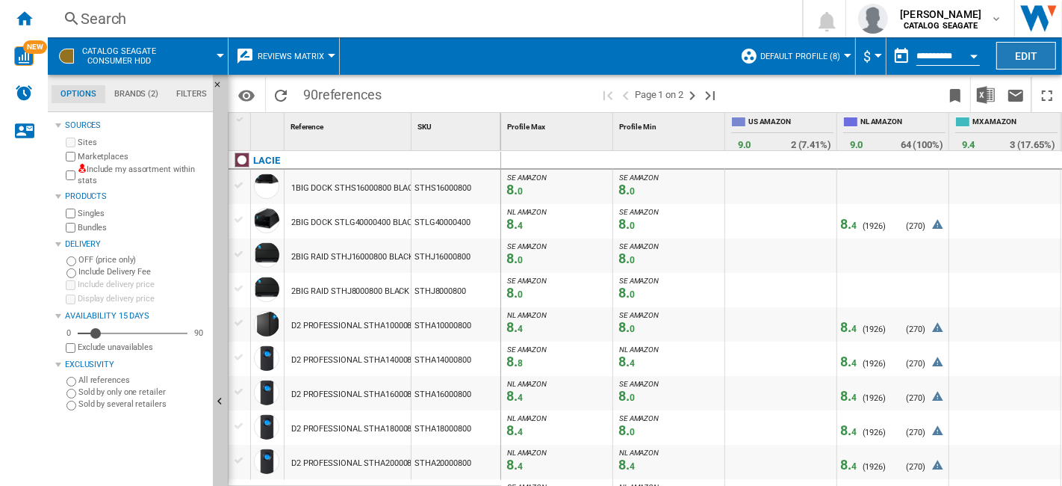
click at [956, 54] on button "Edit" at bounding box center [1027, 56] width 60 height 28
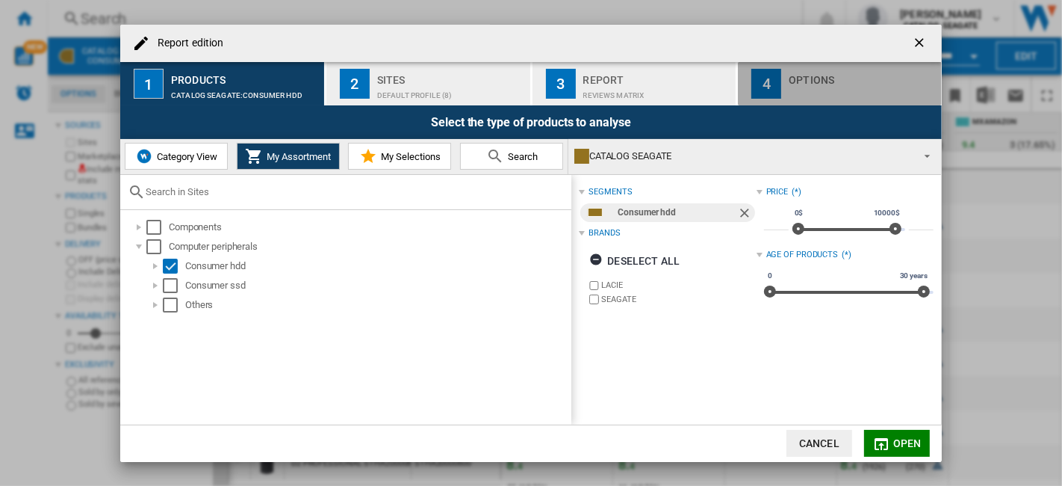
click at [814, 93] on div "Report edition ..." at bounding box center [862, 92] width 147 height 16
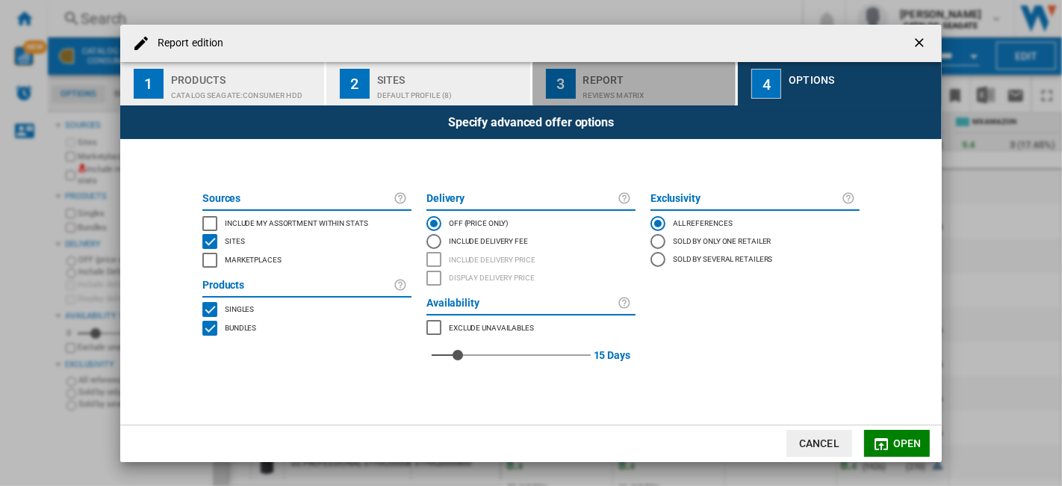
click at [646, 93] on div "REVIEWS Matrix" at bounding box center [657, 92] width 147 height 16
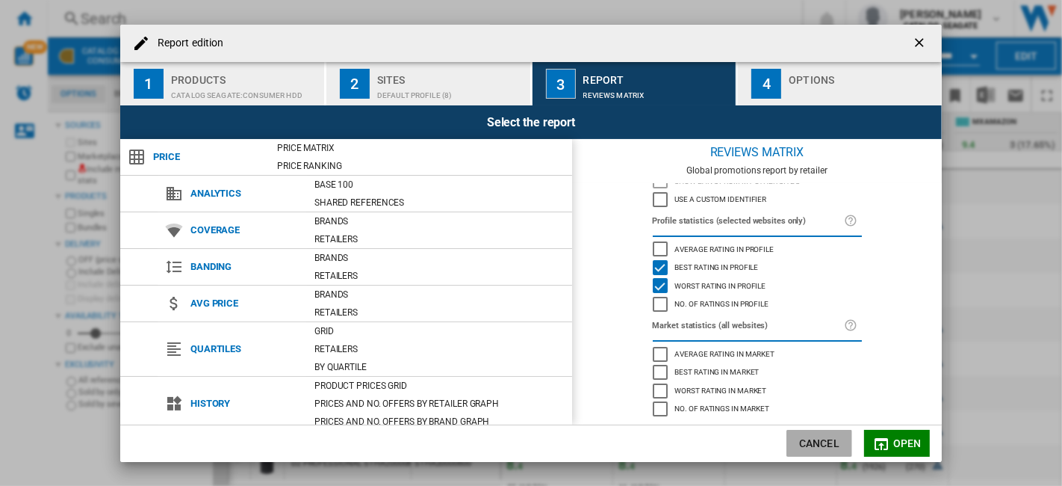
click at [841, 436] on button "Cancel" at bounding box center [820, 443] width 66 height 27
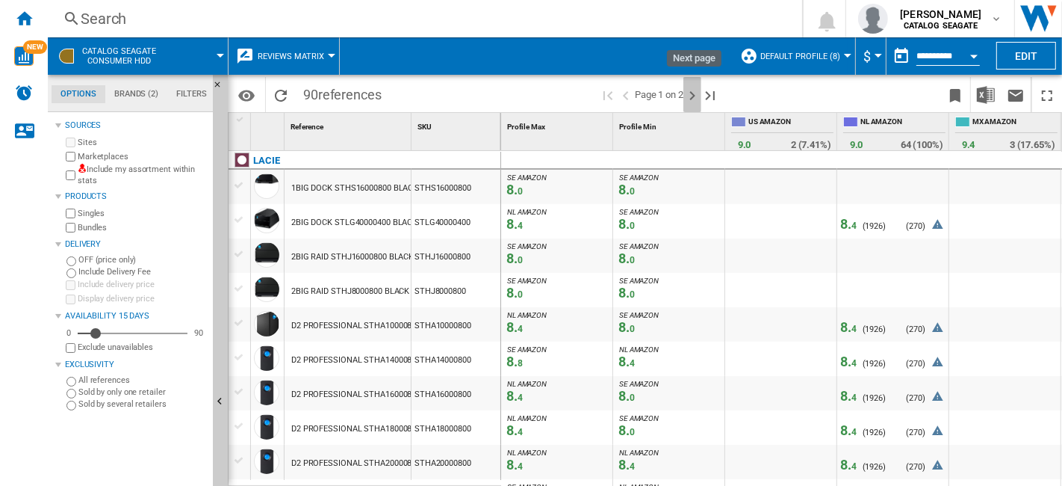
click at [693, 96] on ng-md-icon "Next page" at bounding box center [693, 96] width 18 height 18
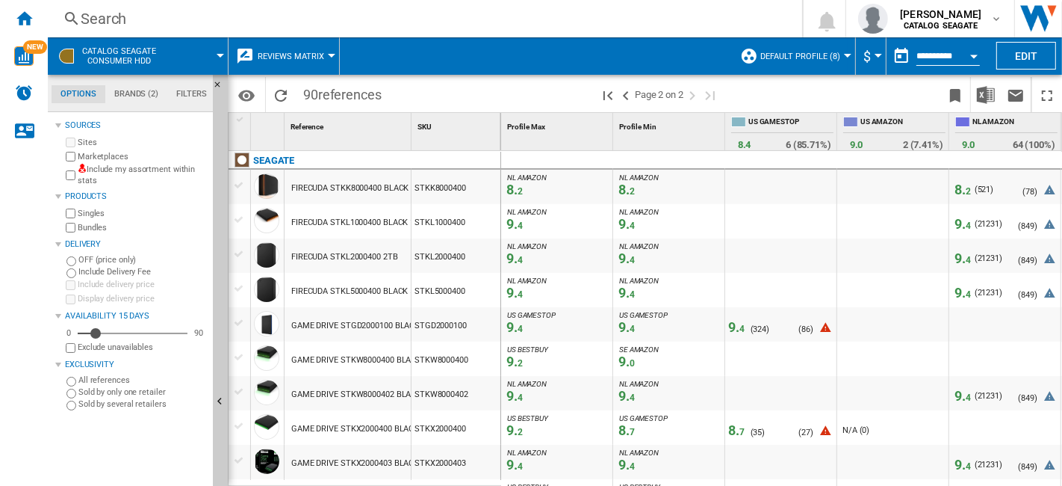
click at [841, 63] on button "Default profile (8)" at bounding box center [804, 55] width 87 height 37
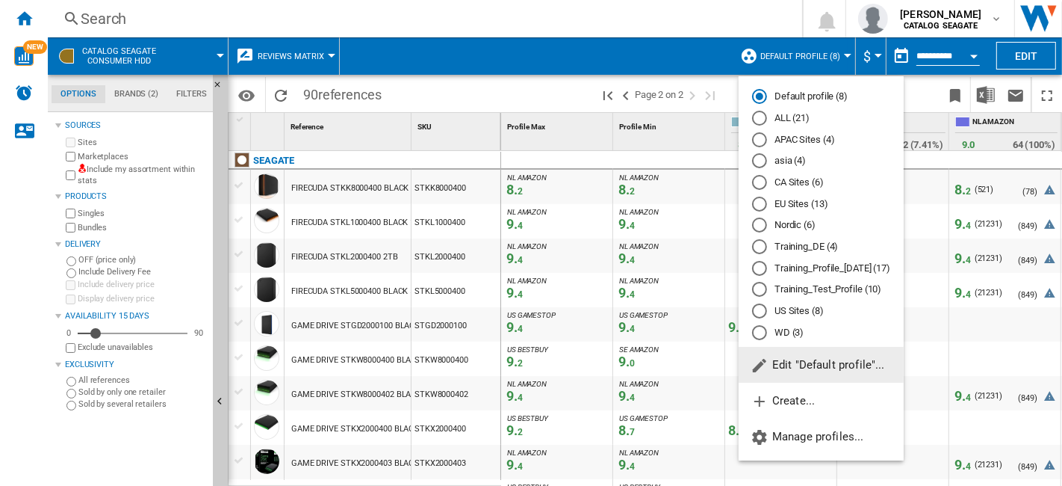
click at [777, 338] on md-radio-button "WD (3)" at bounding box center [821, 332] width 138 height 14
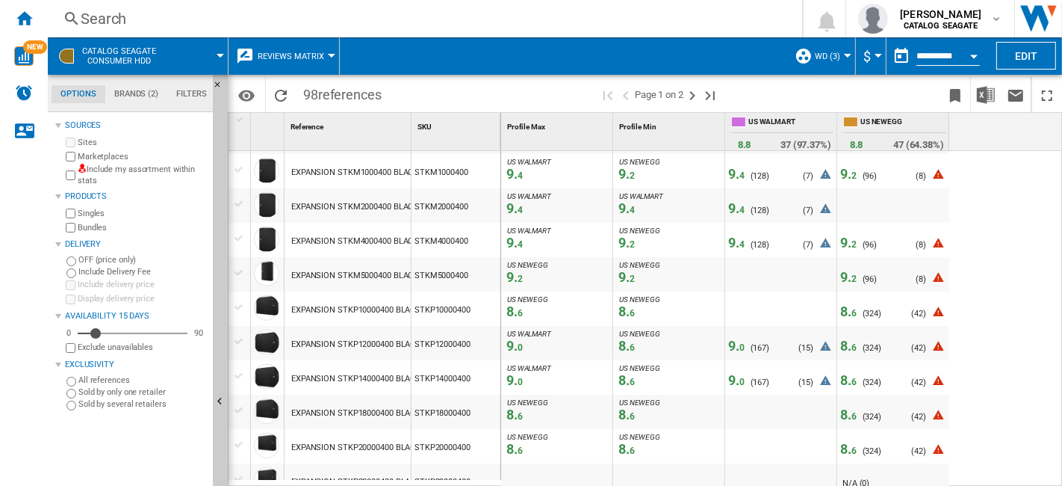
scroll to position [1162, 0]
